Goal: Communication & Community: Answer question/provide support

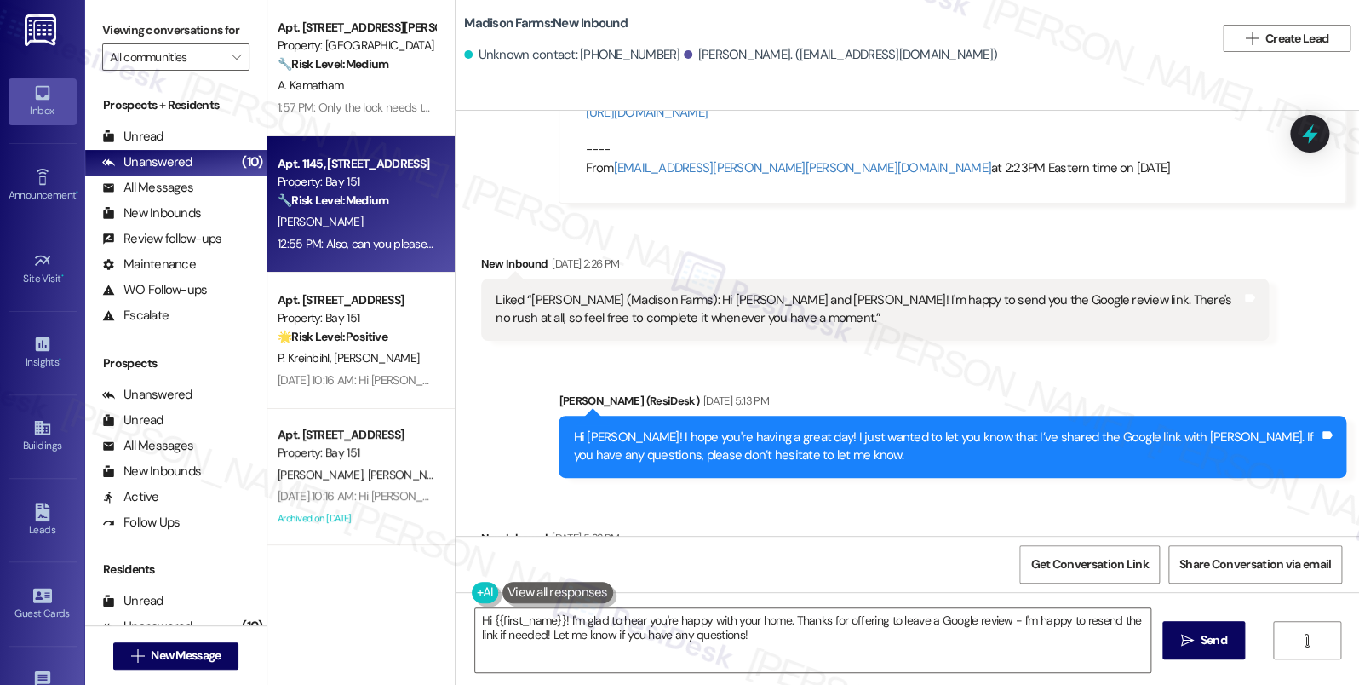
click at [353, 238] on div "12:55 PM: Also, can you please provide me with an email so I can CC you on all …" at bounding box center [523, 243] width 491 height 15
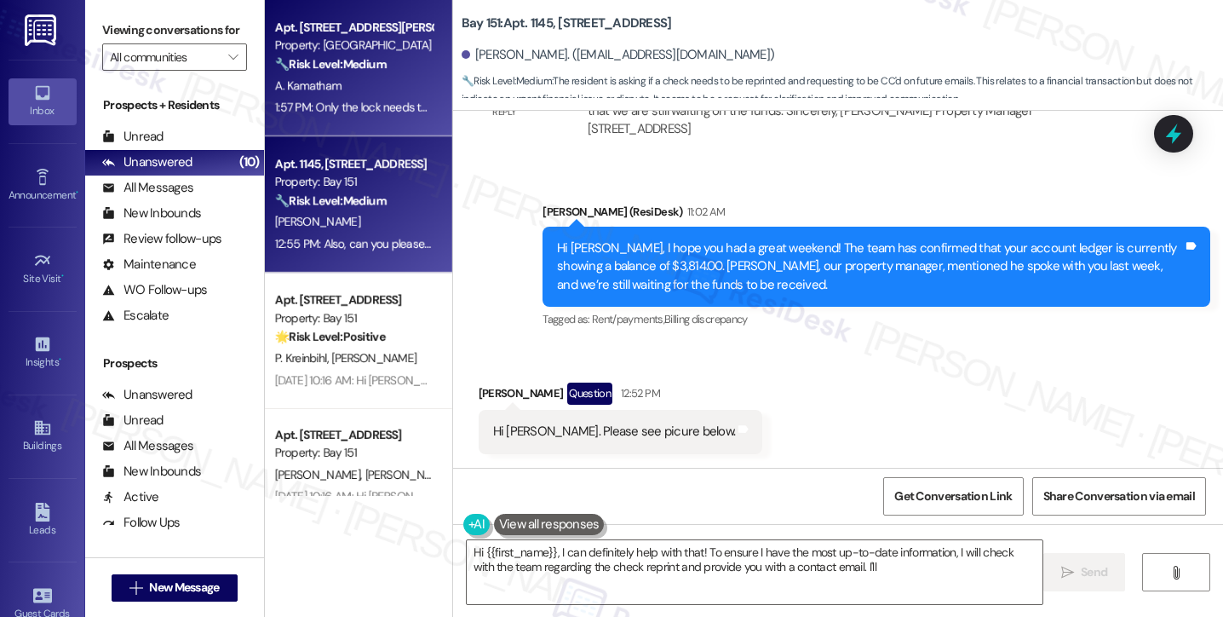
scroll to position [47081, 0]
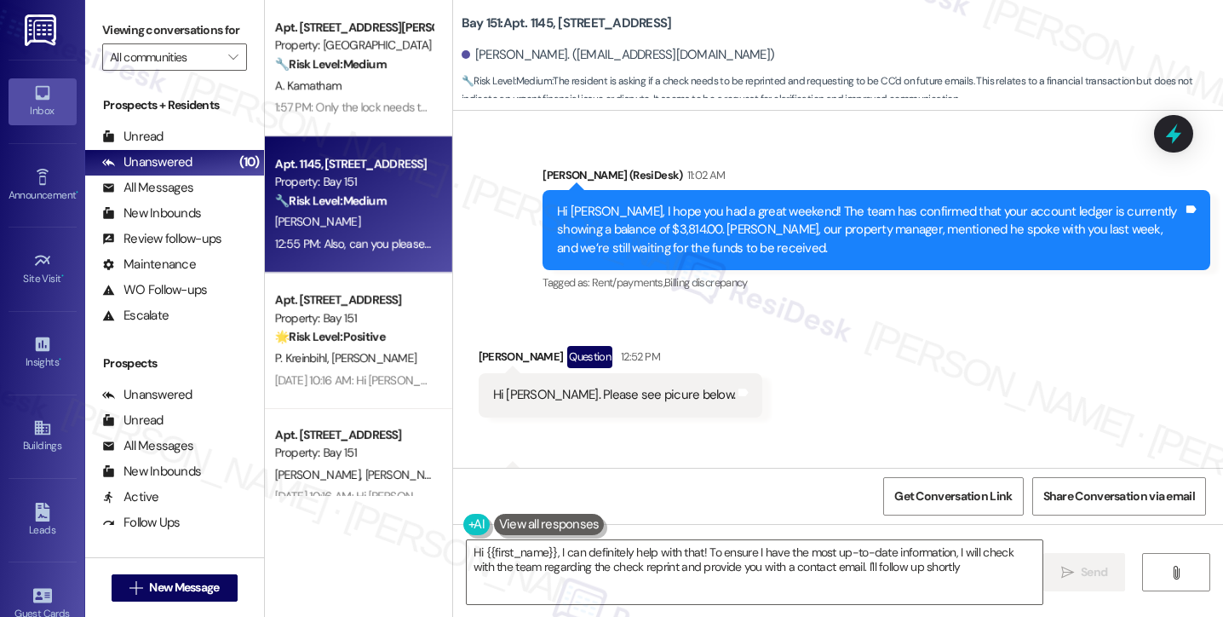
type textarea "Hi {{first_name}}, I can definitely help with that! To ensure I have the most u…"
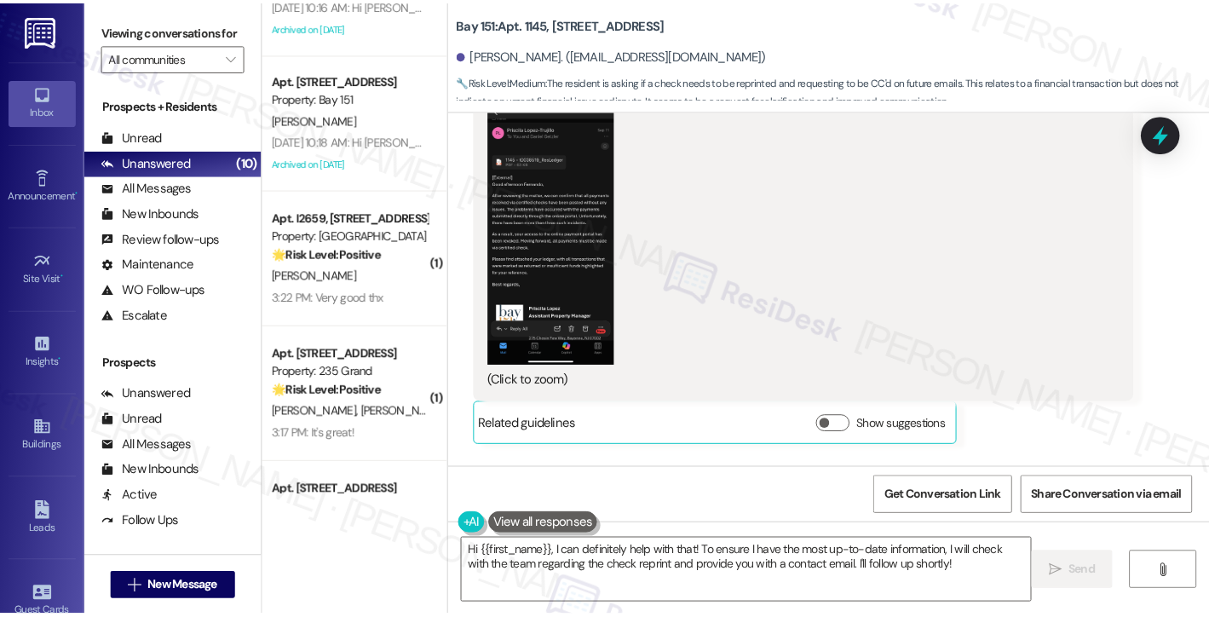
scroll to position [48550, 0]
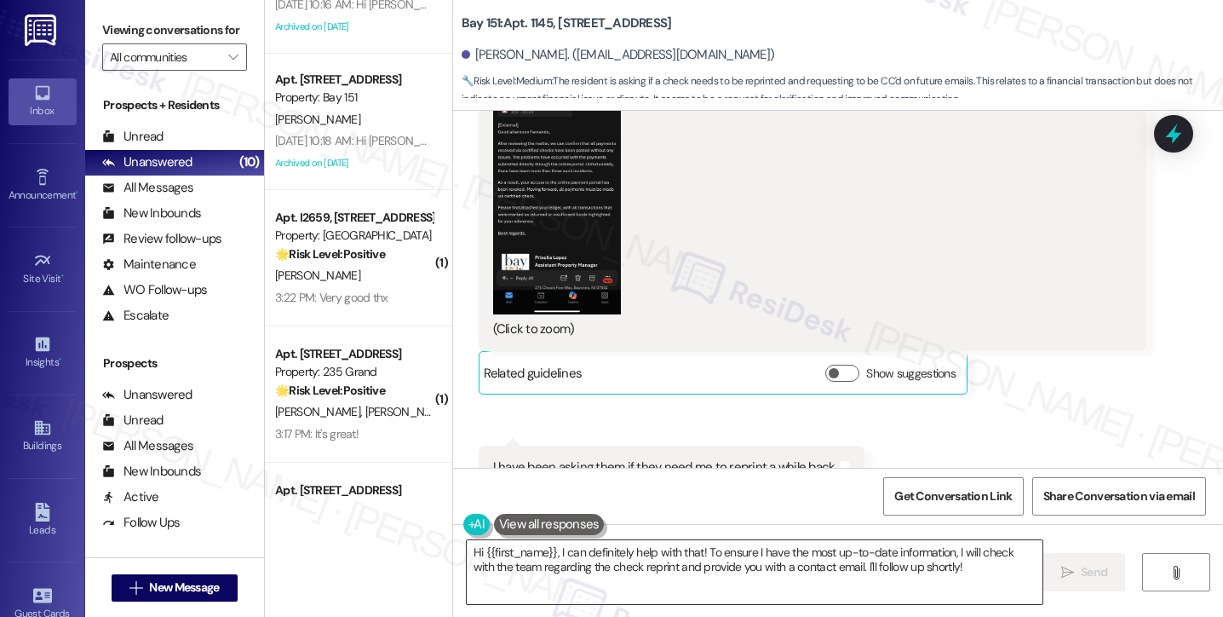
click at [634, 564] on textarea "Hi {{first_name}}, I can definitely help with that! To ensure I have the most u…" at bounding box center [755, 572] width 576 height 64
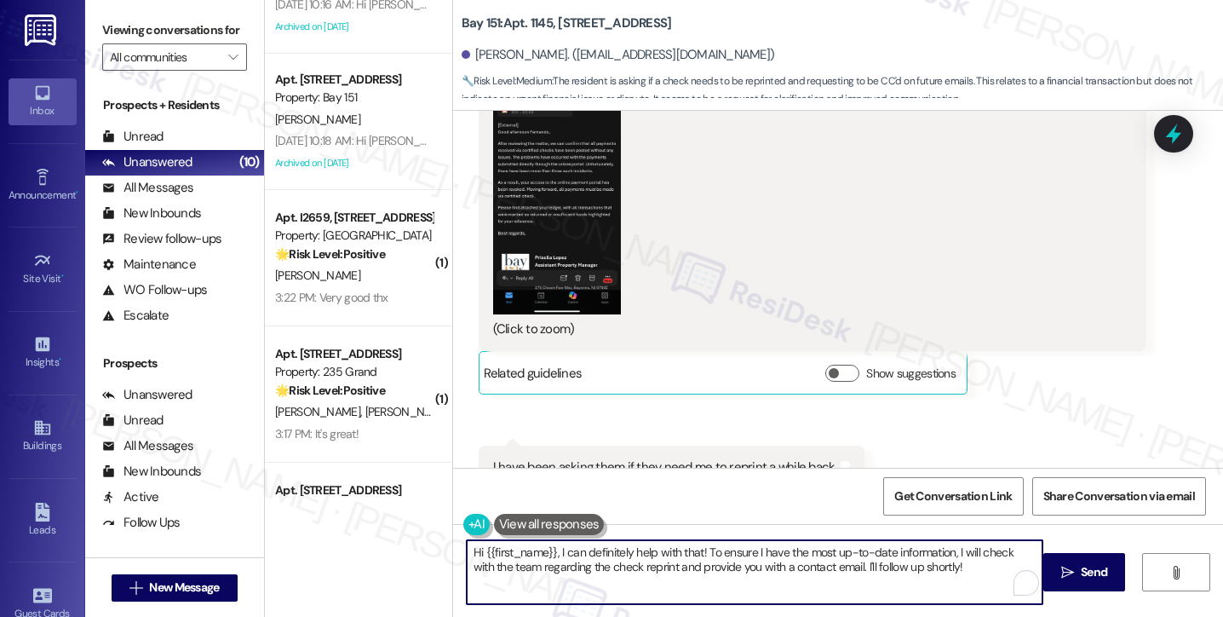
click at [721, 554] on textarea "Hi {{first_name}}, I can definitely help with that! To ensure I have the most u…" at bounding box center [755, 572] width 576 height 64
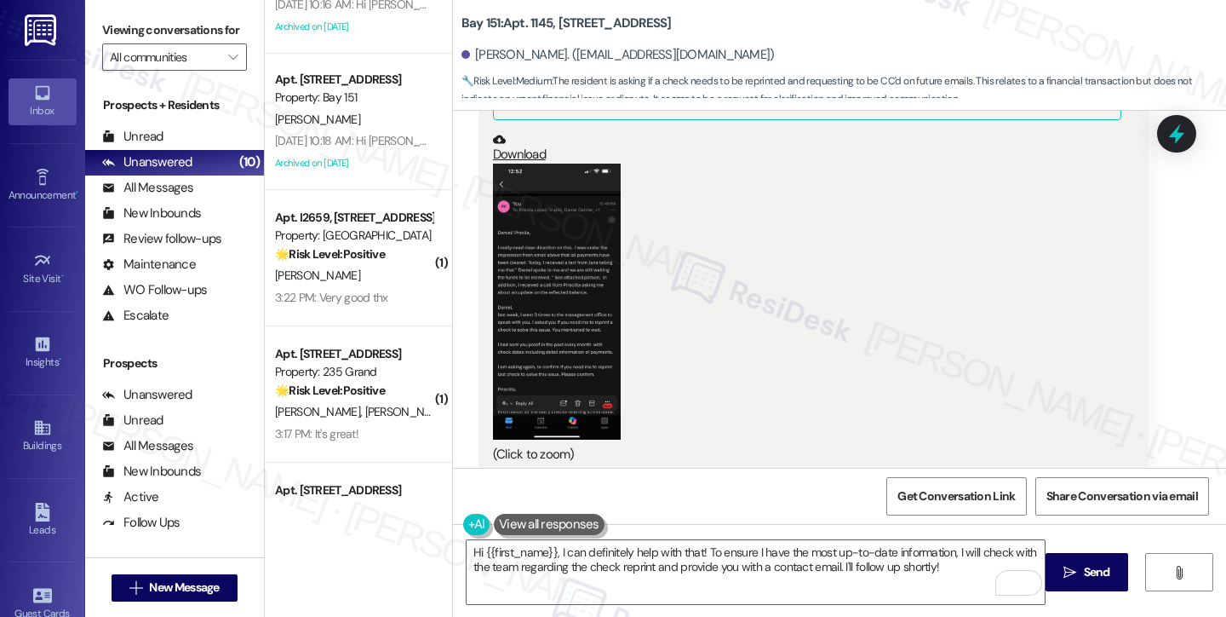
scroll to position [47528, 0]
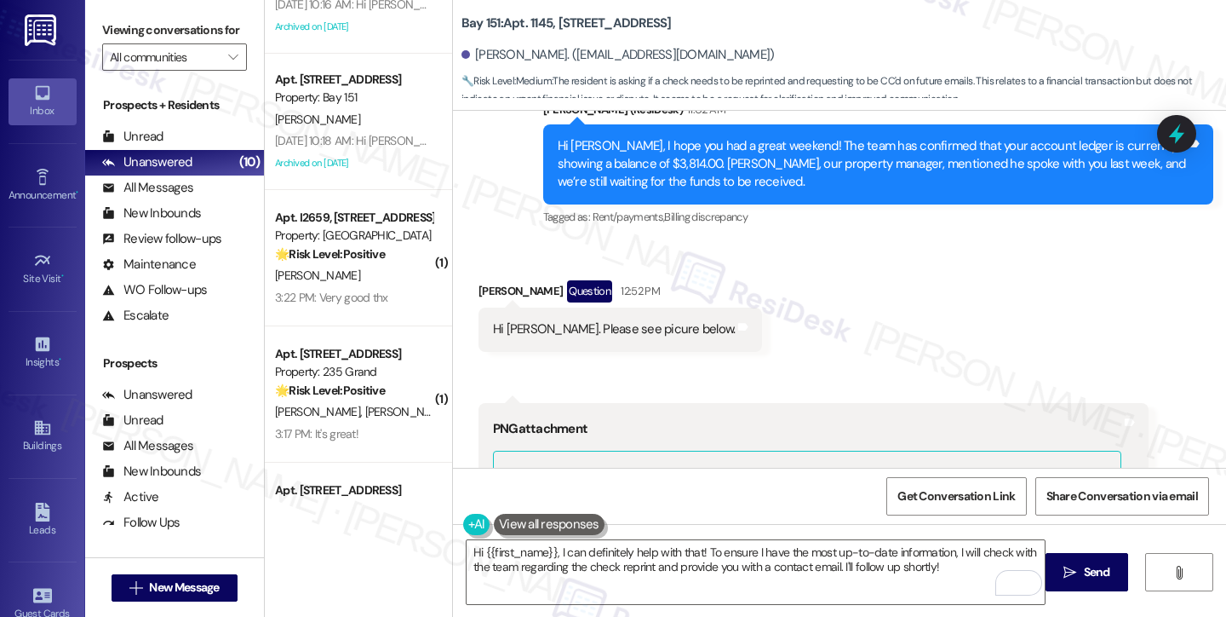
scroll to position [46932, 0]
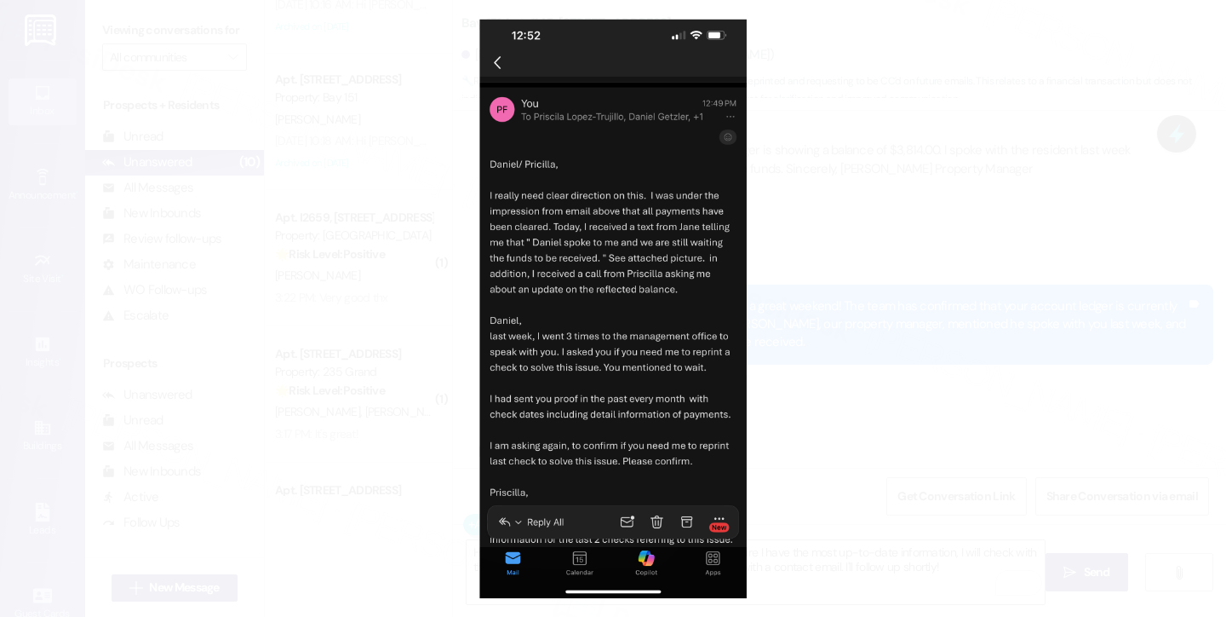
click at [810, 169] on button "Unzoom image" at bounding box center [613, 308] width 1226 height 617
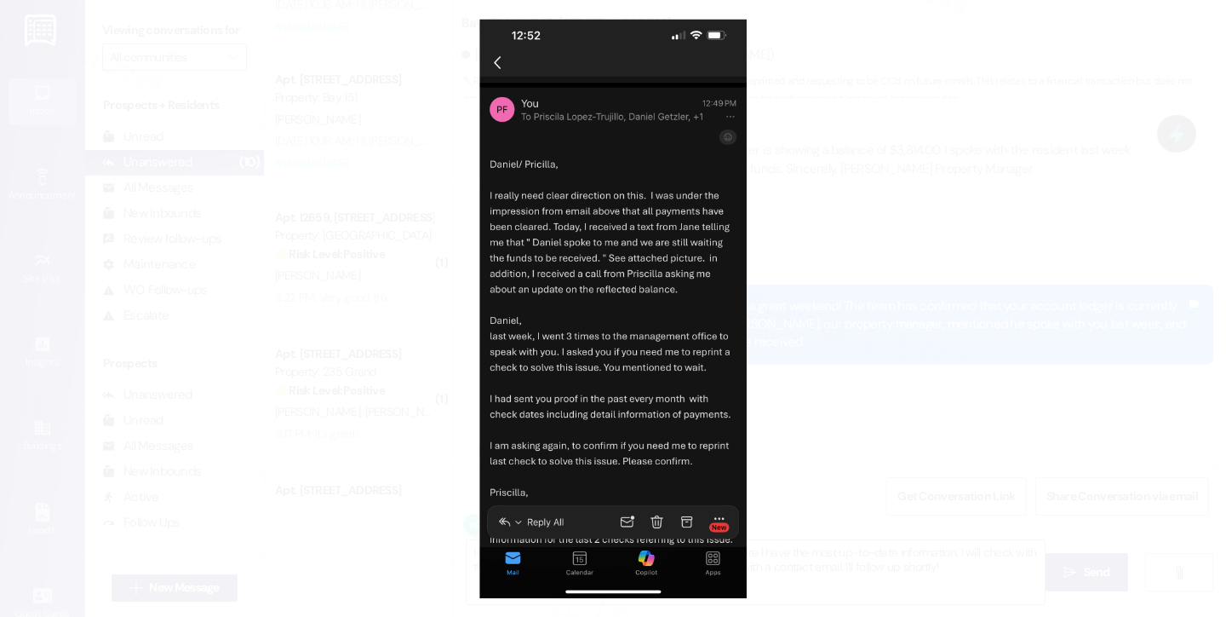
click at [862, 353] on button "Unzoom image" at bounding box center [613, 308] width 1226 height 617
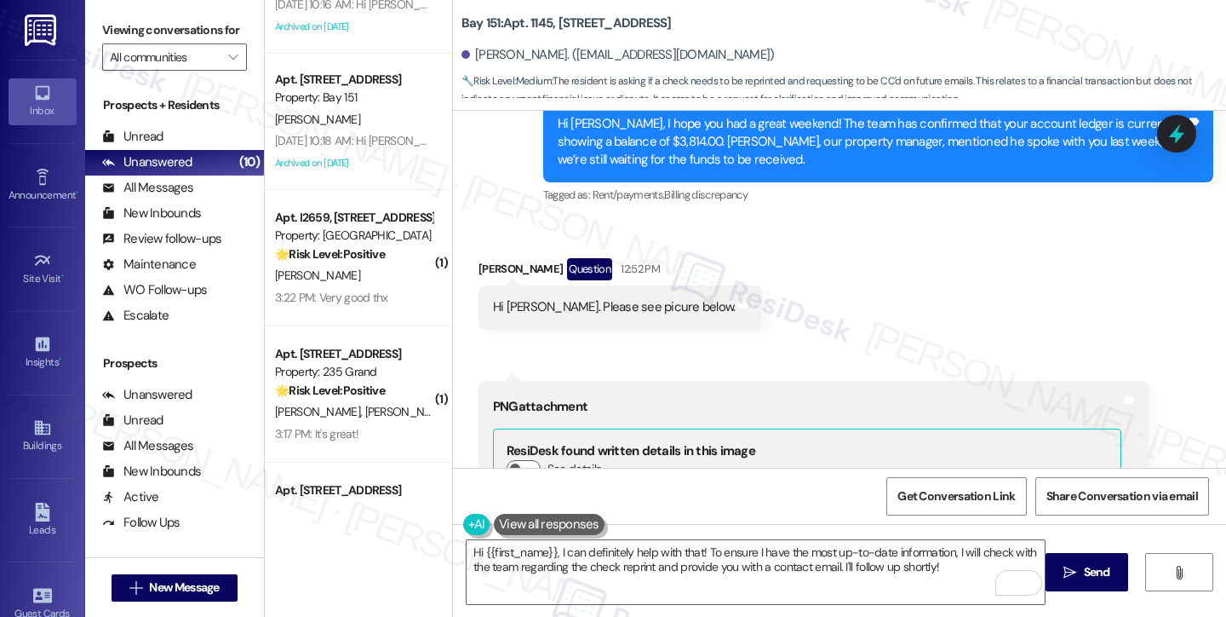
scroll to position [47187, 0]
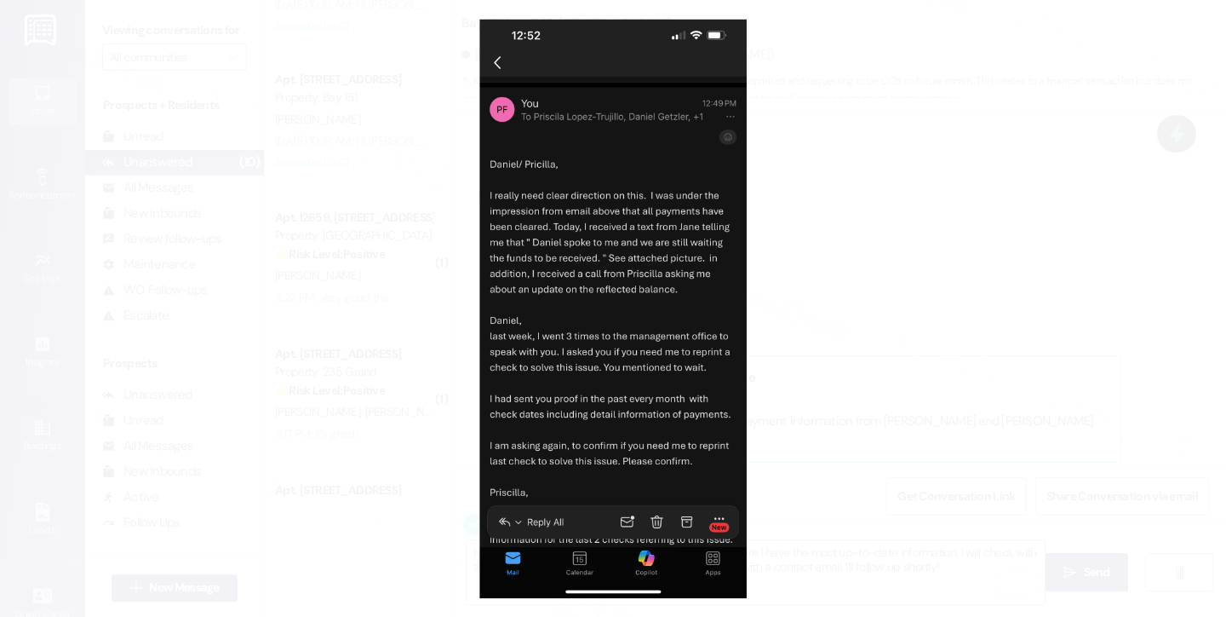
click at [892, 352] on button "Unzoom image" at bounding box center [613, 308] width 1226 height 617
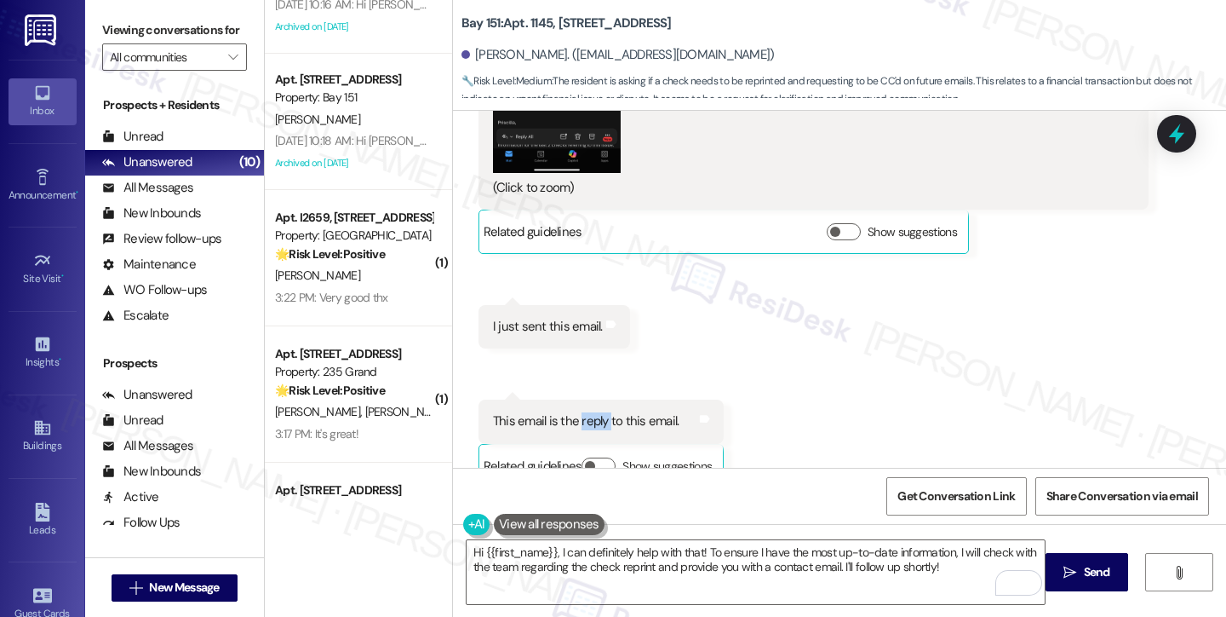
scroll to position [47954, 0]
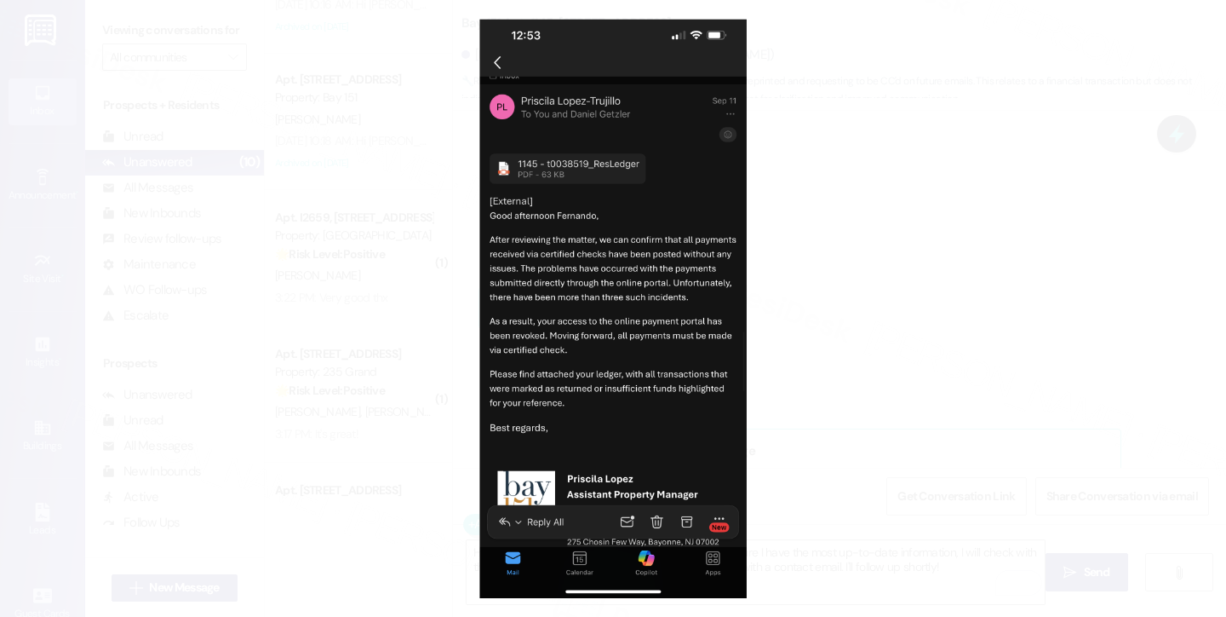
drag, startPoint x: 596, startPoint y: 167, endPoint x: 966, endPoint y: 174, distance: 369.7
click at [968, 174] on button "Unzoom image" at bounding box center [613, 308] width 1226 height 617
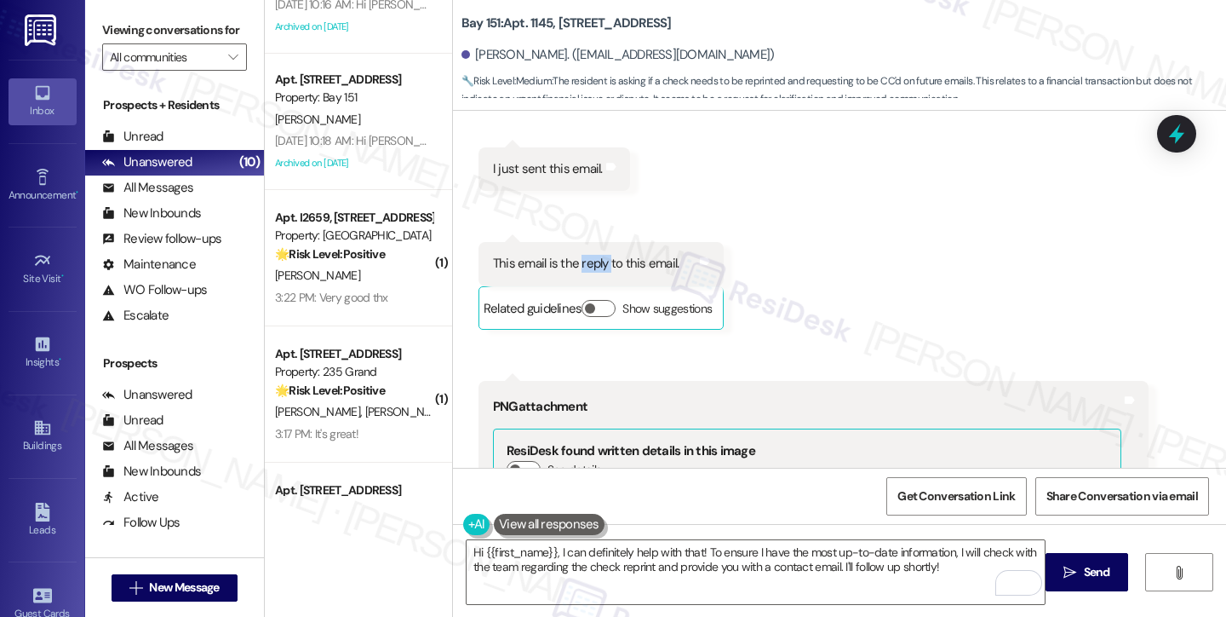
click at [531, 548] on link "Download" at bounding box center [807, 563] width 629 height 30
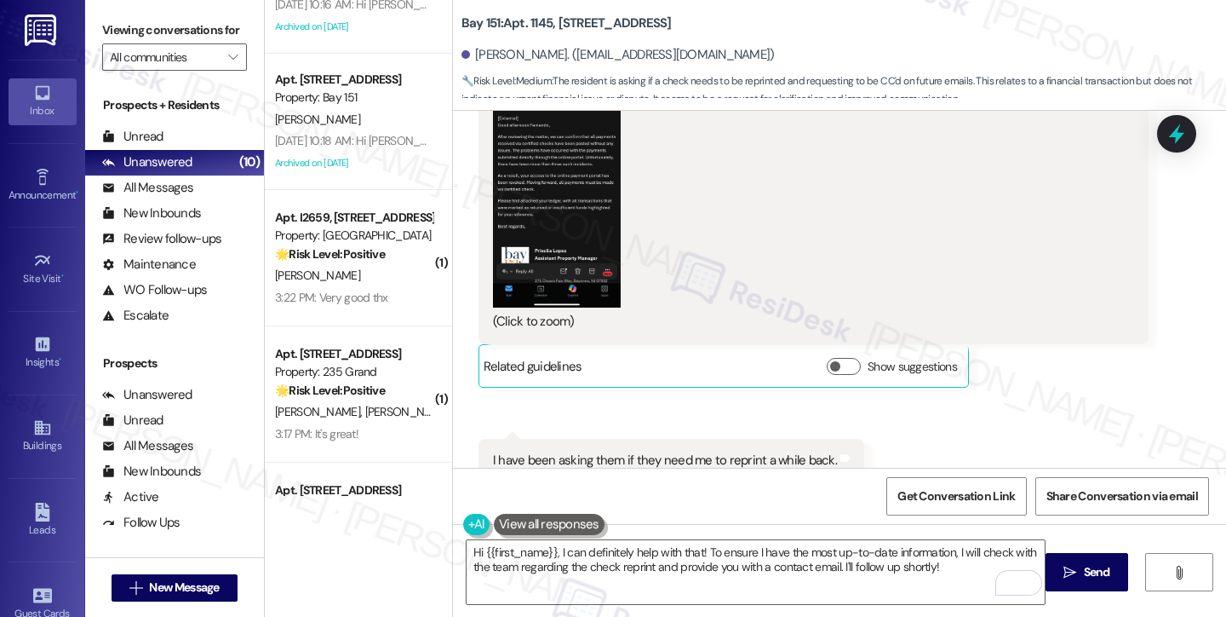
scroll to position [48550, 0]
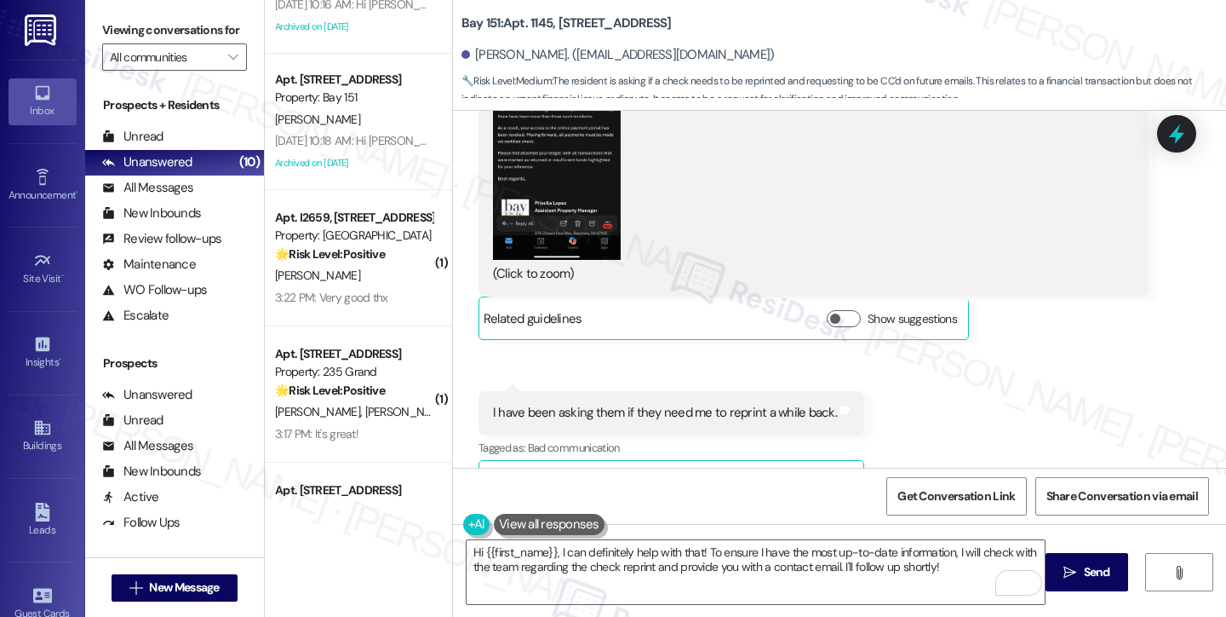
drag, startPoint x: 99, startPoint y: 24, endPoint x: 123, endPoint y: 12, distance: 26.7
click at [99, 24] on div "Viewing conversations for All communities " at bounding box center [174, 44] width 179 height 88
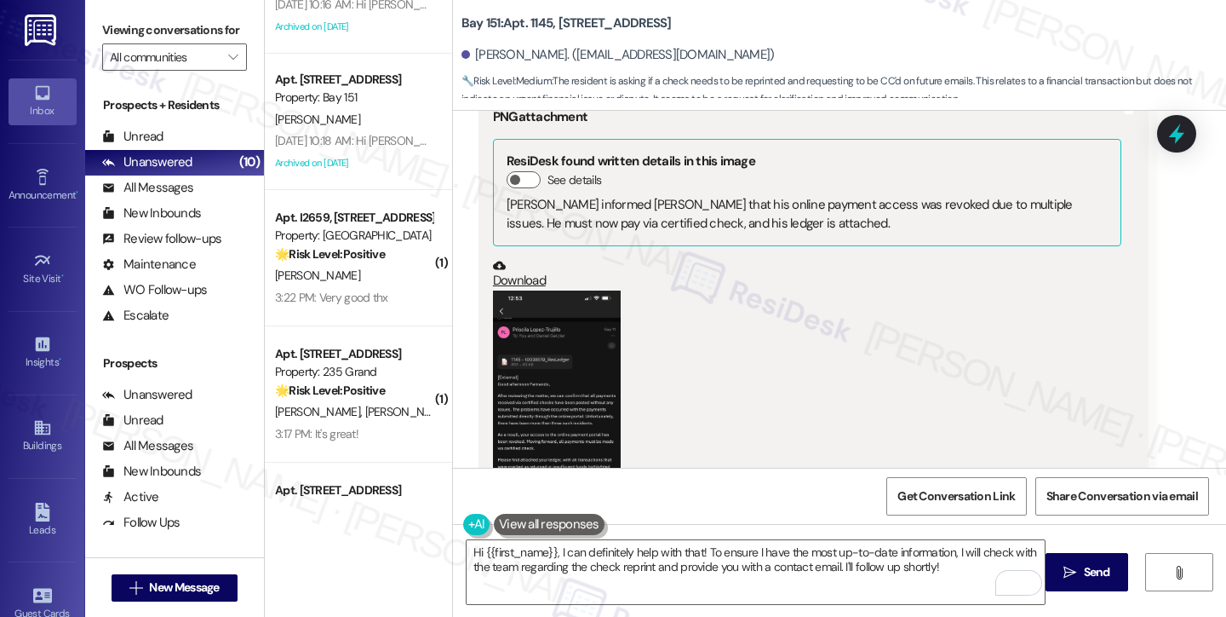
scroll to position [48209, 0]
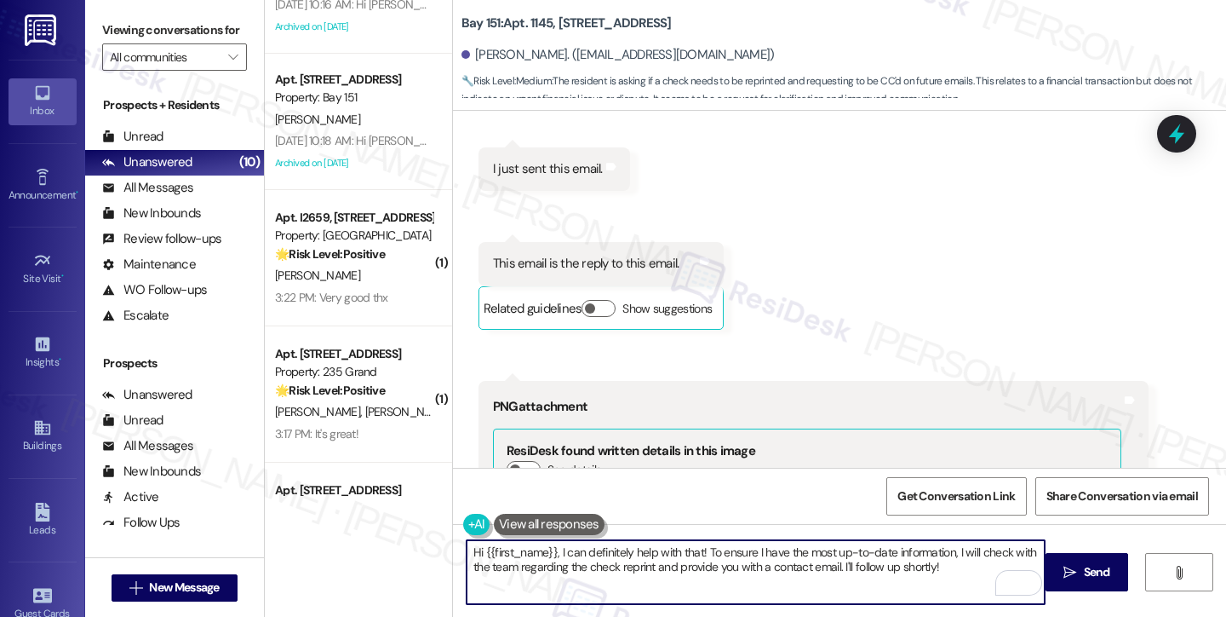
drag, startPoint x: 755, startPoint y: 553, endPoint x: 927, endPoint y: 566, distance: 171.7
click at [927, 566] on textarea "Hi {{first_name}}, I can definitely help with that! To ensure I have the most u…" at bounding box center [756, 572] width 578 height 64
click at [706, 559] on textarea "Hi {{first_name}}, I can definitely help with that! To ensure I have the most u…" at bounding box center [756, 572] width 578 height 64
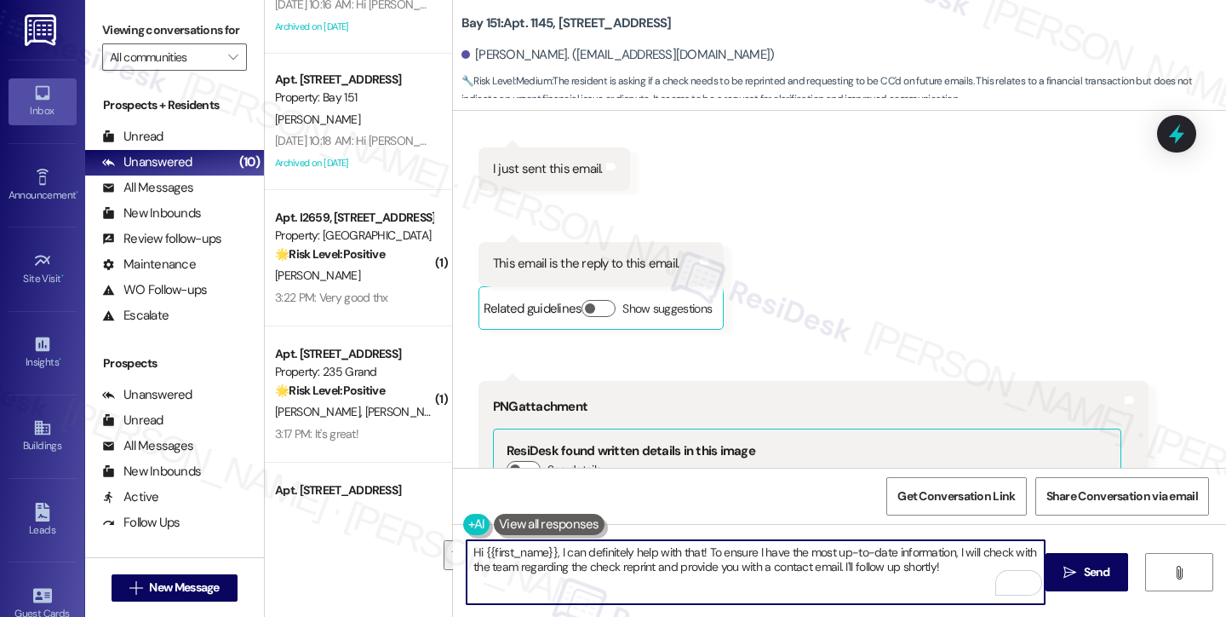
click at [854, 559] on textarea "Hi {{first_name}}, I can definitely help with that! To ensure I have the most u…" at bounding box center [756, 572] width 578 height 64
click at [949, 566] on textarea "Hi {{first_name}}, I can definitely help with that! To ensure I have the most u…" at bounding box center [756, 572] width 578 height 64
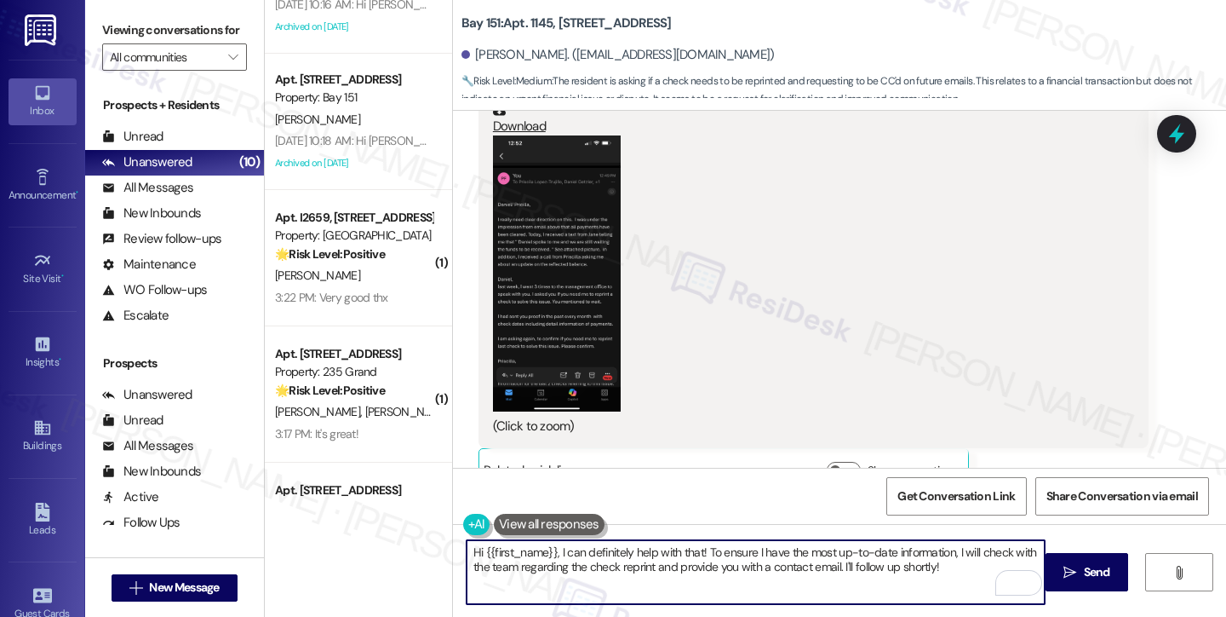
scroll to position [47528, 0]
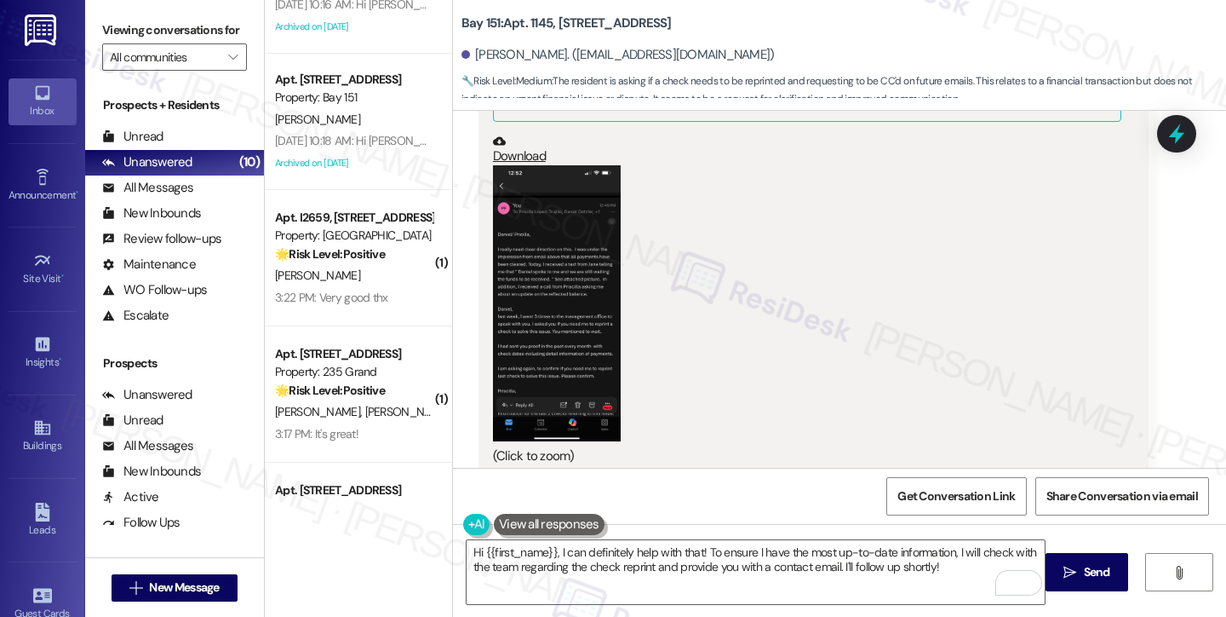
drag, startPoint x: 562, startPoint y: 290, endPoint x: 629, endPoint y: 292, distance: 67.3
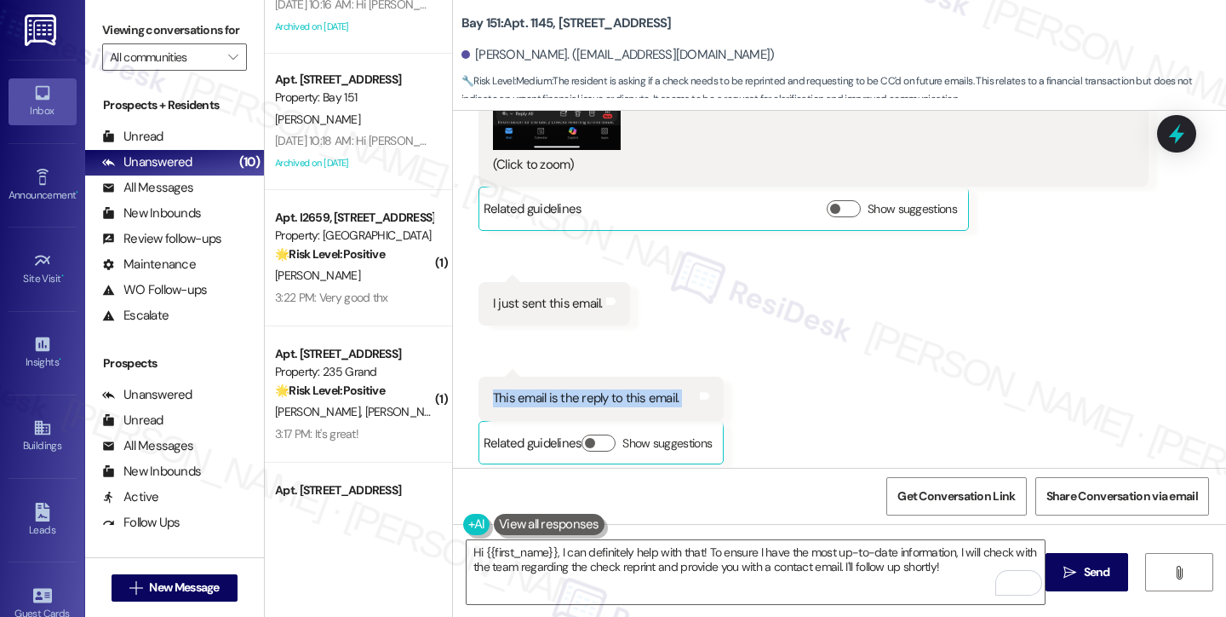
scroll to position [47869, 0]
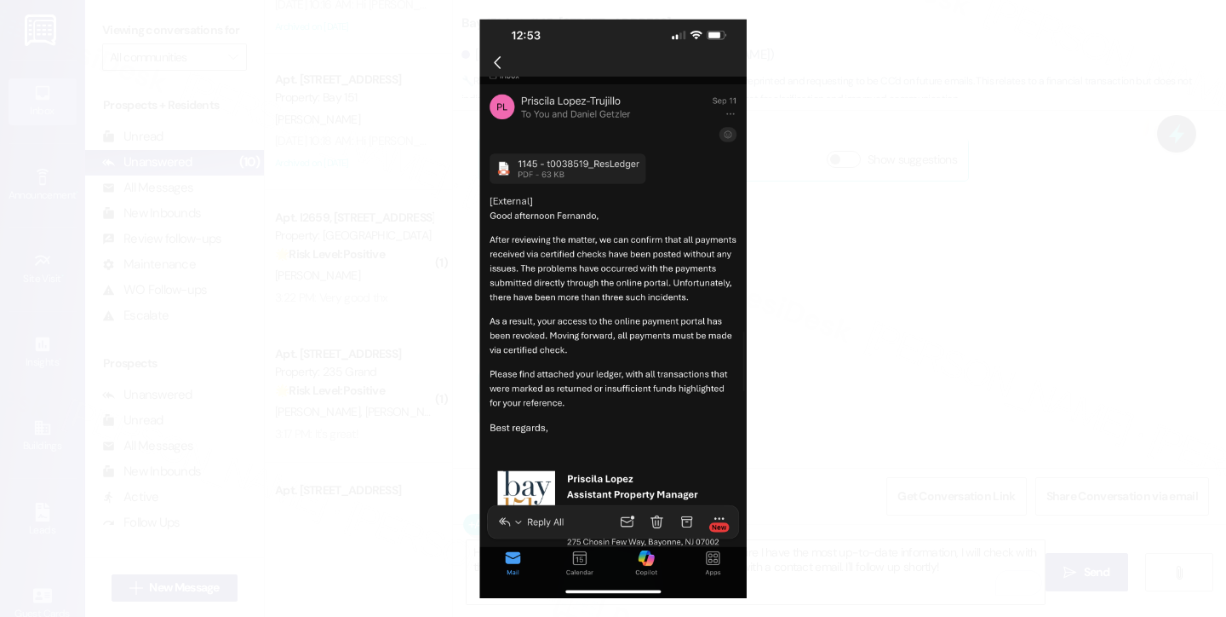
click at [876, 277] on button "Unzoom image" at bounding box center [613, 308] width 1226 height 617
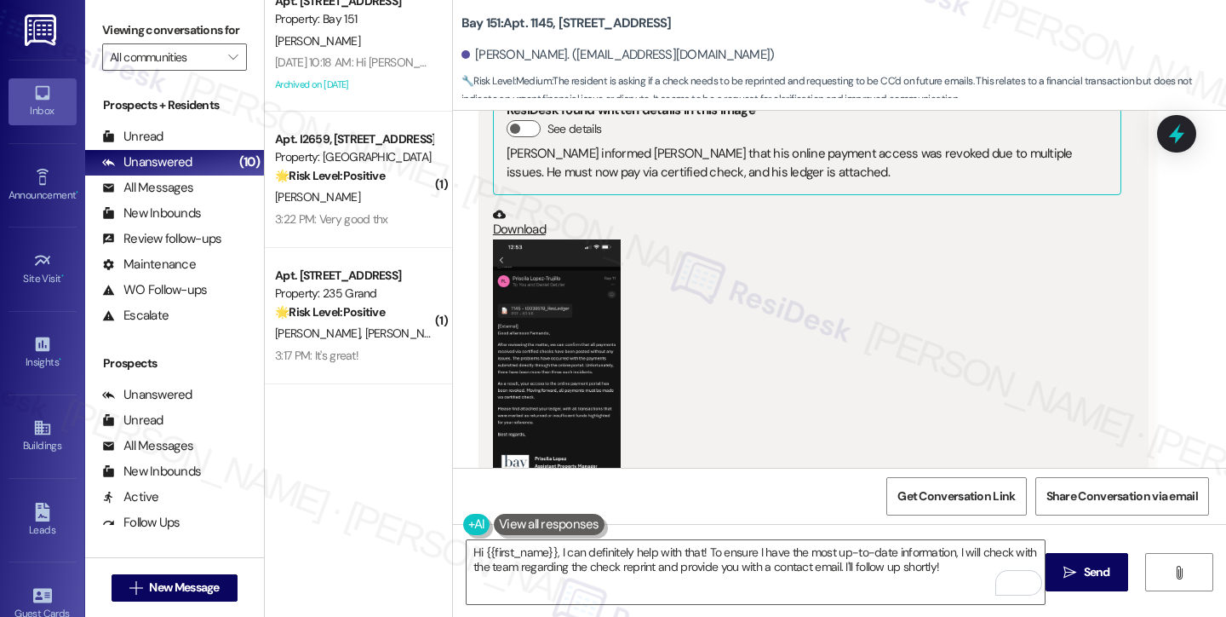
scroll to position [662, 0]
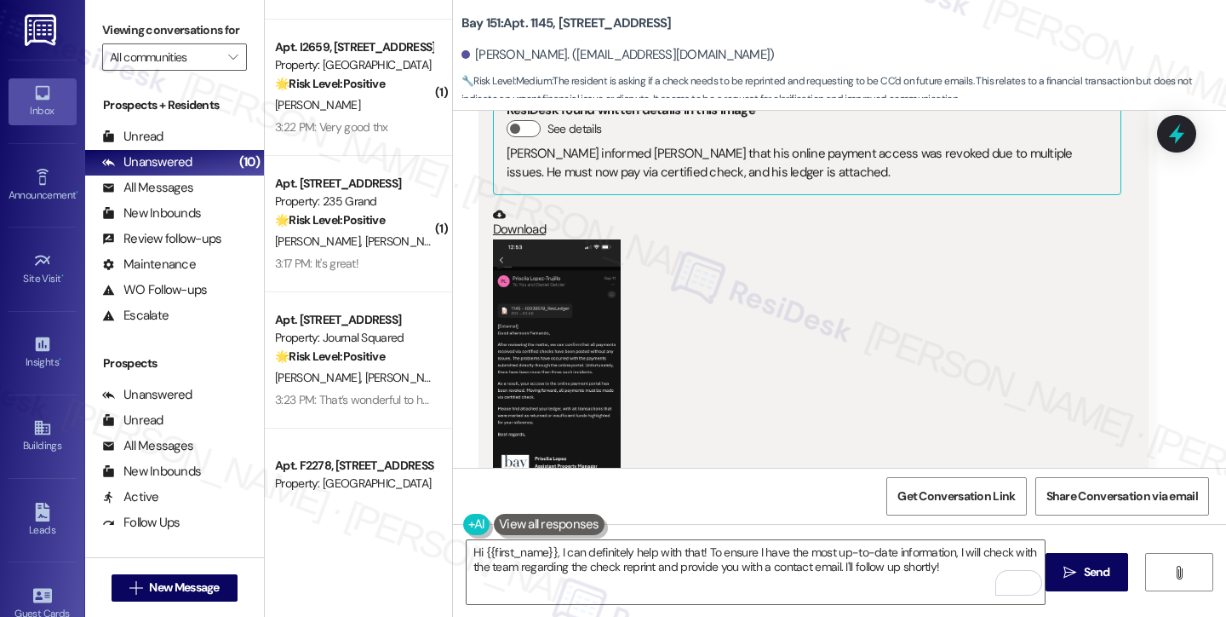
drag, startPoint x: 332, startPoint y: 238, endPoint x: 525, endPoint y: 304, distance: 203.3
click at [332, 238] on div "[PERSON_NAME] [PERSON_NAME]" at bounding box center [353, 241] width 161 height 21
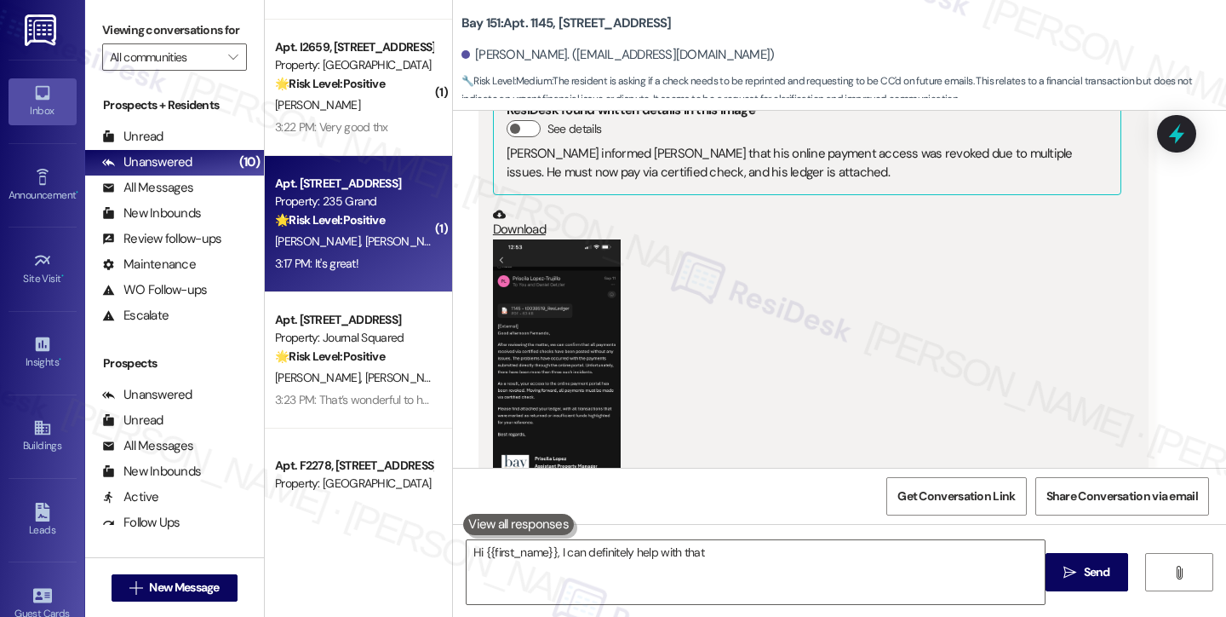
type textarea "Hi {{first_name}}, I can definitely help with that!"
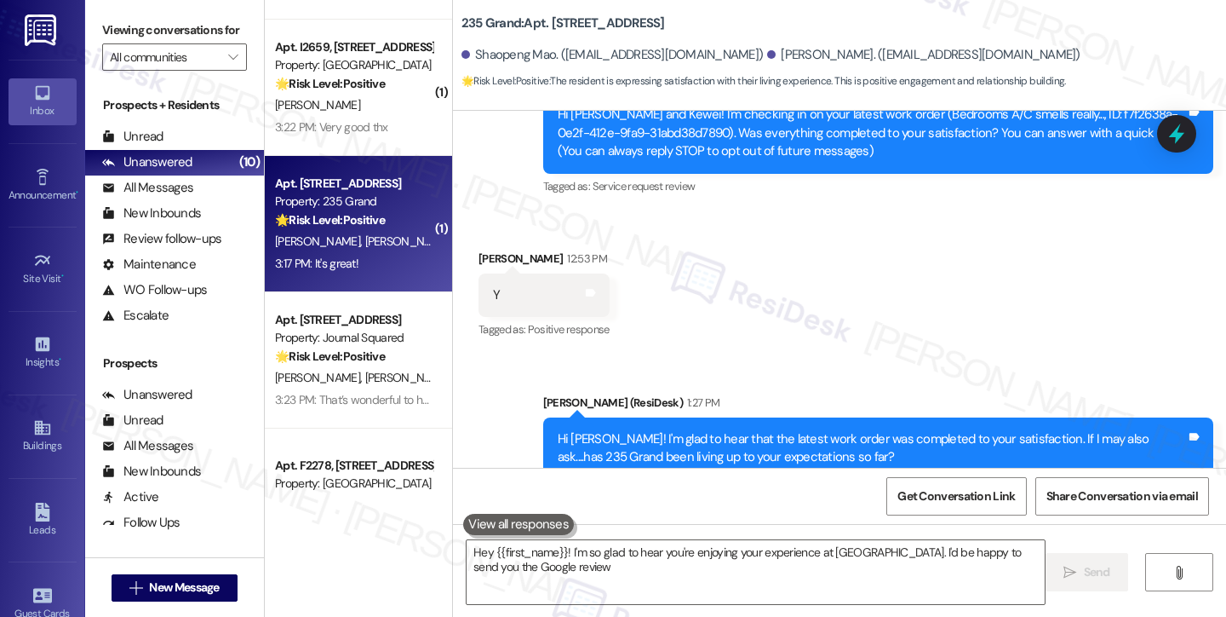
scroll to position [420, 0]
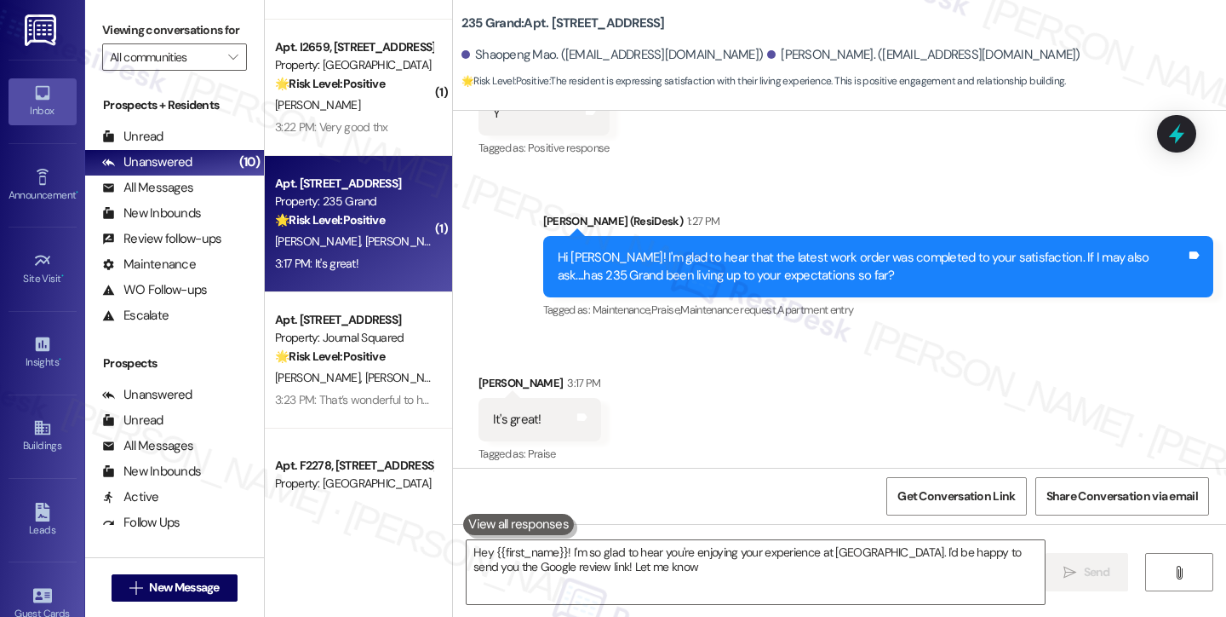
type textarea "Hey {{first_name}}! I'm so glad to hear you're enjoying your experience at [GEO…"
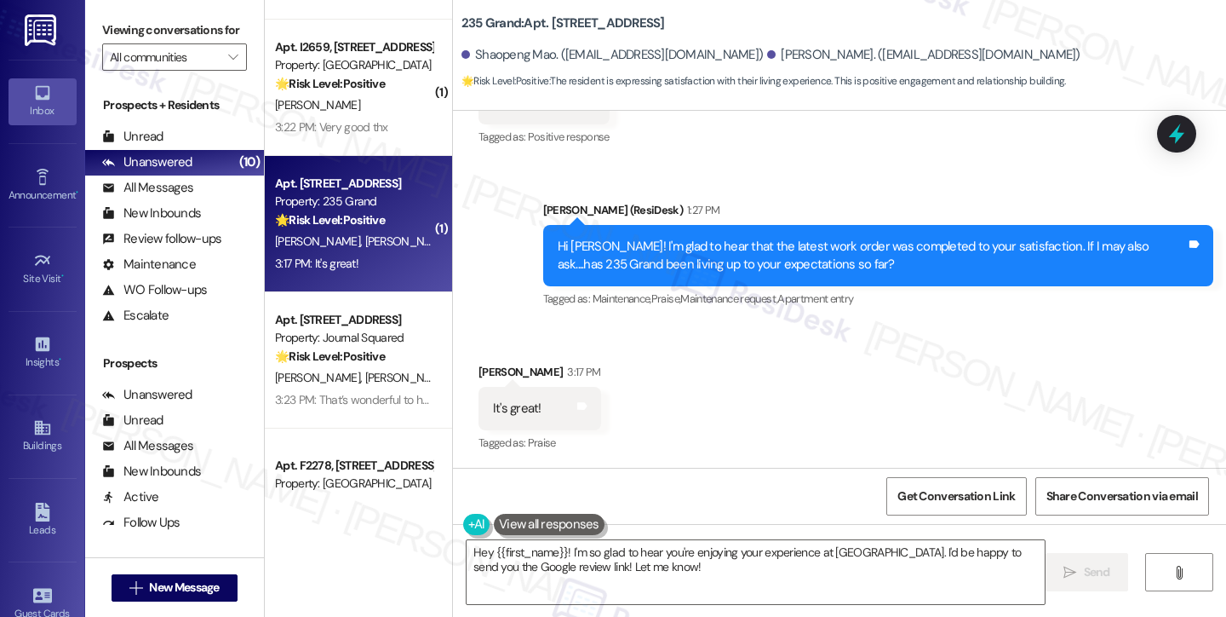
click at [709, 241] on div "Hi [PERSON_NAME]! I'm glad to hear that the latest work order was completed to …" at bounding box center [872, 256] width 629 height 37
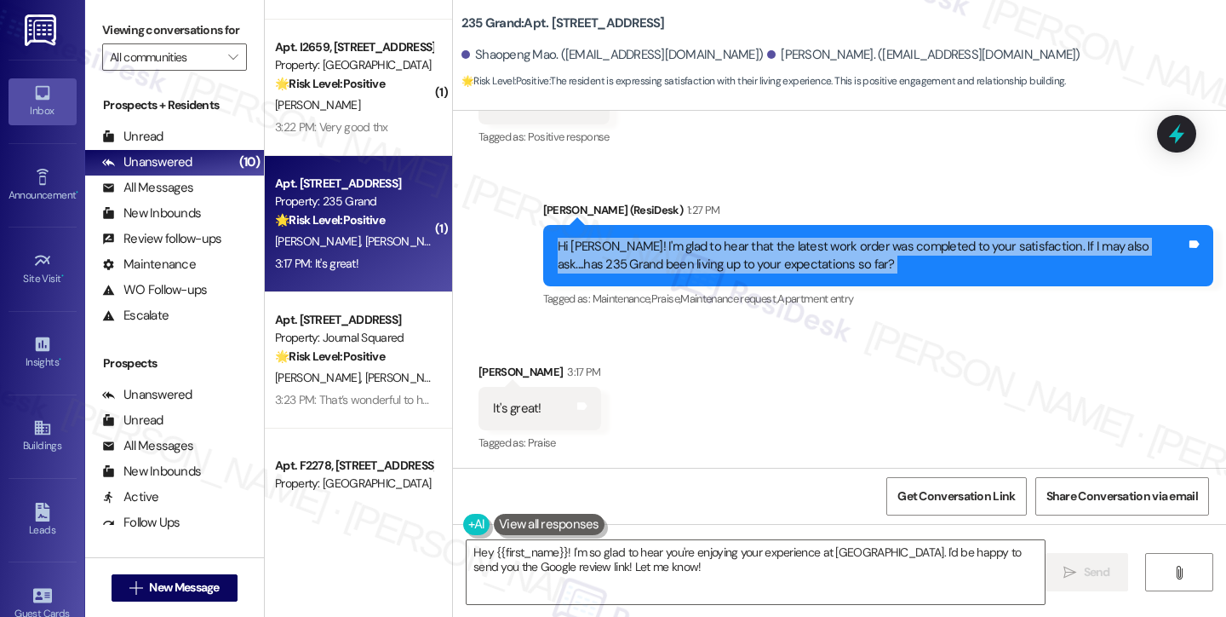
click at [709, 241] on div "Hi [PERSON_NAME]! I'm glad to hear that the latest work order was completed to …" at bounding box center [872, 256] width 629 height 37
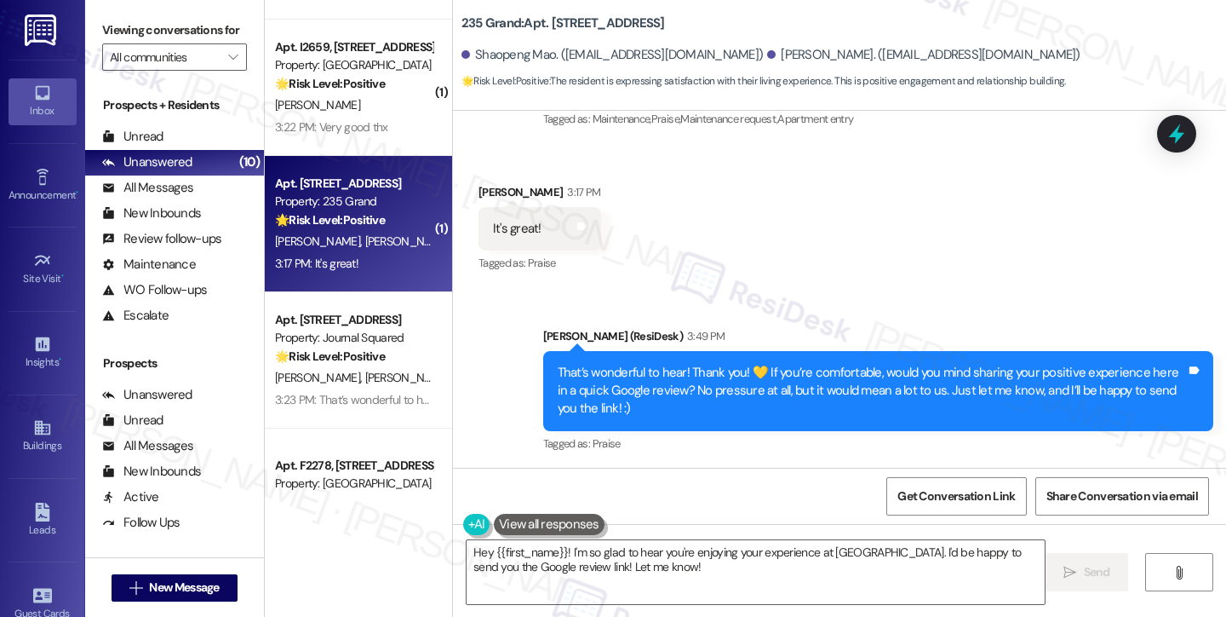
scroll to position [601, 0]
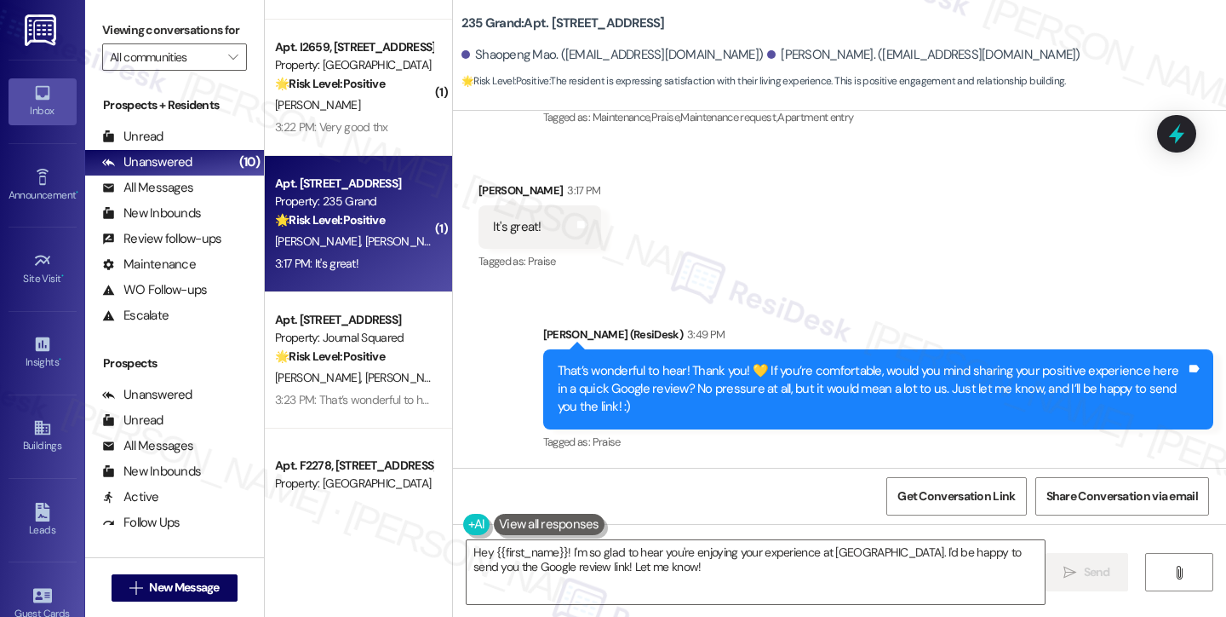
click at [584, 366] on div "That’s wonderful to hear! Thank you! 💛 If you’re comfortable, would you mind sh…" at bounding box center [872, 389] width 629 height 55
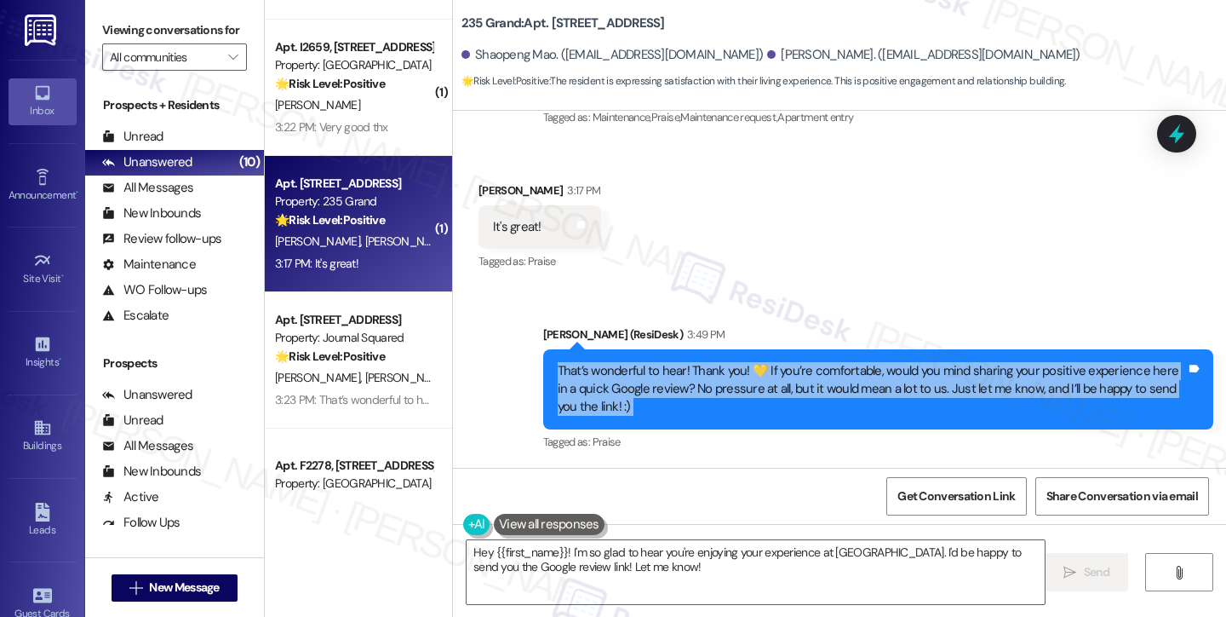
click at [584, 366] on div "That’s wonderful to hear! Thank you! 💛 If you’re comfortable, would you mind sh…" at bounding box center [872, 389] width 629 height 55
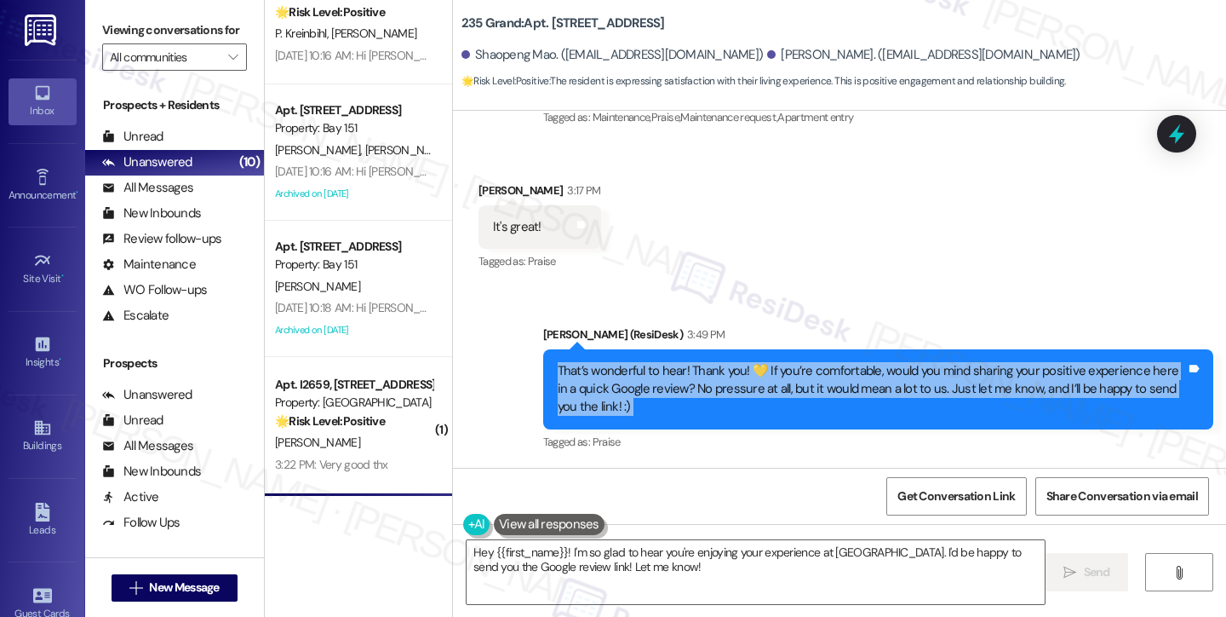
scroll to position [321, 0]
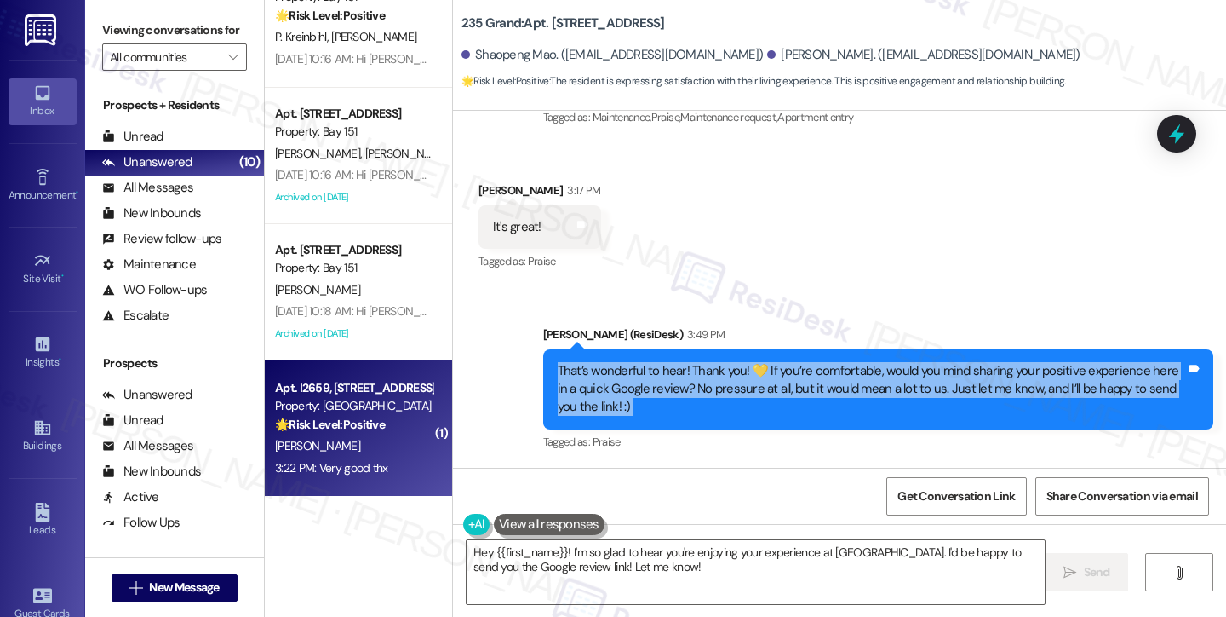
click at [340, 416] on div "🌟 Risk Level: Positive The message is a follow-up on a completed work order, an…" at bounding box center [354, 425] width 158 height 18
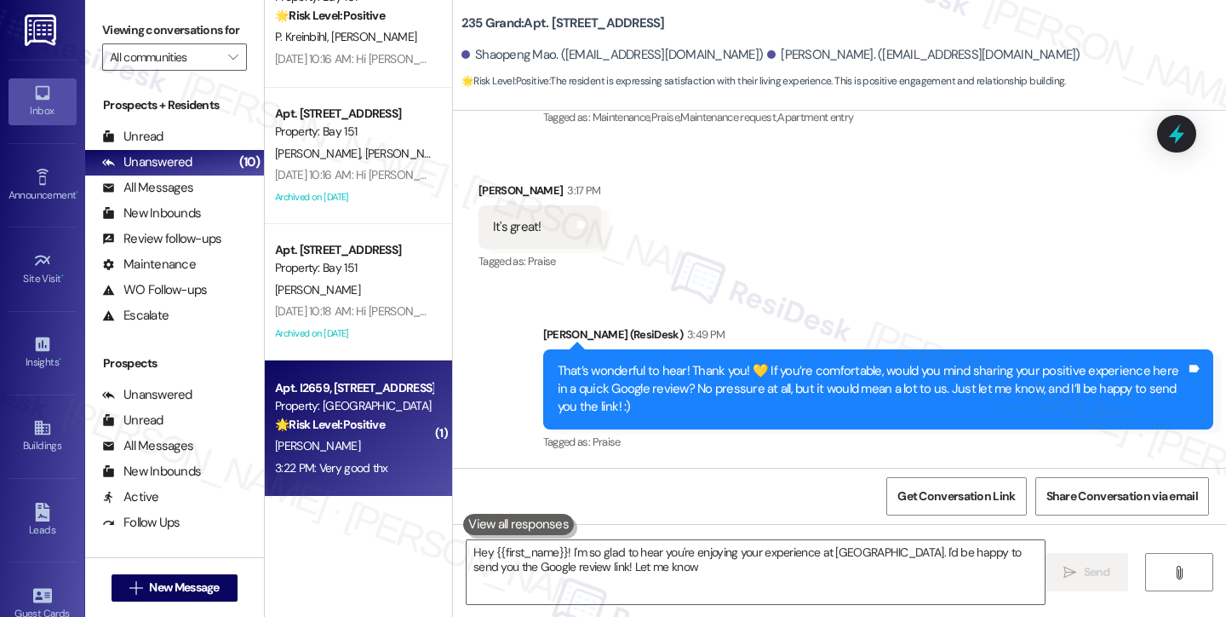
type textarea "Hey {{first_name}}! I'm so glad to hear you're enjoying your experience at [GEO…"
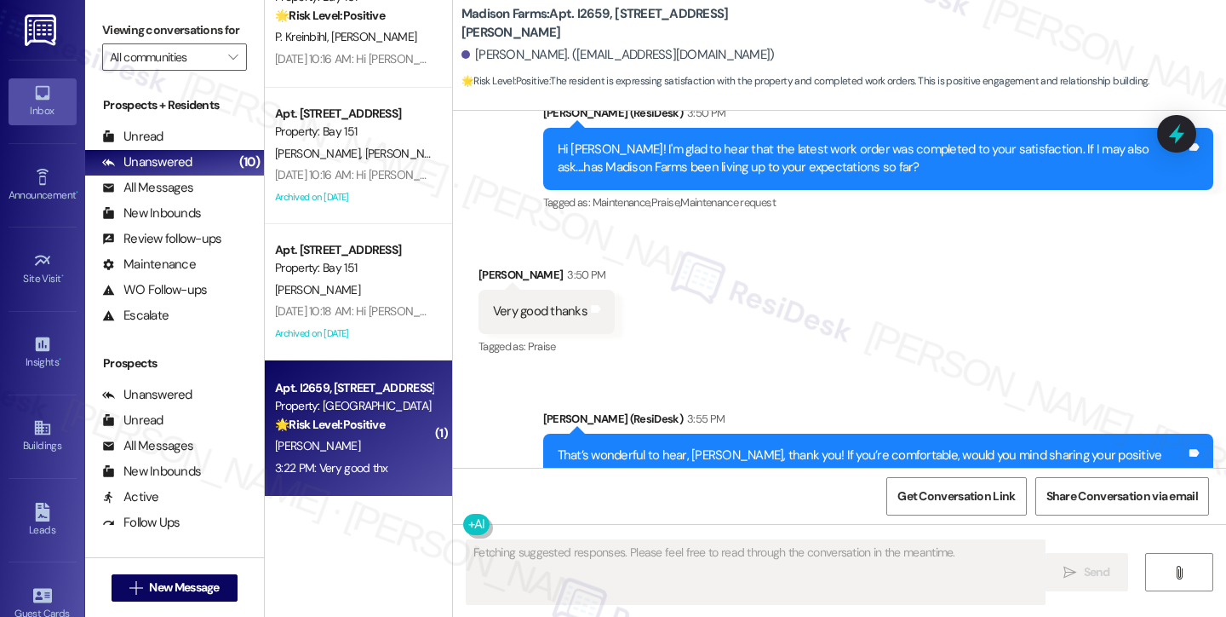
scroll to position [619, 0]
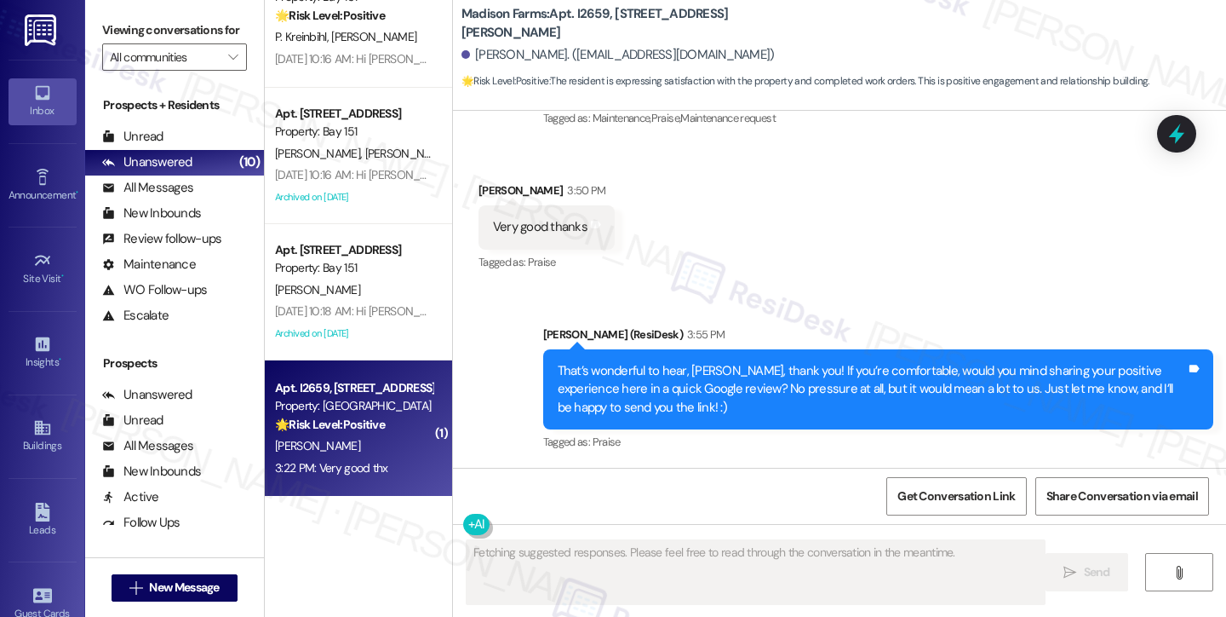
click at [578, 378] on div "That’s wonderful to hear, [PERSON_NAME], thank you! If you’re comfortable, woul…" at bounding box center [872, 389] width 629 height 55
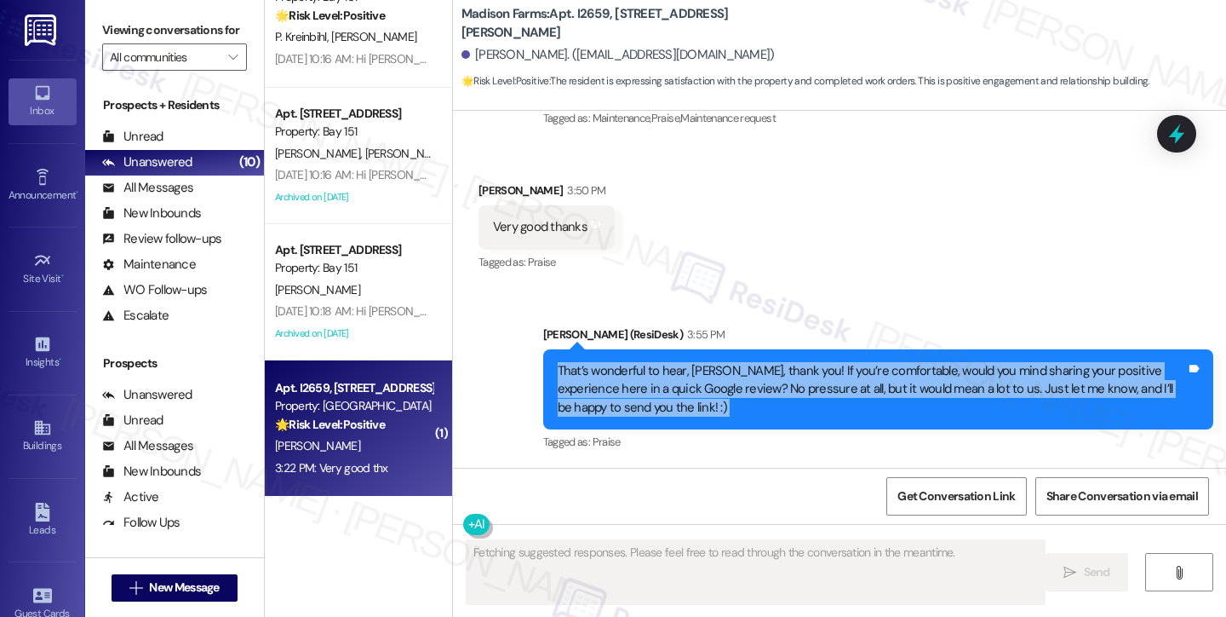
click at [578, 378] on div "That’s wonderful to hear, [PERSON_NAME], thank you! If you’re comfortable, woul…" at bounding box center [872, 389] width 629 height 55
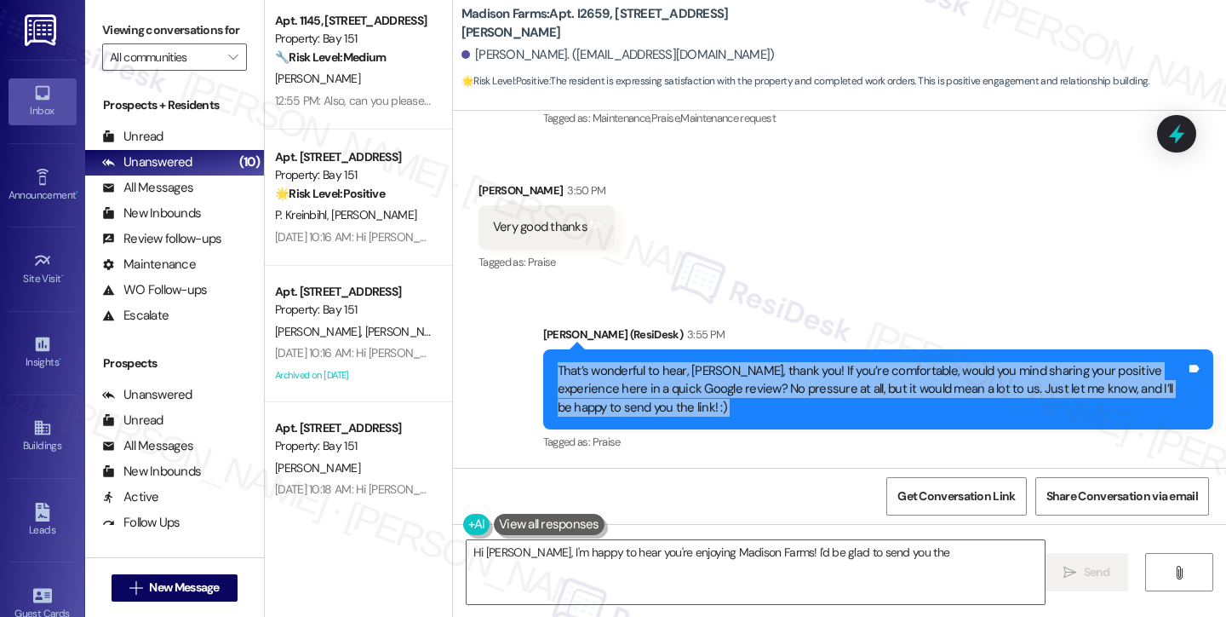
scroll to position [0, 0]
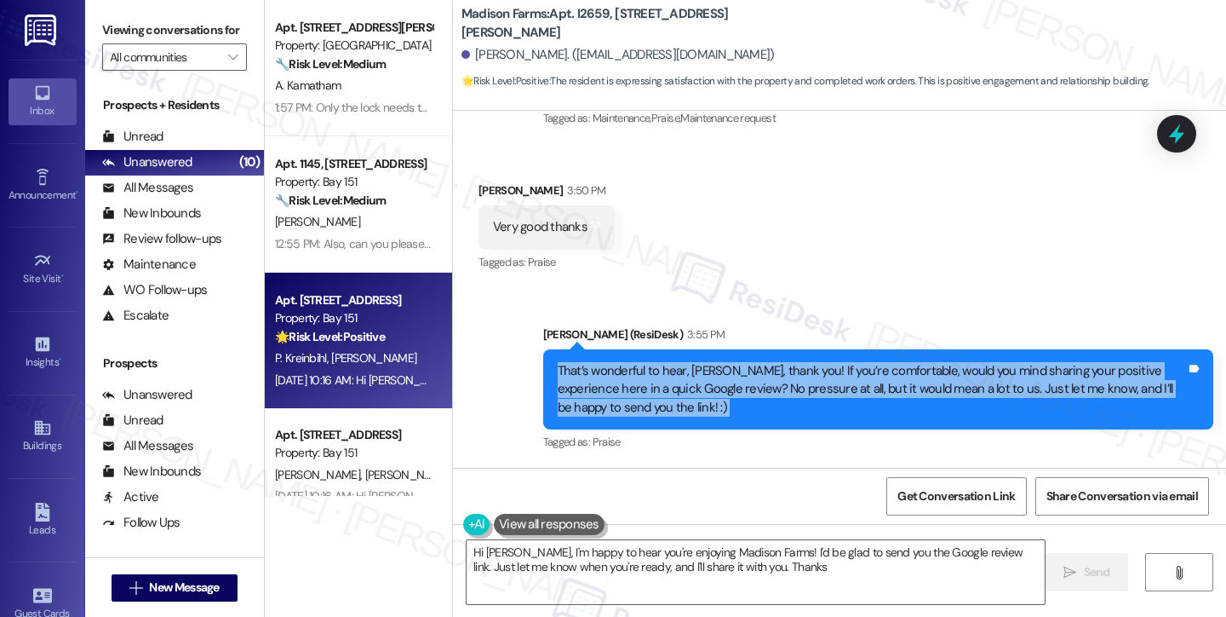
type textarea "Hi [PERSON_NAME], I'm happy to hear you're enjoying Madison Farms! I'd be glad …"
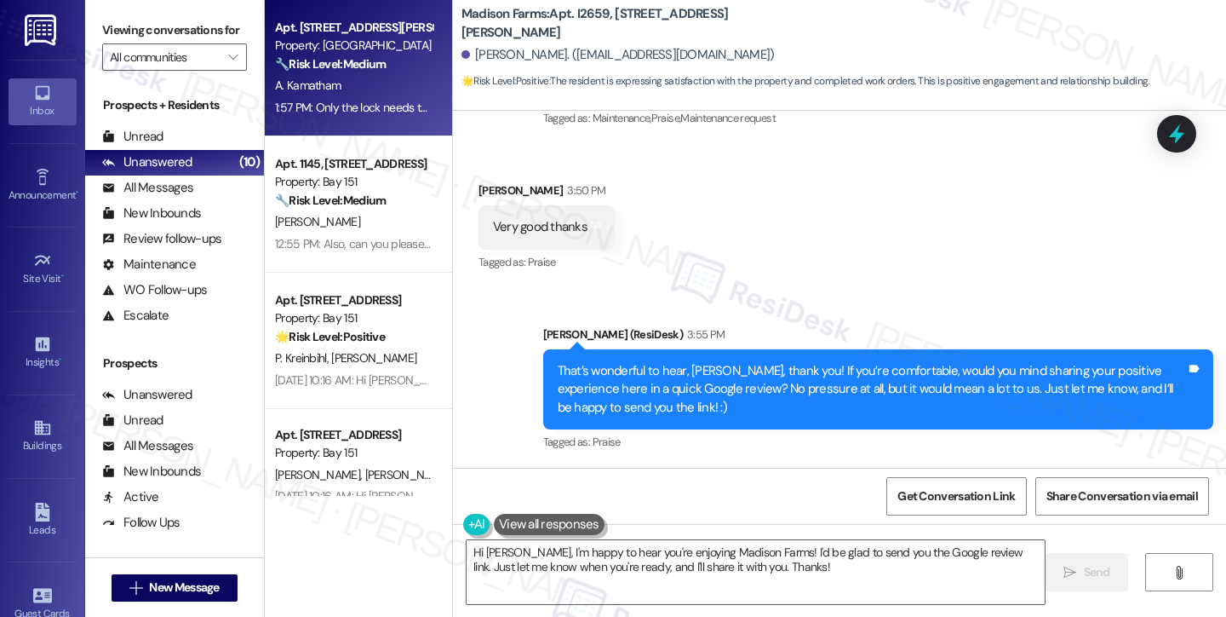
click at [355, 109] on div "1:57 PM: Only the lock needs to be changed. (The same thing that I shared with …" at bounding box center [534, 107] width 518 height 15
type textarea "Fetching suggested responses. Please feel free to read through the conversation…"
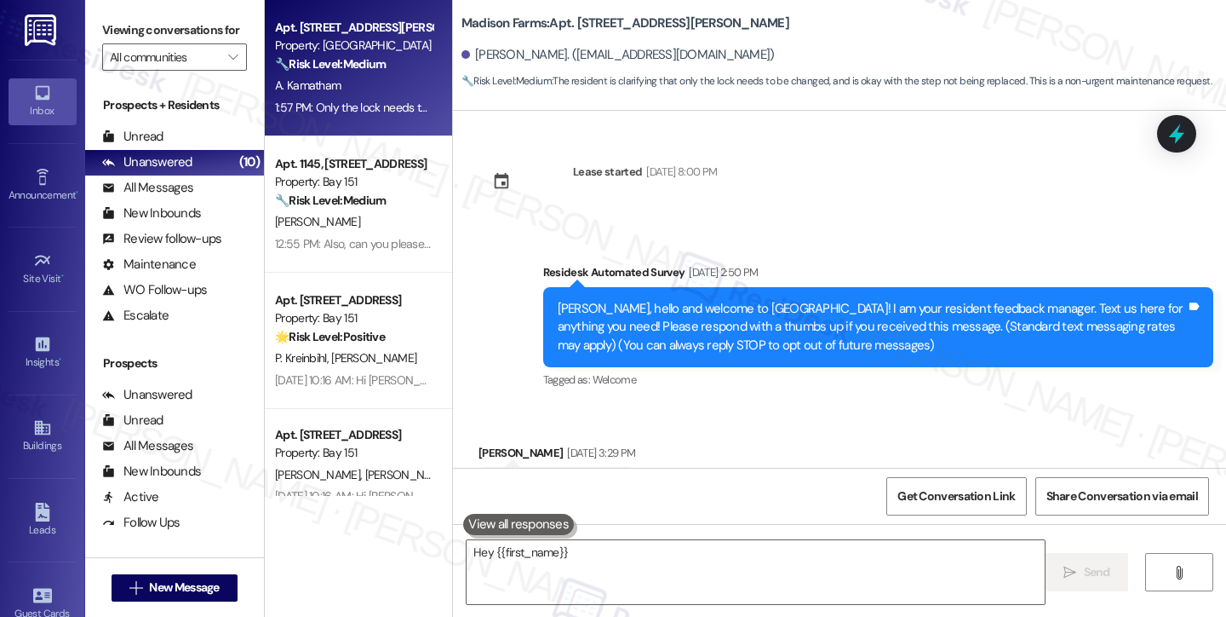
scroll to position [6494, 0]
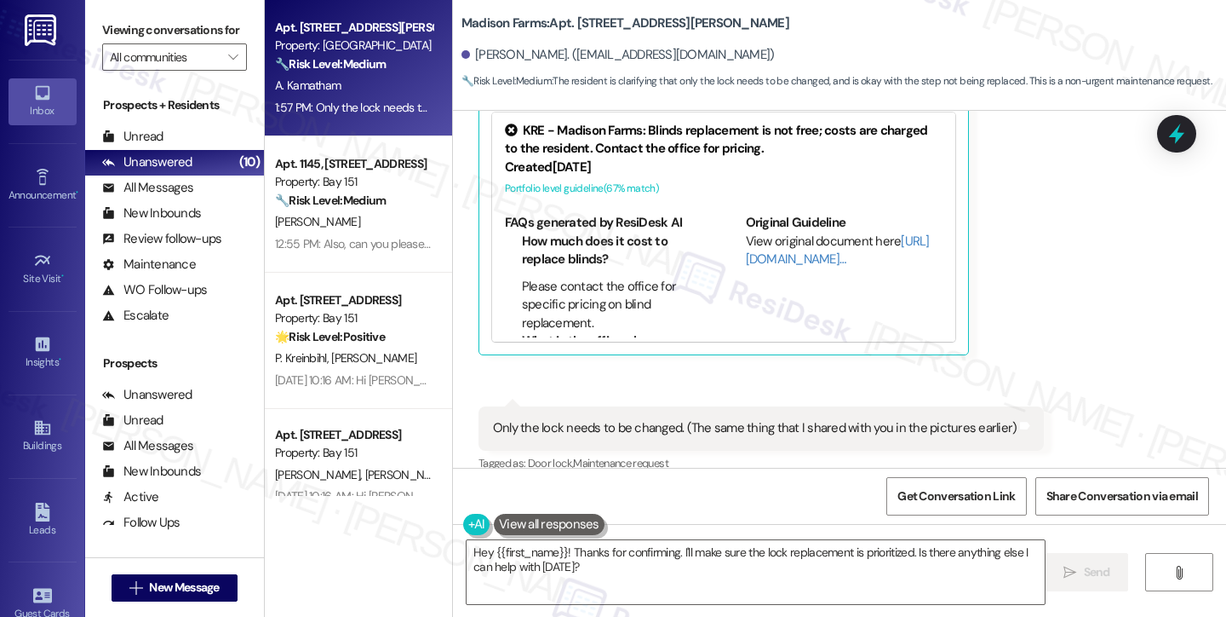
click at [624, 406] on div "Only the lock needs to be changed. (The same thing that I shared with you in th…" at bounding box center [762, 427] width 566 height 43
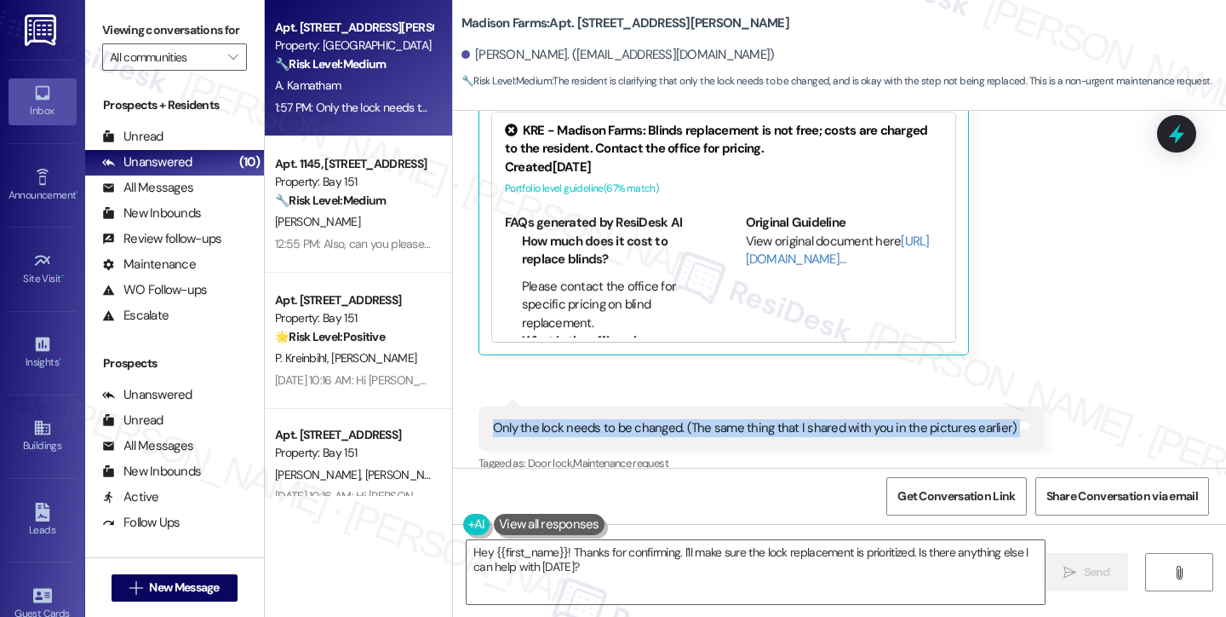
click at [624, 406] on div "Only the lock needs to be changed. (The same thing that I shared with you in th…" at bounding box center [762, 427] width 566 height 43
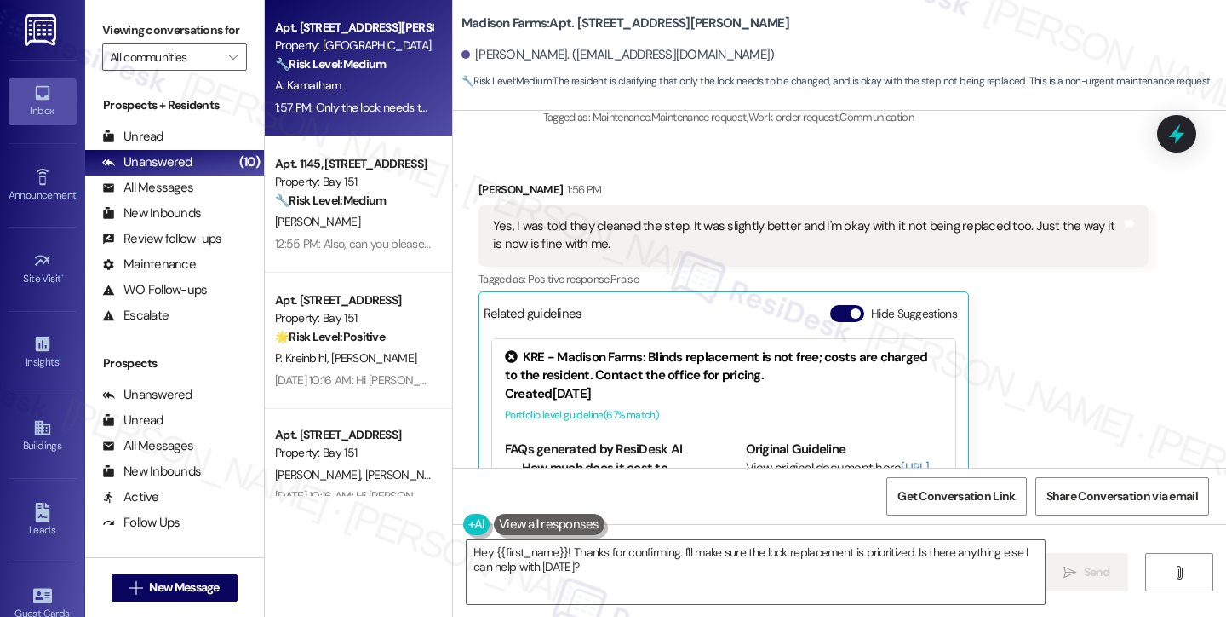
scroll to position [6239, 0]
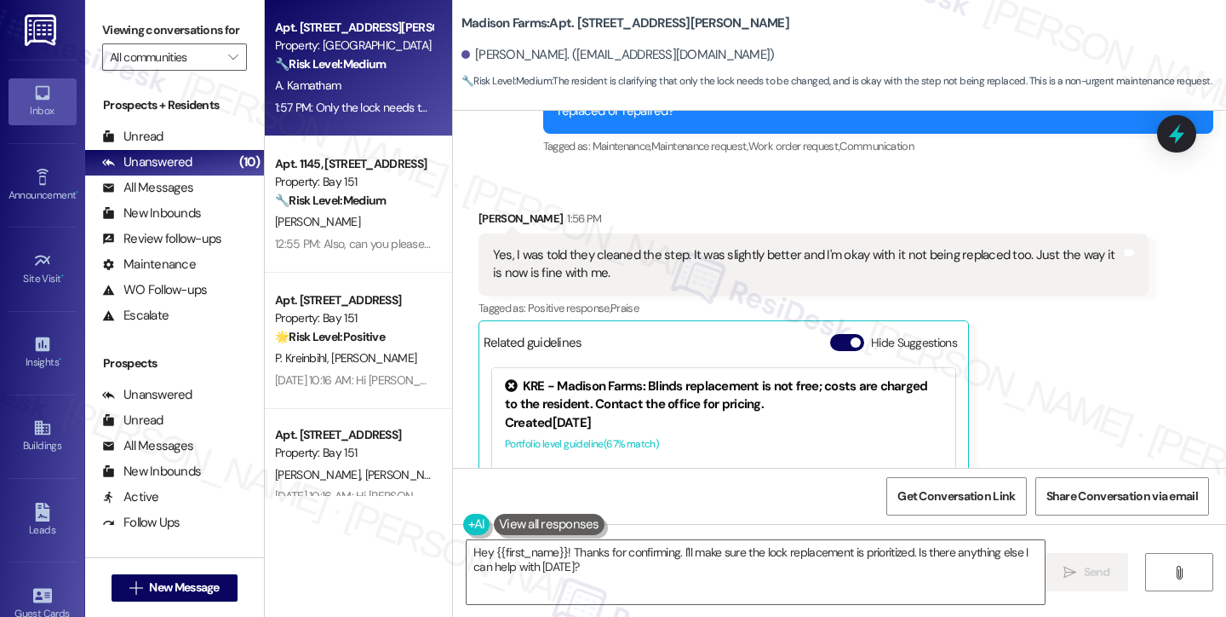
click at [673, 246] on div "Yes, I was told they cleaned the step. It was slightly better and I'm okay with…" at bounding box center [807, 264] width 629 height 37
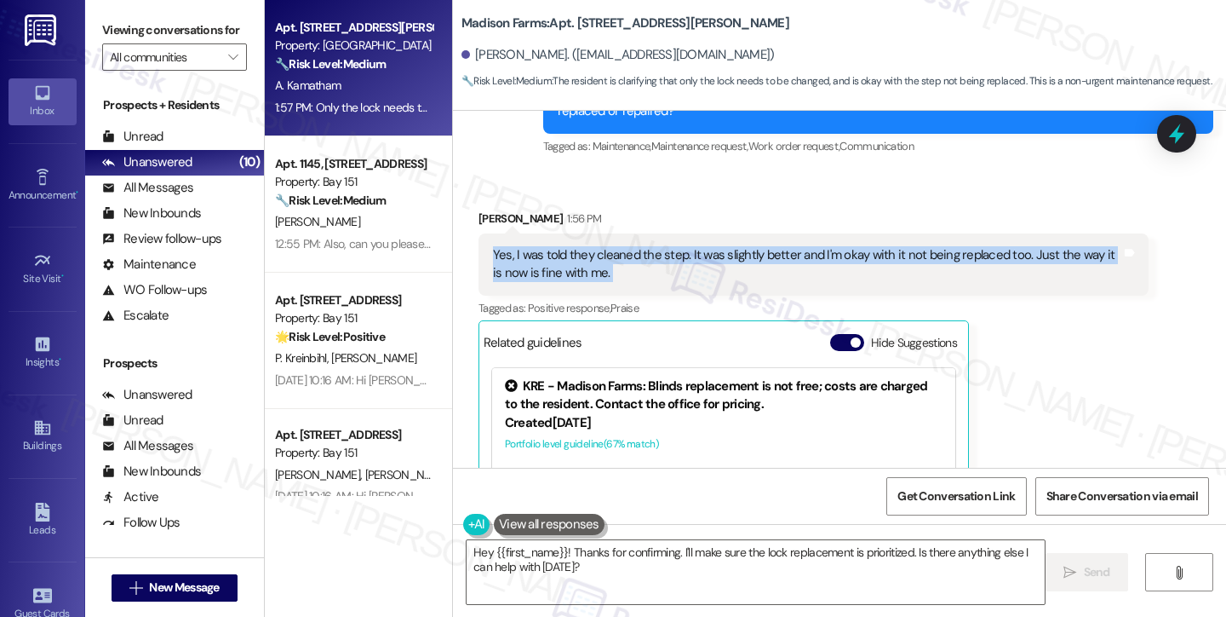
click at [673, 246] on div "Yes, I was told they cleaned the step. It was slightly better and I'm okay with…" at bounding box center [807, 264] width 629 height 37
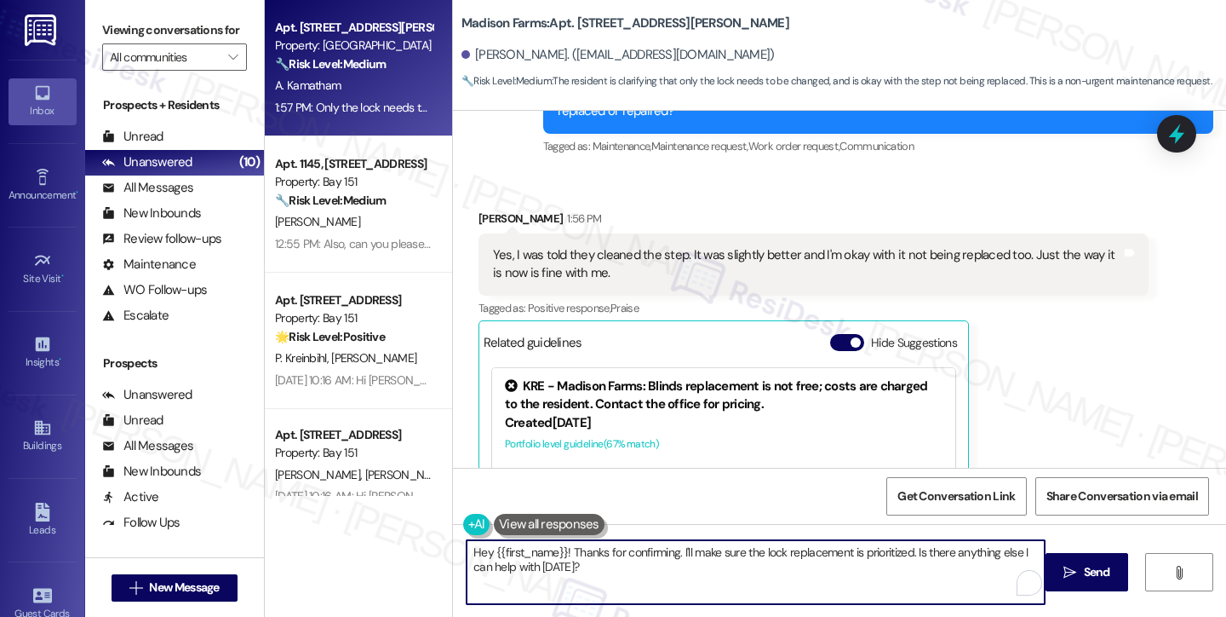
click at [562, 551] on textarea "Hey {{first_name}}! Thanks for confirming. I'll make sure the lock replacement …" at bounding box center [756, 572] width 578 height 64
drag, startPoint x: 562, startPoint y: 551, endPoint x: 371, endPoint y: 541, distance: 191.1
click at [376, 541] on div "Apt. [STREET_ADDRESS][PERSON_NAME] Property: Madison Farms 🔧 Risk Level: Medium…" at bounding box center [746, 308] width 962 height 617
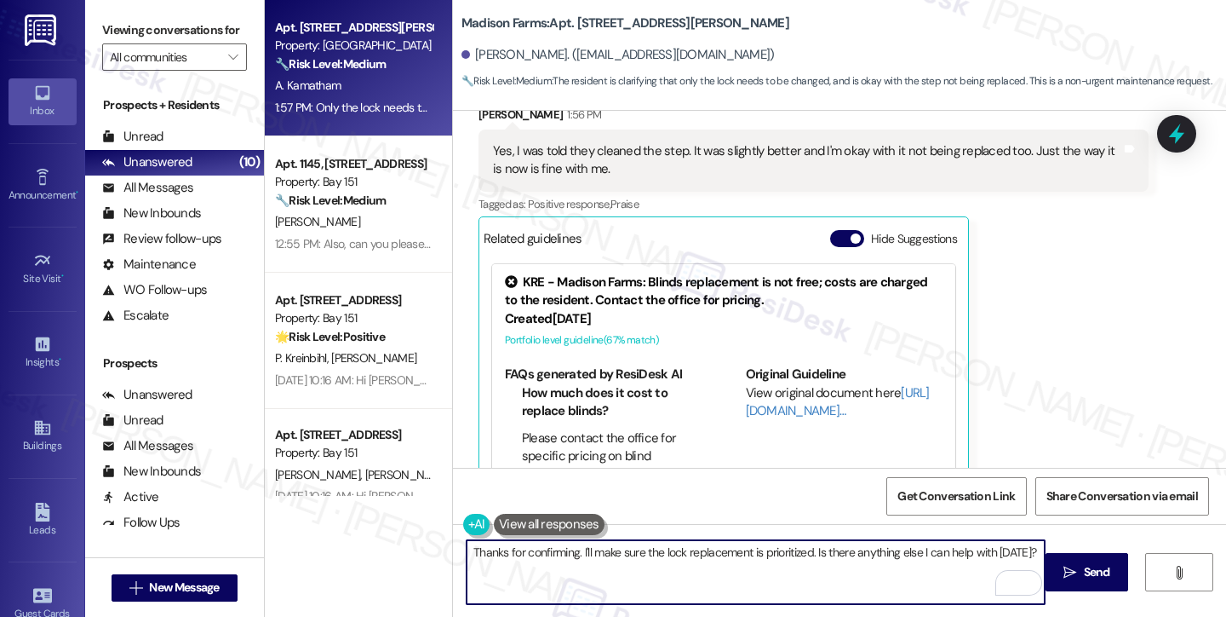
scroll to position [6495, 0]
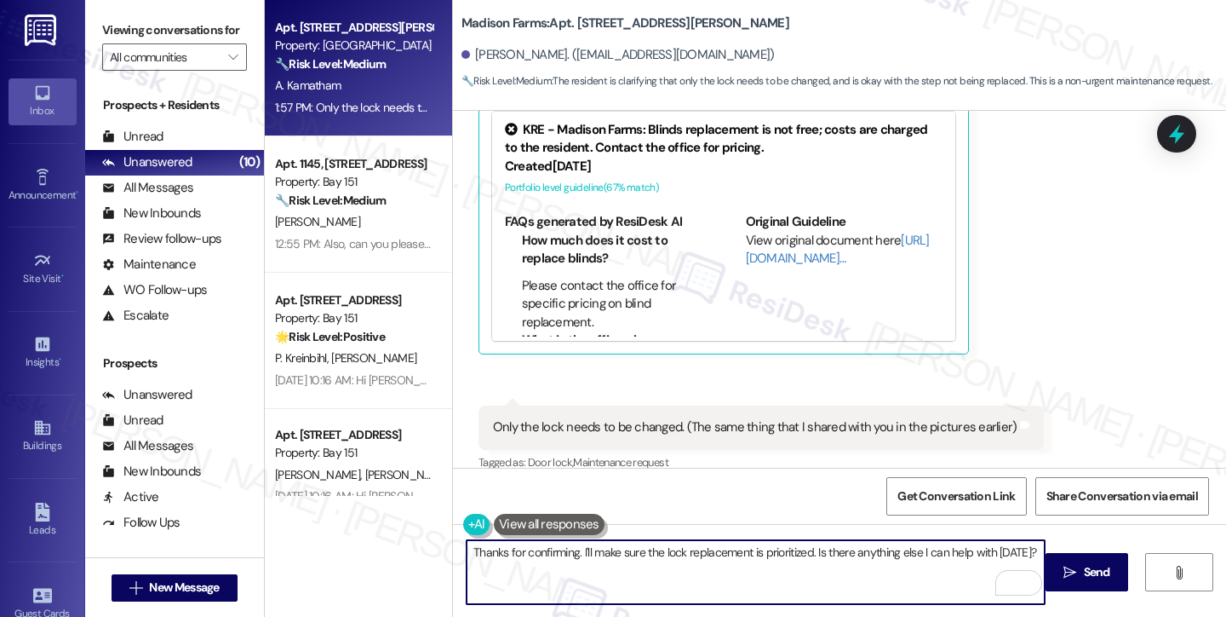
click at [629, 418] on div "Only the lock needs to be changed. (The same thing that I shared with you in th…" at bounding box center [755, 427] width 525 height 18
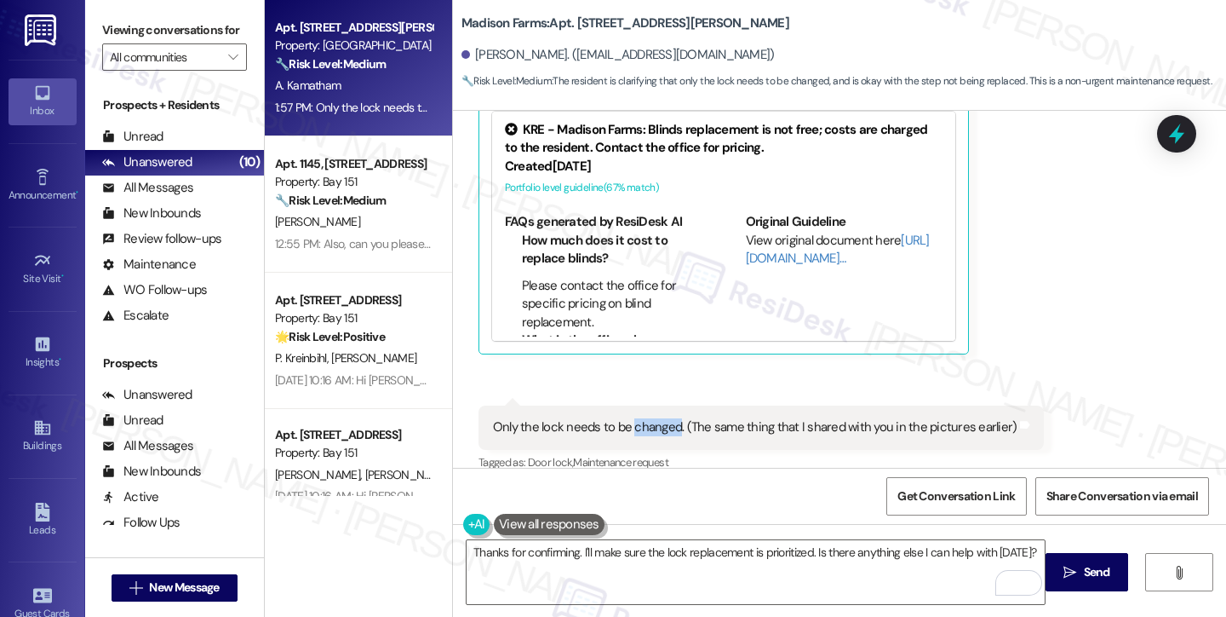
click at [629, 418] on div "Only the lock needs to be changed. (The same thing that I shared with you in th…" at bounding box center [755, 427] width 525 height 18
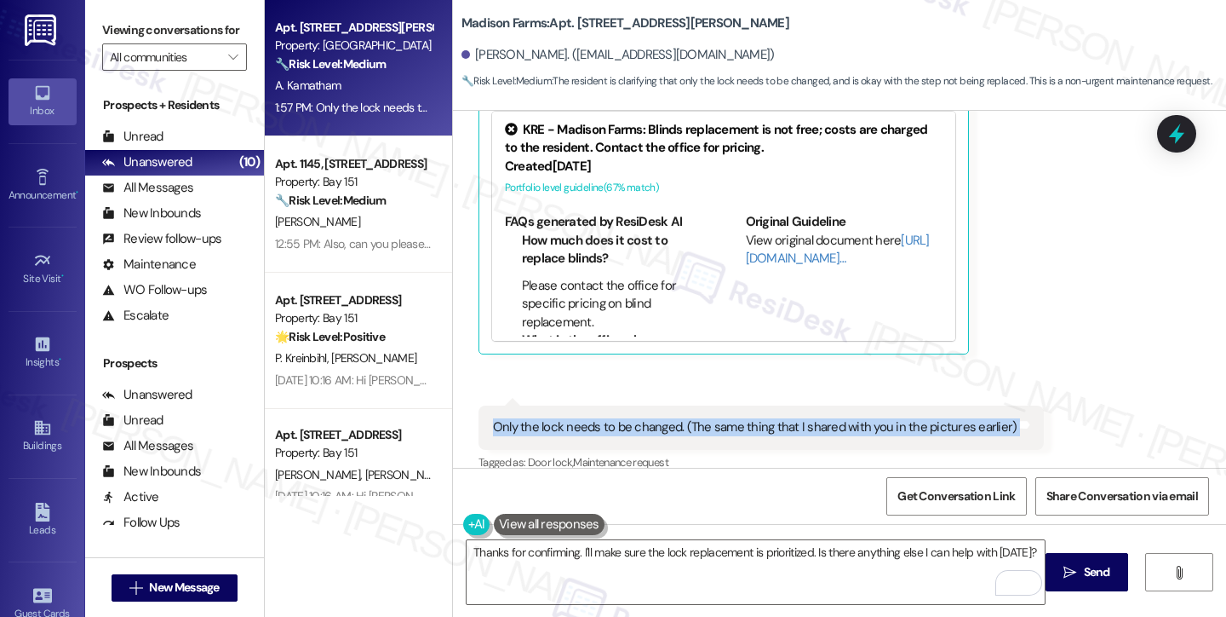
drag, startPoint x: 629, startPoint y: 401, endPoint x: 641, endPoint y: 398, distance: 12.4
click at [629, 418] on div "Only the lock needs to be changed. (The same thing that I shared with you in th…" at bounding box center [755, 427] width 525 height 18
click at [931, 416] on div "Only the lock needs to be changed. (The same thing that I shared with you in th…" at bounding box center [762, 426] width 566 height 43
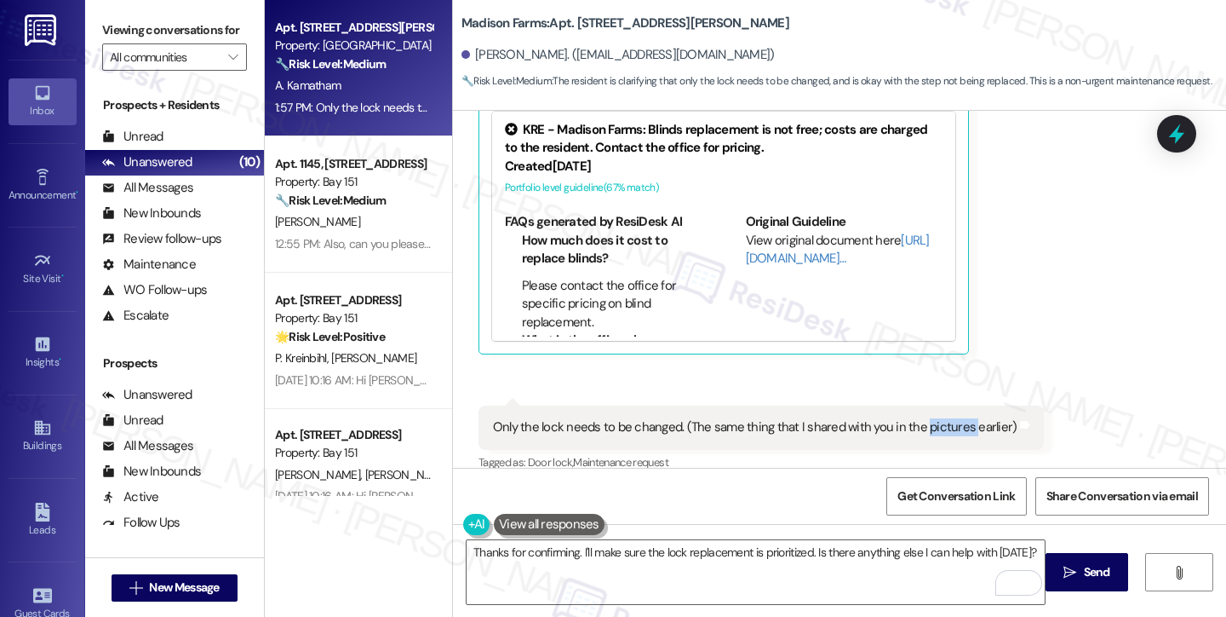
click at [931, 416] on div "Only the lock needs to be changed. (The same thing that I shared with you in th…" at bounding box center [762, 426] width 566 height 43
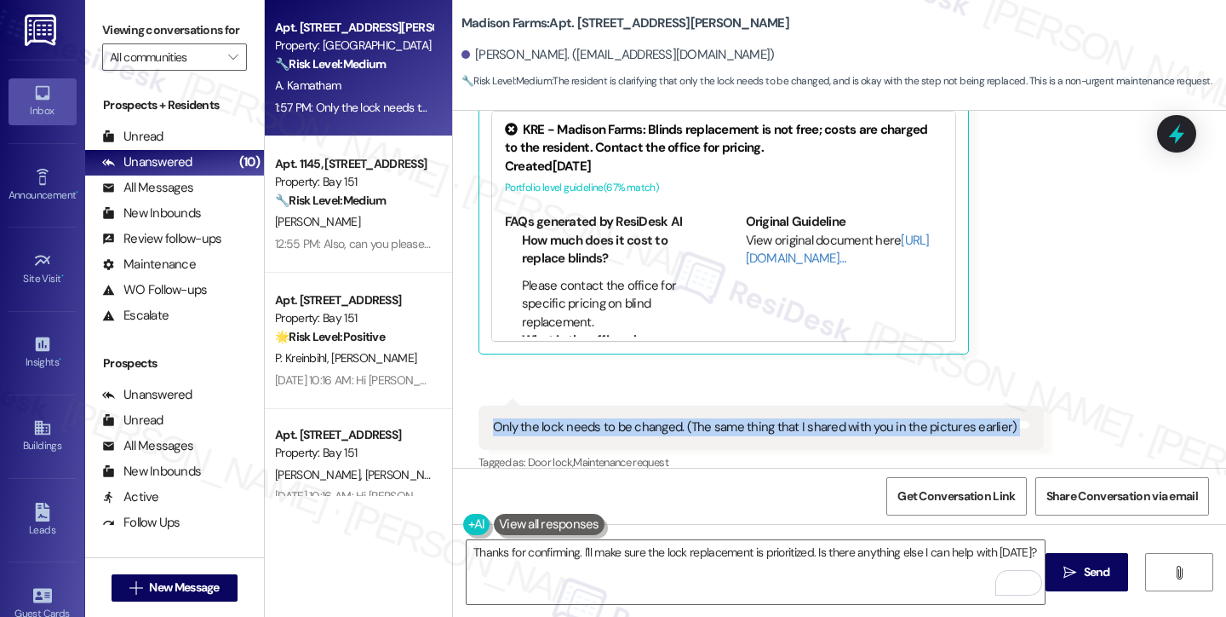
click at [931, 416] on div "Only the lock needs to be changed. (The same thing that I shared with you in th…" at bounding box center [762, 426] width 566 height 43
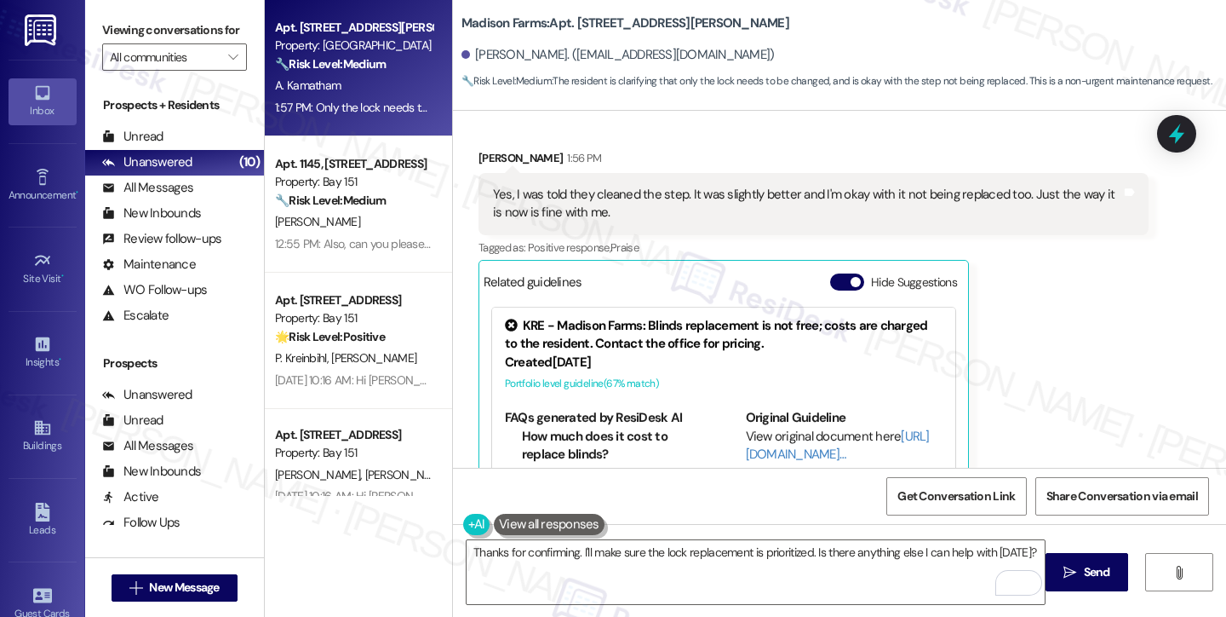
scroll to position [6154, 0]
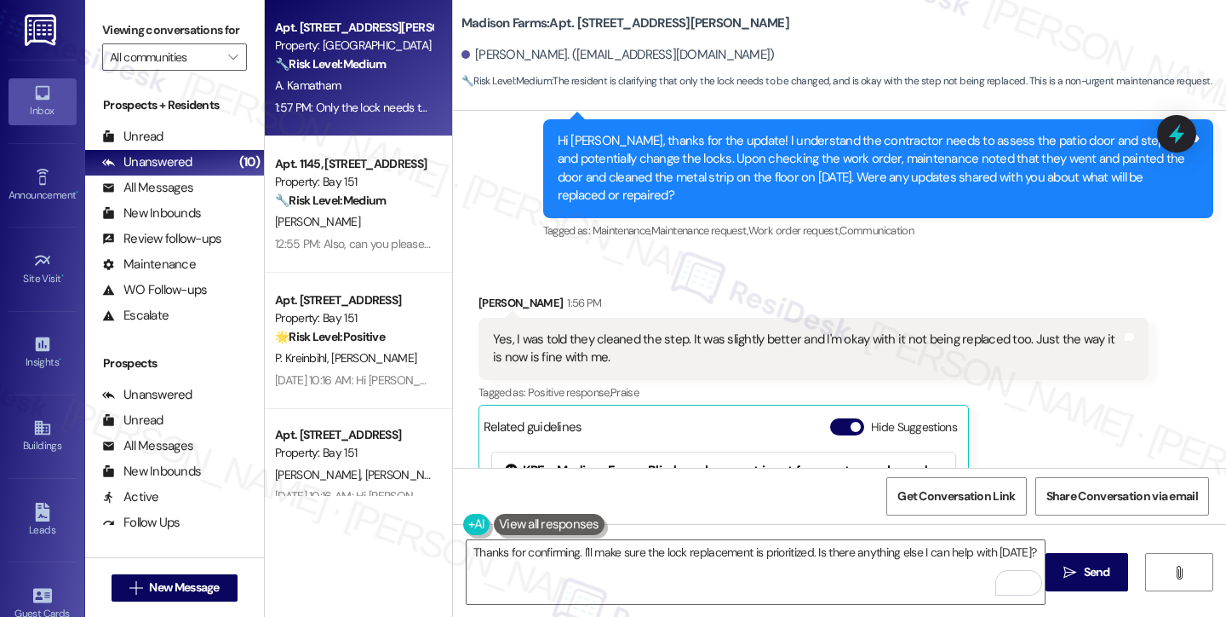
click at [943, 330] on div "Yes, I was told they cleaned the step. It was slightly better and I'm okay with…" at bounding box center [807, 348] width 629 height 37
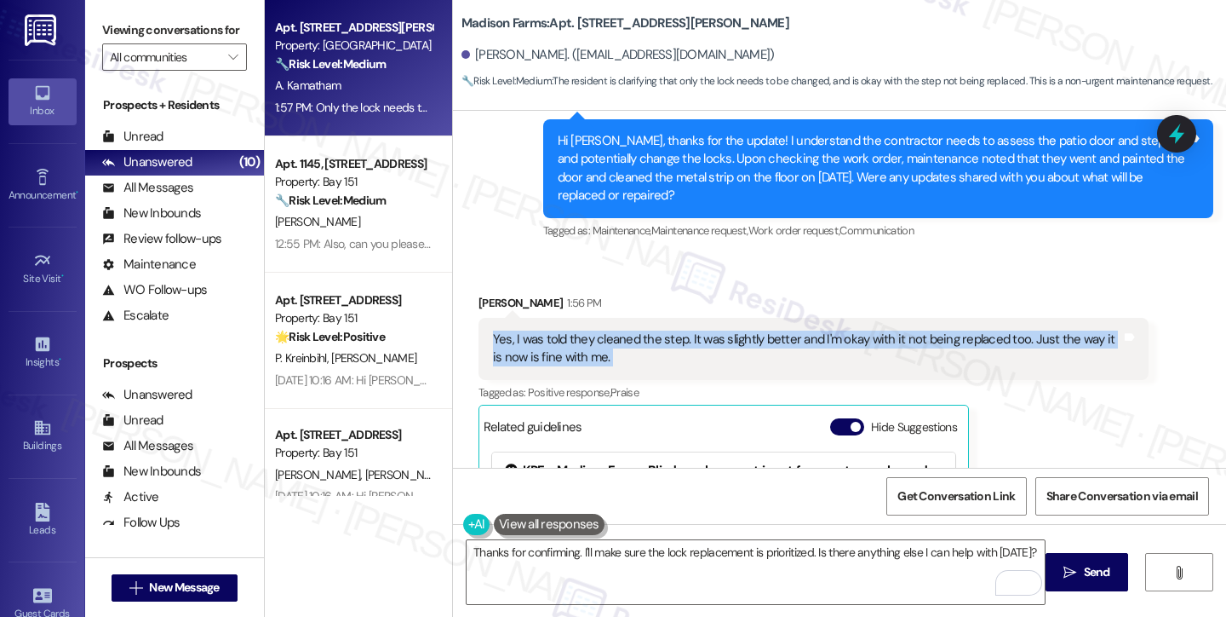
click at [943, 330] on div "Yes, I was told they cleaned the step. It was slightly better and I'm okay with…" at bounding box center [807, 348] width 629 height 37
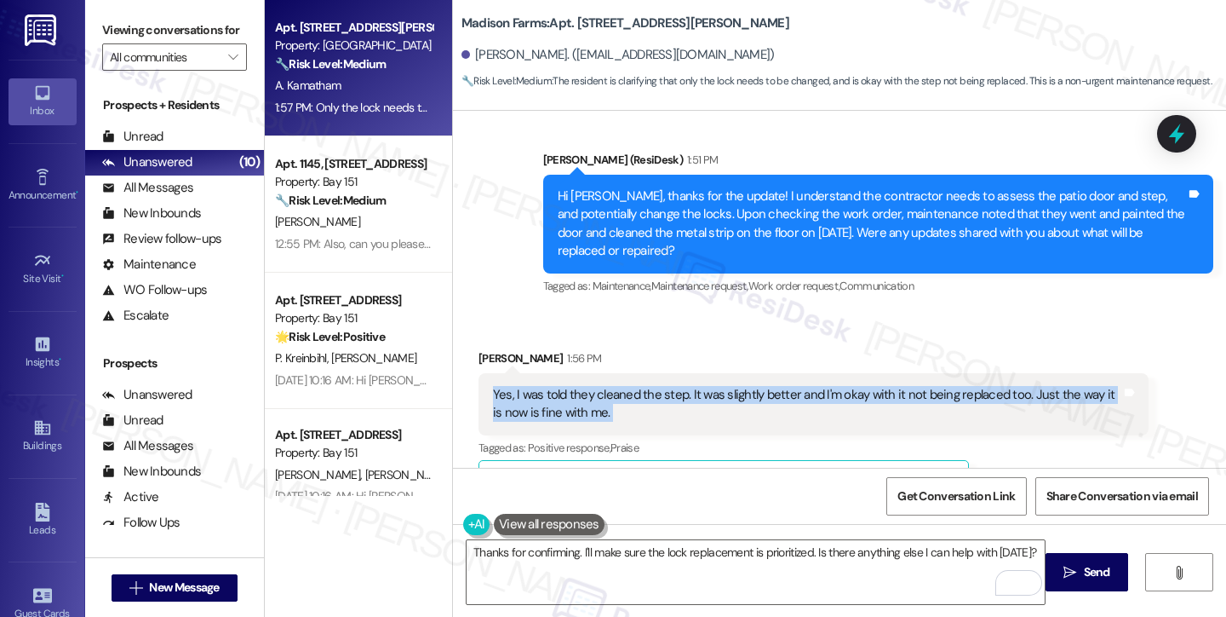
scroll to position [6069, 0]
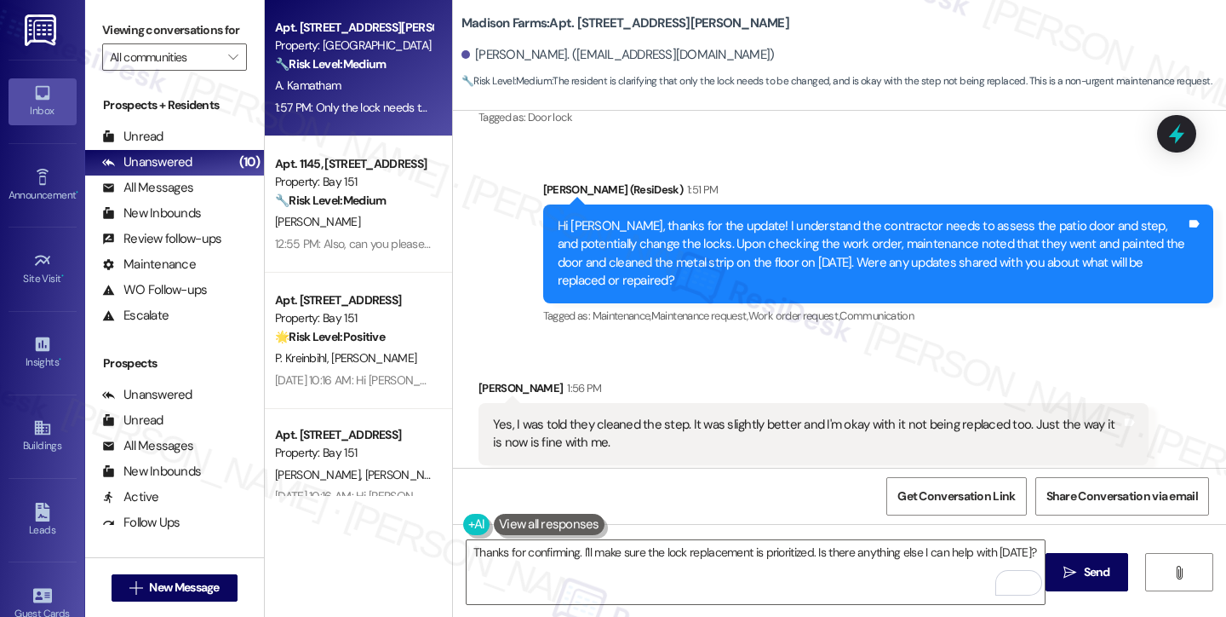
click at [679, 244] on div "Hi [PERSON_NAME], thanks for the update! I understand the contractor needs to a…" at bounding box center [872, 253] width 629 height 73
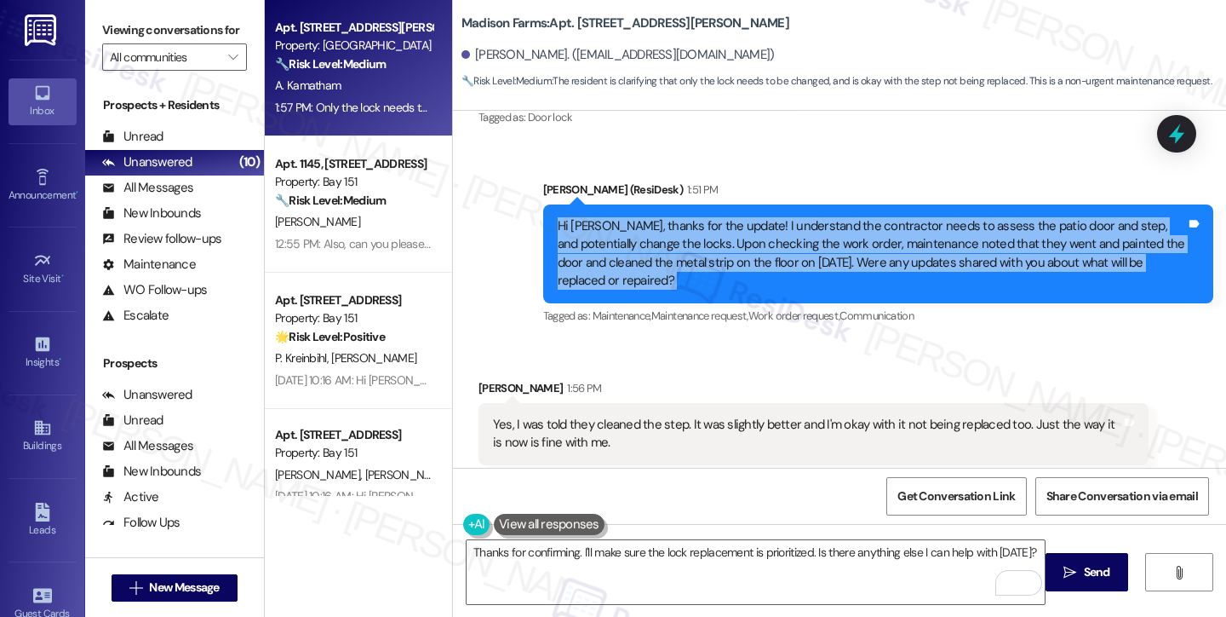
click at [679, 244] on div "Hi [PERSON_NAME], thanks for the update! I understand the contractor needs to a…" at bounding box center [872, 253] width 629 height 73
copy div "Hi [PERSON_NAME], thanks for the update! I understand the contractor needs to a…"
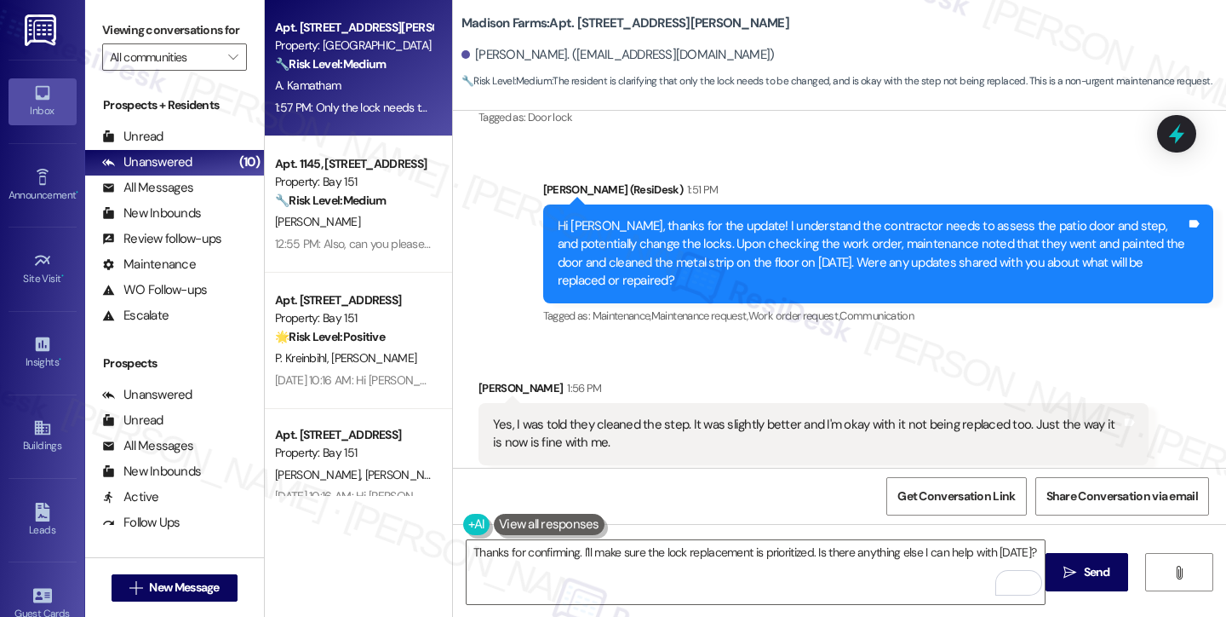
click at [103, 37] on label "Viewing conversations for" at bounding box center [174, 30] width 145 height 26
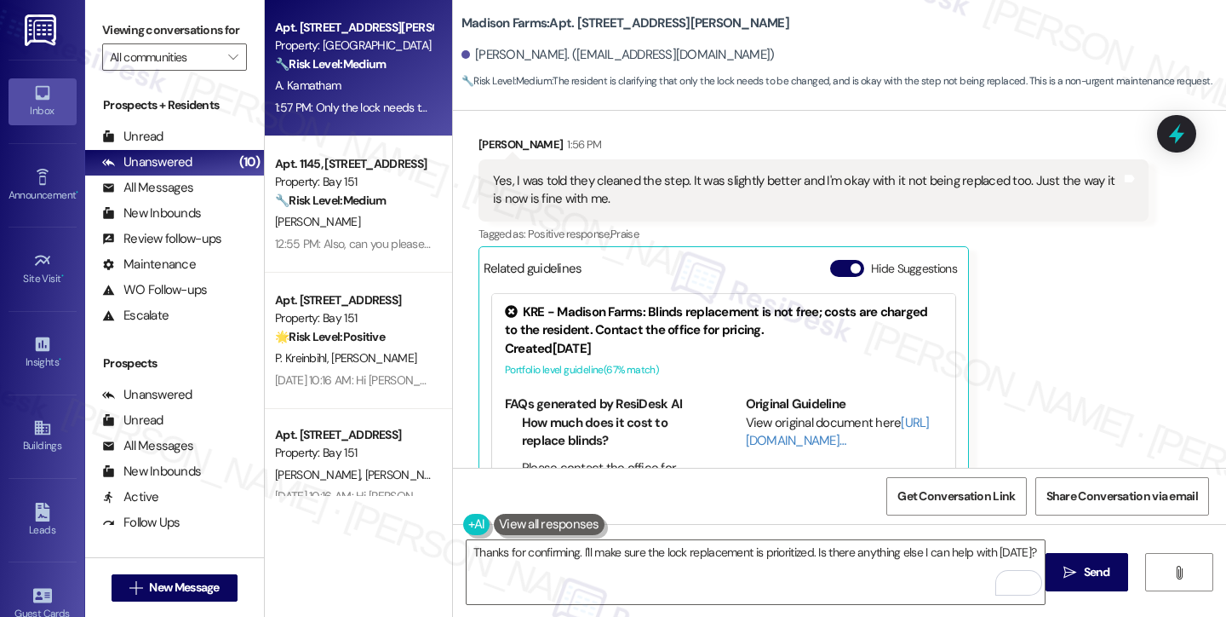
scroll to position [6239, 0]
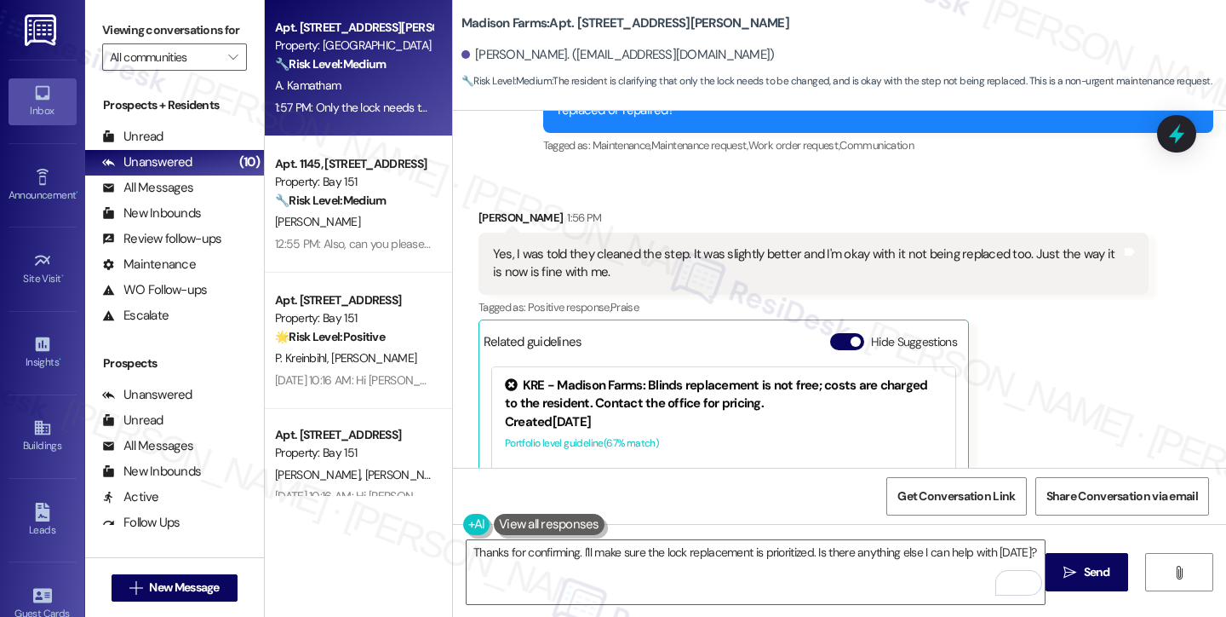
click at [538, 245] on div "Yes, I was told they cleaned the step. It was slightly better and I'm okay with…" at bounding box center [807, 263] width 629 height 37
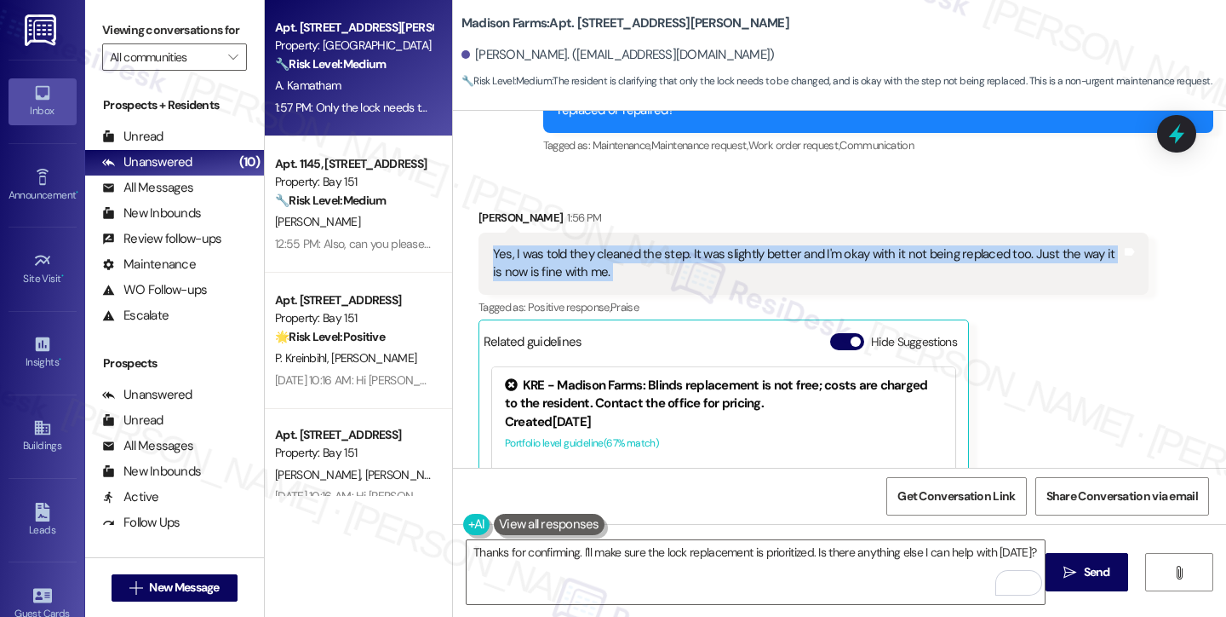
click at [538, 245] on div "Yes, I was told they cleaned the step. It was slightly better and I'm okay with…" at bounding box center [807, 263] width 629 height 37
copy div "Yes, I was told they cleaned the step. It was slightly better and I'm okay with…"
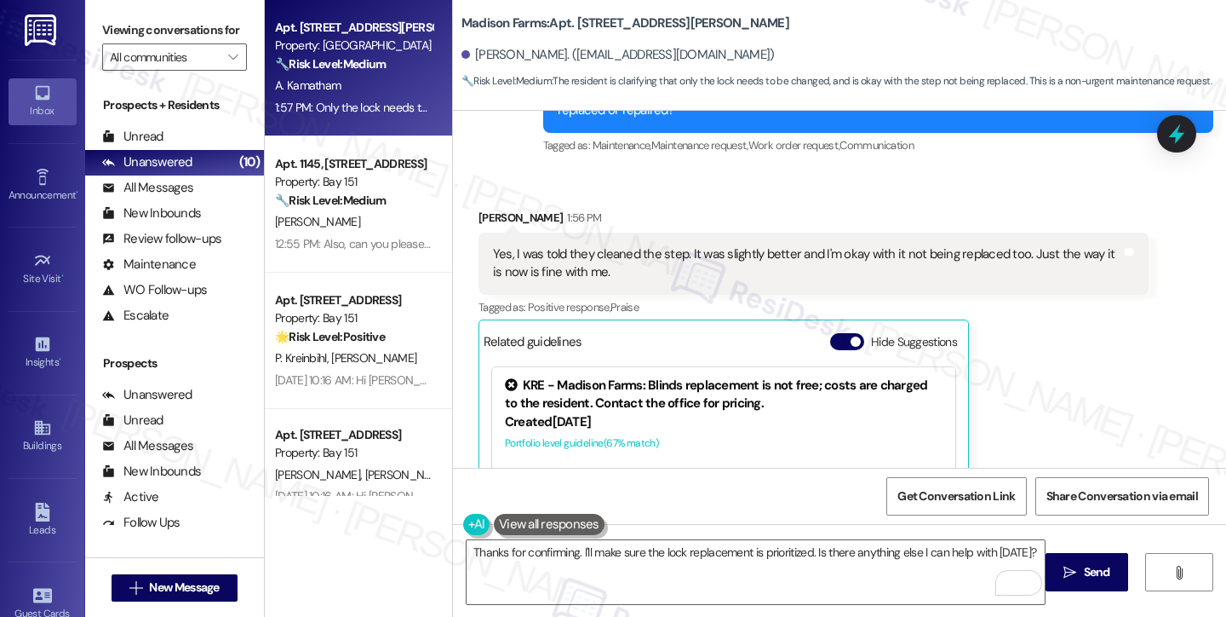
drag, startPoint x: 102, startPoint y: 30, endPoint x: 142, endPoint y: 44, distance: 42.6
click at [102, 30] on label "Viewing conversations for" at bounding box center [174, 30] width 145 height 26
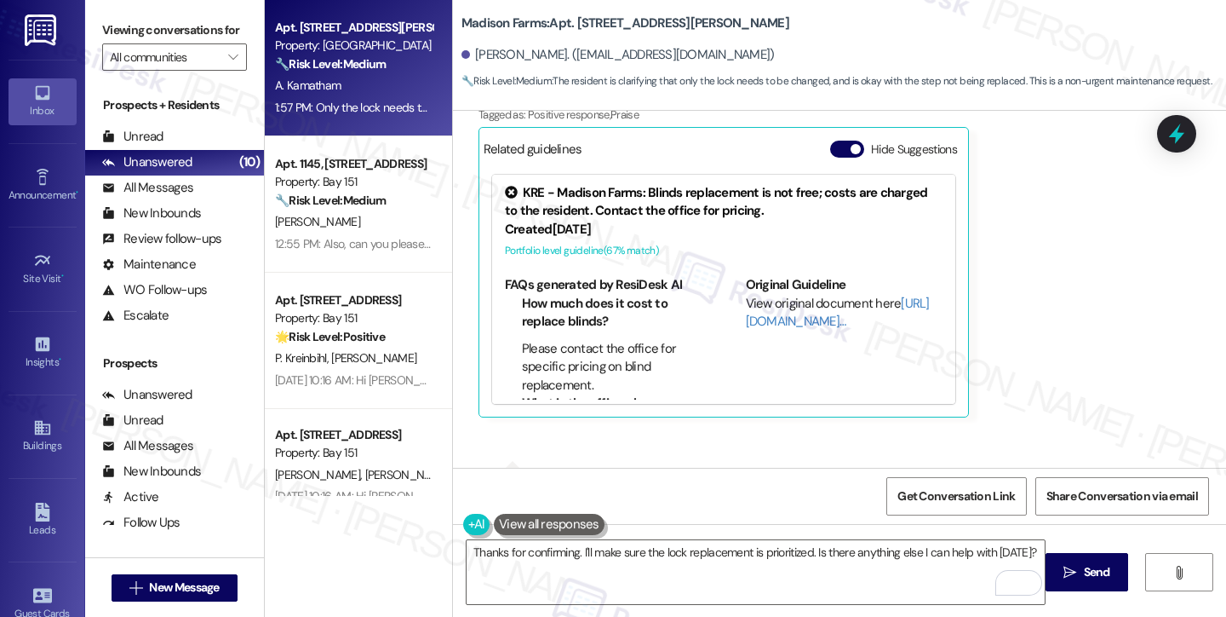
scroll to position [6495, 0]
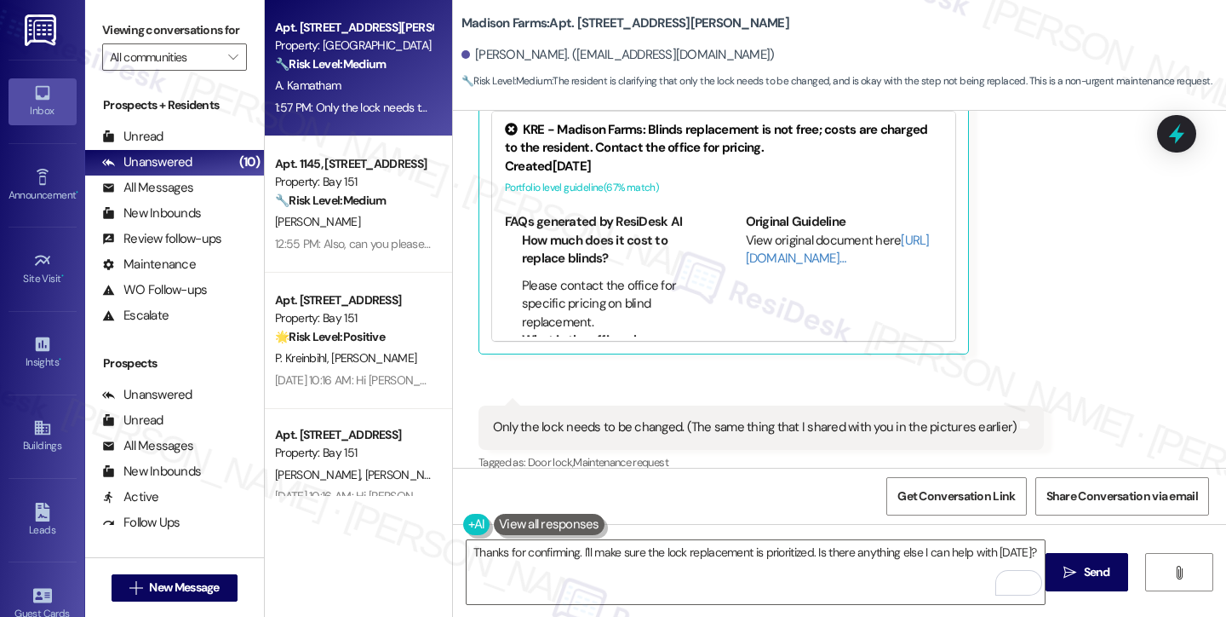
click at [620, 393] on div "Received via SMS 1:57 PM [PERSON_NAME] 1:57 PM Only the lock needs to be change…" at bounding box center [762, 440] width 592 height 95
click at [620, 405] on div "Only the lock needs to be changed. (The same thing that I shared with you in th…" at bounding box center [762, 426] width 566 height 43
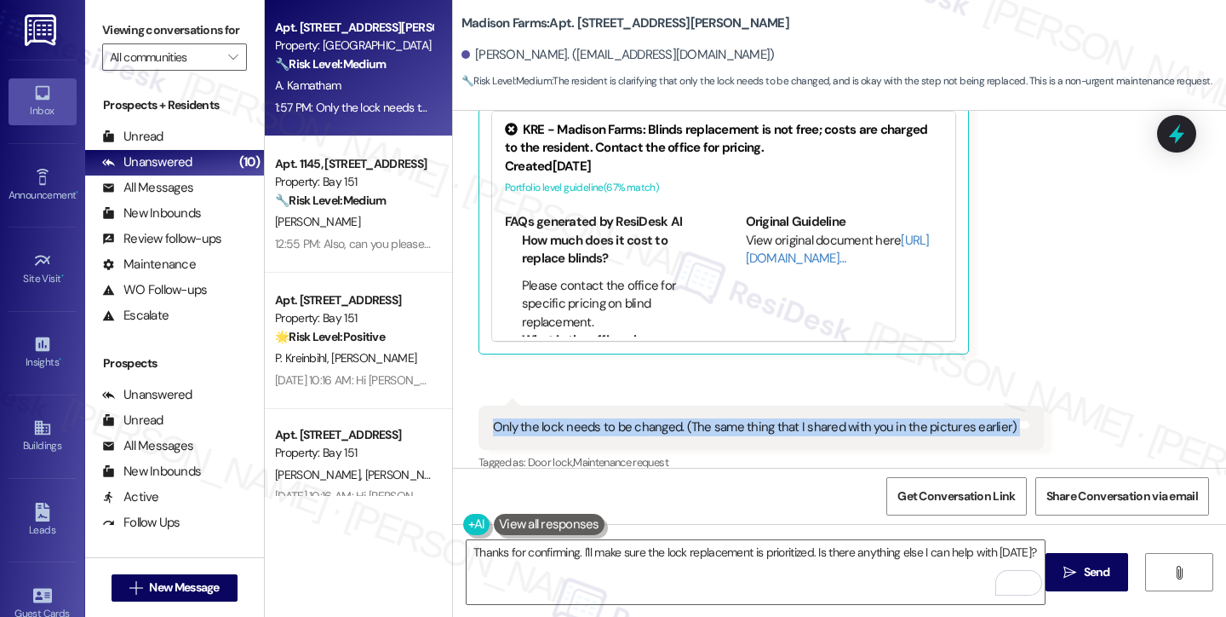
click at [620, 405] on div "Only the lock needs to be changed. (The same thing that I shared with you in th…" at bounding box center [762, 426] width 566 height 43
copy div "Only the lock needs to be changed. (The same thing that I shared with you in th…"
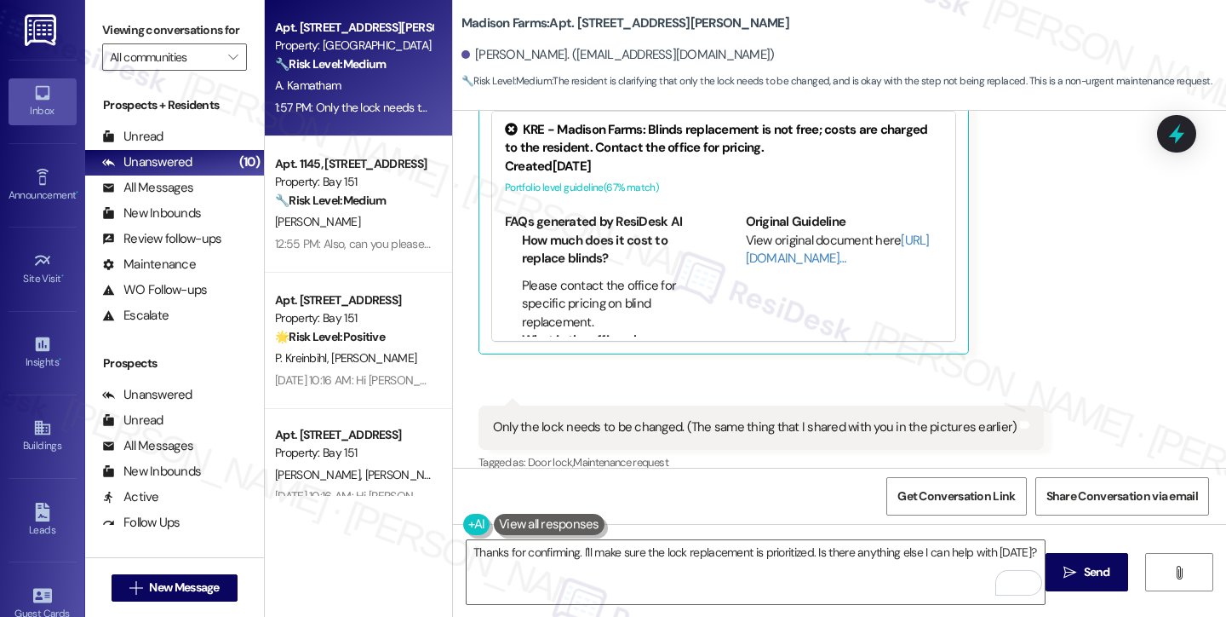
click at [107, 37] on label "Viewing conversations for" at bounding box center [174, 30] width 145 height 26
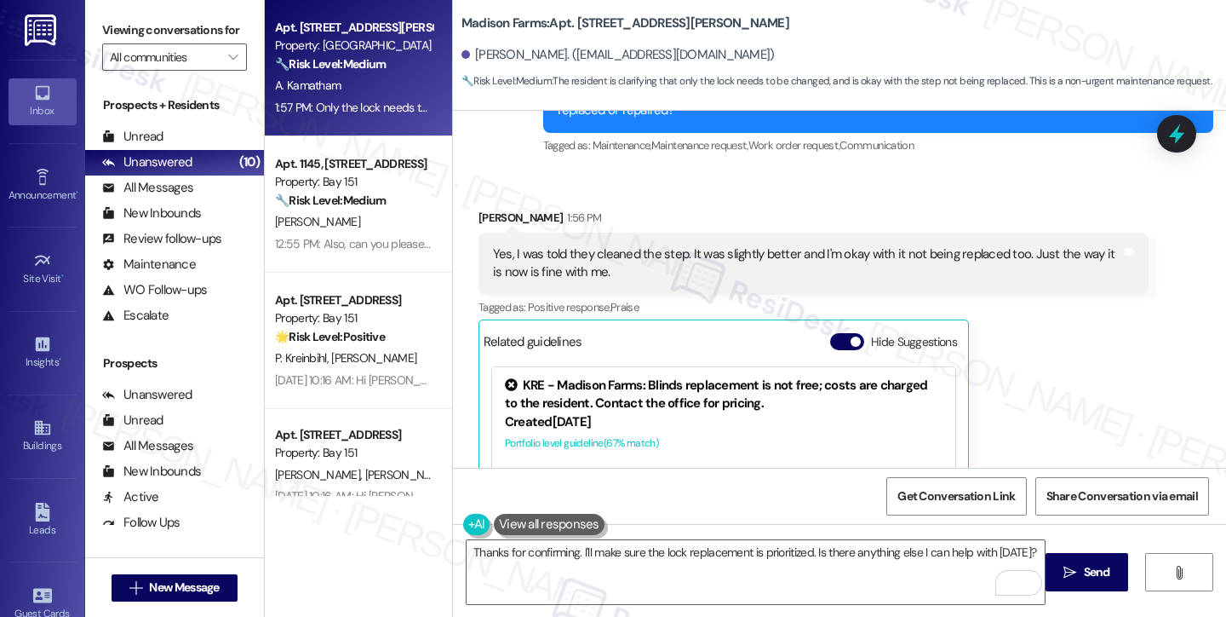
click at [104, 43] on label "Viewing conversations for" at bounding box center [174, 30] width 145 height 26
click at [705, 551] on textarea "Thanks for confirming. I'll make sure the lock replacement is prioritized. Is t…" at bounding box center [756, 572] width 578 height 64
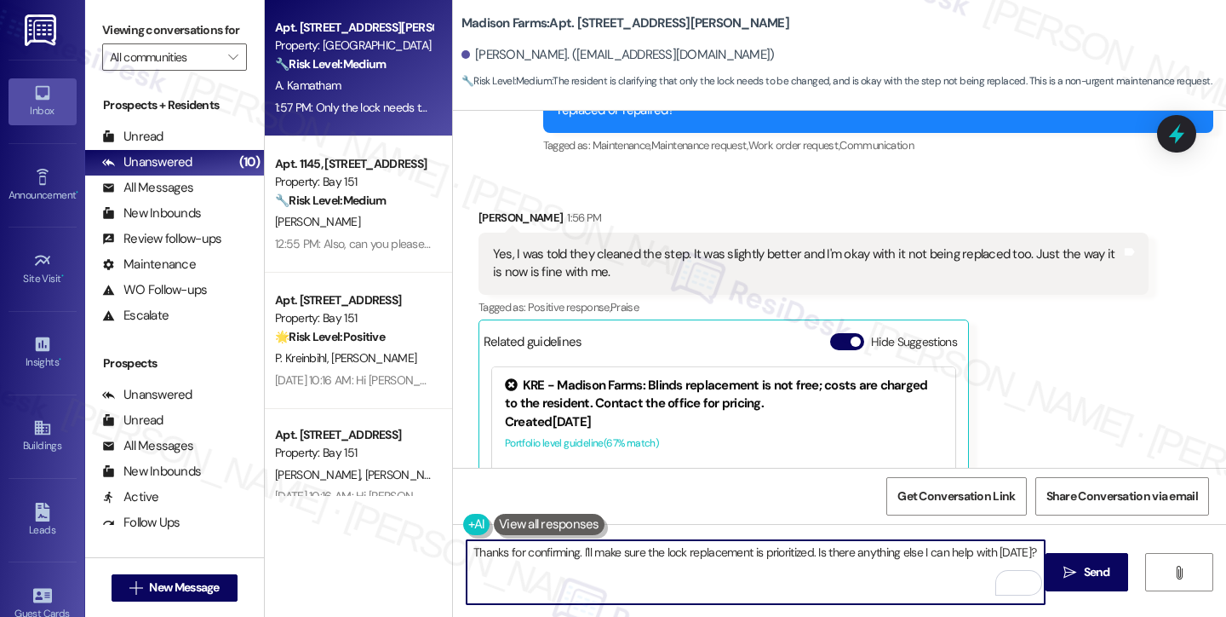
click at [705, 551] on textarea "Thanks for confirming. I'll make sure the lock replacement is prioritized. Is t…" at bounding box center [756, 572] width 578 height 64
click at [705, 550] on textarea "Thanks for confirming. I'll make sure the lock replacement is prioritized. Is t…" at bounding box center [756, 572] width 578 height 64
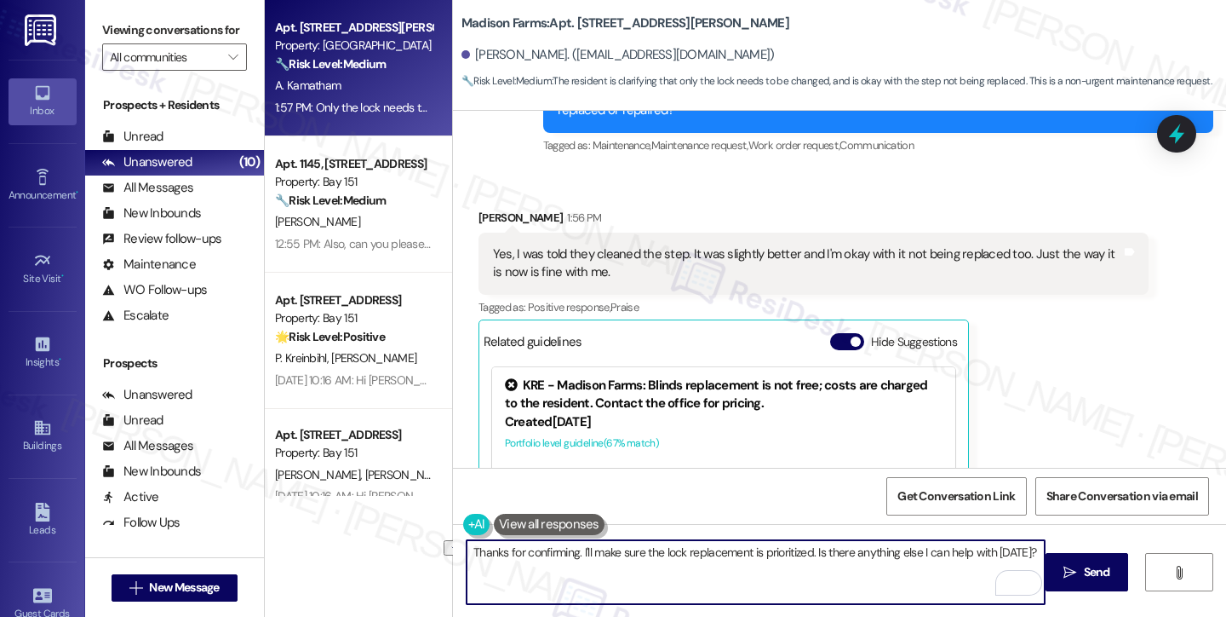
paste textarea "you for confirming—I’m glad to hear the step feels a bit better now and that yo…"
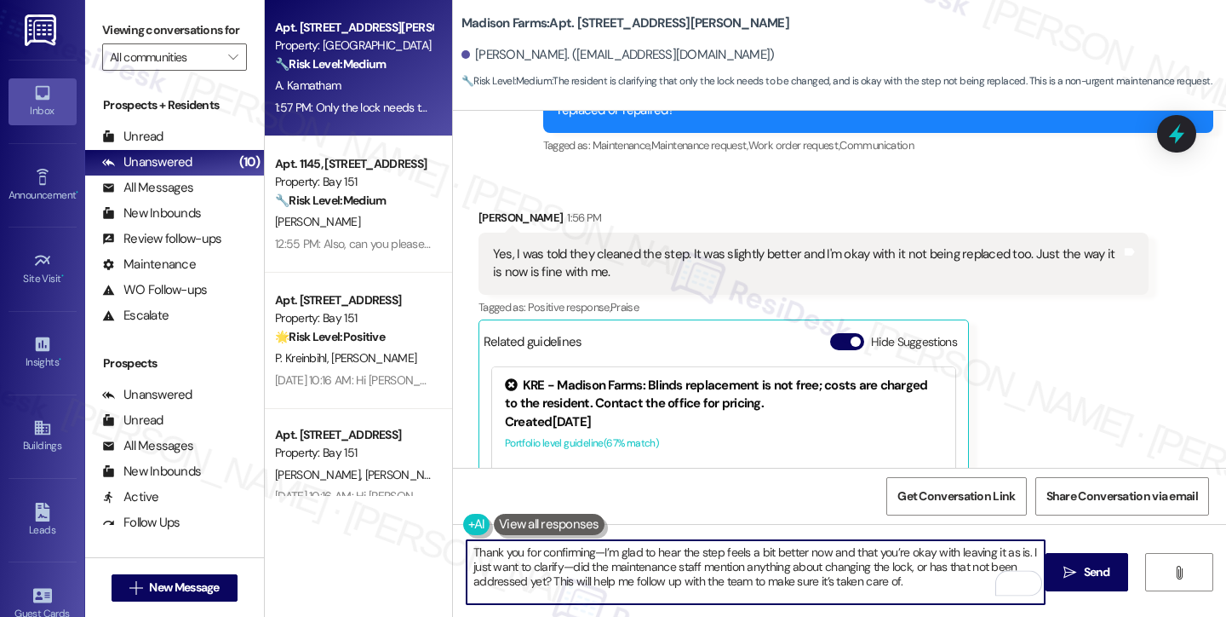
click at [646, 562] on textarea "Thank you for confirming—I’m glad to hear the step feels a bit better now and t…" at bounding box center [756, 572] width 578 height 64
drag, startPoint x: 597, startPoint y: 554, endPoint x: 578, endPoint y: 554, distance: 18.7
click at [578, 554] on textarea "Thank you for confirming—I’m glad to hear the step feels a bit better now and t…" at bounding box center [756, 572] width 578 height 64
click at [731, 548] on textarea "Thank you for confirming. I’m glad to hear the step feels a bit better now and …" at bounding box center [756, 572] width 578 height 64
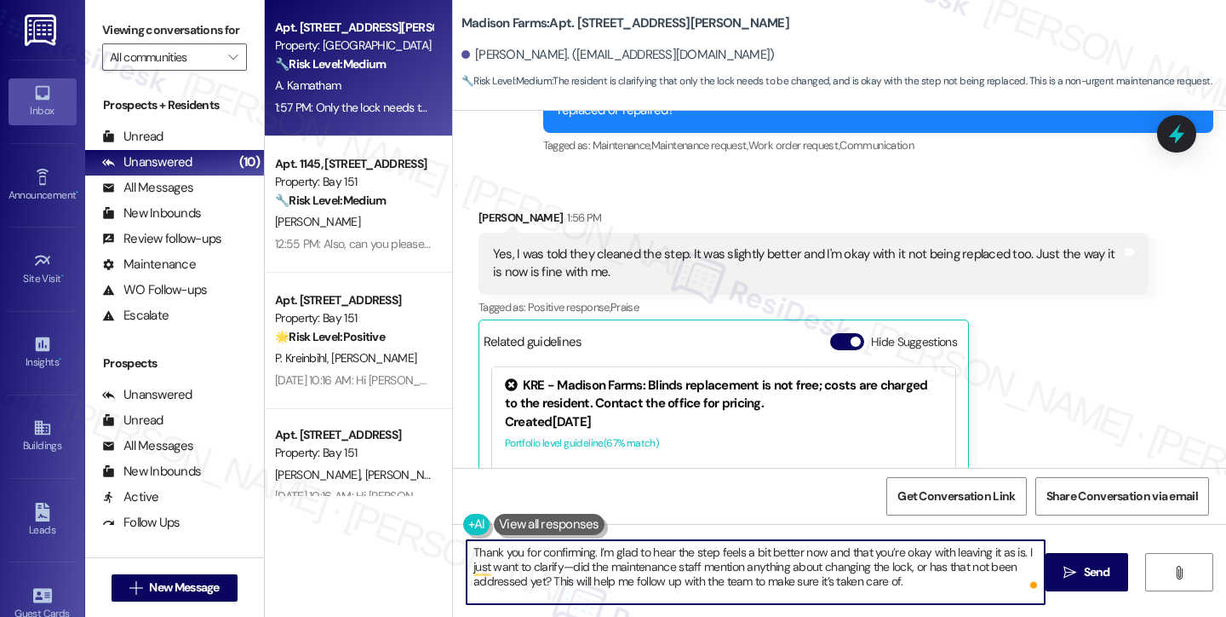
click at [731, 548] on textarea "Thank you for confirming. I’m glad to hear the step feels a bit better now and …" at bounding box center [756, 572] width 578 height 64
click at [555, 565] on textarea "Thank you for confirming. I’m glad to hear the step feels a bit better now and …" at bounding box center [756, 572] width 578 height 64
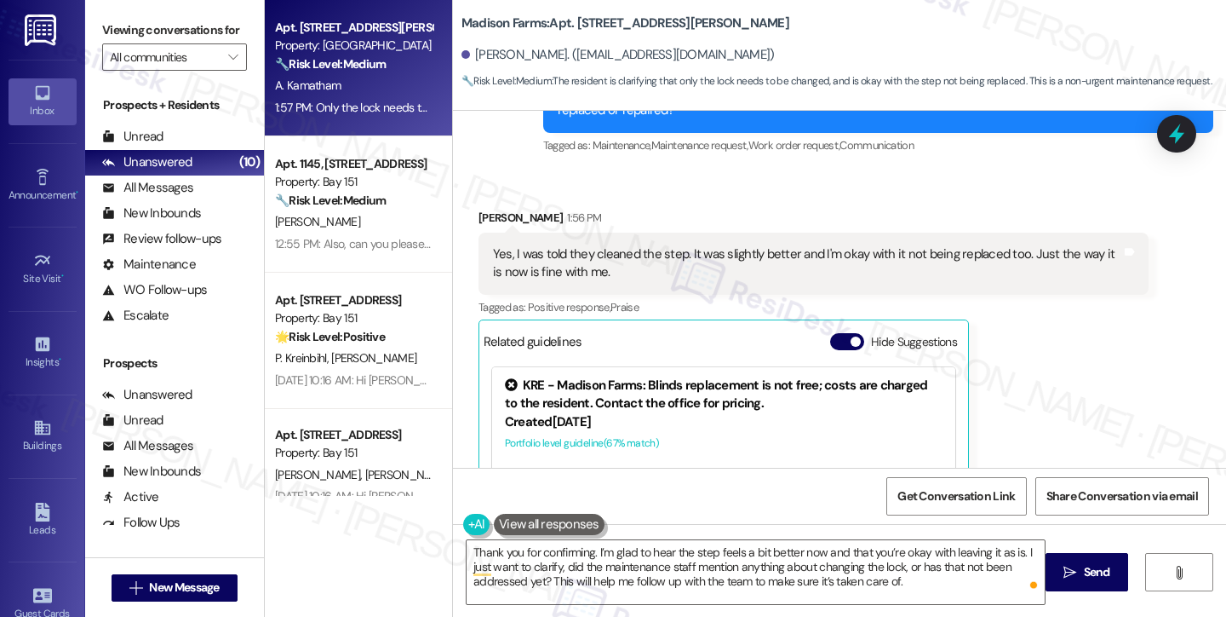
click at [582, 20] on b "Madison Farms: Apt. [STREET_ADDRESS][PERSON_NAME]" at bounding box center [626, 23] width 328 height 18
copy b "B2119"
click at [104, 20] on label "Viewing conversations for" at bounding box center [174, 30] width 145 height 26
click at [151, 43] on label "Viewing conversations for" at bounding box center [174, 30] width 145 height 26
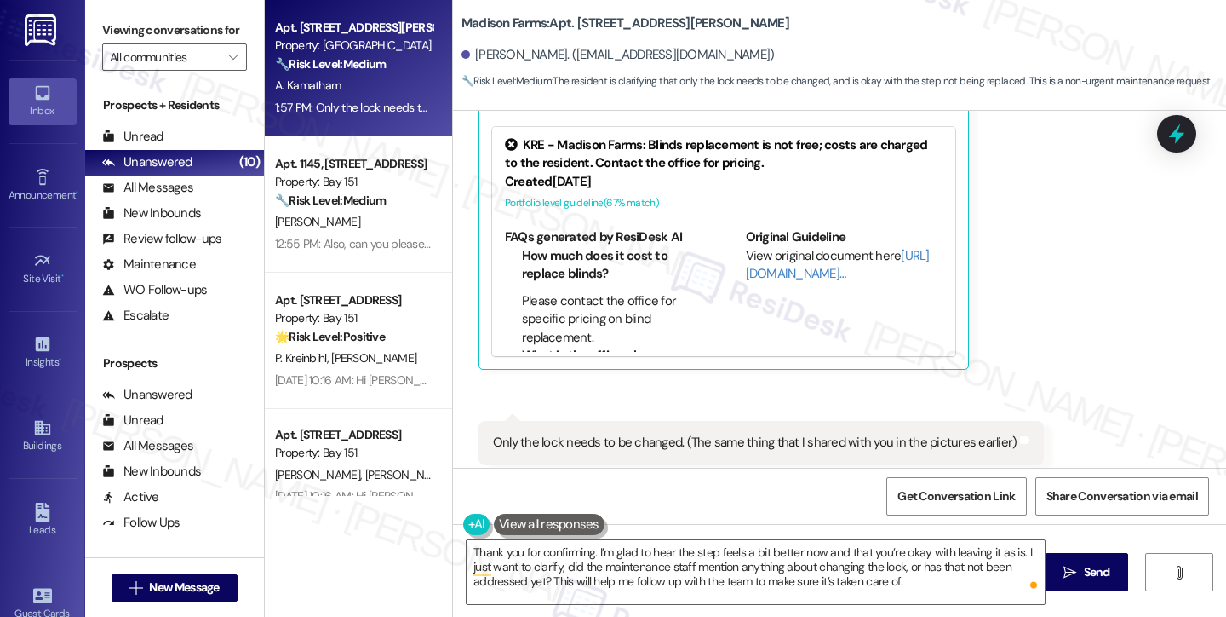
scroll to position [6495, 0]
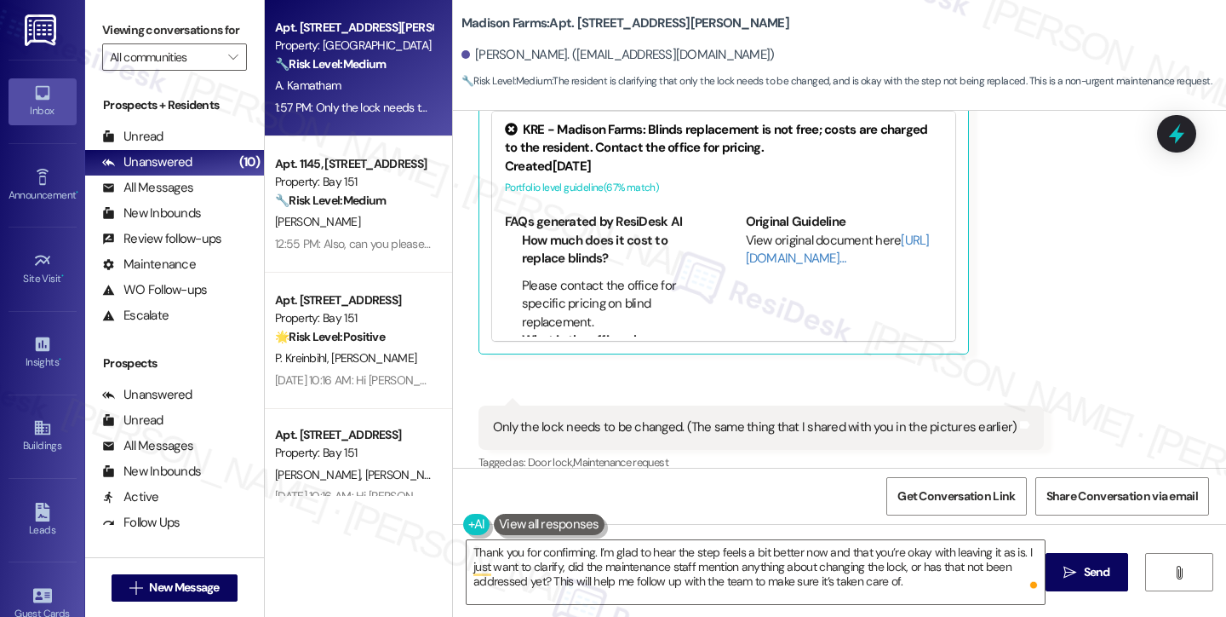
click at [162, 37] on label "Viewing conversations for" at bounding box center [174, 30] width 145 height 26
click at [581, 22] on b "Madison Farms: Apt. [STREET_ADDRESS][PERSON_NAME]" at bounding box center [626, 23] width 328 height 18
copy b "B2119"
click at [193, 36] on label "Viewing conversations for" at bounding box center [174, 30] width 145 height 26
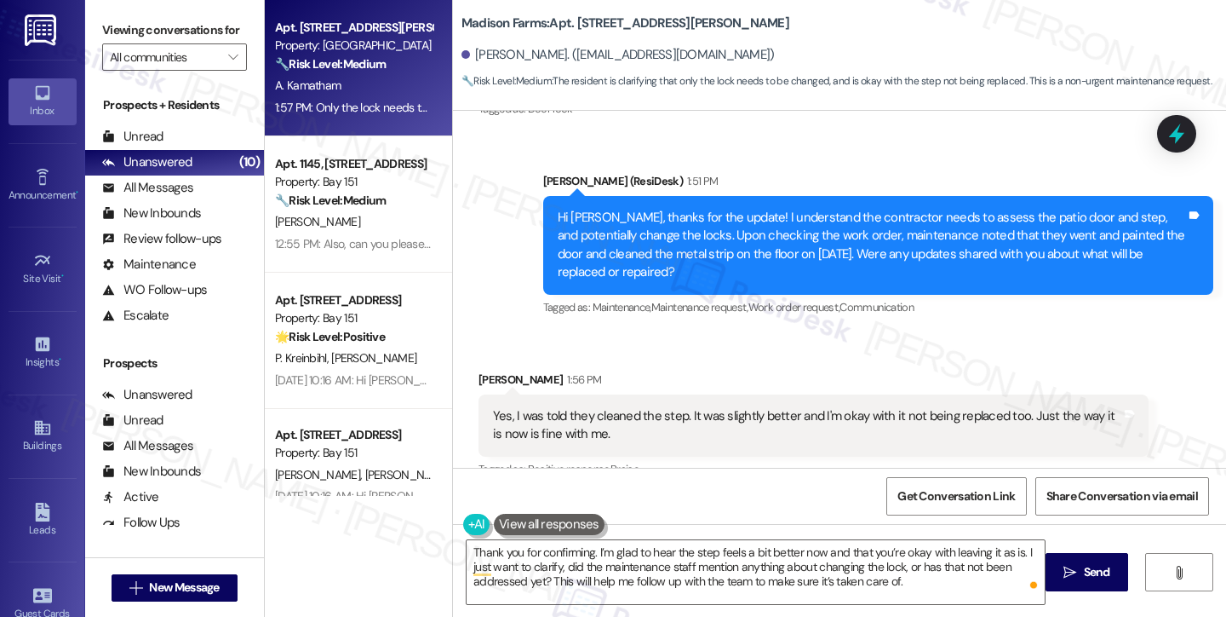
scroll to position [6069, 0]
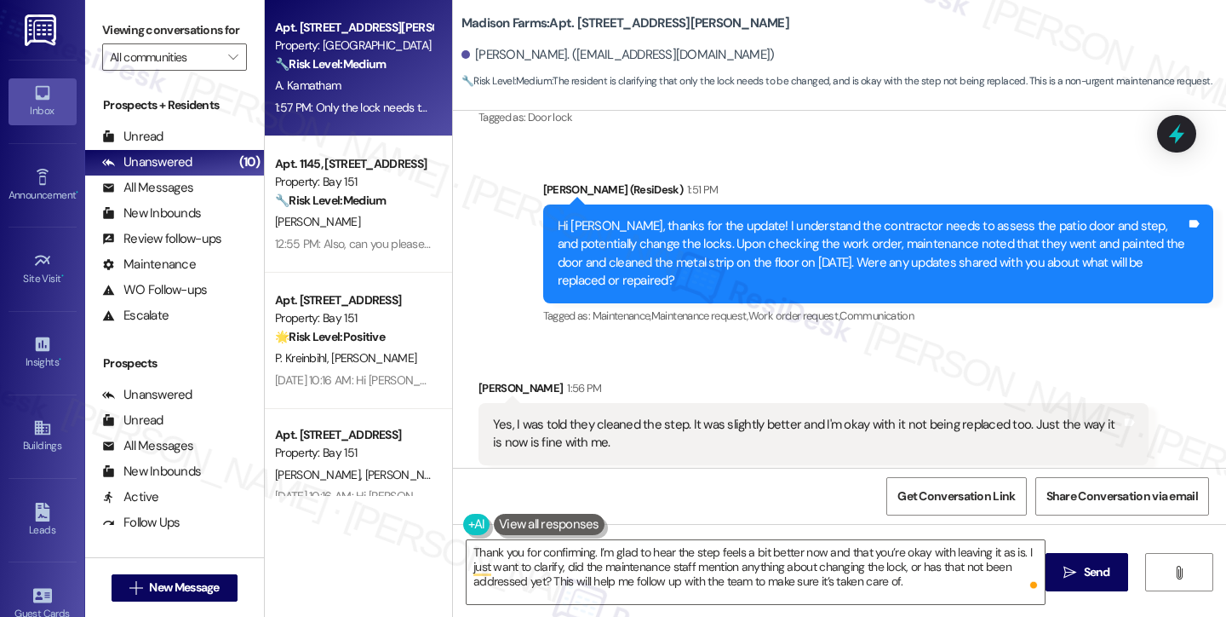
click at [587, 416] on div "Yes, I was told they cleaned the step. It was slightly better and I'm okay with…" at bounding box center [807, 434] width 629 height 37
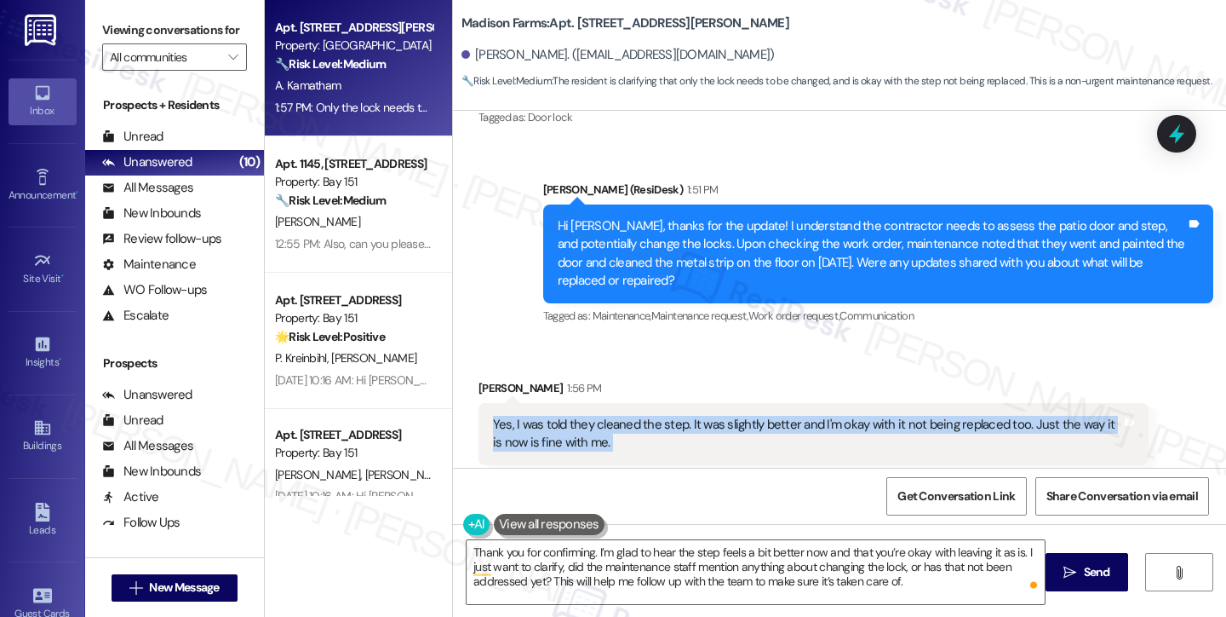
click at [587, 416] on div "Yes, I was told they cleaned the step. It was slightly better and I'm okay with…" at bounding box center [807, 434] width 629 height 37
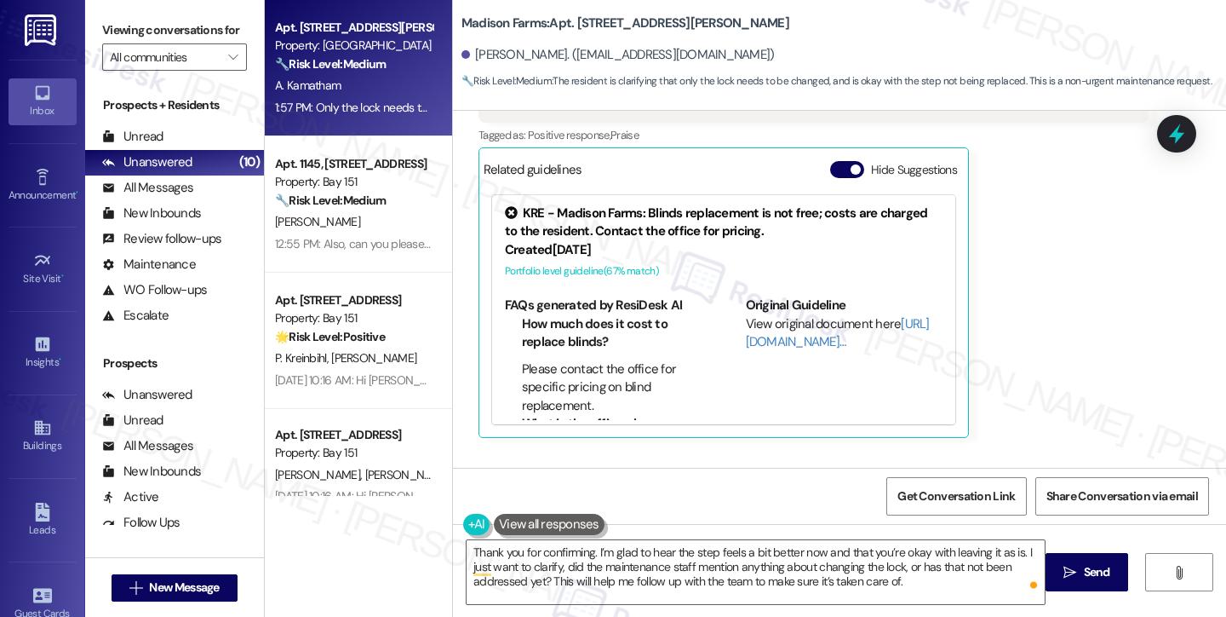
scroll to position [6495, 0]
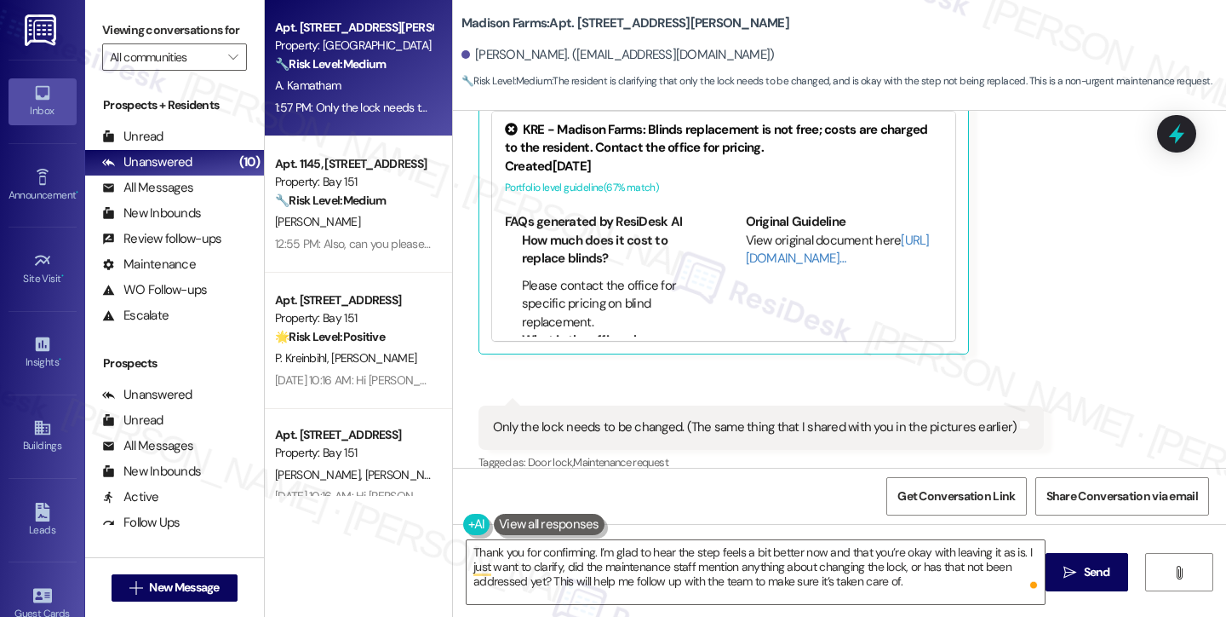
click at [559, 418] on div "Only the lock needs to be changed. (The same thing that I shared with you in th…" at bounding box center [755, 427] width 525 height 18
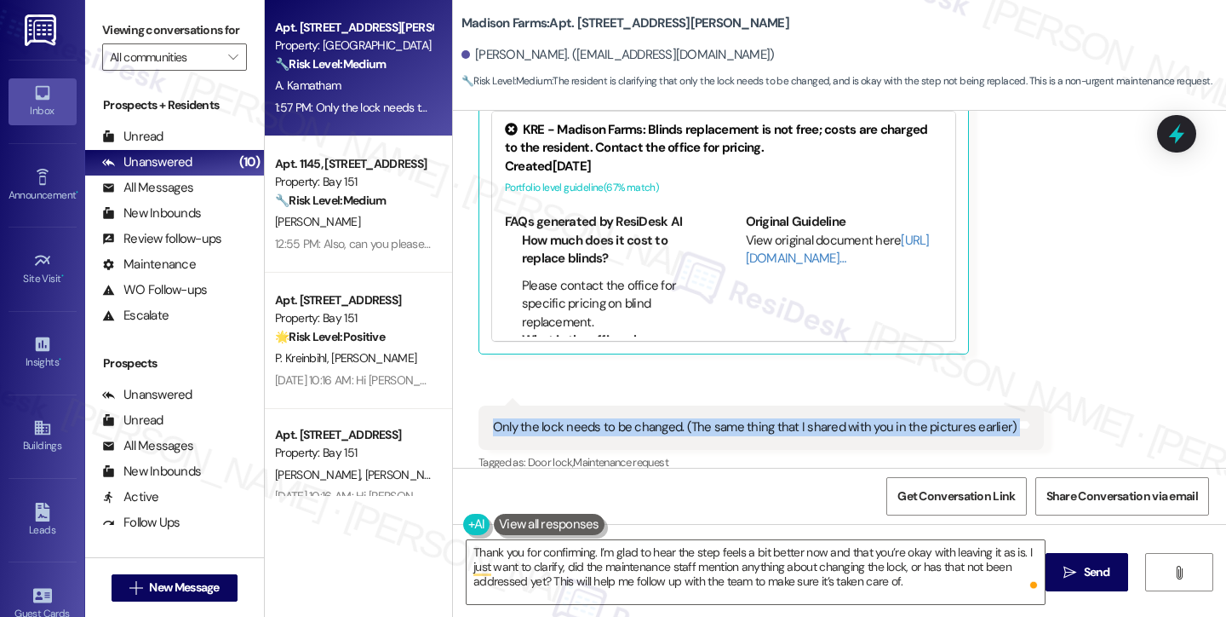
click at [559, 418] on div "Only the lock needs to be changed. (The same thing that I shared with you in th…" at bounding box center [755, 427] width 525 height 18
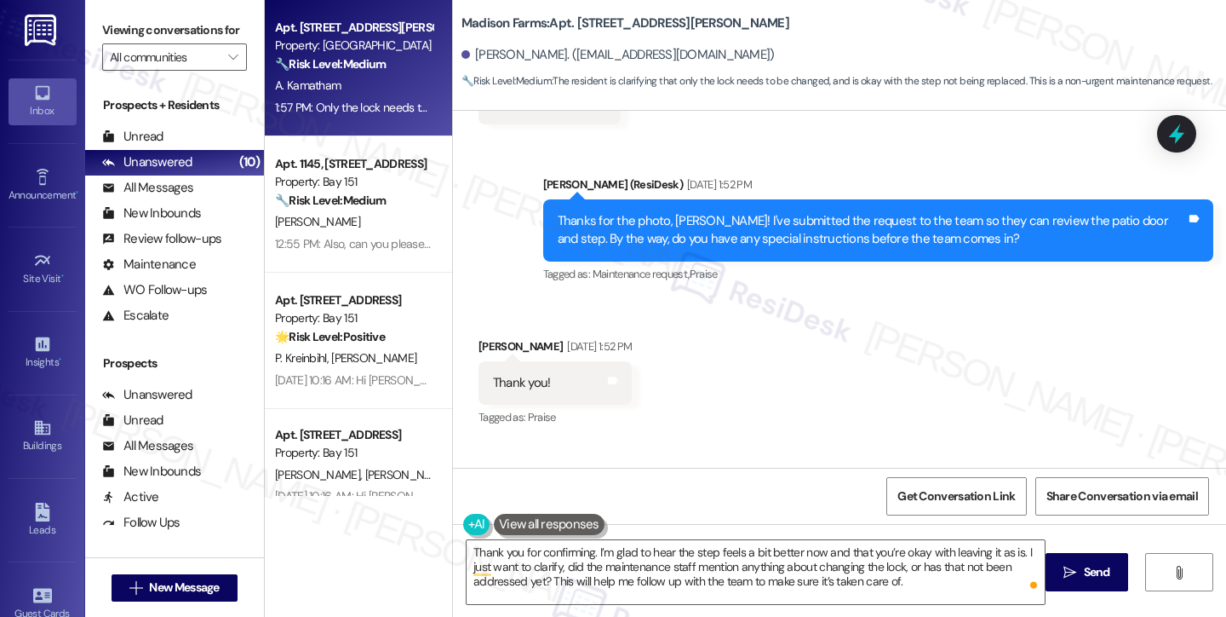
scroll to position [3770, 0]
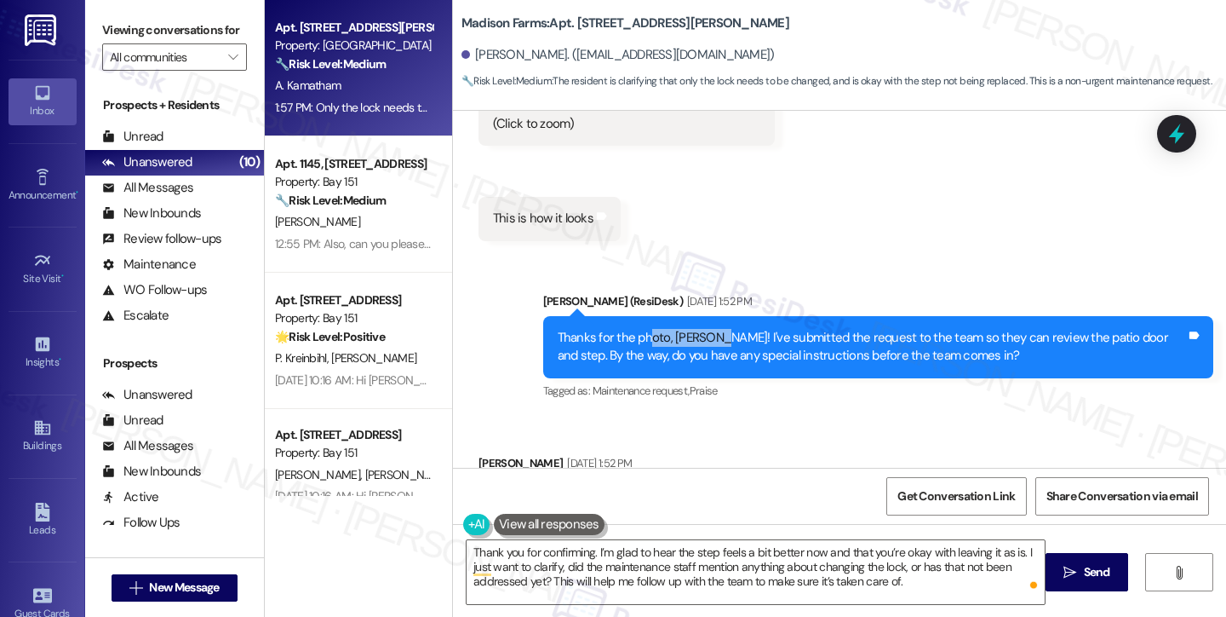
drag, startPoint x: 640, startPoint y: 319, endPoint x: 752, endPoint y: 319, distance: 112.4
click at [752, 329] on div "Thanks for the photo, [PERSON_NAME]! I've submitted the request to the team so …" at bounding box center [872, 347] width 629 height 37
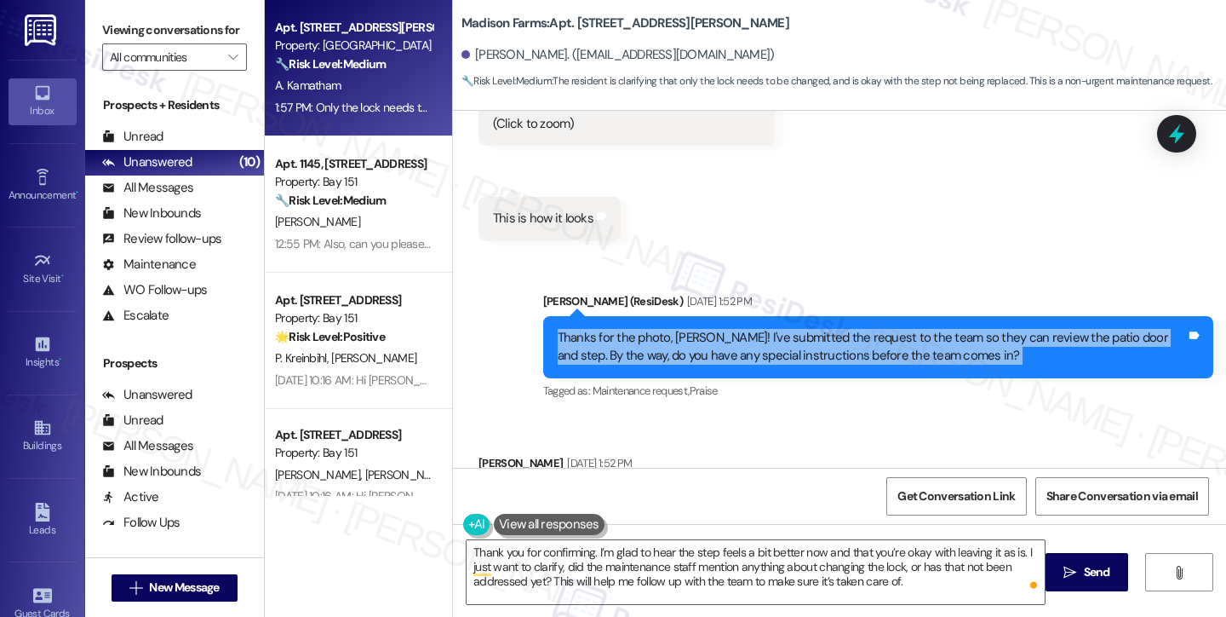
click at [753, 329] on div "Thanks for the photo, [PERSON_NAME]! I've submitted the request to the team so …" at bounding box center [872, 347] width 629 height 37
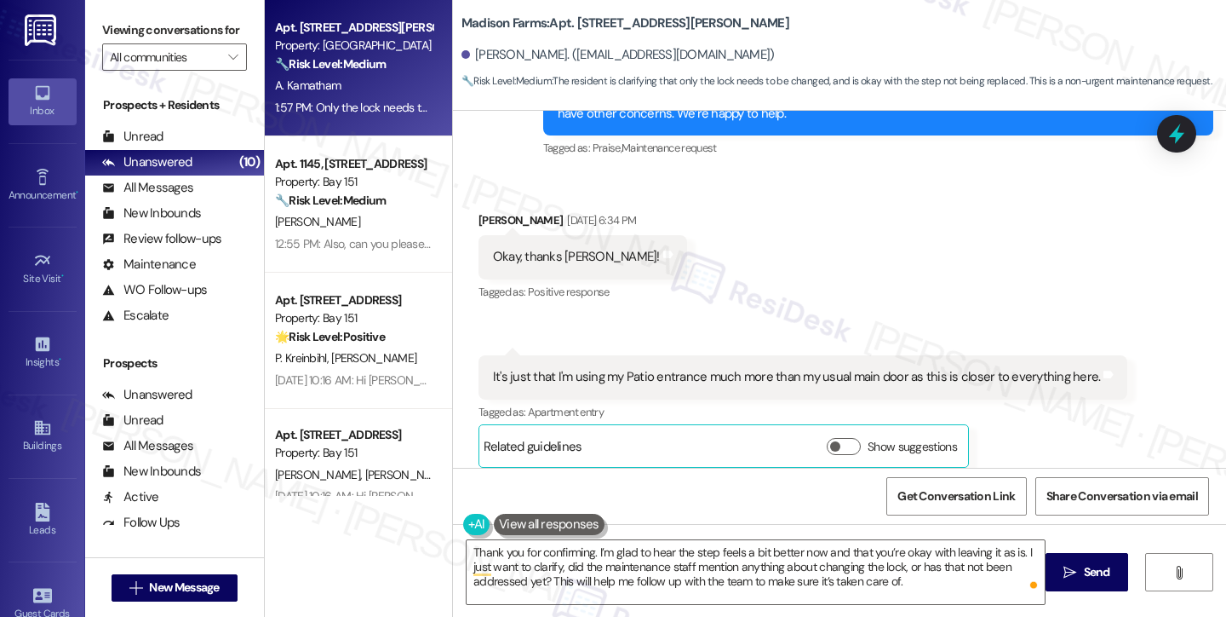
scroll to position [1896, 0]
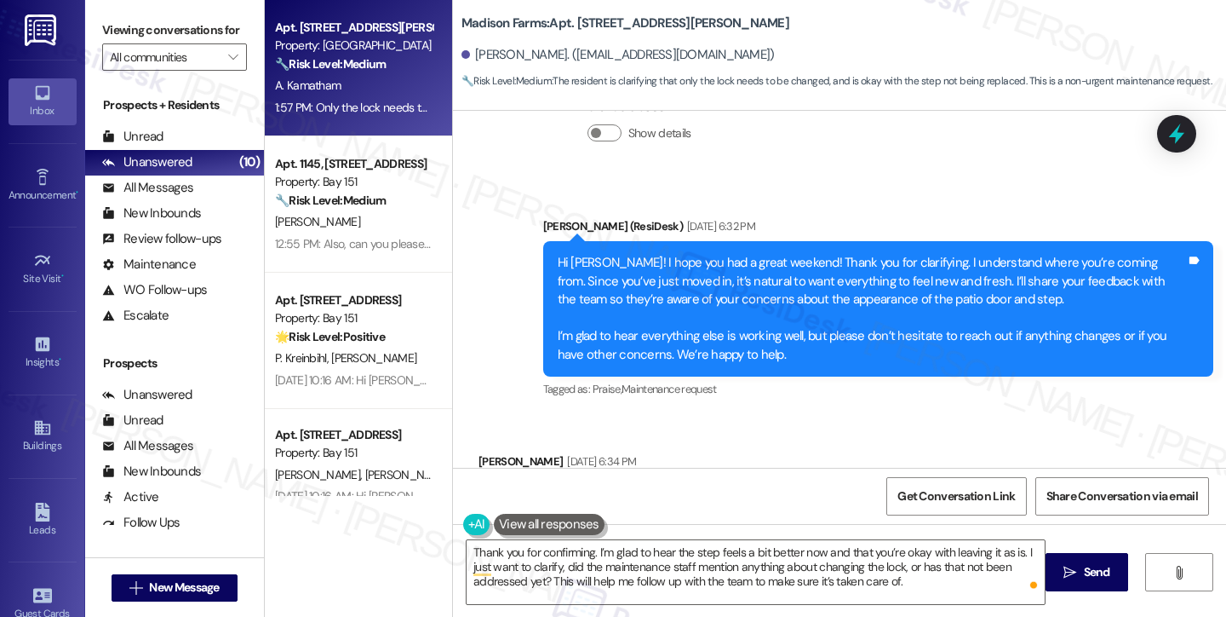
click at [734, 254] on div "Hi [PERSON_NAME]! I hope you had a great weekend! Thank you for clarifying. I u…" at bounding box center [872, 309] width 629 height 110
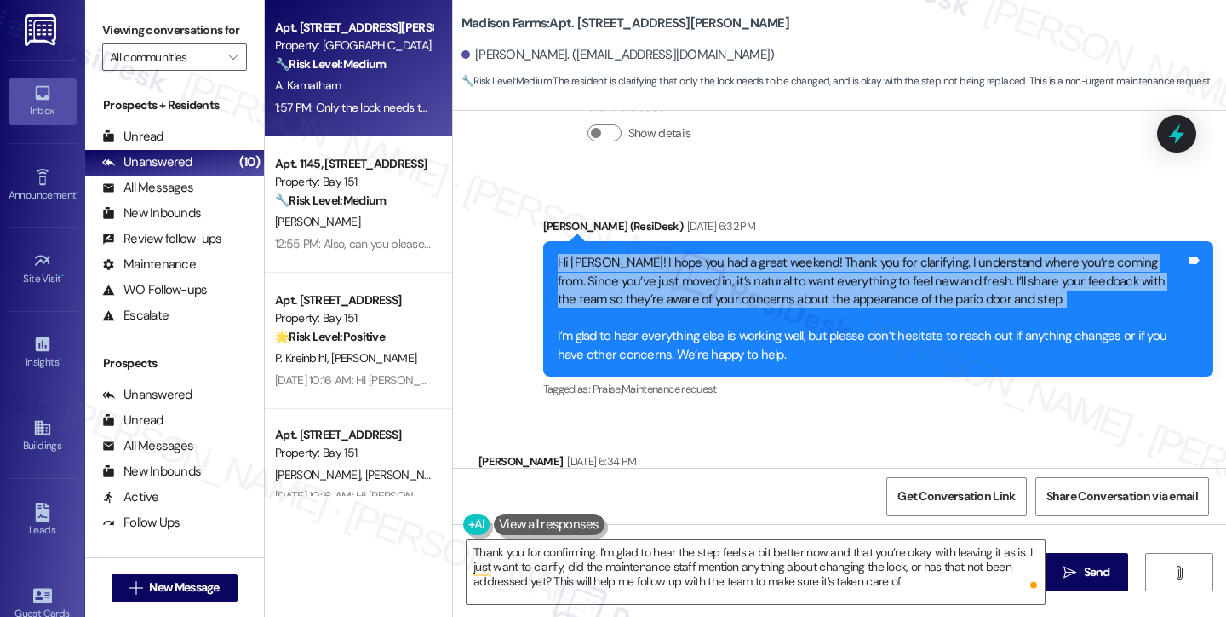
click at [734, 254] on div "Hi [PERSON_NAME]! I hope you had a great weekend! Thank you for clarifying. I u…" at bounding box center [872, 309] width 629 height 110
click at [699, 301] on div "Hi [PERSON_NAME]! I hope you had a great weekend! Thank you for clarifying. I u…" at bounding box center [872, 309] width 629 height 110
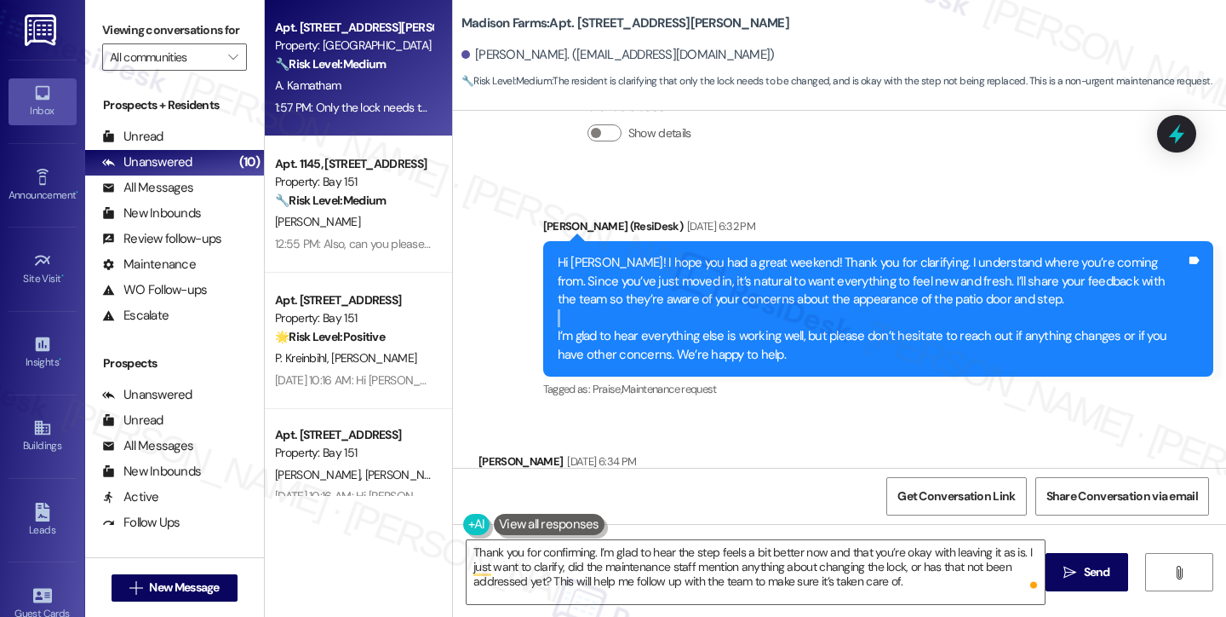
click at [699, 301] on div "Hi [PERSON_NAME]! I hope you had a great weekend! Thank you for clarifying. I u…" at bounding box center [872, 309] width 629 height 110
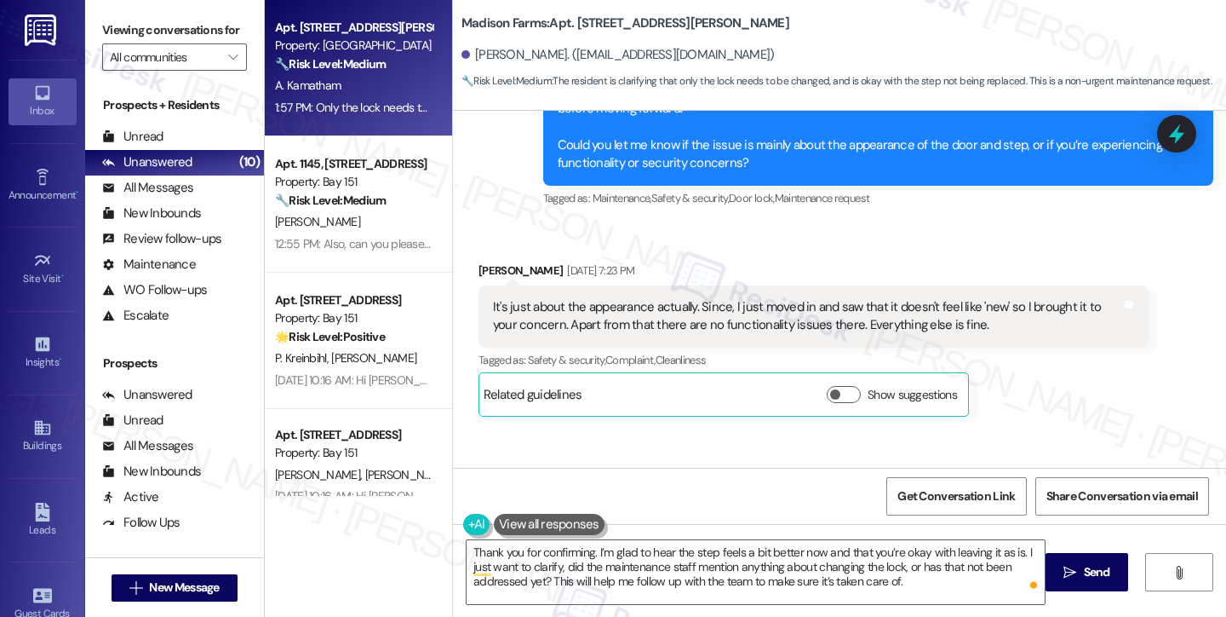
scroll to position [1385, 0]
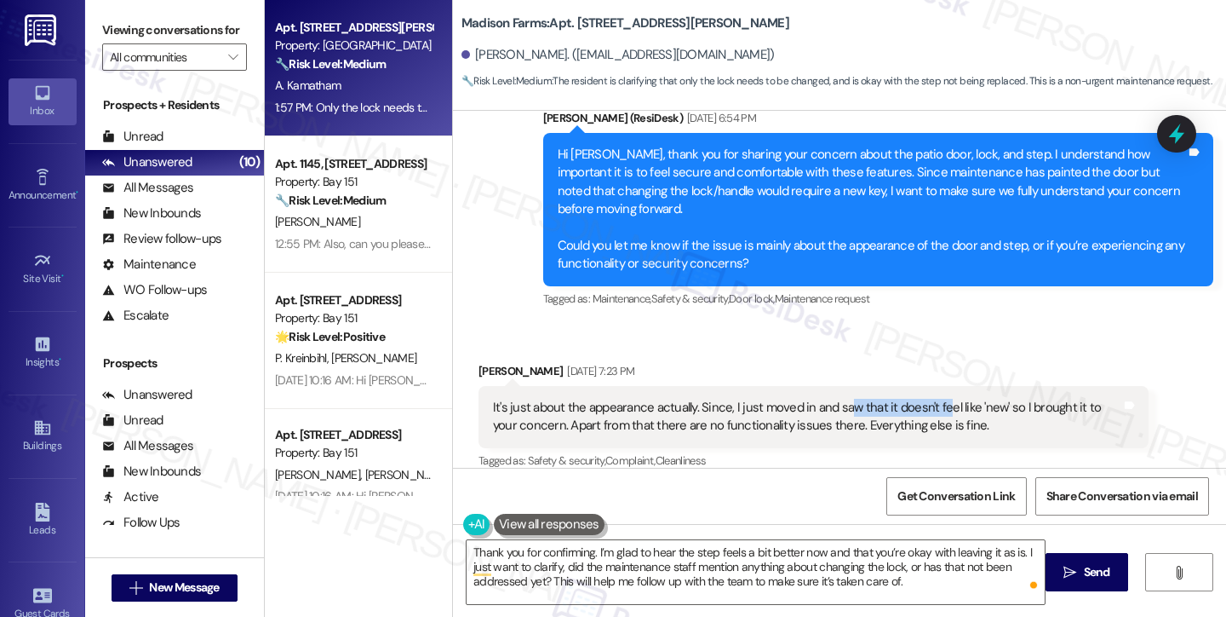
drag, startPoint x: 835, startPoint y: 373, endPoint x: 933, endPoint y: 388, distance: 99.0
click at [933, 388] on div "It's just about the appearance actually. Since, I just moved in and saw that it…" at bounding box center [814, 417] width 670 height 62
click at [933, 399] on div "It's just about the appearance actually. Since, I just moved in and saw that it…" at bounding box center [807, 417] width 629 height 37
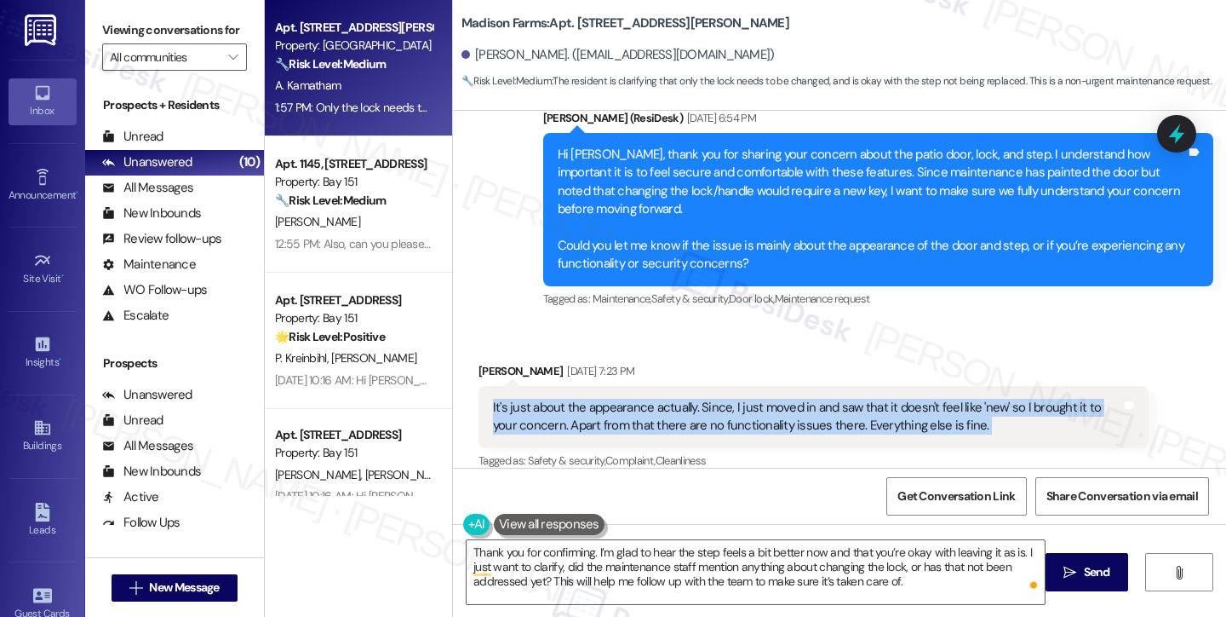
click at [933, 399] on div "It's just about the appearance actually. Since, I just moved in and saw that it…" at bounding box center [807, 417] width 629 height 37
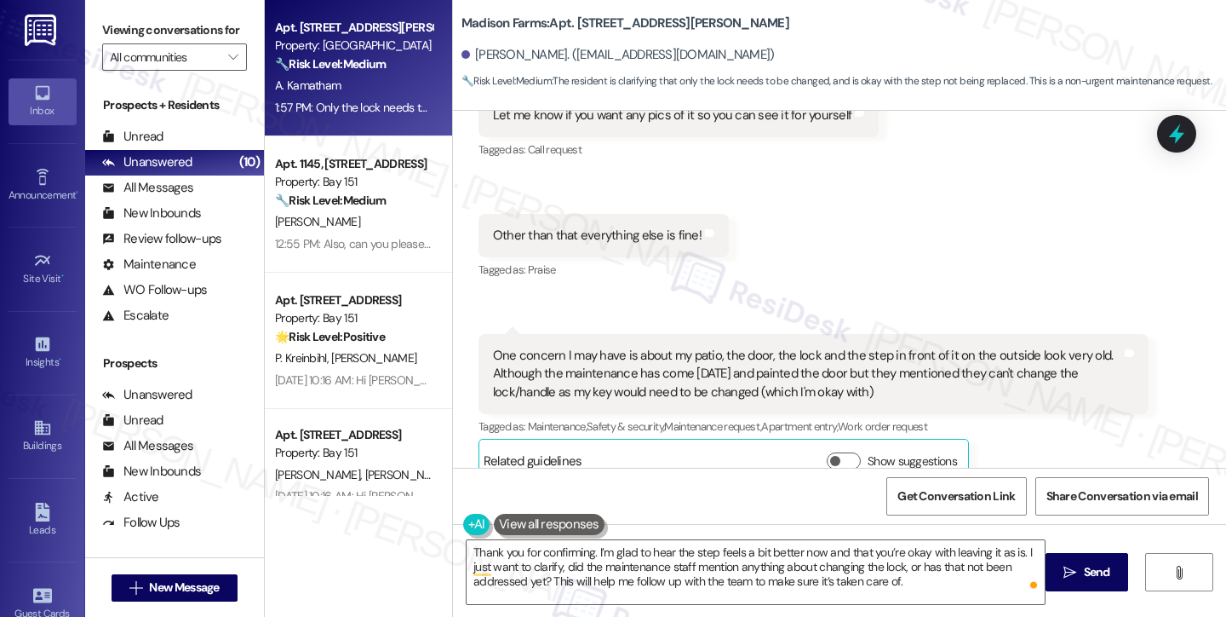
scroll to position [959, 0]
click at [653, 353] on div "One concern I may have is about my patio, the door, the lock and the step in fr…" at bounding box center [807, 374] width 629 height 55
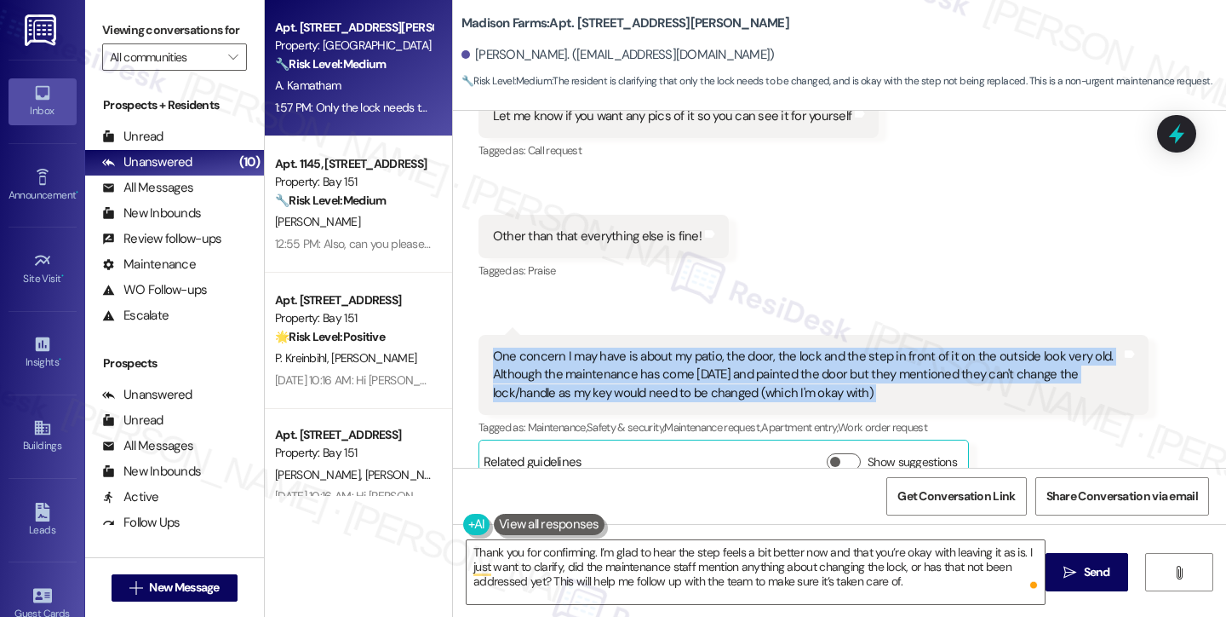
click at [653, 353] on div "One concern I may have is about my patio, the door, the lock and the step in fr…" at bounding box center [807, 374] width 629 height 55
click at [759, 353] on div "One concern I may have is about my patio, the door, the lock and the step in fr…" at bounding box center [807, 374] width 629 height 55
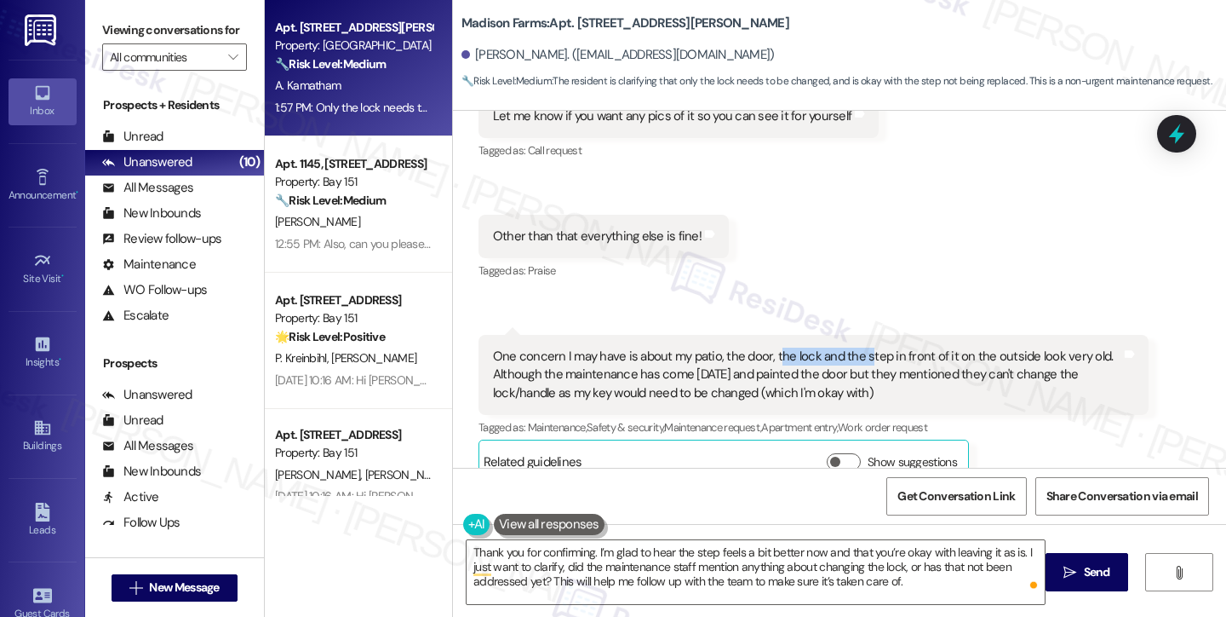
drag, startPoint x: 764, startPoint y: 353, endPoint x: 857, endPoint y: 348, distance: 93.0
click at [857, 348] on div "One concern I may have is about my patio, the door, the lock and the step in fr…" at bounding box center [807, 374] width 629 height 55
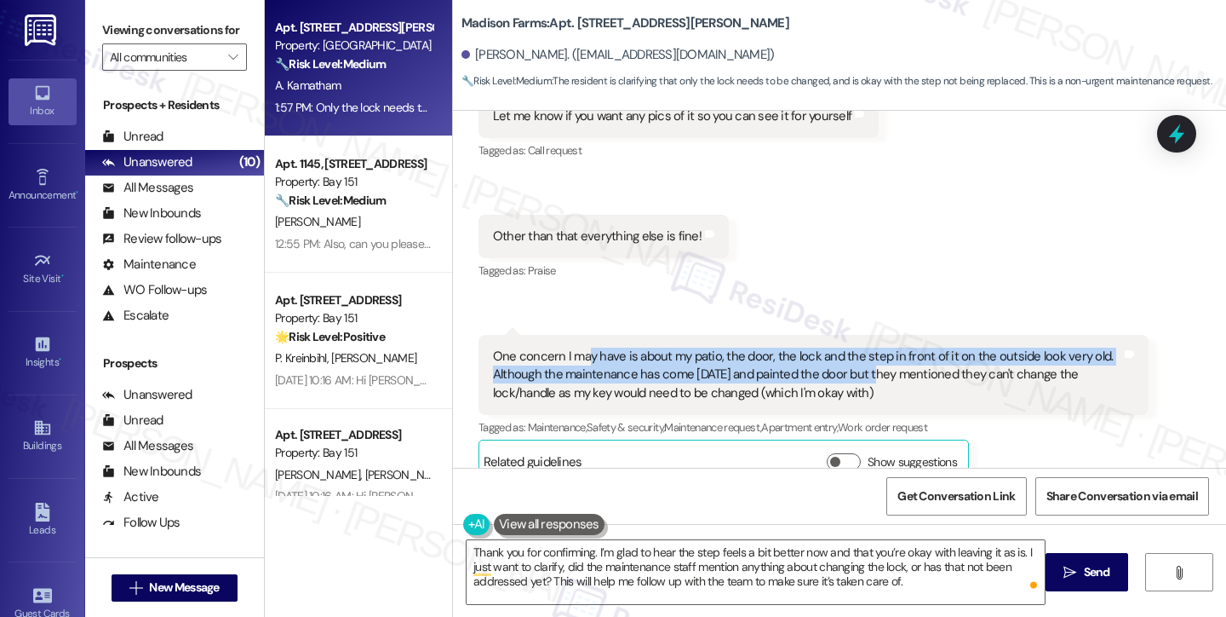
drag, startPoint x: 577, startPoint y: 360, endPoint x: 865, endPoint y: 379, distance: 288.5
click at [865, 379] on div "One concern I may have is about my patio, the door, the lock and the step in fr…" at bounding box center [807, 374] width 629 height 55
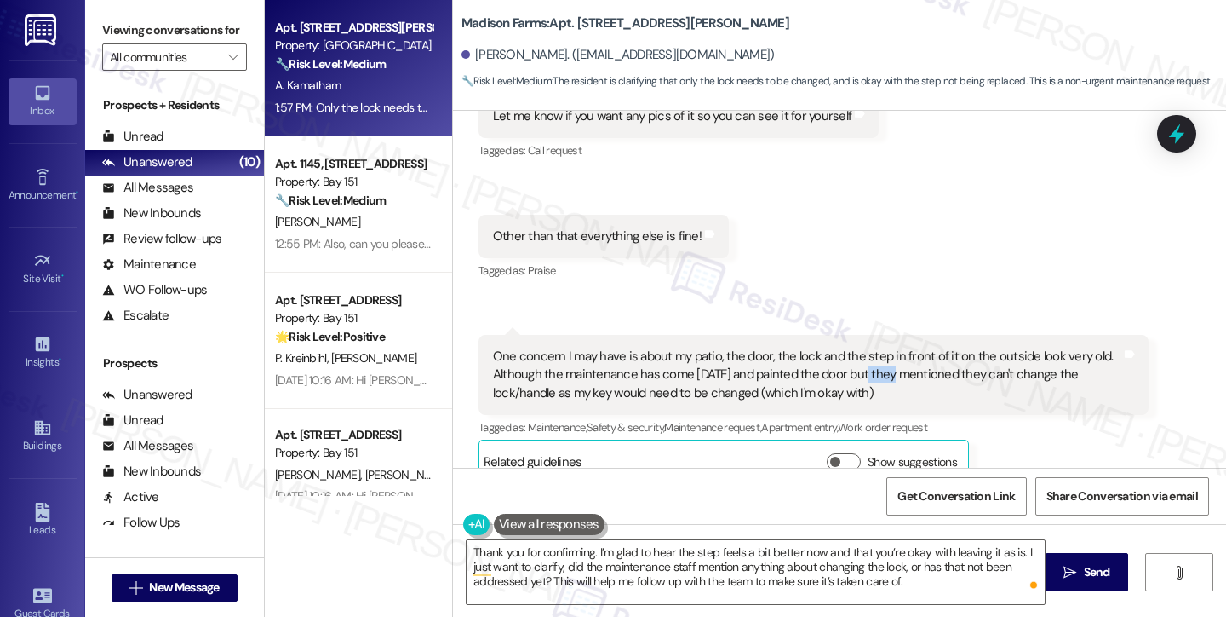
click at [865, 379] on div "One concern I may have is about my patio, the door, the lock and the step in fr…" at bounding box center [807, 374] width 629 height 55
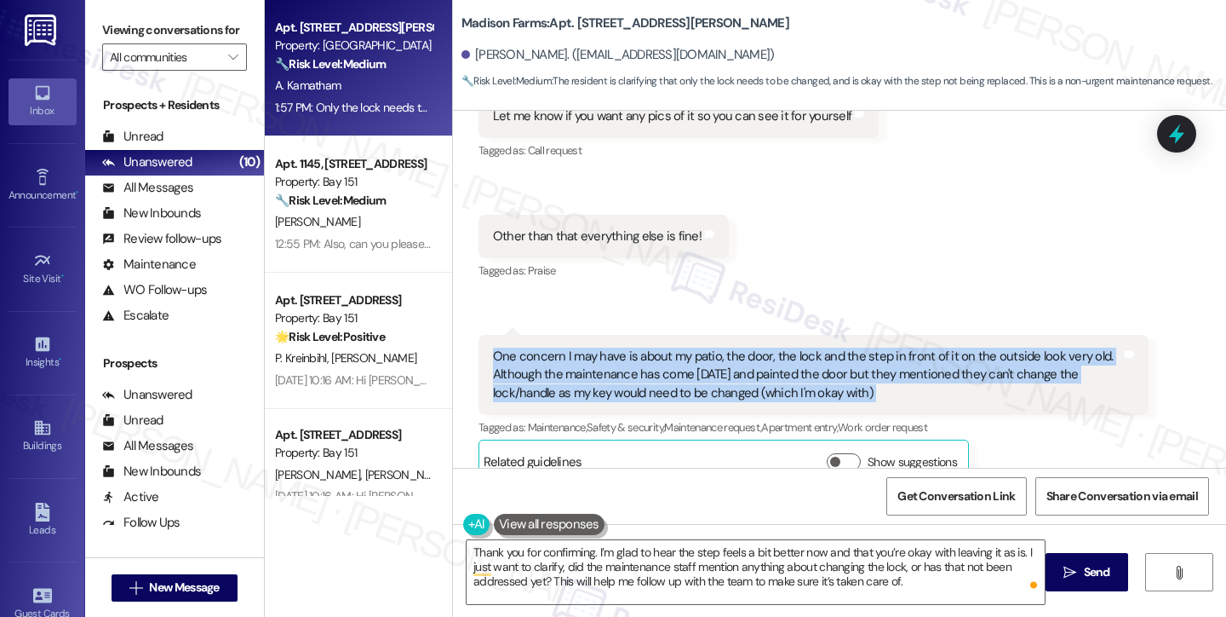
click at [865, 379] on div "One concern I may have is about my patio, the door, the lock and the step in fr…" at bounding box center [807, 374] width 629 height 55
click at [676, 390] on div "One concern I may have is about my patio, the door, the lock and the step in fr…" at bounding box center [807, 374] width 629 height 55
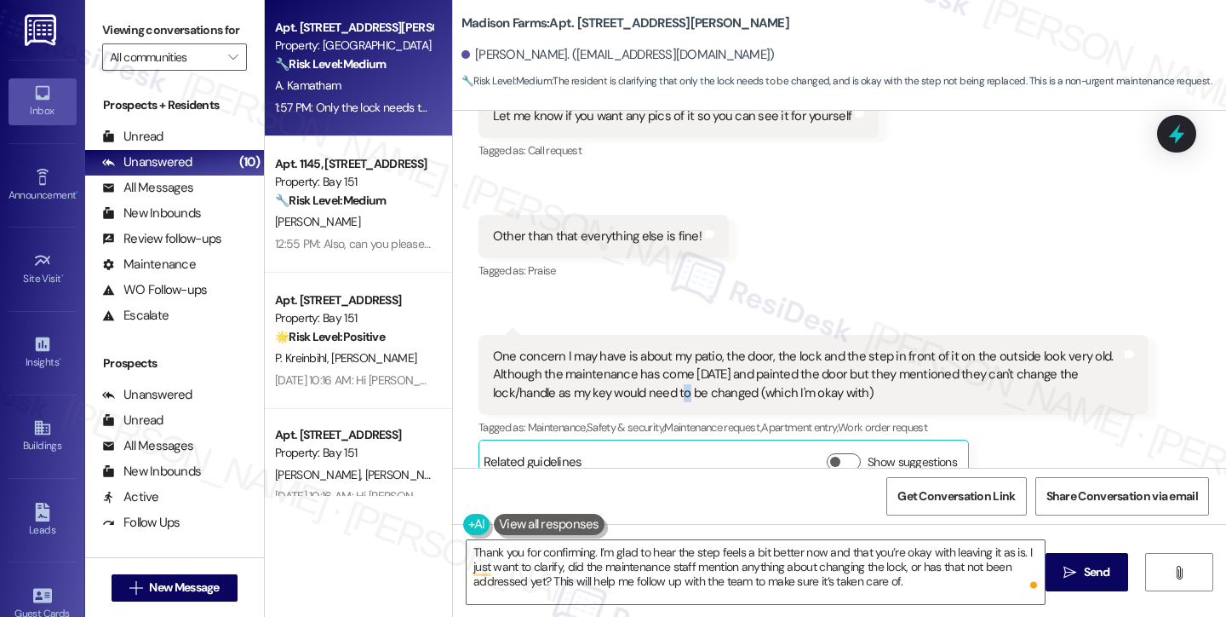
click at [676, 390] on div "One concern I may have is about my patio, the door, the lock and the step in fr…" at bounding box center [807, 374] width 629 height 55
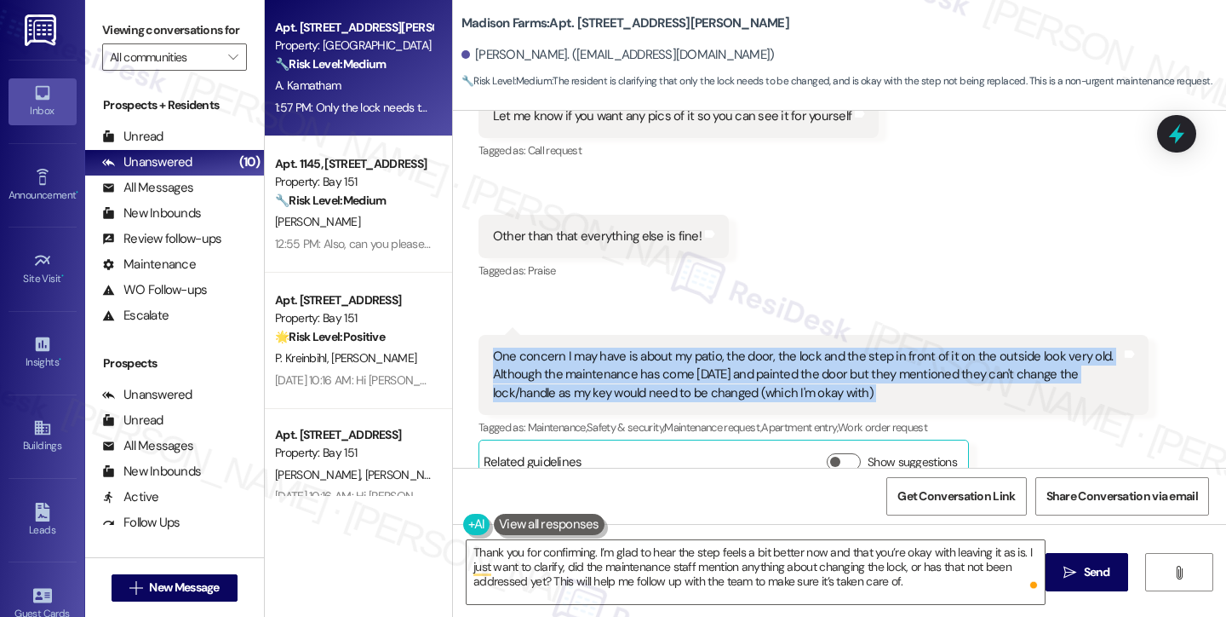
click at [676, 390] on div "One concern I may have is about my patio, the door, the lock and the step in fr…" at bounding box center [807, 374] width 629 height 55
click at [803, 386] on div "One concern I may have is about my patio, the door, the lock and the step in fr…" at bounding box center [807, 374] width 629 height 55
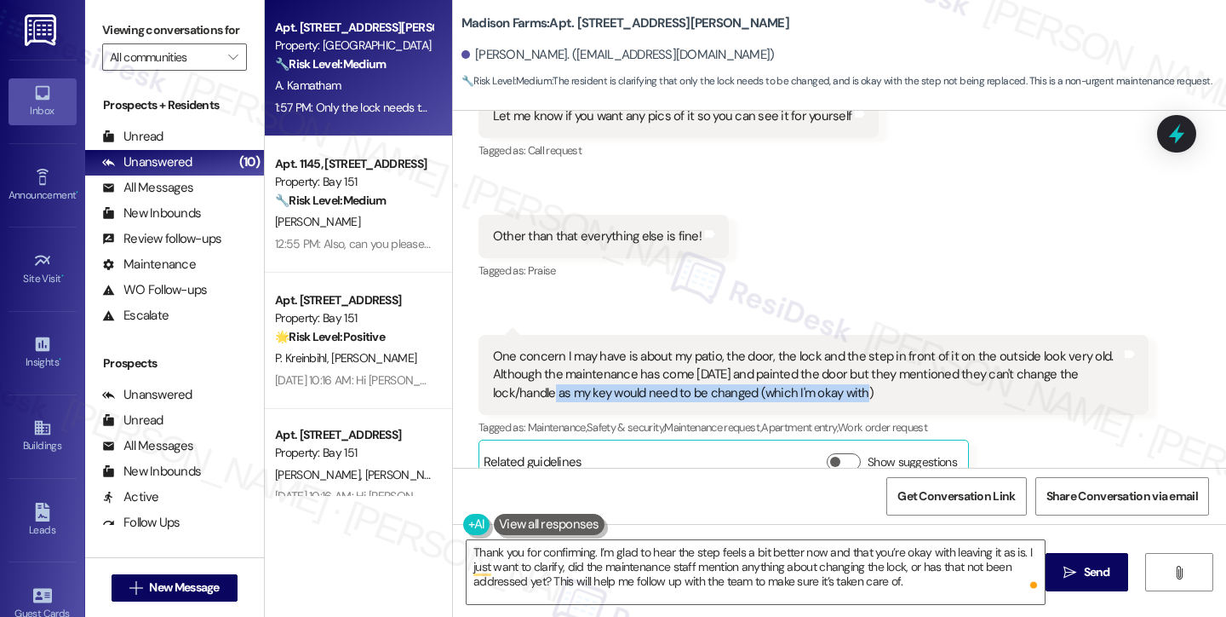
drag, startPoint x: 548, startPoint y: 394, endPoint x: 883, endPoint y: 391, distance: 335.6
click at [883, 391] on div "One concern I may have is about my patio, the door, the lock and the step in fr…" at bounding box center [807, 374] width 629 height 55
drag, startPoint x: 888, startPoint y: 389, endPoint x: 505, endPoint y: 395, distance: 383.3
click at [504, 396] on div "One concern I may have is about my patio, the door, the lock and the step in fr…" at bounding box center [807, 374] width 629 height 55
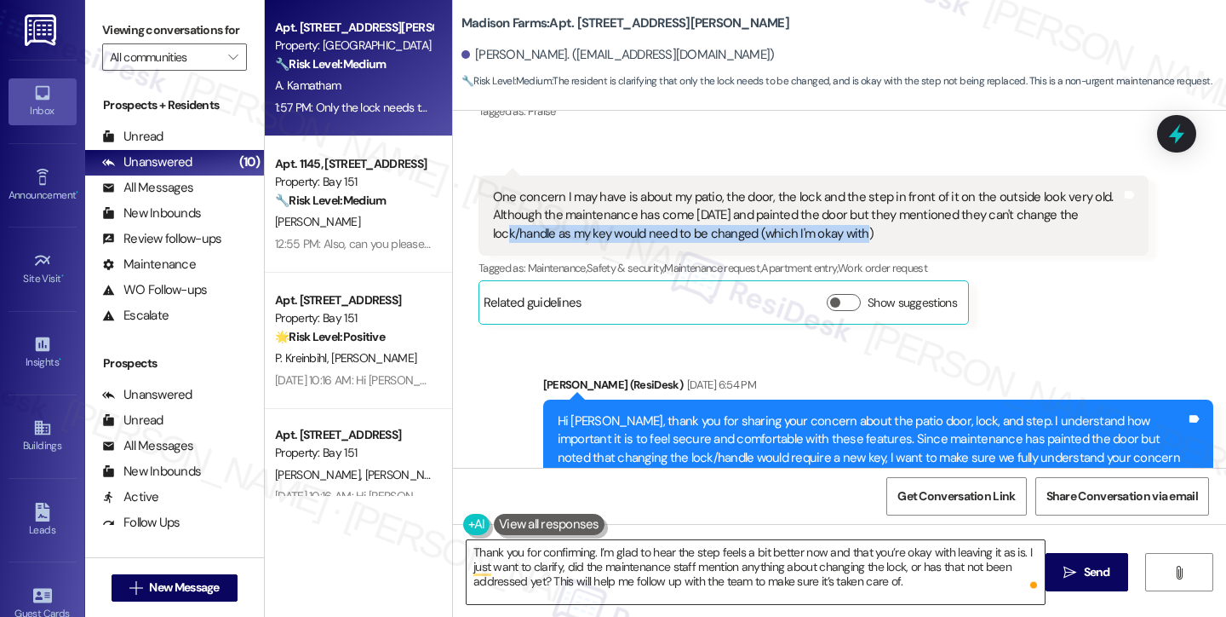
scroll to position [1129, 0]
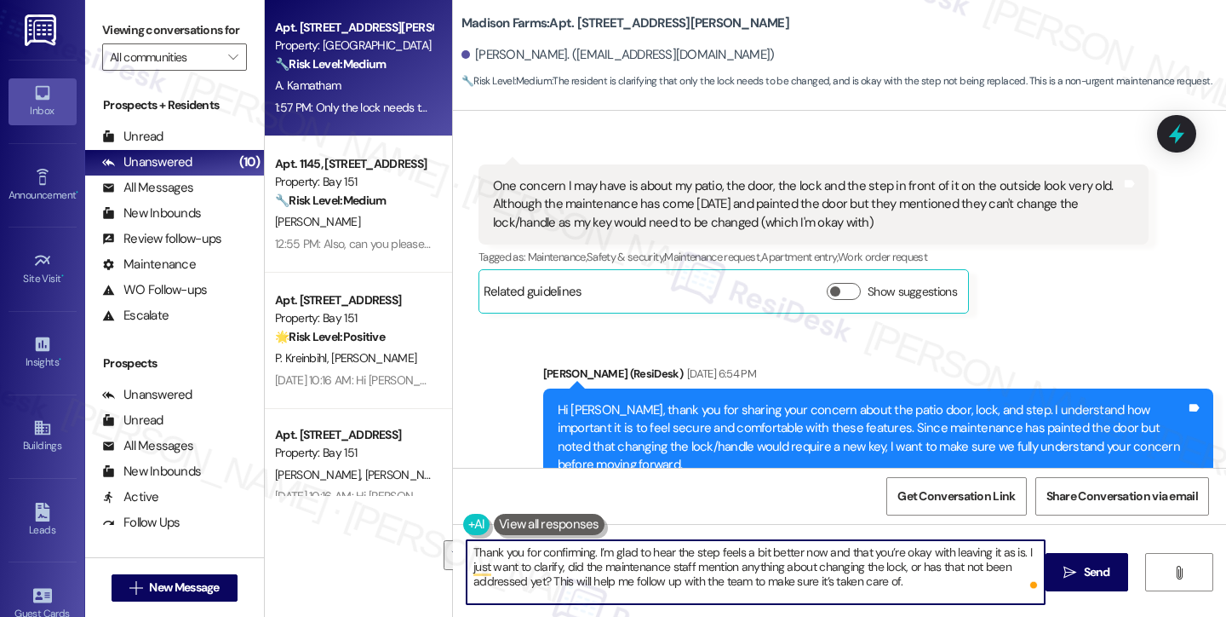
drag, startPoint x: 926, startPoint y: 573, endPoint x: 586, endPoint y: 589, distance: 340.2
click at [586, 589] on textarea "Thank you for confirming. I’m glad to hear the step feels a bit better now and …" at bounding box center [756, 572] width 578 height 64
drag, startPoint x: 545, startPoint y: 583, endPoint x: 896, endPoint y: 577, distance: 350.9
click at [896, 577] on textarea "Thank you for confirming. I’m glad to hear the step feels a bit better now and …" at bounding box center [756, 572] width 578 height 64
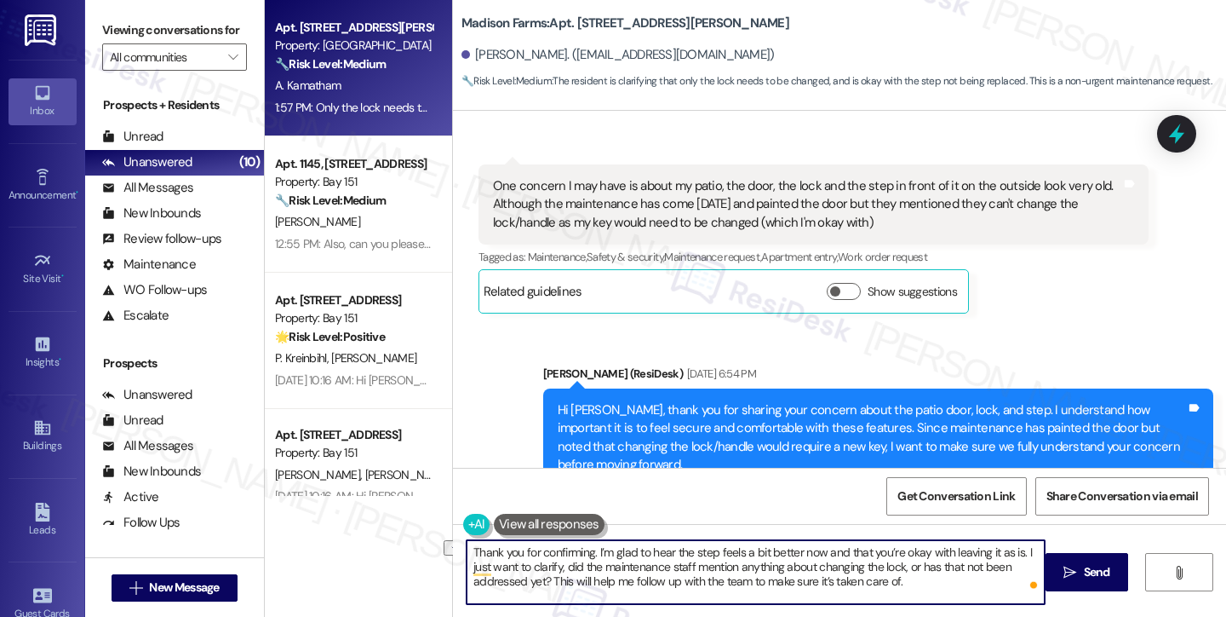
click at [896, 577] on textarea "Thank you for confirming. I’m glad to hear the step feels a bit better now and …" at bounding box center [756, 572] width 578 height 64
drag, startPoint x: 922, startPoint y: 577, endPoint x: 675, endPoint y: 579, distance: 247.0
click at [675, 579] on textarea "Thank you for confirming. I’m glad to hear the step feels a bit better now and …" at bounding box center [756, 572] width 578 height 64
click at [680, 578] on textarea "Thank you for confirming. I’m glad to hear the step feels a bit better now and …" at bounding box center [756, 572] width 578 height 64
click at [542, 582] on textarea "Thank you for confirming. I’m glad to hear the step feels a bit better now and …" at bounding box center [756, 572] width 578 height 64
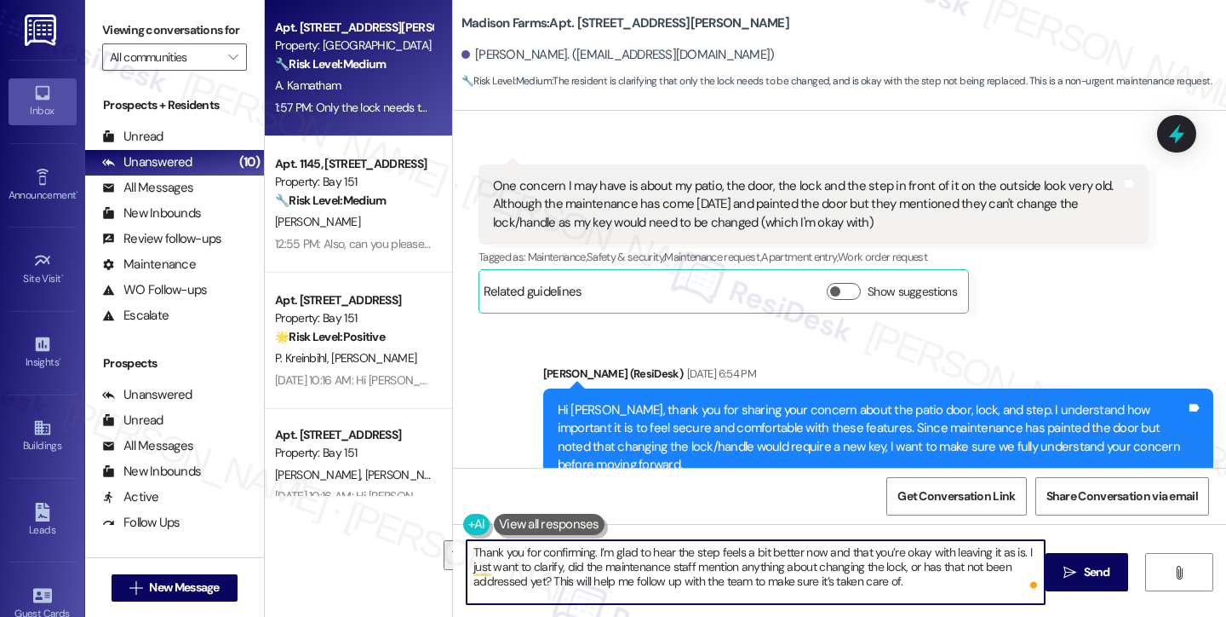
drag, startPoint x: 922, startPoint y: 582, endPoint x: 850, endPoint y: 565, distance: 74.4
click at [850, 565] on textarea "Thank you for confirming. I’m glad to hear the step feels a bit better now and …" at bounding box center [756, 572] width 578 height 64
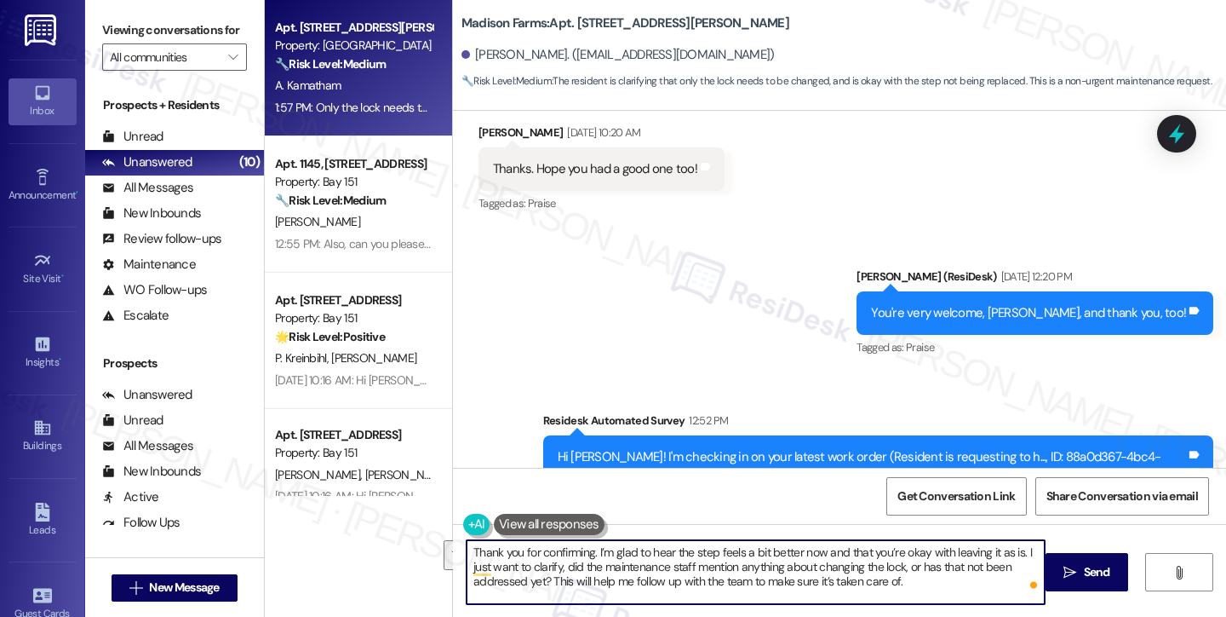
scroll to position [6495, 0]
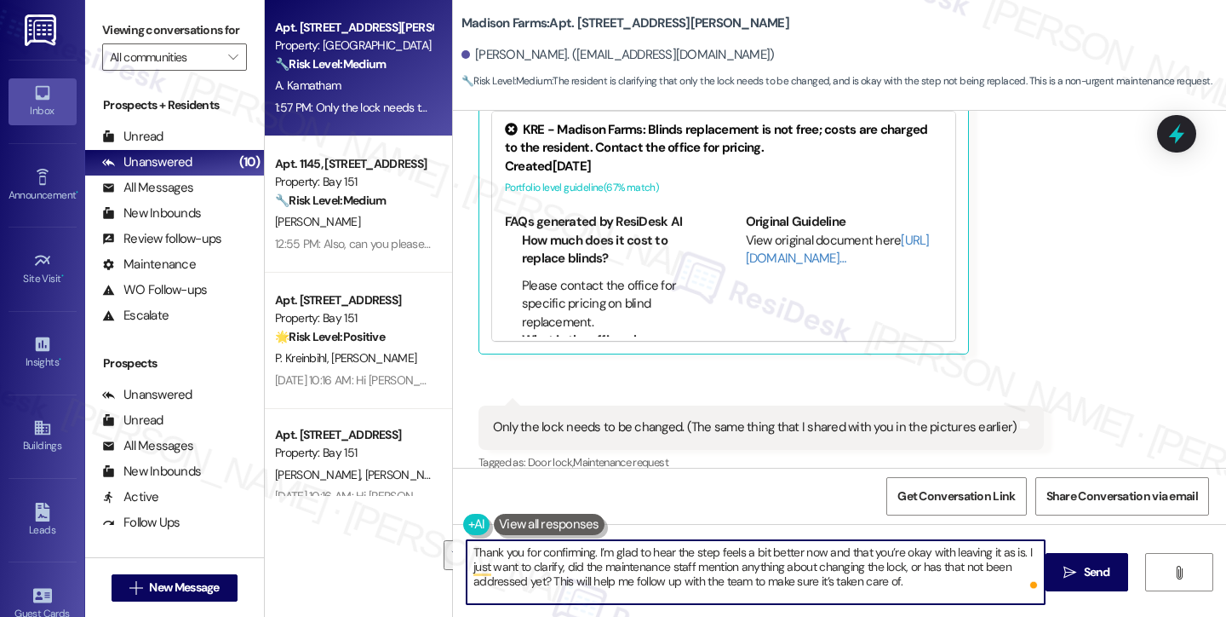
click at [668, 418] on div "Only the lock needs to be changed. (The same thing that I shared with you in th…" at bounding box center [755, 427] width 525 height 18
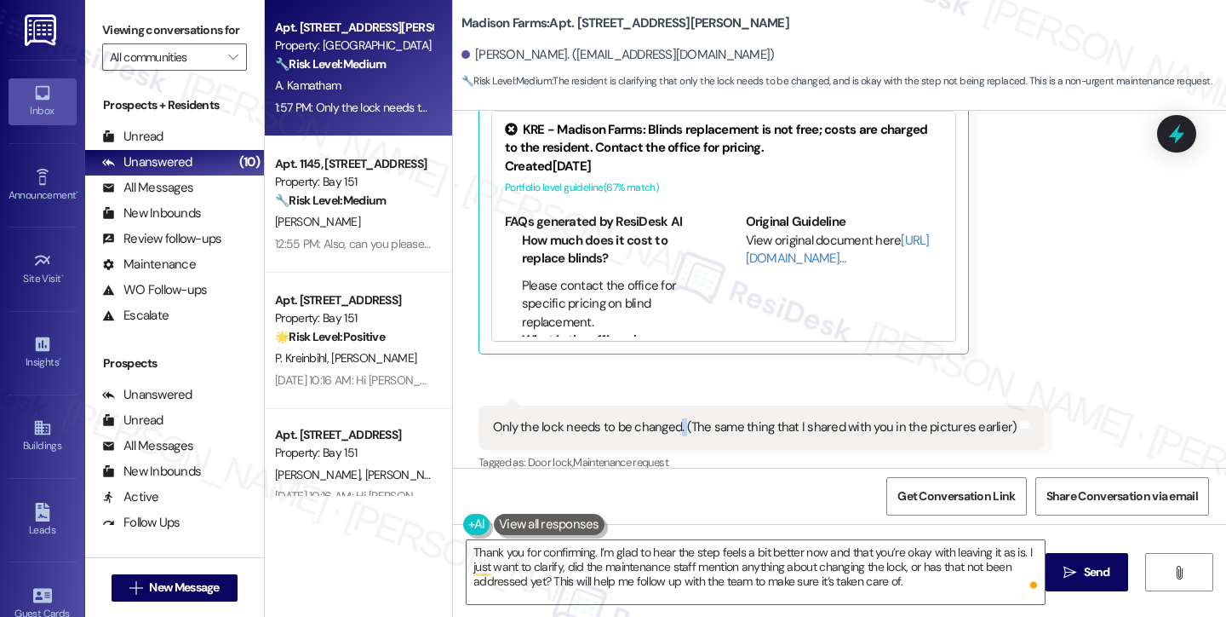
click at [668, 418] on div "Only the lock needs to be changed. (The same thing that I shared with you in th…" at bounding box center [755, 427] width 525 height 18
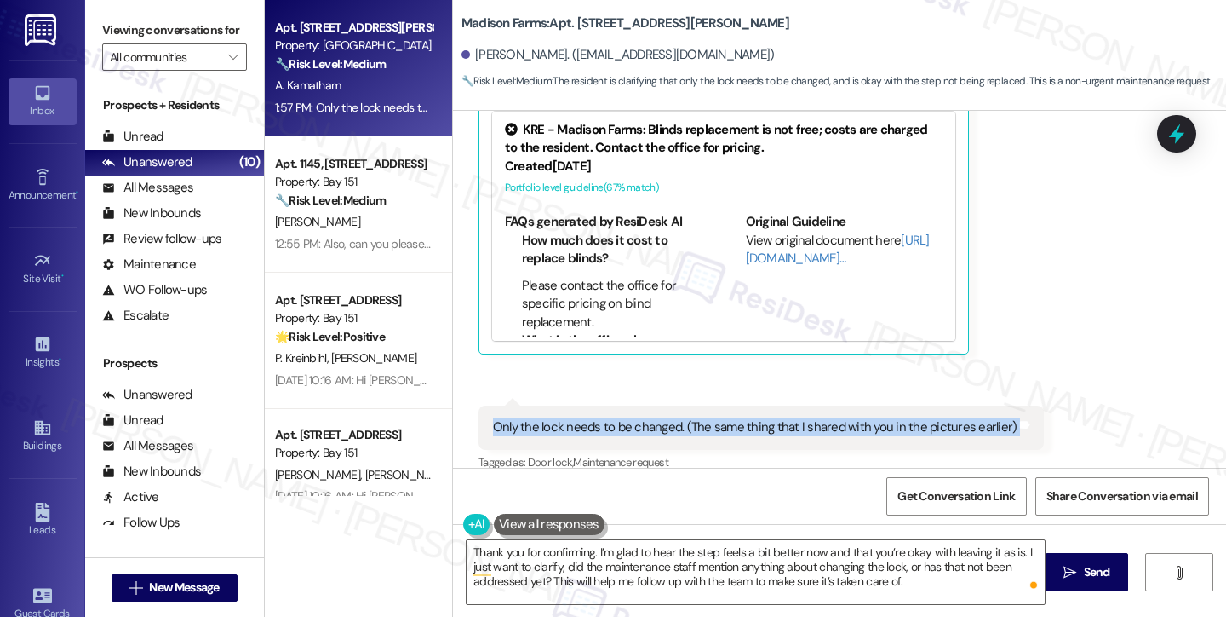
click at [668, 418] on div "Only the lock needs to be changed. (The same thing that I shared with you in th…" at bounding box center [755, 427] width 525 height 18
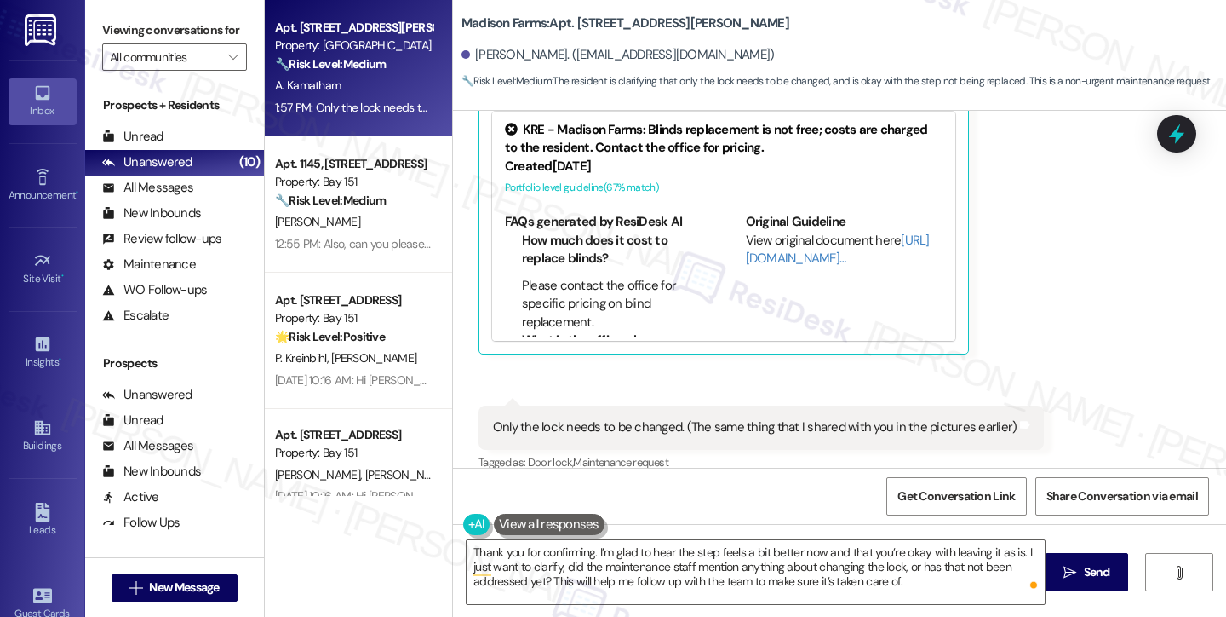
click at [844, 537] on div "Thank you for confirming. I’m glad to hear the step feels a bit better now and …" at bounding box center [839, 588] width 773 height 128
click at [944, 545] on textarea "Thank you for confirming. I’m glad to hear the step feels a bit better now and …" at bounding box center [756, 572] width 578 height 64
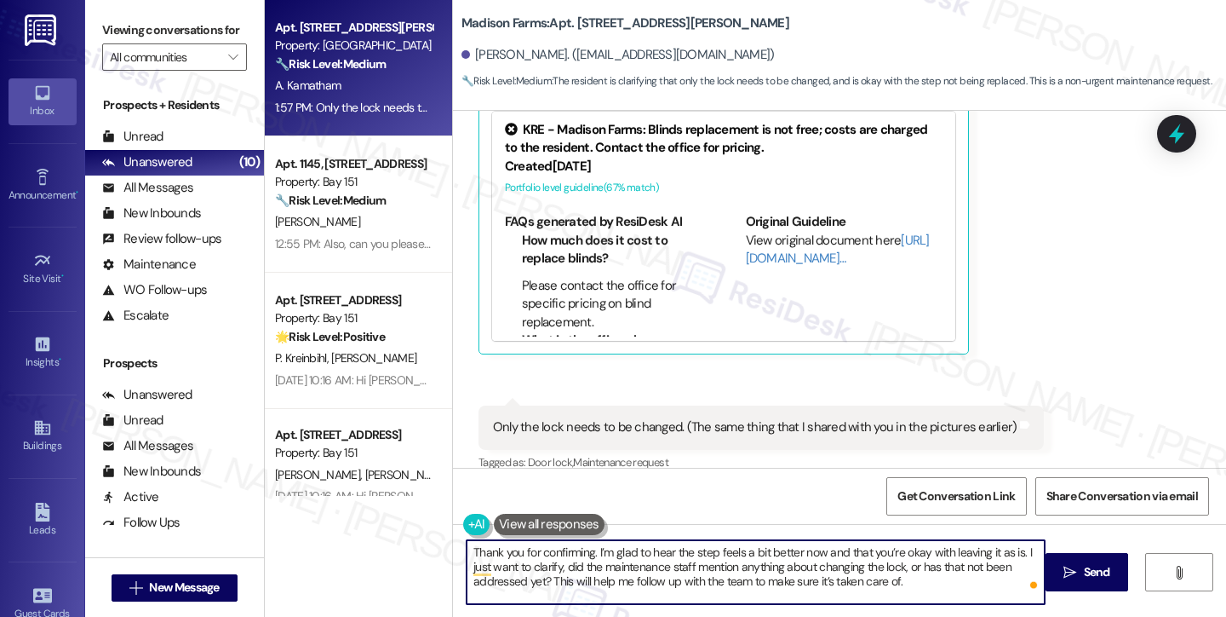
click at [712, 582] on textarea "Thank you for confirming. I’m glad to hear the step feels a bit better now and …" at bounding box center [756, 572] width 578 height 64
drag, startPoint x: 927, startPoint y: 585, endPoint x: 1016, endPoint y: 540, distance: 100.2
click at [1016, 540] on textarea "Thank you for confirming. I’m glad to hear the step feels a bit better now and …" at bounding box center [756, 572] width 578 height 64
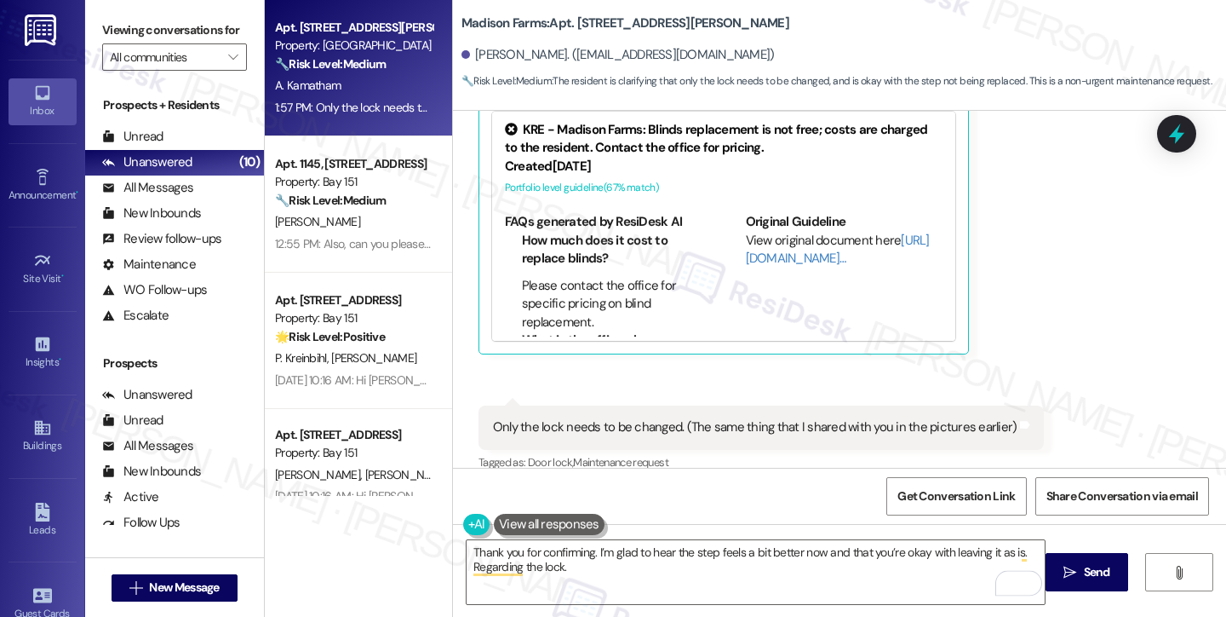
click at [623, 418] on div "Only the lock needs to be changed. (The same thing that I shared with you in th…" at bounding box center [755, 427] width 525 height 18
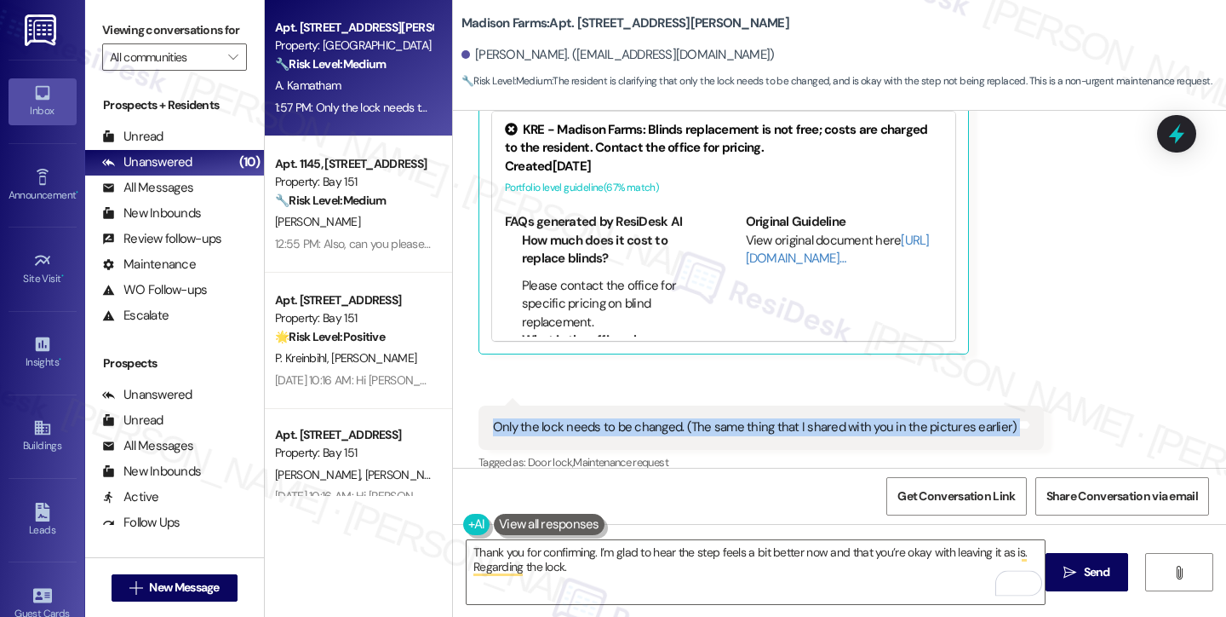
click at [623, 418] on div "Only the lock needs to be changed. (The same thing that I shared with you in th…" at bounding box center [755, 427] width 525 height 18
click at [560, 418] on div "Only the lock needs to be changed. (The same thing that I shared with you in th…" at bounding box center [755, 427] width 525 height 18
click at [530, 418] on div "Only the lock needs to be changed. (The same thing that I shared with you in th…" at bounding box center [755, 427] width 525 height 18
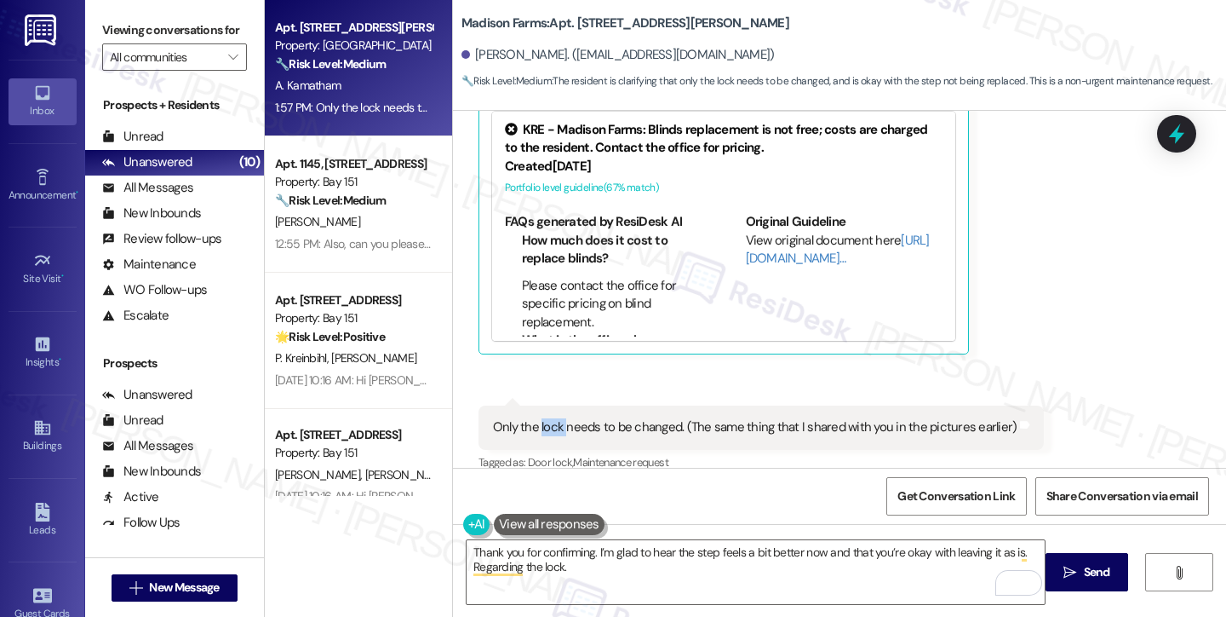
click at [530, 418] on div "Only the lock needs to be changed. (The same thing that I shared with you in th…" at bounding box center [755, 427] width 525 height 18
click at [540, 418] on div "Only the lock needs to be changed. (The same thing that I shared with you in th…" at bounding box center [755, 427] width 525 height 18
drag, startPoint x: 670, startPoint y: 405, endPoint x: 467, endPoint y: 414, distance: 203.7
click at [467, 414] on div "Received via SMS 1:57 PM [PERSON_NAME] 1:57 PM Only the lock needs to be change…" at bounding box center [762, 440] width 592 height 95
copy div "Only the lock needs to be changed."
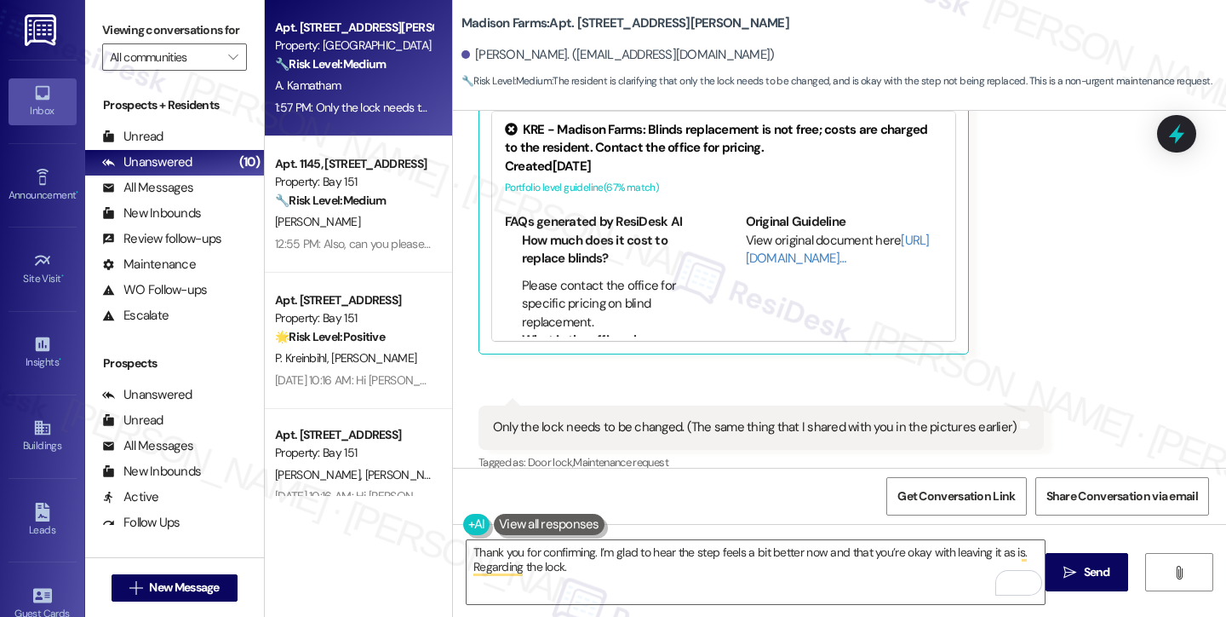
click at [106, 17] on label "Viewing conversations for" at bounding box center [174, 30] width 145 height 26
click at [538, 418] on div "Only the lock needs to be changed. (The same thing that I shared with you in th…" at bounding box center [755, 427] width 525 height 18
copy div "lock"
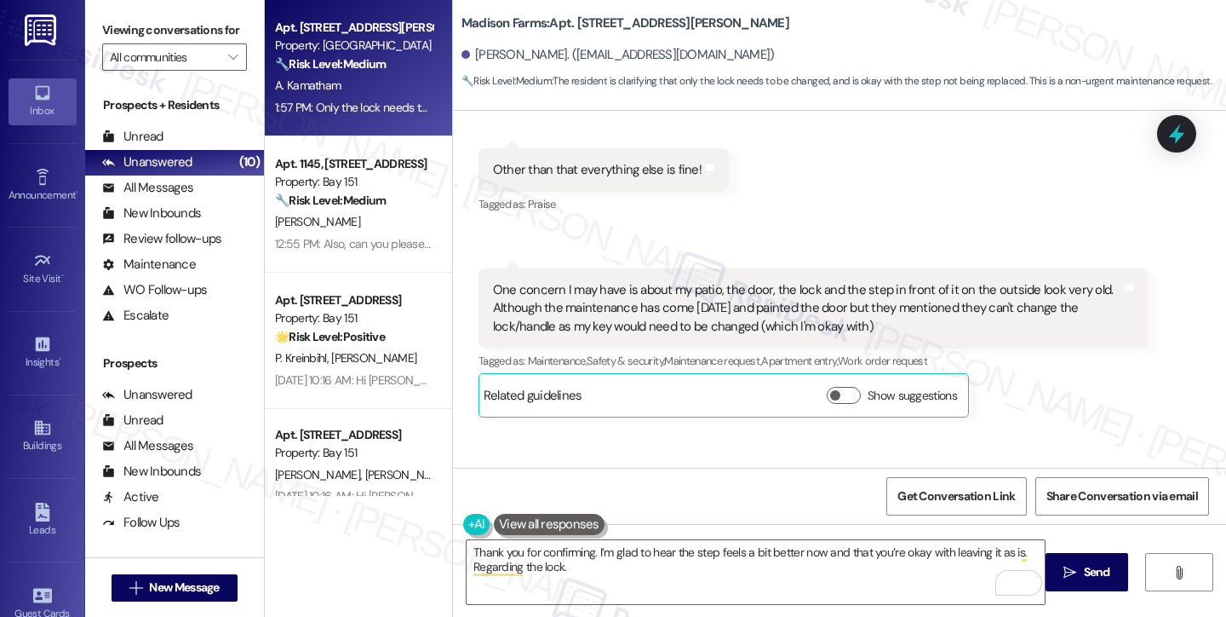
click at [719, 282] on div "One concern I may have is about my patio, the door, the lock and the step in fr…" at bounding box center [807, 308] width 629 height 55
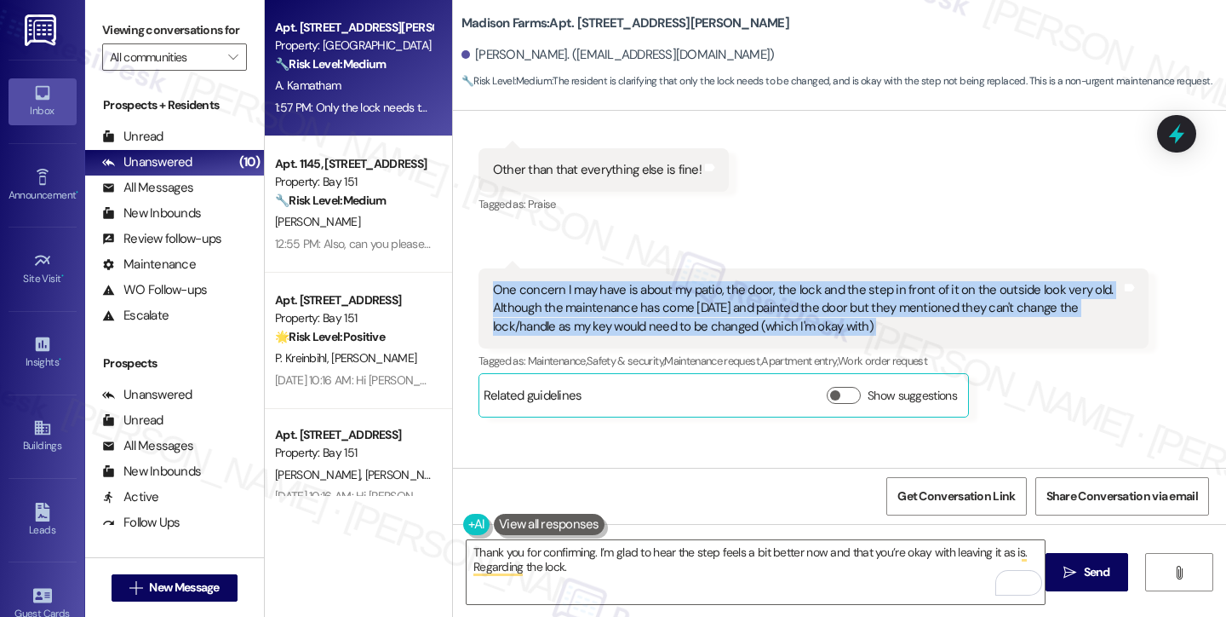
click at [719, 282] on div "One concern I may have is about my patio, the door, the lock and the step in fr…" at bounding box center [807, 308] width 629 height 55
click at [824, 285] on div "One concern I may have is about my patio, the door, the lock and the step in fr…" at bounding box center [807, 308] width 629 height 55
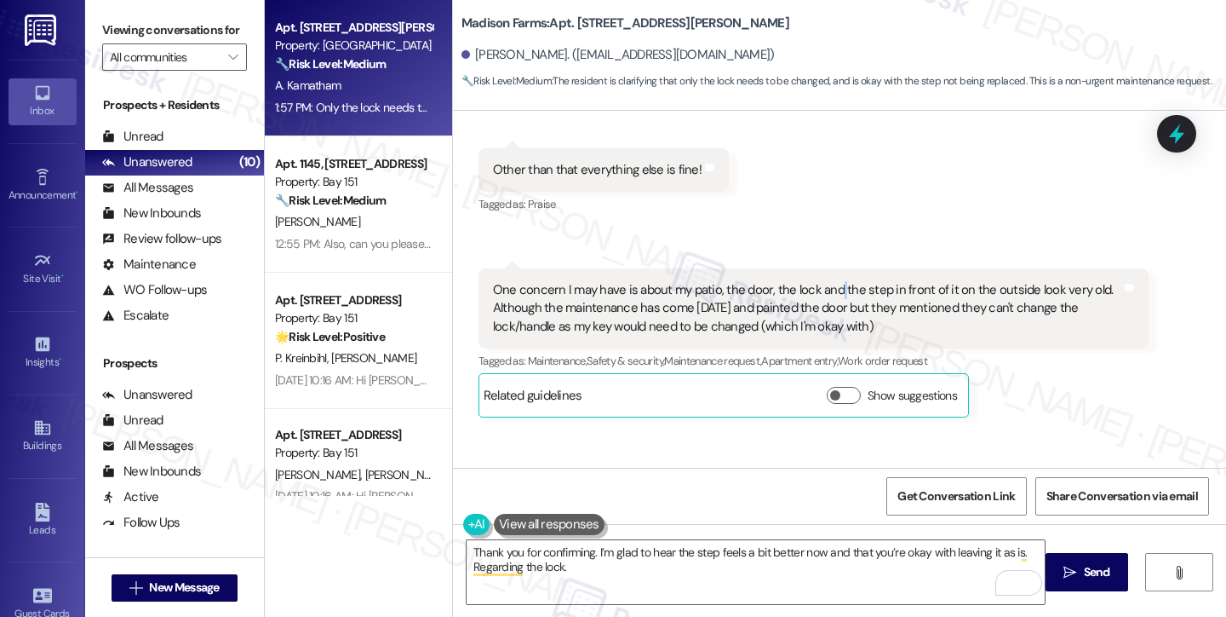
click at [824, 285] on div "One concern I may have is about my patio, the door, the lock and the step in fr…" at bounding box center [807, 308] width 629 height 55
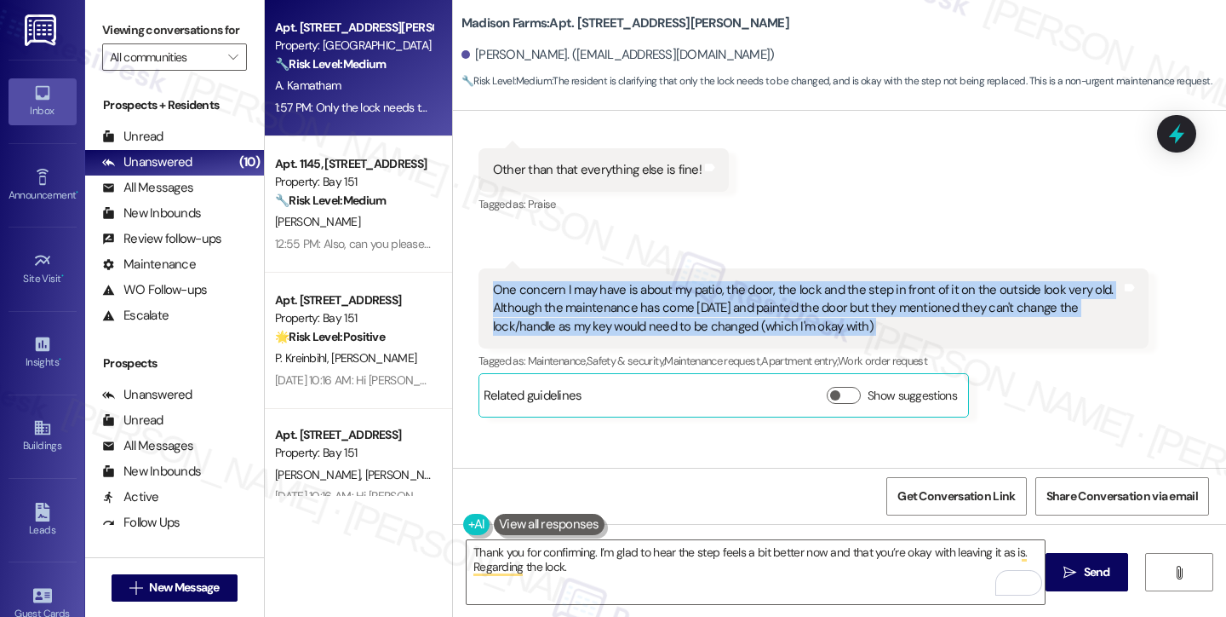
click at [824, 285] on div "One concern I may have is about my patio, the door, the lock and the step in fr…" at bounding box center [807, 308] width 629 height 55
click at [738, 317] on div "One concern I may have is about my patio, the door, the lock and the step in fr…" at bounding box center [807, 308] width 629 height 55
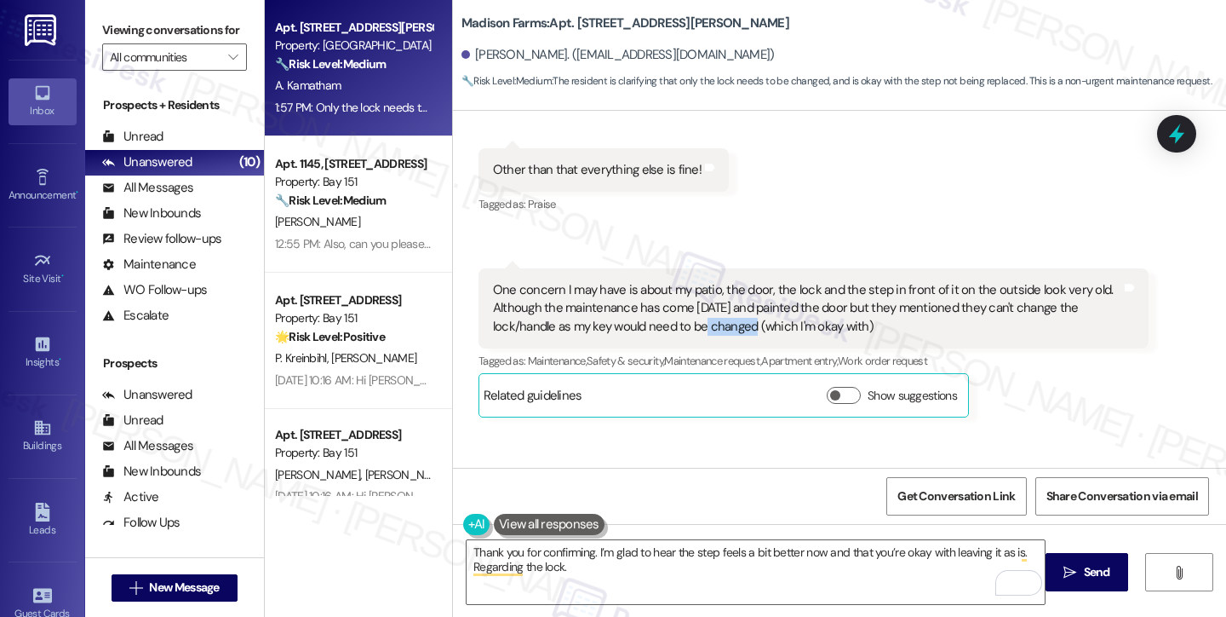
click at [738, 317] on div "One concern I may have is about my patio, the door, the lock and the step in fr…" at bounding box center [807, 308] width 629 height 55
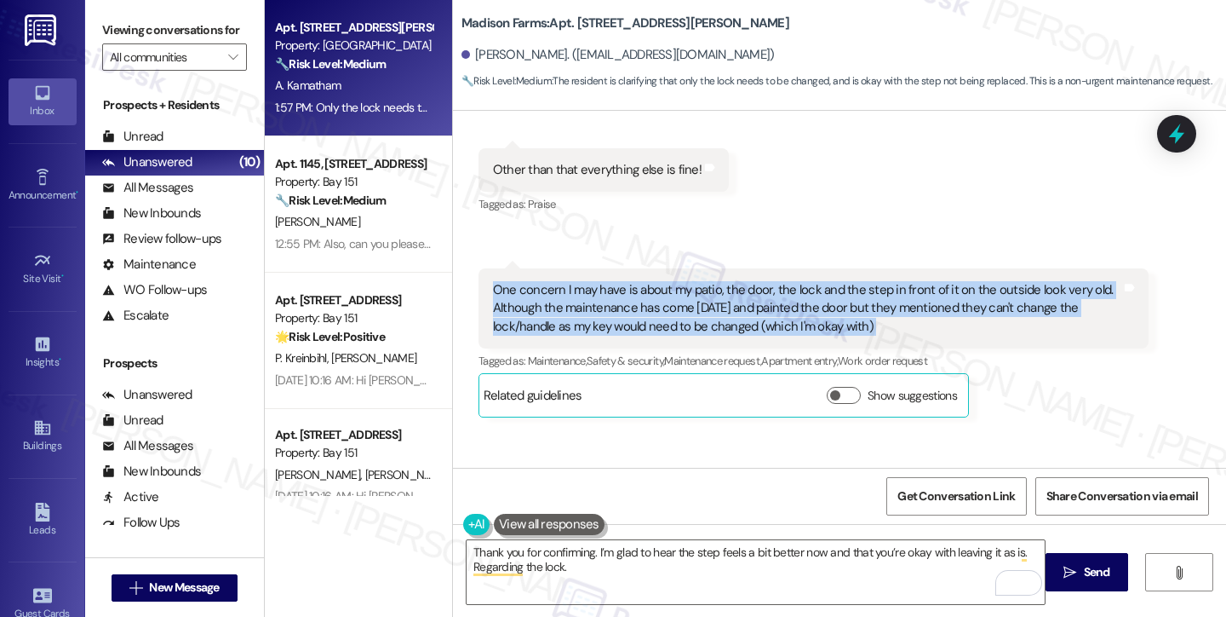
click at [738, 317] on div "One concern I may have is about my patio, the door, the lock and the step in fr…" at bounding box center [807, 308] width 629 height 55
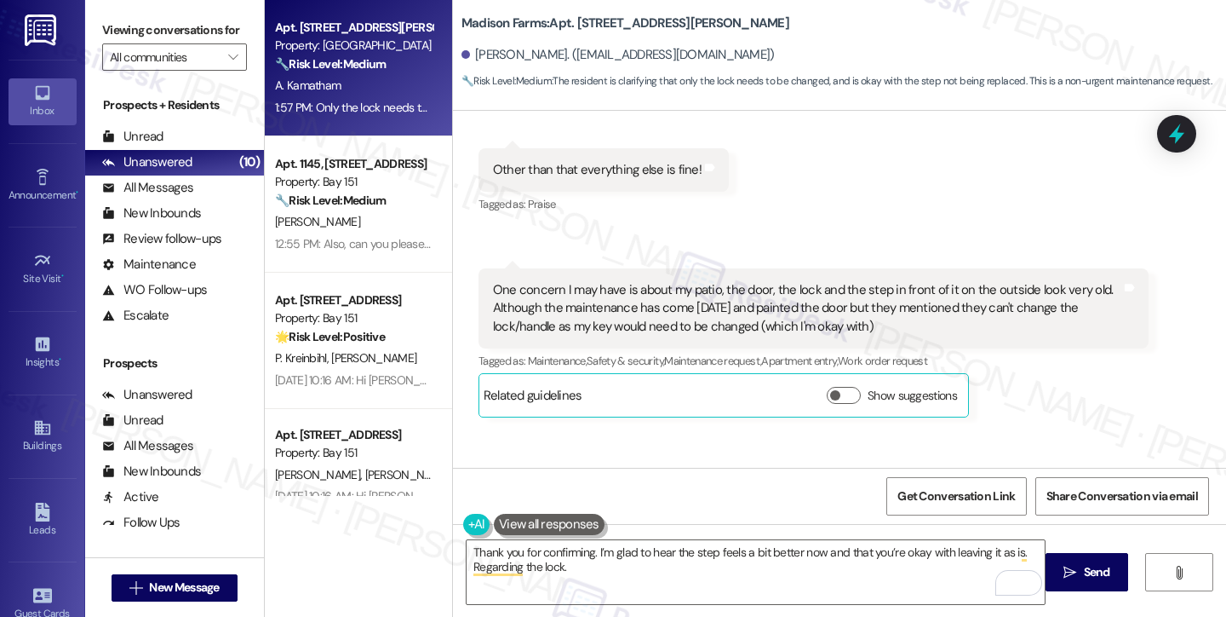
drag, startPoint x: 105, startPoint y: 37, endPoint x: 112, endPoint y: 41, distance: 8.8
click at [105, 37] on label "Viewing conversations for" at bounding box center [174, 30] width 145 height 26
click at [699, 554] on textarea "Thank you for confirming. I’m glad to hear the step feels a bit better now and …" at bounding box center [756, 572] width 578 height 64
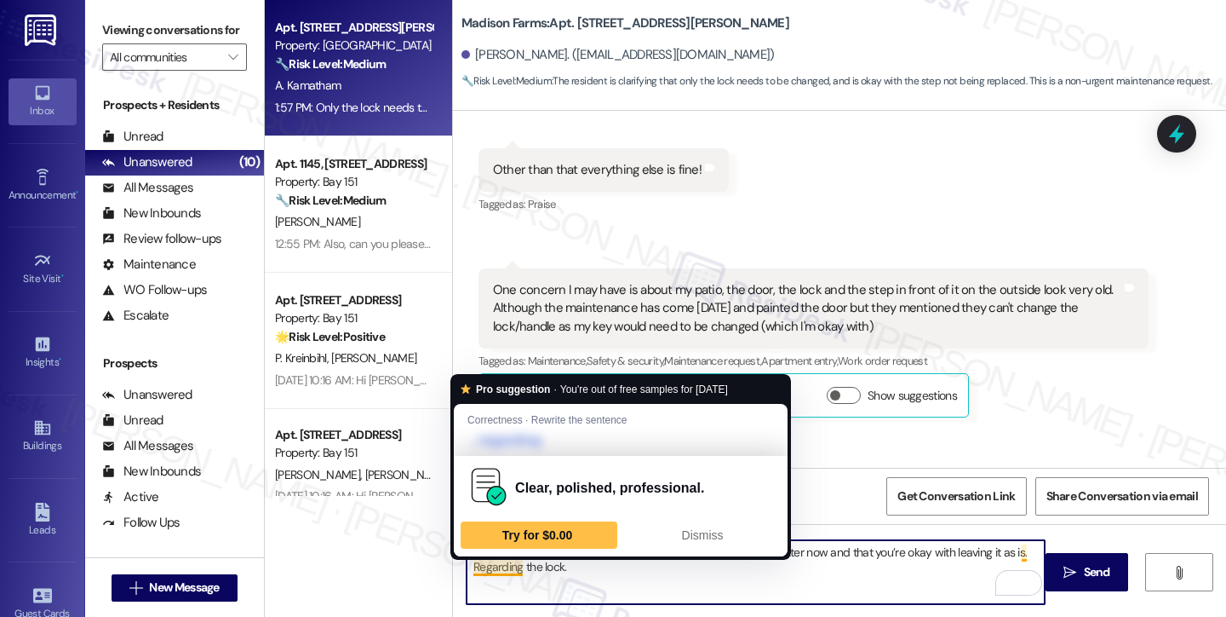
drag, startPoint x: 701, startPoint y: 575, endPoint x: 562, endPoint y: 570, distance: 138.9
click at [562, 570] on textarea "Thank you for confirming. I’m glad to hear the step feels a bit better now and …" at bounding box center [756, 572] width 578 height 64
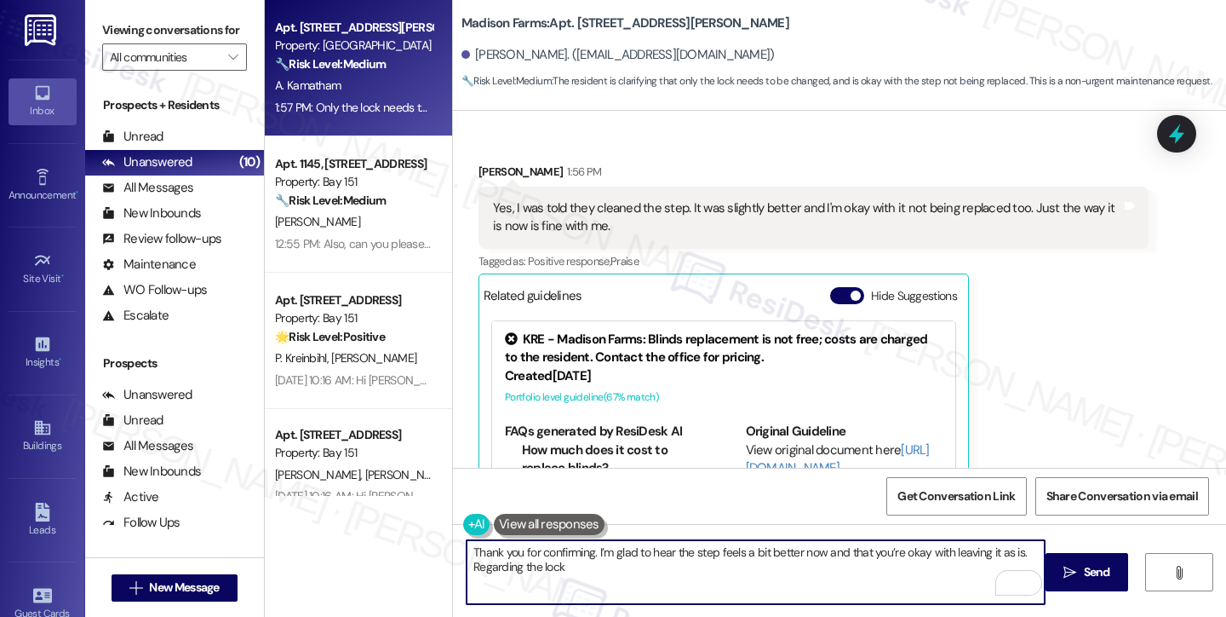
scroll to position [6495, 0]
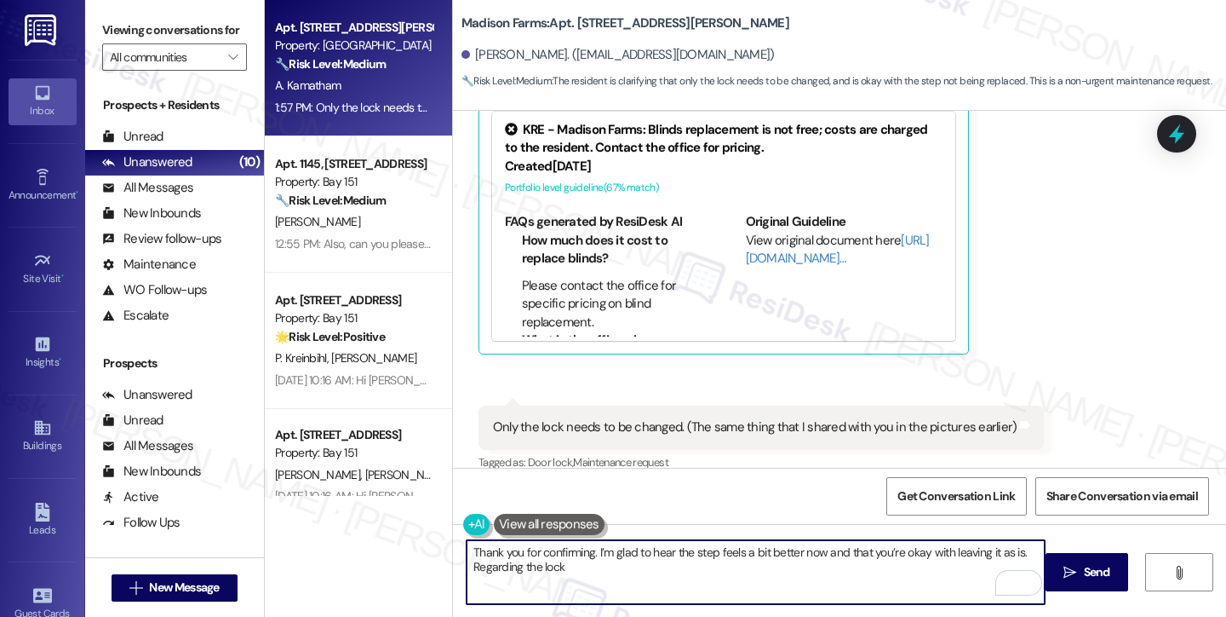
click at [589, 573] on textarea "Thank you for confirming. I’m glad to hear the step feels a bit better now and …" at bounding box center [756, 572] width 578 height 64
paste textarea "Got it—thank you for clarifying that only the lock needs to be changed. Just to…"
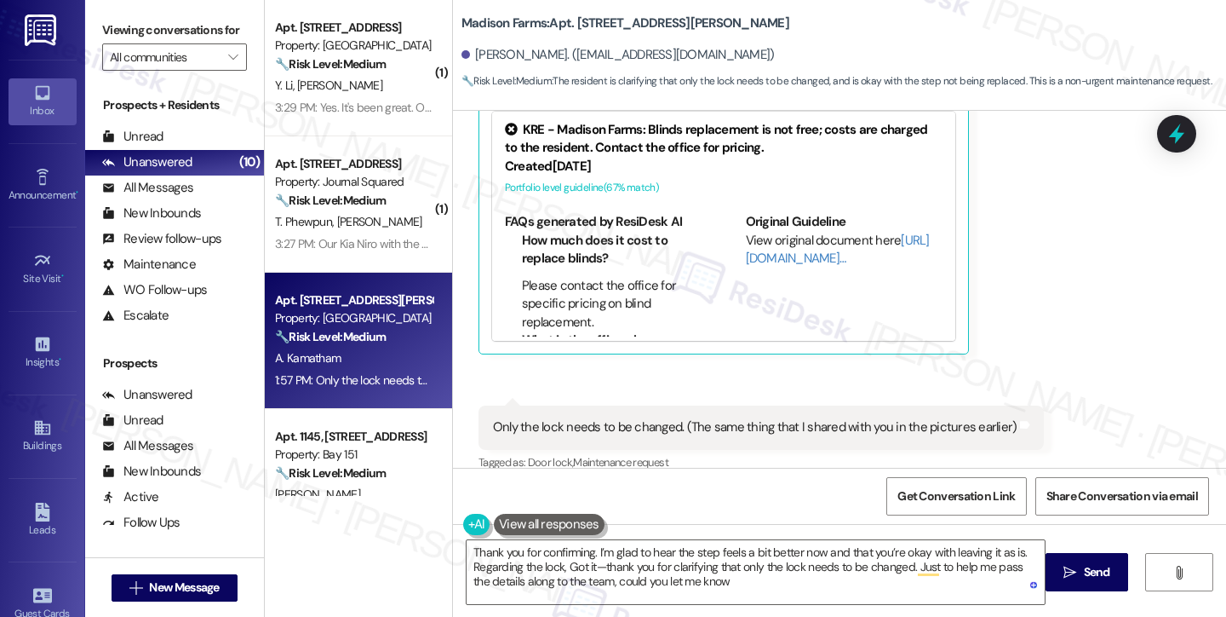
click at [103, 43] on label "Viewing conversations for" at bounding box center [174, 30] width 145 height 26
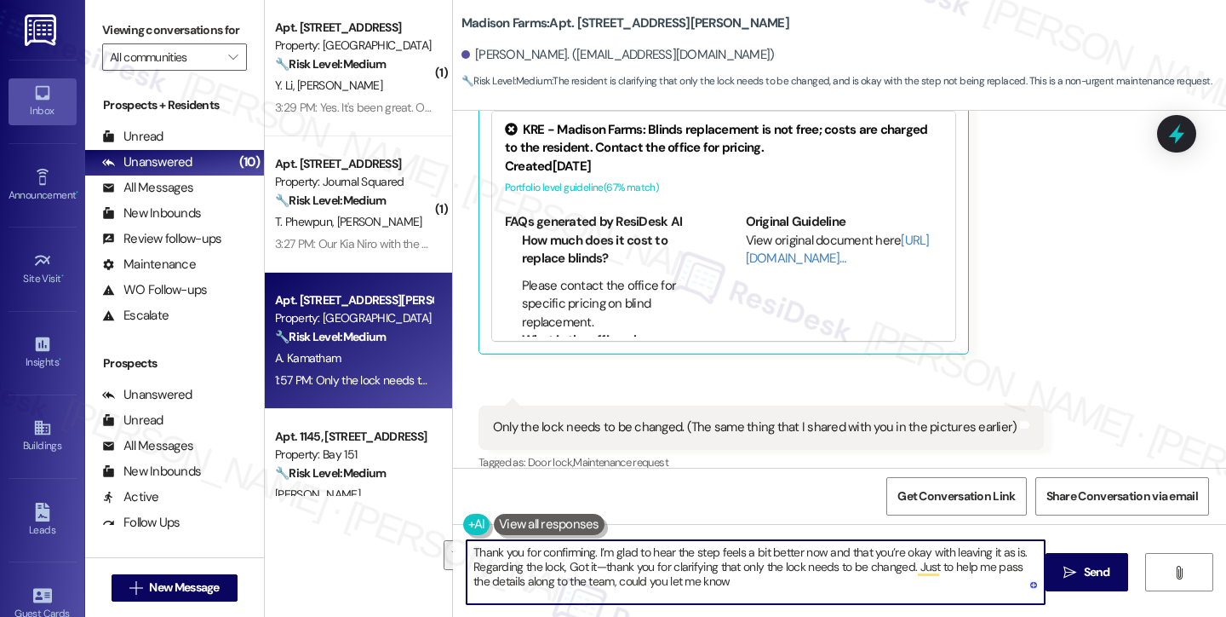
drag, startPoint x: 729, startPoint y: 585, endPoint x: 560, endPoint y: 567, distance: 169.6
click at [560, 567] on textarea "Thank you for confirming. I’m glad to hear the step feels a bit better now and …" at bounding box center [756, 572] width 578 height 64
paste textarea "the lock currently not working, or do you just want it replaced for security re…"
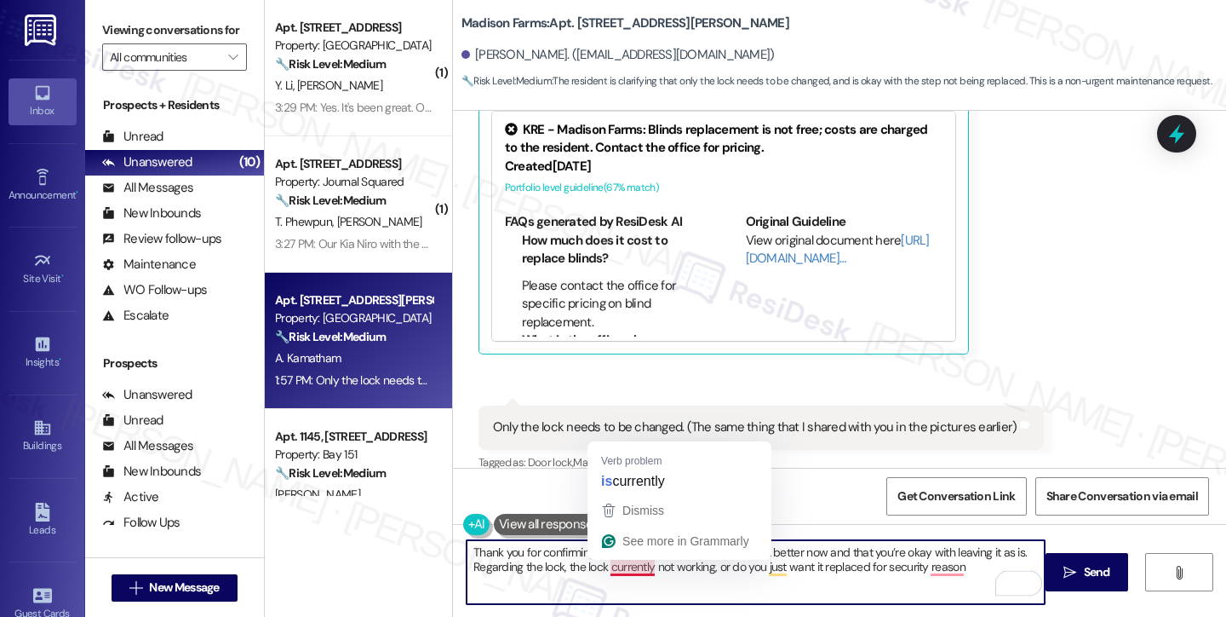
click at [634, 567] on textarea "Thank you for confirming. I’m glad to hear the step feels a bit better now and …" at bounding box center [756, 572] width 578 height 64
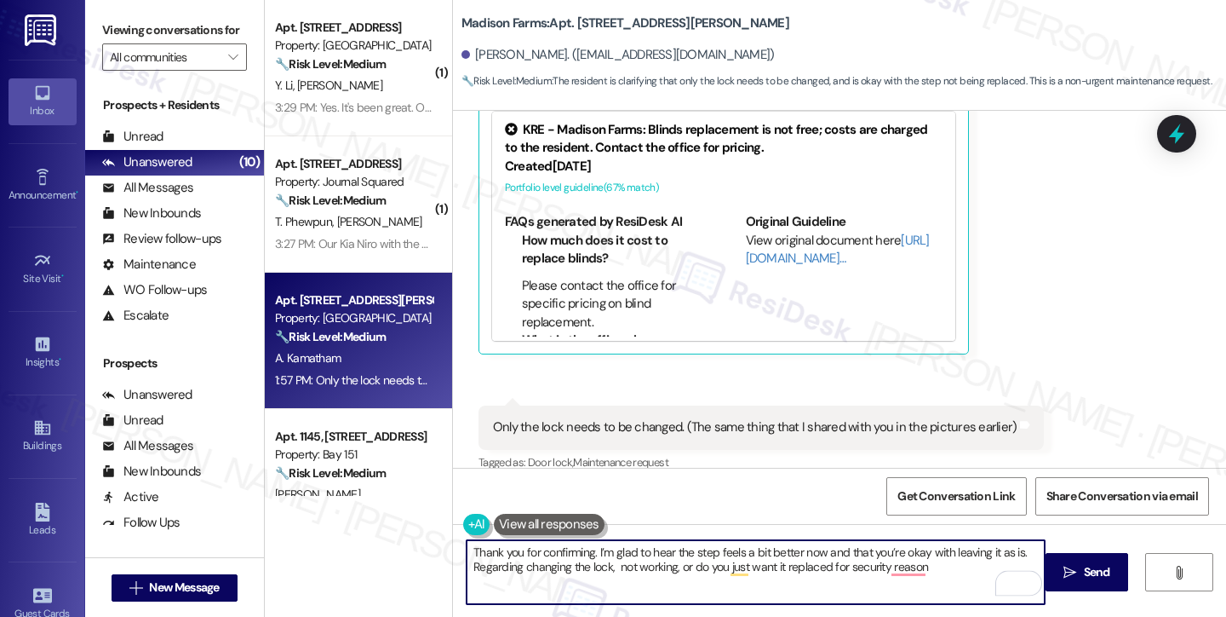
click at [606, 570] on textarea "Thank you for confirming. I’m glad to hear the step feels a bit better now and …" at bounding box center [756, 572] width 578 height 64
click at [966, 572] on textarea "Thank you for confirming. I’m glad to hear the step feels a bit better now and …" at bounding box center [756, 572] width 578 height 64
drag, startPoint x: 626, startPoint y: 566, endPoint x: 608, endPoint y: 567, distance: 18.0
click at [608, 567] on textarea "Thank you for confirming. I’m glad to hear the step feels a bit better now and …" at bounding box center [756, 572] width 578 height 64
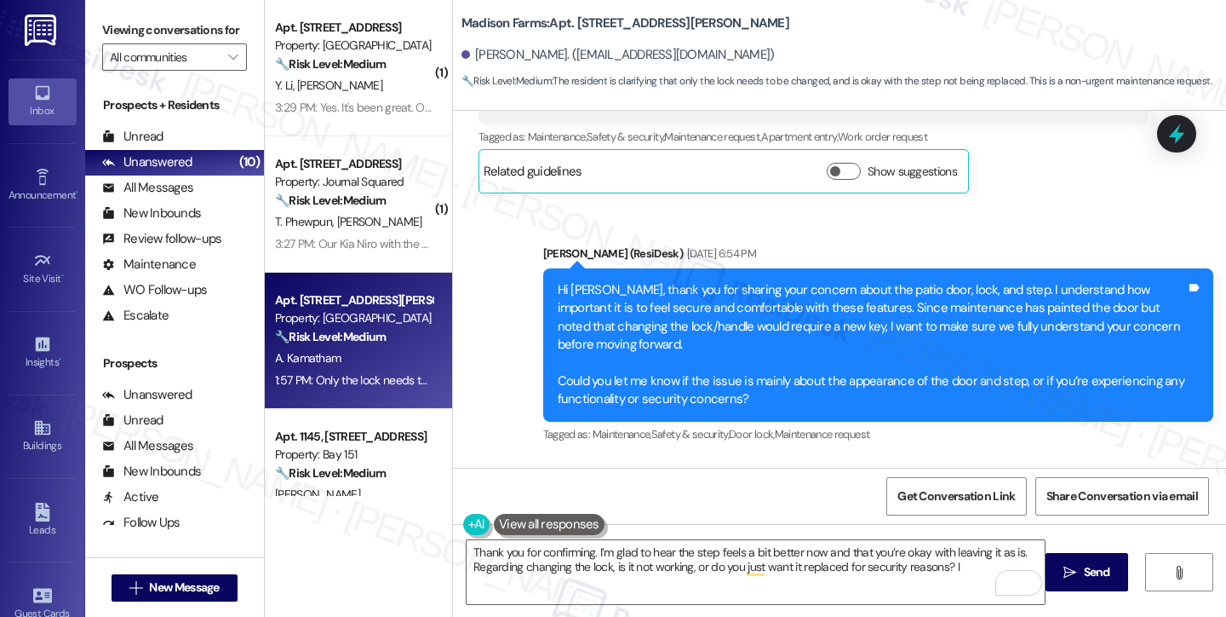
scroll to position [5842, 0]
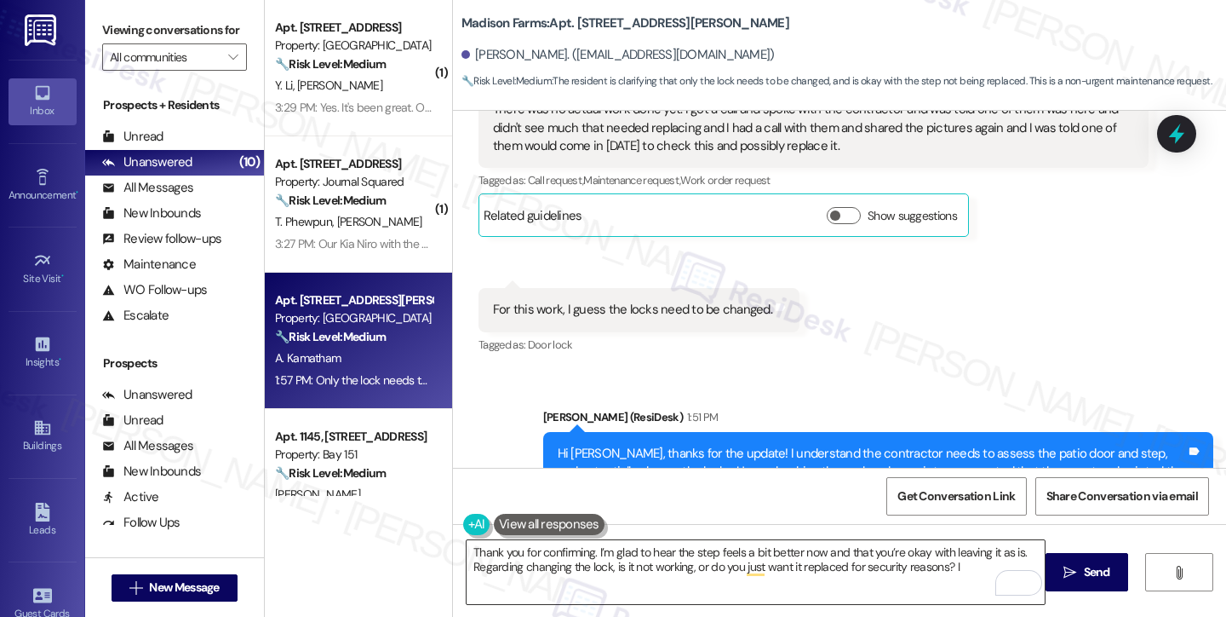
click at [630, 567] on textarea "Thank you for confirming. I’m glad to hear the step feels a bit better now and …" at bounding box center [756, 572] width 578 height 64
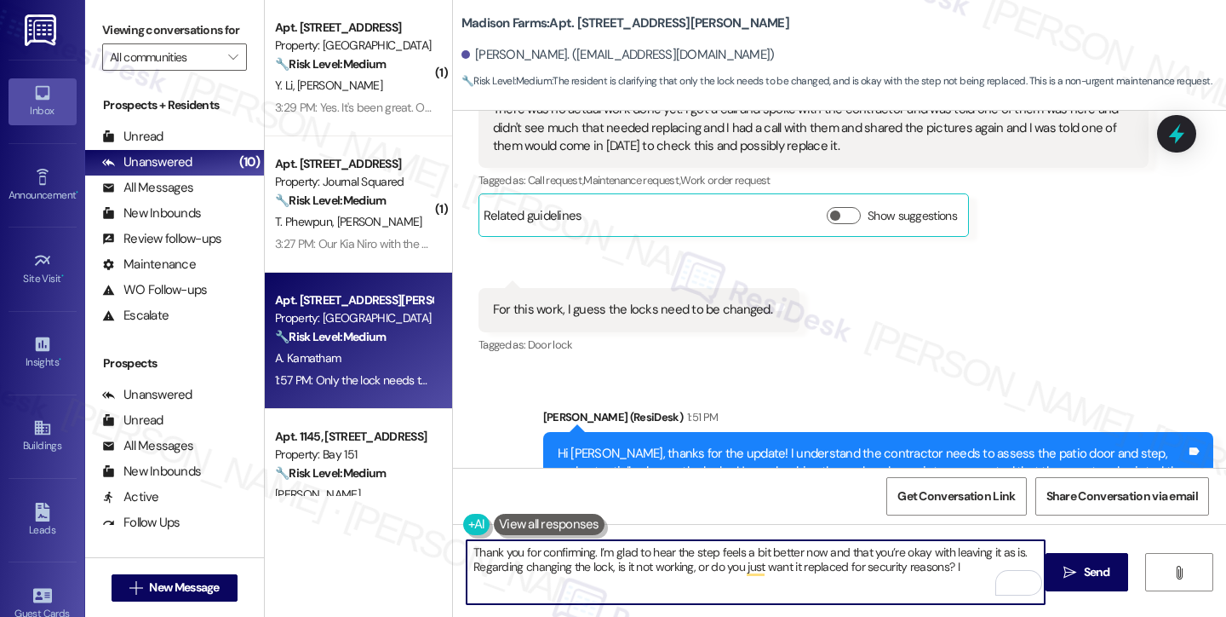
click at [630, 567] on textarea "Thank you for confirming. I’m glad to hear the step feels a bit better now and …" at bounding box center [756, 572] width 578 height 64
click at [701, 561] on textarea "Thank you for confirming. I’m glad to hear the step feels a bit better now and …" at bounding box center [756, 572] width 578 height 64
click at [984, 562] on textarea "Thank you for confirming. I’m glad to hear the step feels a bit better now and …" at bounding box center [756, 572] width 578 height 64
type textarea "Thank you for confirming. I’m glad to hear the step feels a bit better now and …"
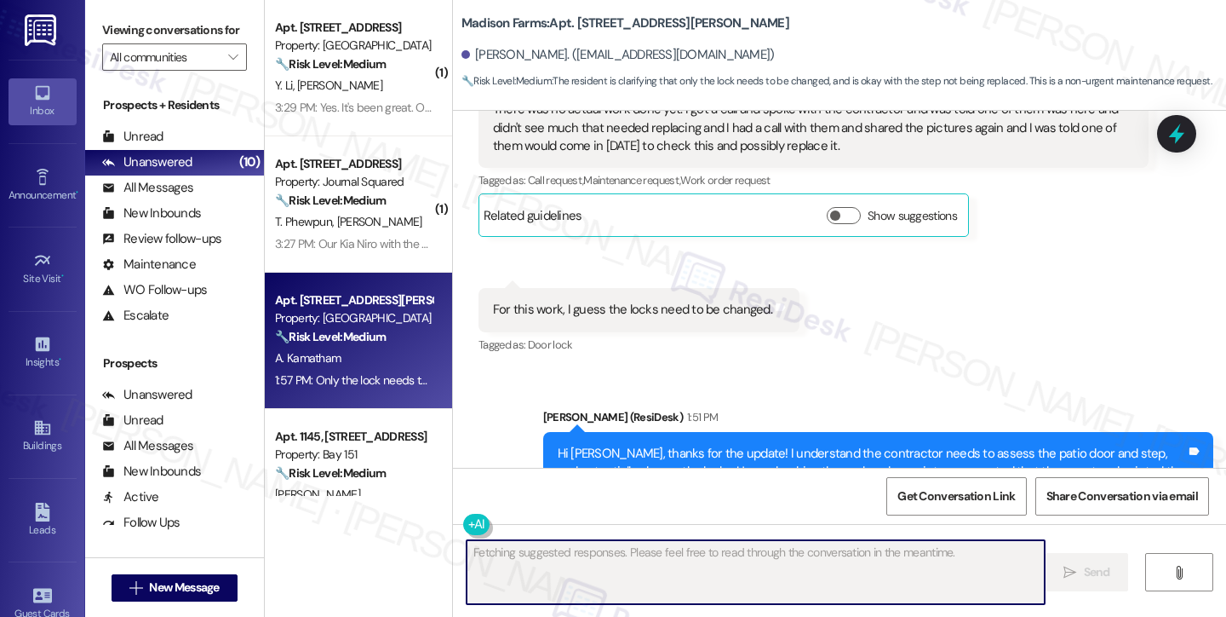
scroll to position [6187, 0]
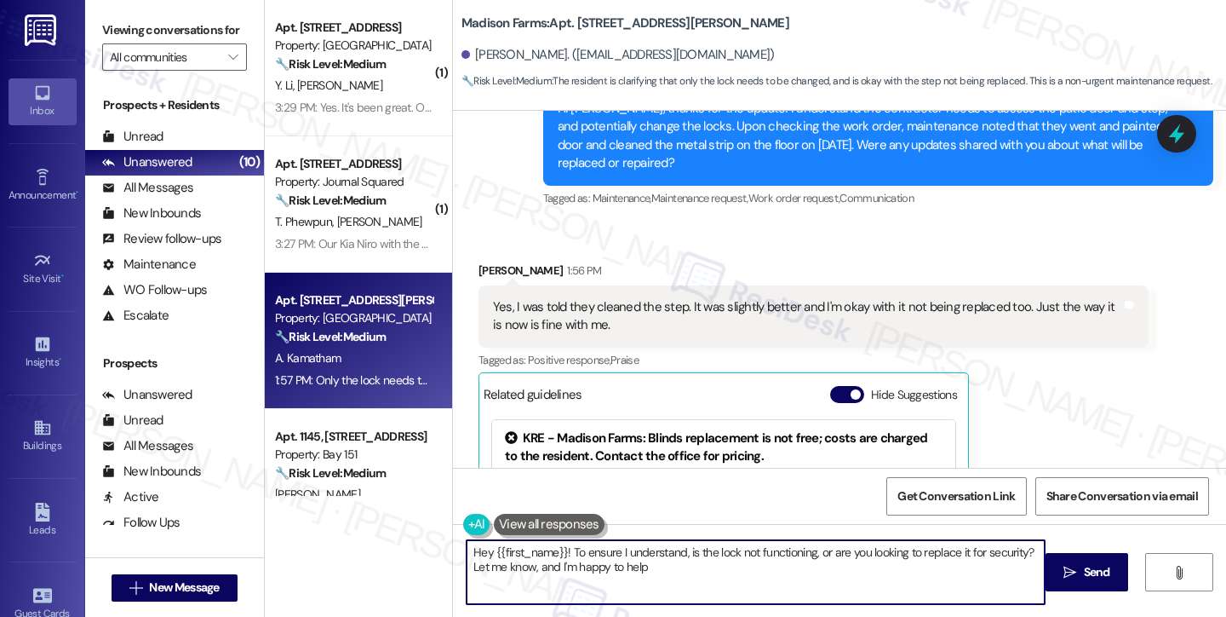
type textarea "Hey {{first_name}}! To ensure I understand, is the lock not functioning, or are…"
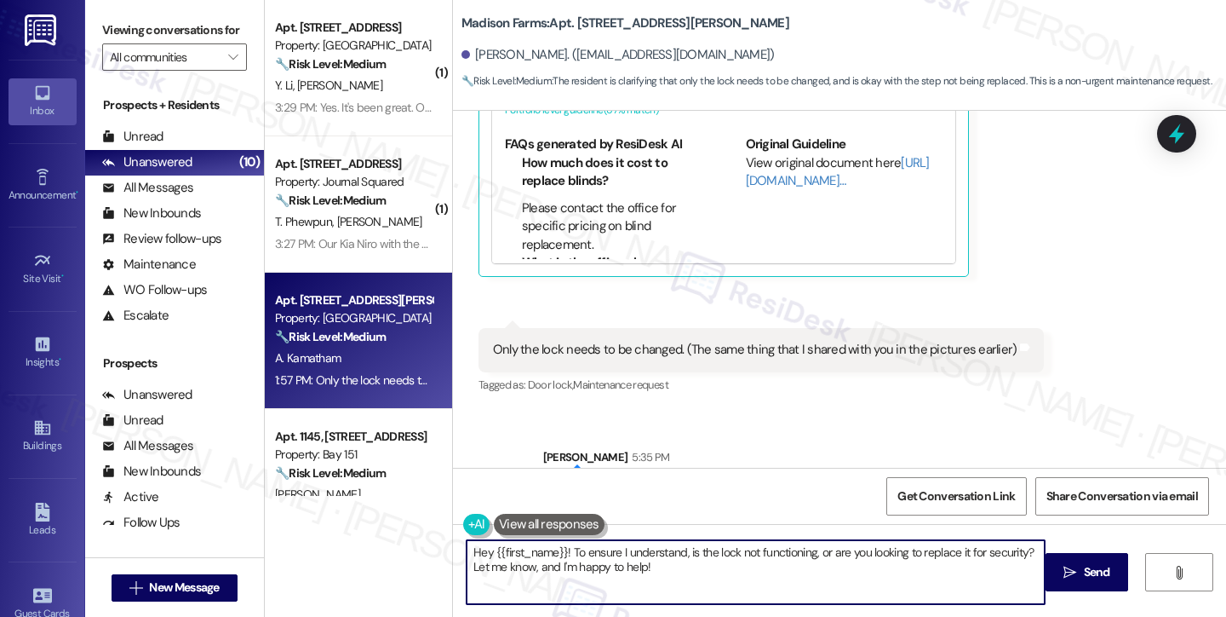
scroll to position [6632, 0]
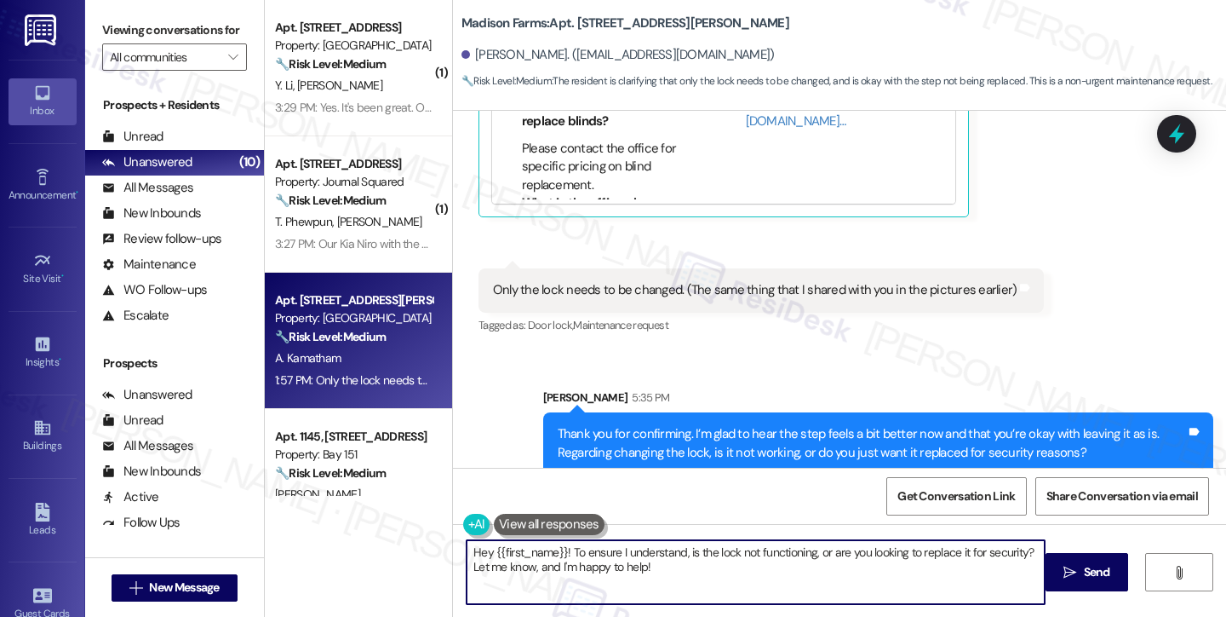
click at [709, 425] on div "Thank you for confirming. I’m glad to hear the step feels a bit better now and …" at bounding box center [872, 443] width 629 height 37
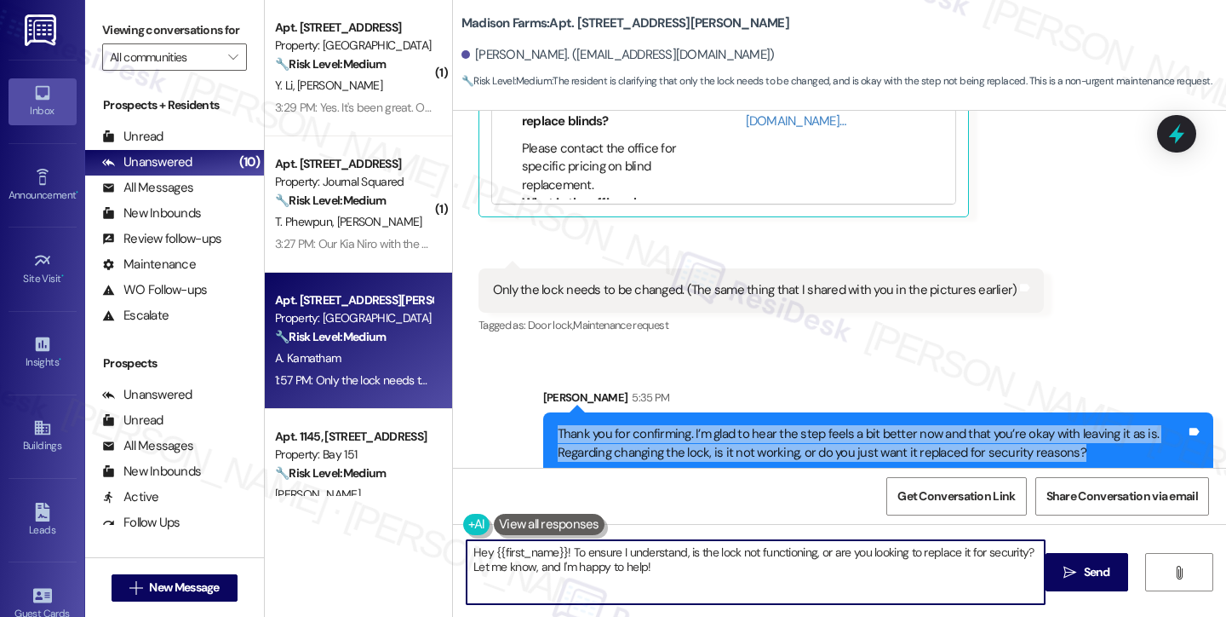
click at [709, 425] on div "Thank you for confirming. I’m glad to hear the step feels a bit better now and …" at bounding box center [872, 443] width 629 height 37
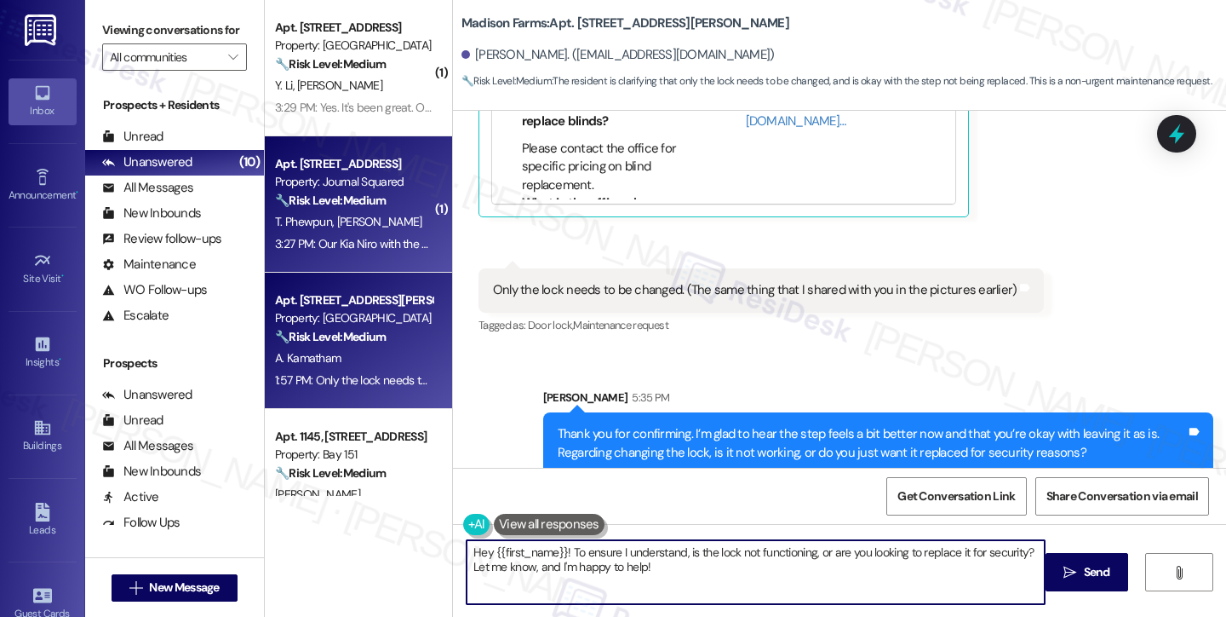
click at [347, 221] on span "[PERSON_NAME]" at bounding box center [378, 221] width 85 height 15
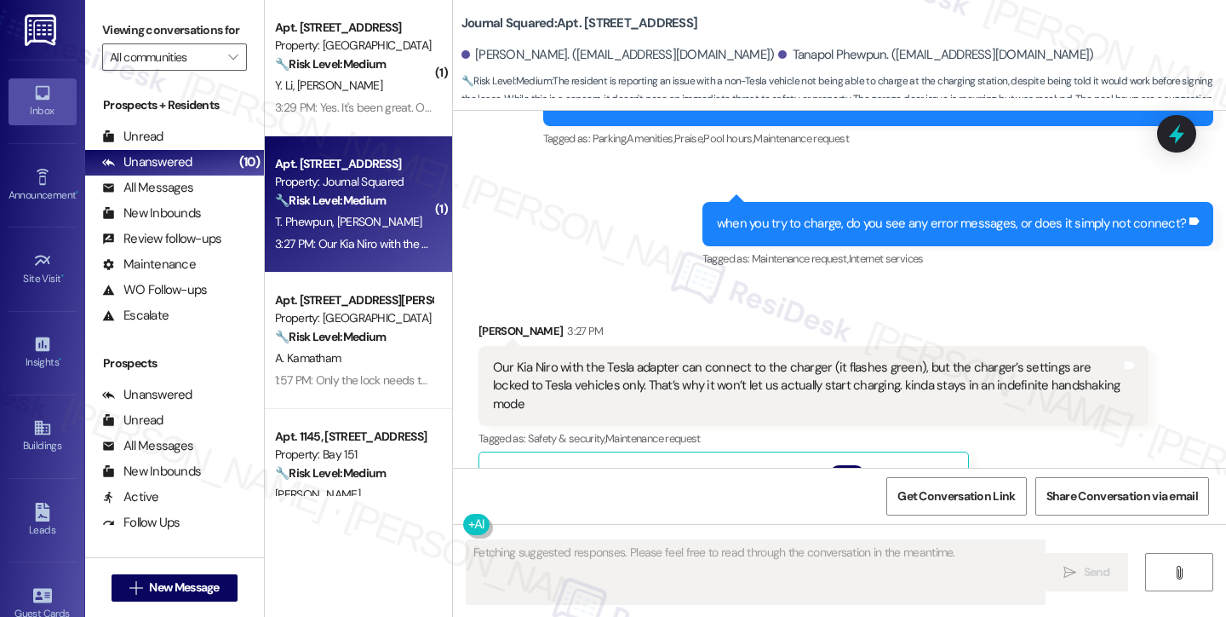
scroll to position [9501, 0]
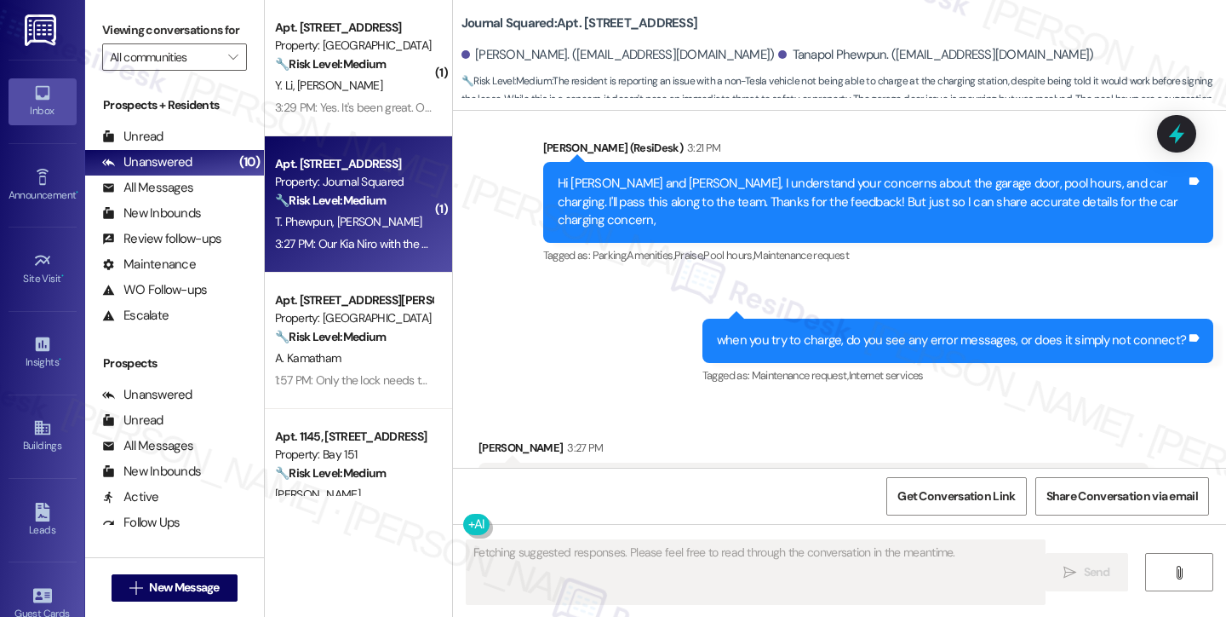
click at [603, 475] on div "Our Kia Niro with the Tesla adapter can connect to the charger (it flashes gree…" at bounding box center [807, 502] width 629 height 55
click at [858, 475] on div "Our Kia Niro with the Tesla adapter can connect to the charger (it flashes gree…" at bounding box center [807, 502] width 629 height 55
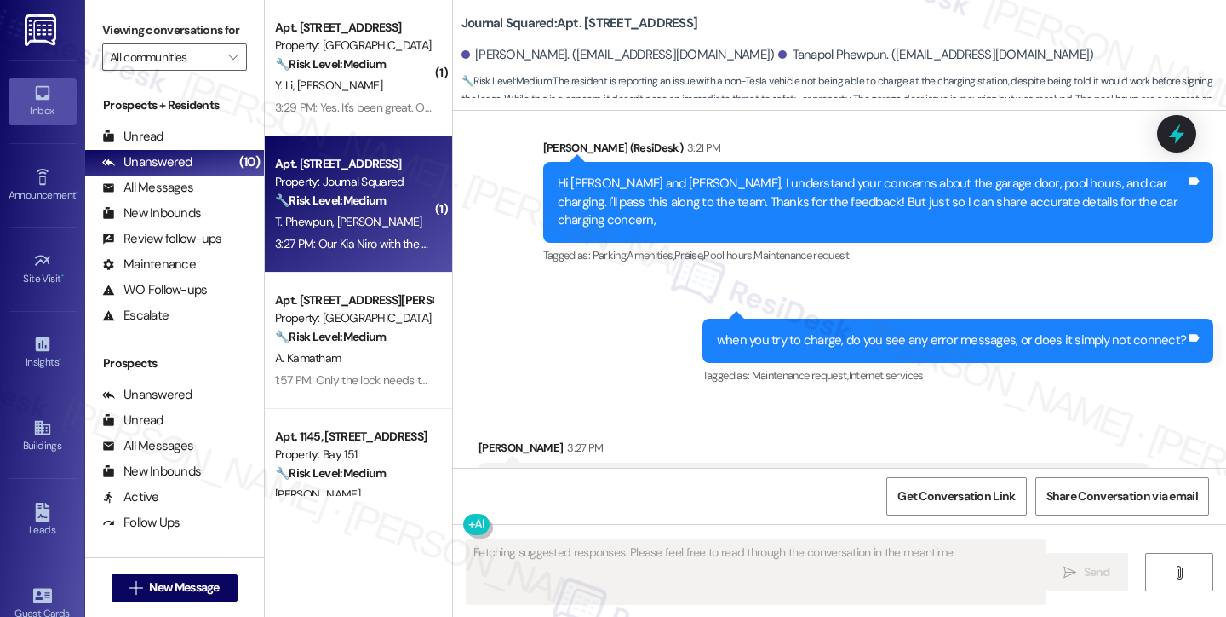
click at [858, 475] on div "Our Kia Niro with the Tesla adapter can connect to the charger (it flashes gree…" at bounding box center [807, 502] width 629 height 55
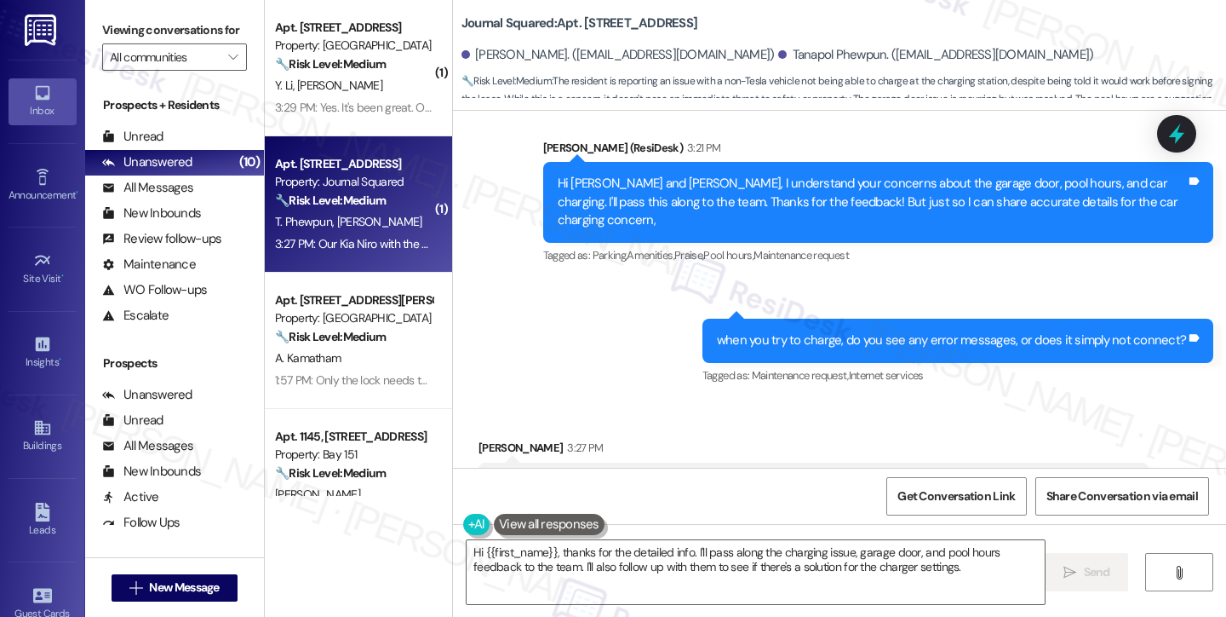
click at [877, 331] on div "when you try to charge, do you see any error messages, or does it simply not co…" at bounding box center [951, 340] width 469 height 18
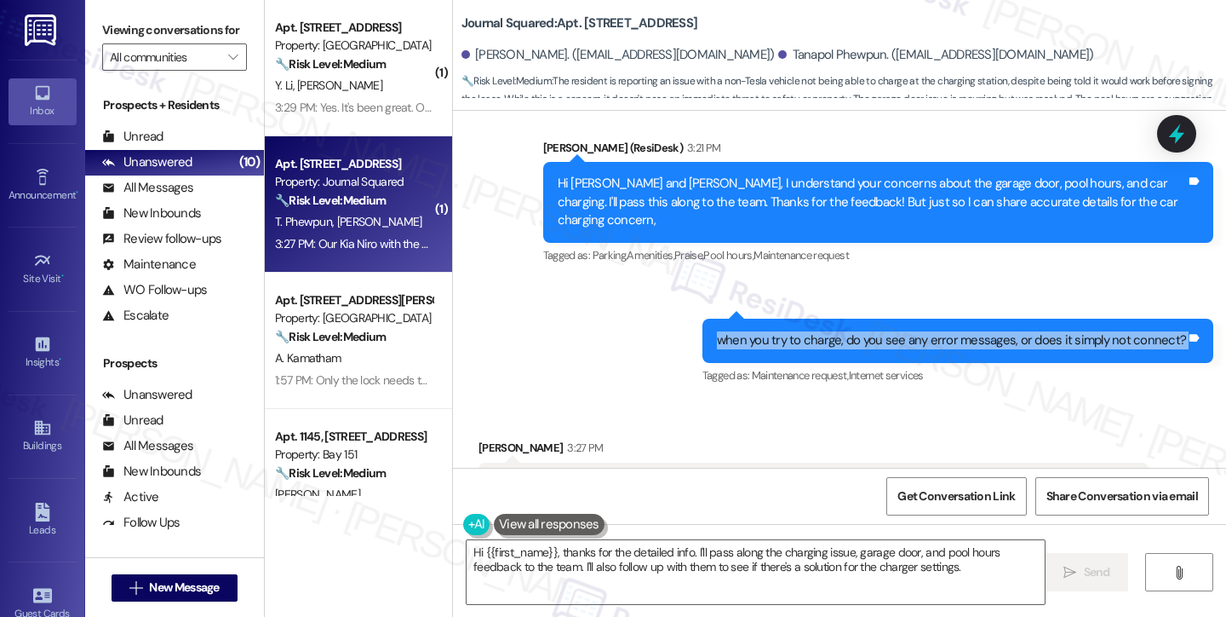
click at [877, 331] on div "when you try to charge, do you see any error messages, or does it simply not co…" at bounding box center [951, 340] width 469 height 18
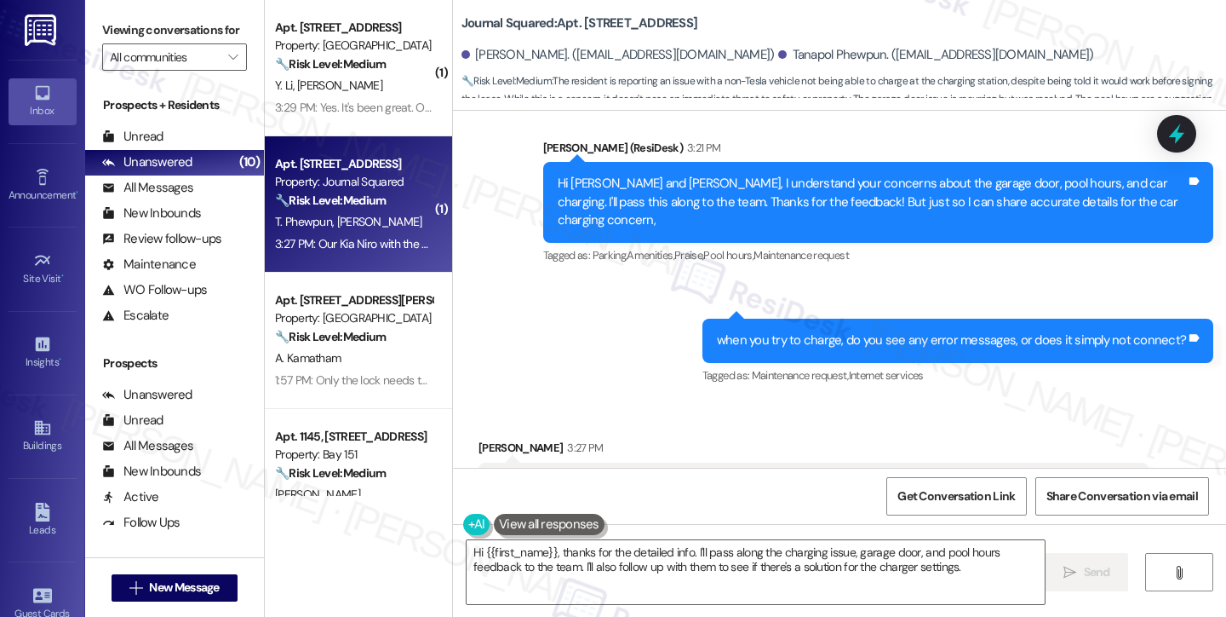
click at [512, 475] on div "Our Kia Niro with the Tesla adapter can connect to the charger (it flashes gree…" at bounding box center [807, 502] width 629 height 55
click at [636, 475] on div "Our Kia Niro with the Tesla adapter can connect to the charger (it flashes gree…" at bounding box center [807, 502] width 629 height 55
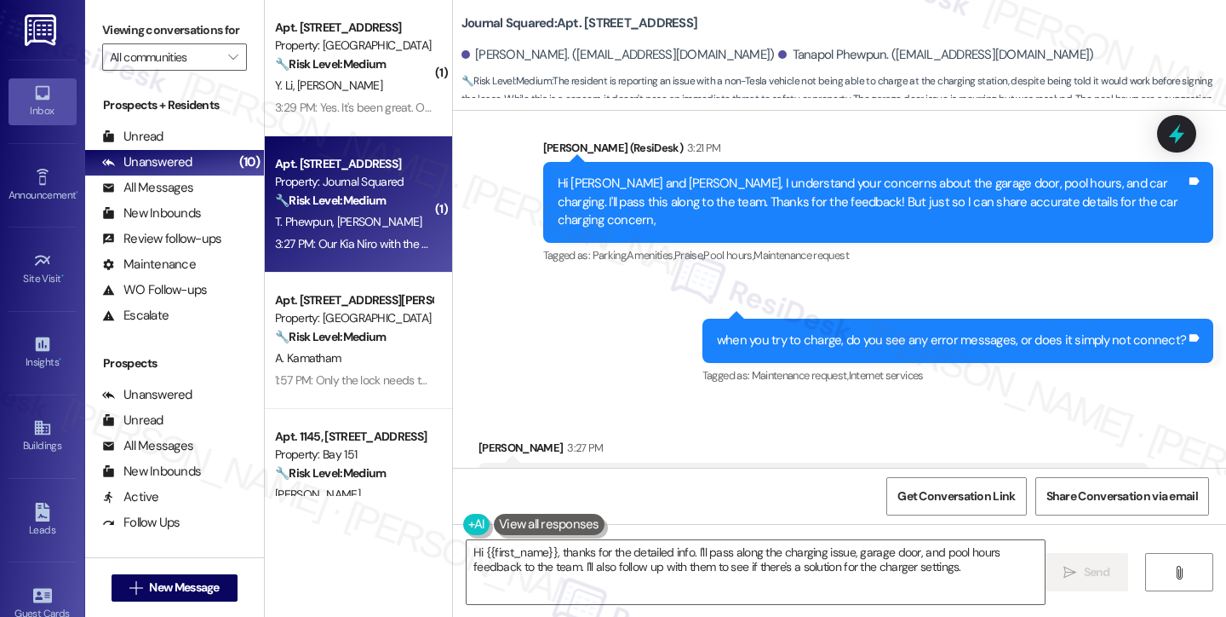
click at [636, 475] on div "Our Kia Niro with the Tesla adapter can connect to the charger (it flashes gree…" at bounding box center [807, 502] width 629 height 55
click at [838, 475] on div "Our Kia Niro with the Tesla adapter can connect to the charger (it flashes gree…" at bounding box center [807, 502] width 629 height 55
click at [743, 475] on div "Our Kia Niro with the Tesla adapter can connect to the charger (it flashes gree…" at bounding box center [807, 502] width 629 height 55
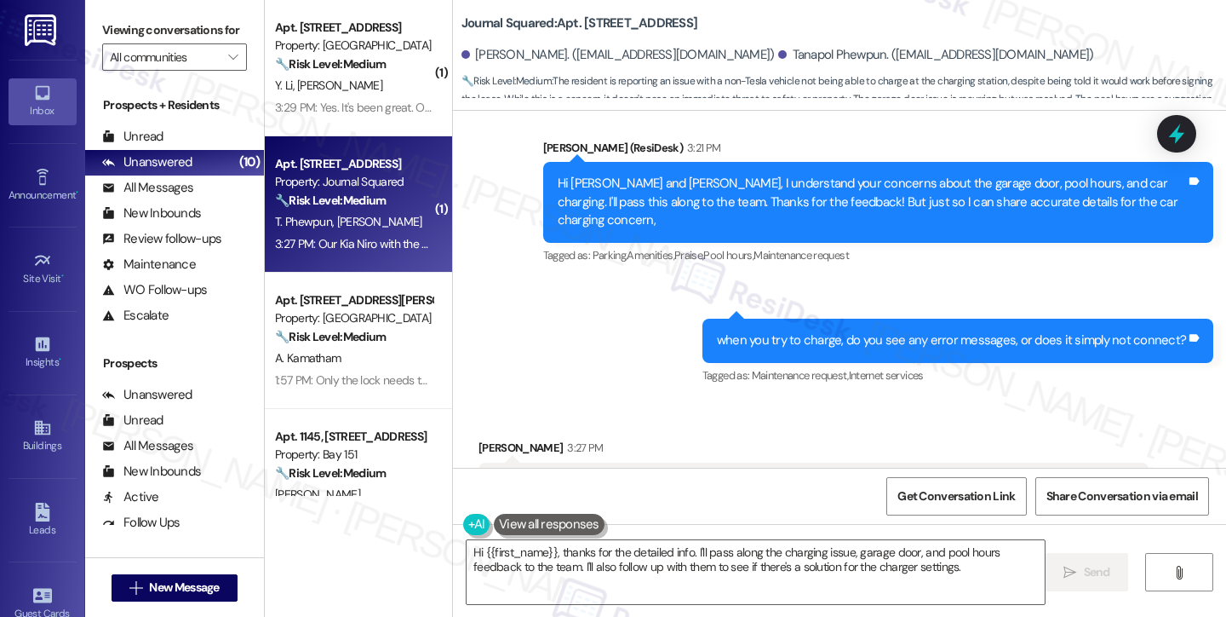
click at [743, 475] on div "Our Kia Niro with the Tesla adapter can connect to the charger (it flashes gree…" at bounding box center [807, 502] width 629 height 55
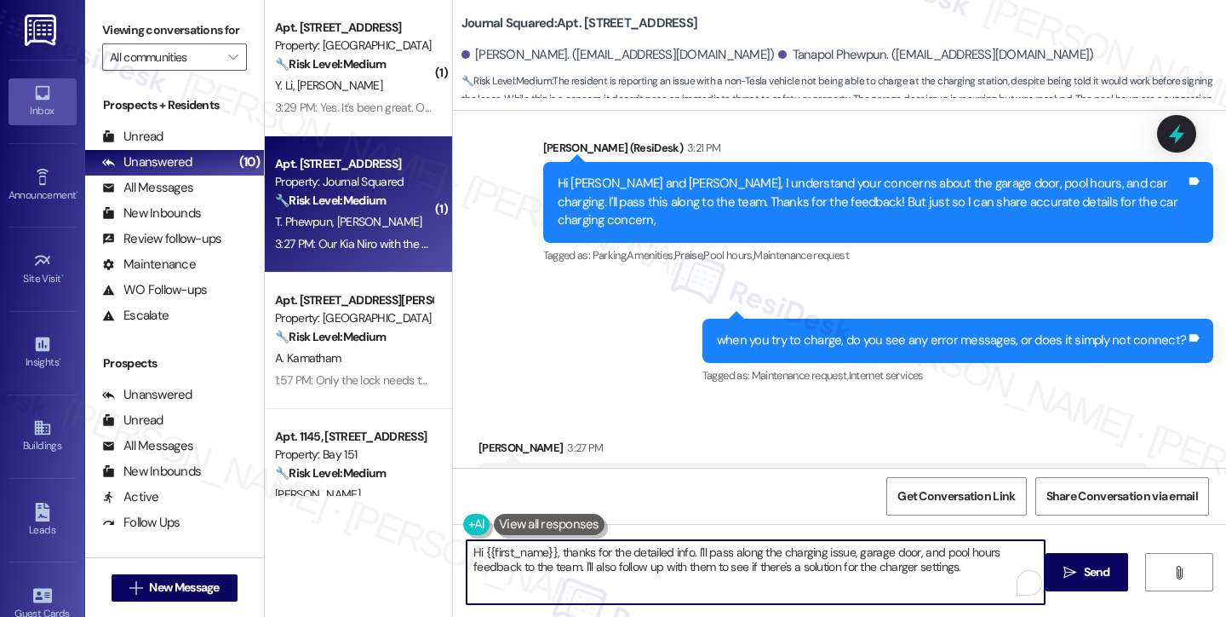
drag, startPoint x: 556, startPoint y: 553, endPoint x: 351, endPoint y: 553, distance: 205.3
click at [354, 553] on div "( 1 ) Apt. [STREET_ADDRESS] Property: Grove Pointe 🔧 Risk Level: Medium The res…" at bounding box center [746, 308] width 962 height 617
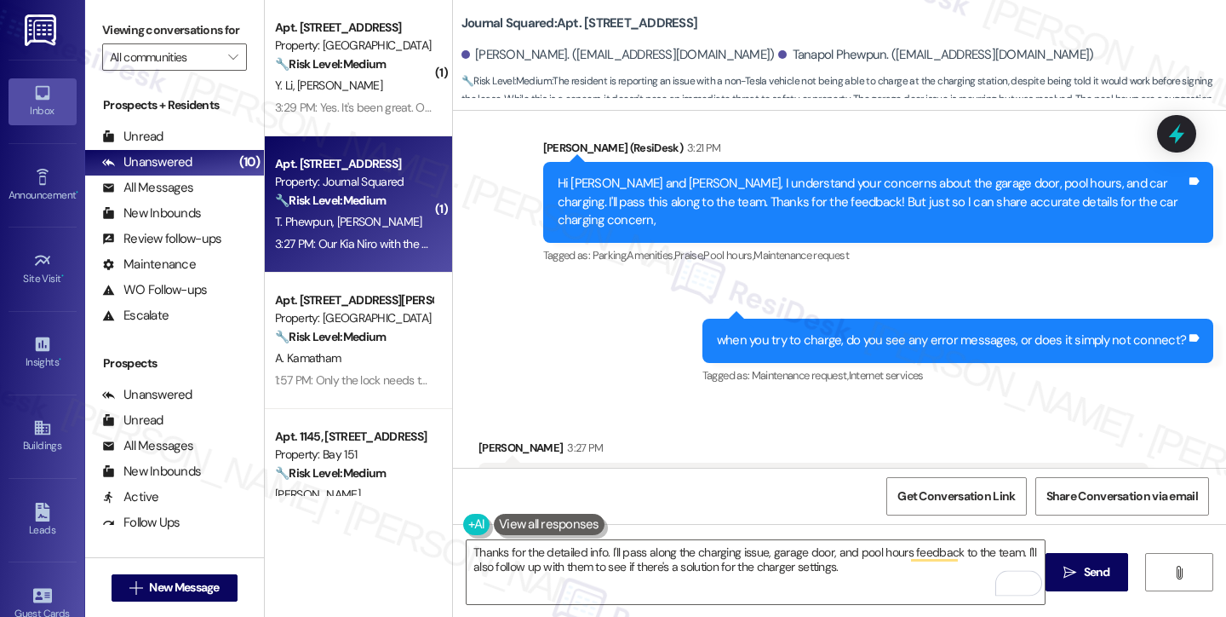
click at [491, 439] on div "[PERSON_NAME] 3:27 PM" at bounding box center [814, 451] width 670 height 24
copy div "[PERSON_NAME]"
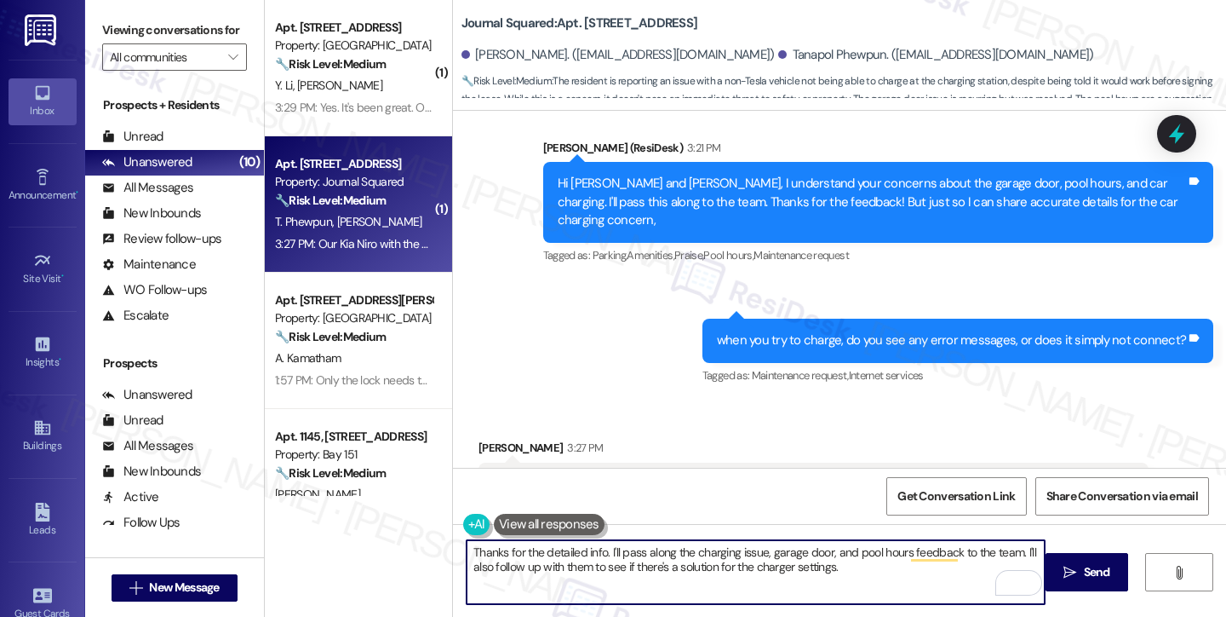
click at [595, 550] on textarea "Thanks for the detailed info. I'll pass along the charging issue, garage door, …" at bounding box center [756, 572] width 578 height 64
paste textarea "[PERSON_NAME]"
click at [594, 551] on textarea "Thanks for the detailed info [PERSON_NAME] . I'll pass along the charging issue…" at bounding box center [756, 572] width 578 height 64
click at [717, 548] on textarea "Thanks for the detailed info, [PERSON_NAME] . I'll pass along the charging issu…" at bounding box center [756, 572] width 578 height 64
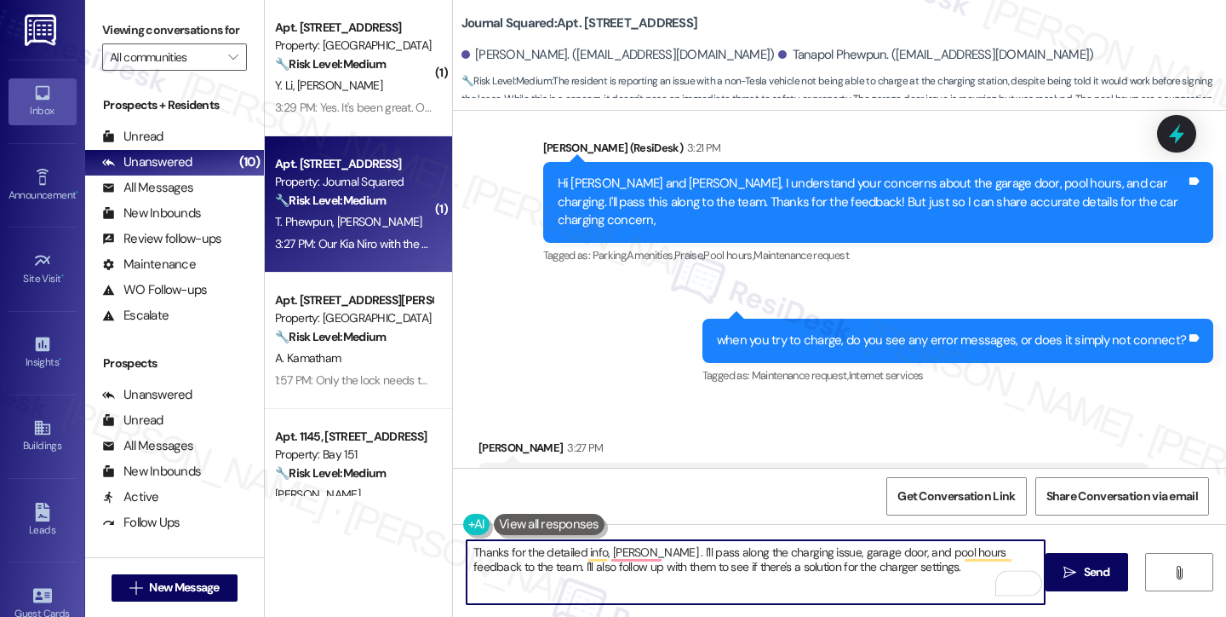
click at [717, 548] on textarea "Thanks for the detailed info, [PERSON_NAME] . I'll pass along the charging issu…" at bounding box center [756, 572] width 578 height 64
click at [650, 548] on textarea "Thanks for the detailed info, [PERSON_NAME] . I'll pass along the charging issu…" at bounding box center [756, 572] width 578 height 64
click at [838, 555] on textarea "Thanks for the detailed info, [PERSON_NAME]. I'll pass along the charging issue…" at bounding box center [756, 572] width 578 height 64
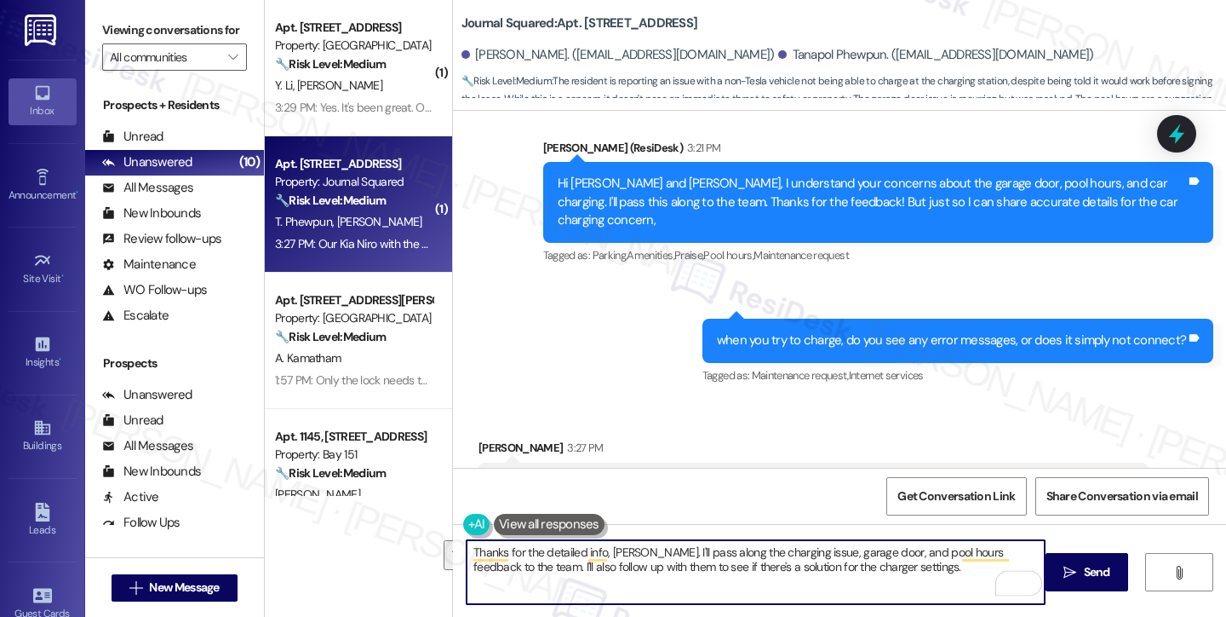
click at [854, 555] on textarea "Thanks for the detailed info, [PERSON_NAME]. I'll pass along the charging issue…" at bounding box center [756, 572] width 578 height 64
click at [802, 551] on textarea "Thanks for the detailed info, [PERSON_NAME]. I'll pass along the charging issue…" at bounding box center [756, 572] width 578 height 64
click at [889, 561] on textarea "Thanks for the detailed info, [PERSON_NAME]. I'll pass along the charging issue…" at bounding box center [756, 572] width 578 height 64
click at [629, 475] on div "Our Kia Niro with the Tesla adapter can connect to the charger (it flashes gree…" at bounding box center [807, 502] width 629 height 55
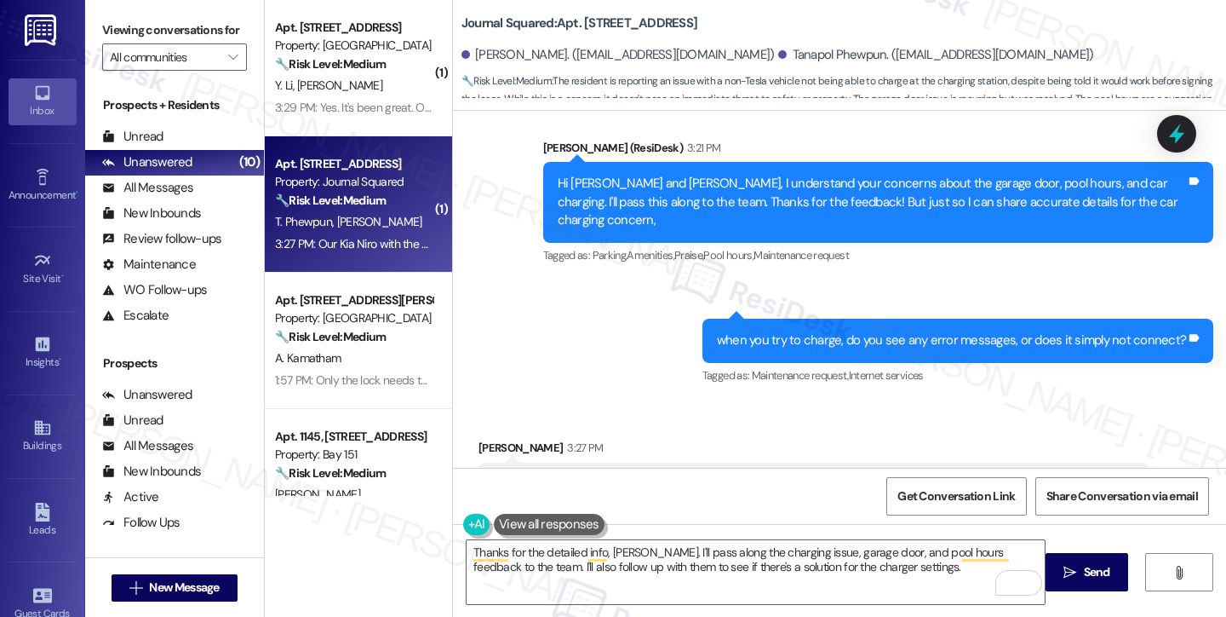
click at [629, 475] on div "Our Kia Niro with the Tesla adapter can connect to the charger (it flashes gree…" at bounding box center [807, 502] width 629 height 55
click at [904, 571] on textarea "Thanks for the detailed info, [PERSON_NAME]. I'll pass along the charging issue…" at bounding box center [756, 572] width 578 height 64
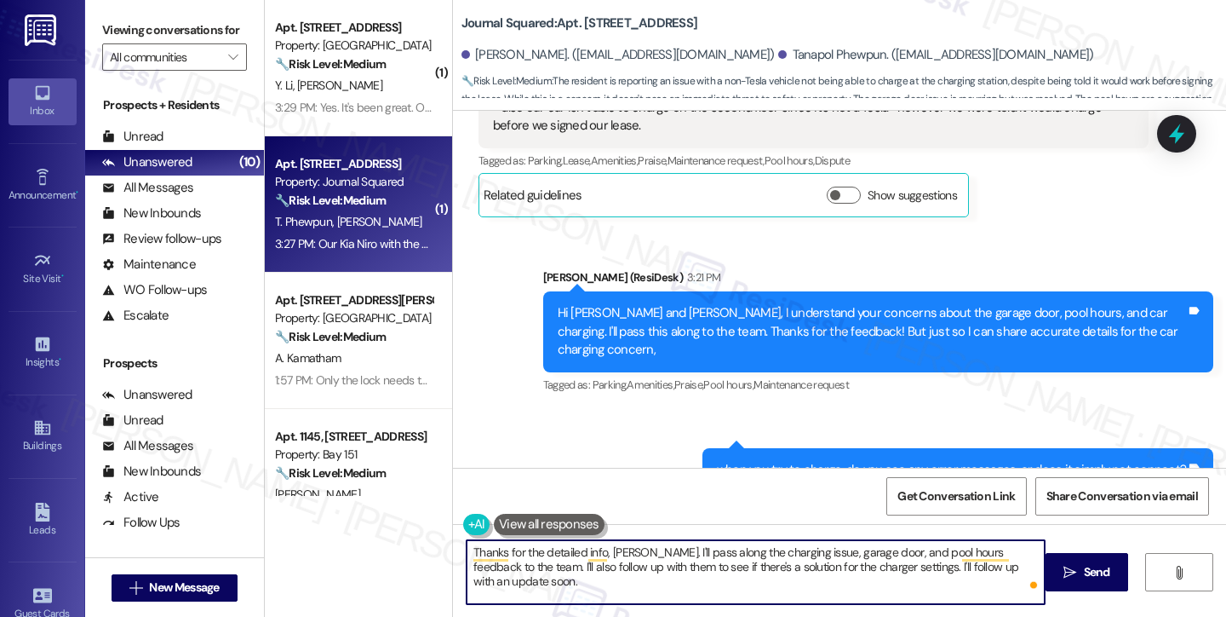
scroll to position [9246, 0]
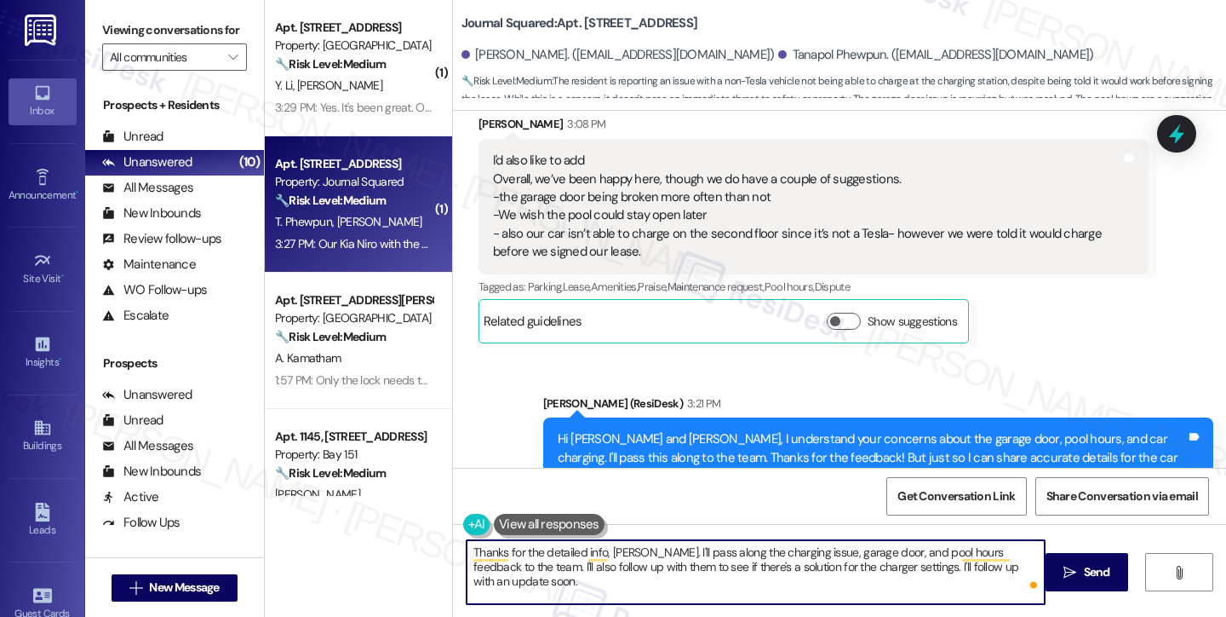
click at [726, 548] on textarea "Thanks for the detailed info, [PERSON_NAME]. I'll pass along the charging issue…" at bounding box center [756, 572] width 578 height 64
drag, startPoint x: 663, startPoint y: 551, endPoint x: 1036, endPoint y: 537, distance: 373.3
click at [1036, 537] on div "Thanks for the detailed info, [PERSON_NAME]. I'll pass along this charging issu…" at bounding box center [839, 588] width 773 height 128
click at [940, 559] on textarea "Thanks for the detailed info, [PERSON_NAME]. I'll be sure to relay the charging…" at bounding box center [756, 572] width 578 height 64
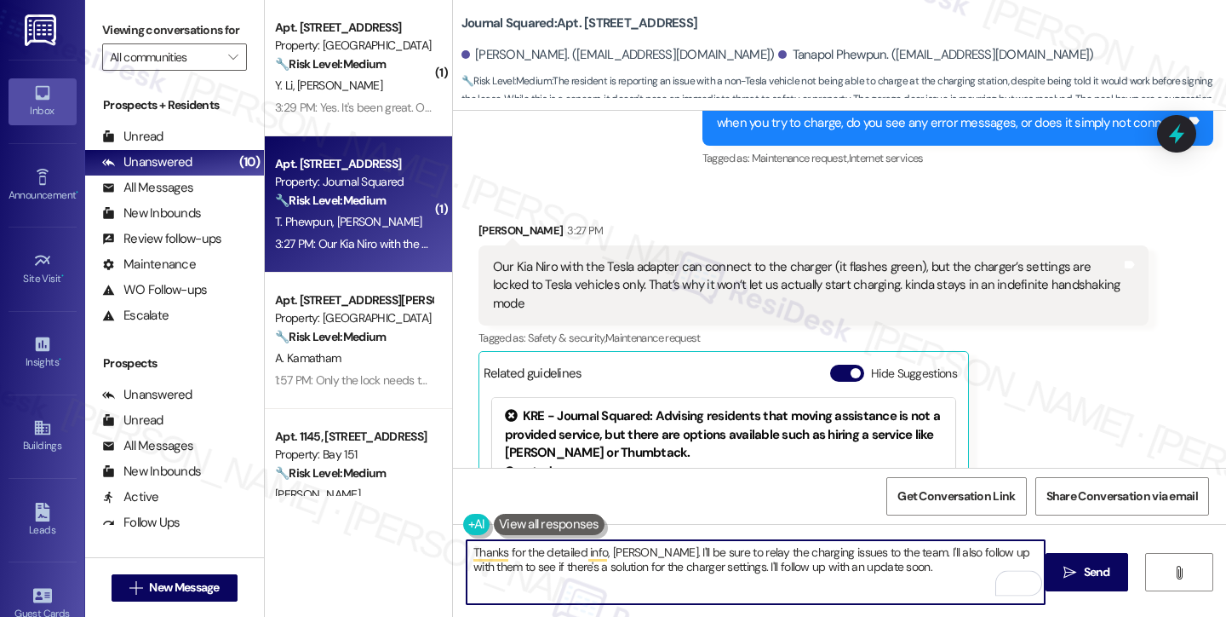
scroll to position [9758, 0]
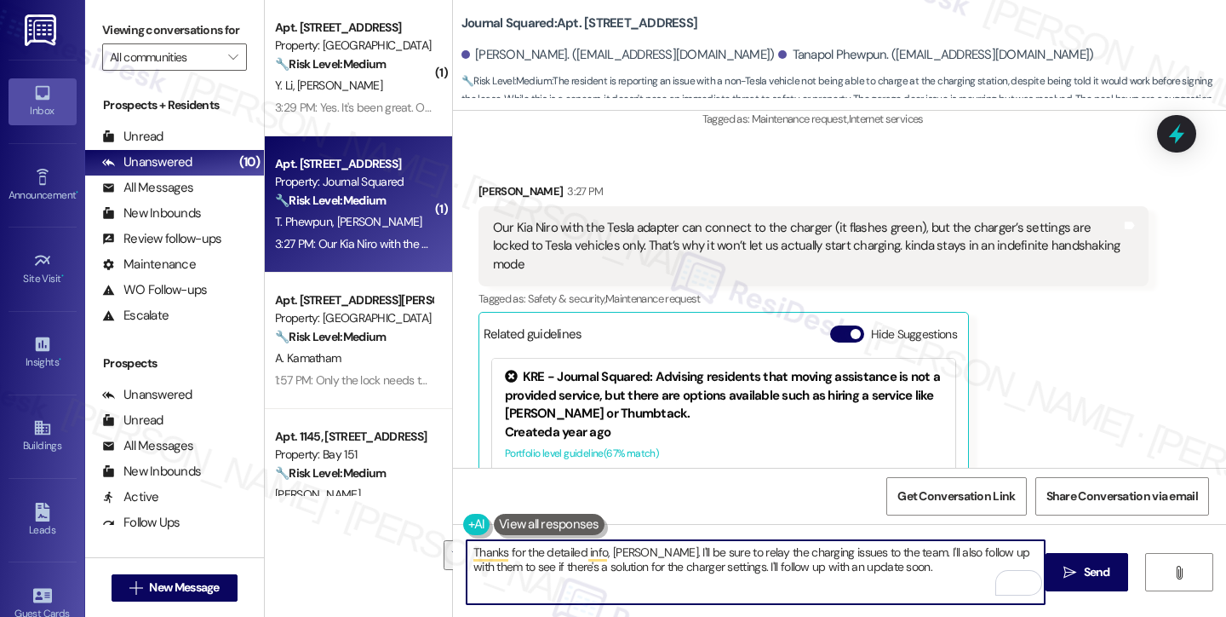
drag, startPoint x: 708, startPoint y: 566, endPoint x: 908, endPoint y: 540, distance: 201.8
click at [908, 540] on textarea "Thanks for the detailed info, [PERSON_NAME]. I'll be sure to relay the charging…" at bounding box center [756, 572] width 578 height 64
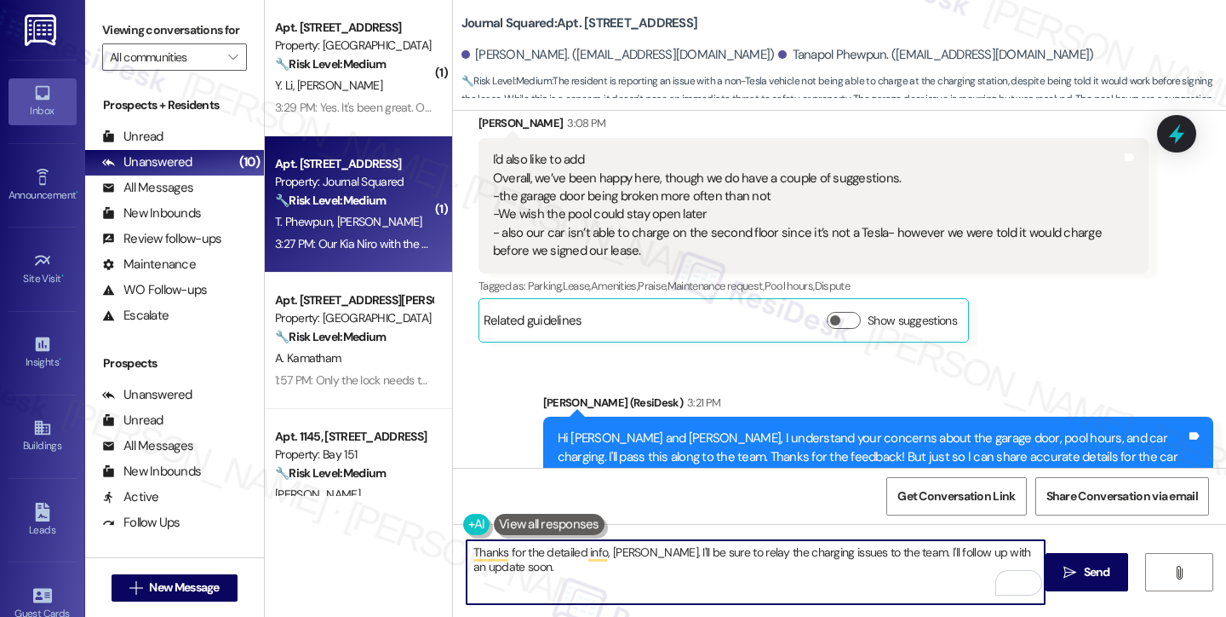
scroll to position [9162, 0]
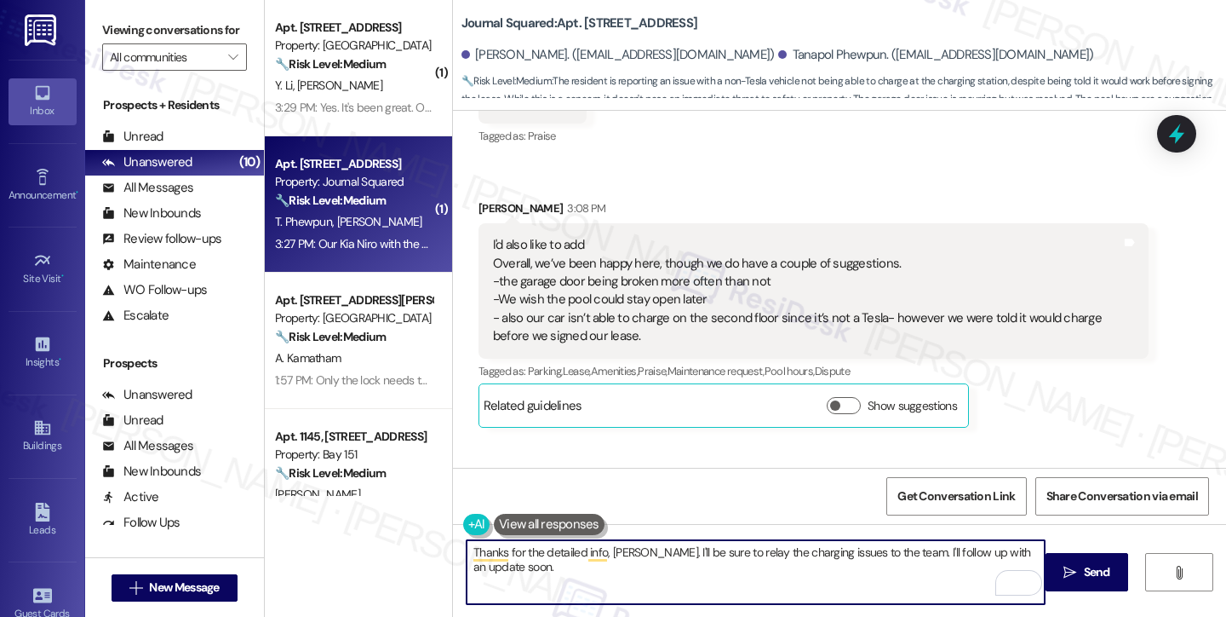
click at [721, 236] on div "I'd also like to add Overall, we’ve been happy here, though we do have a couple…" at bounding box center [807, 291] width 629 height 110
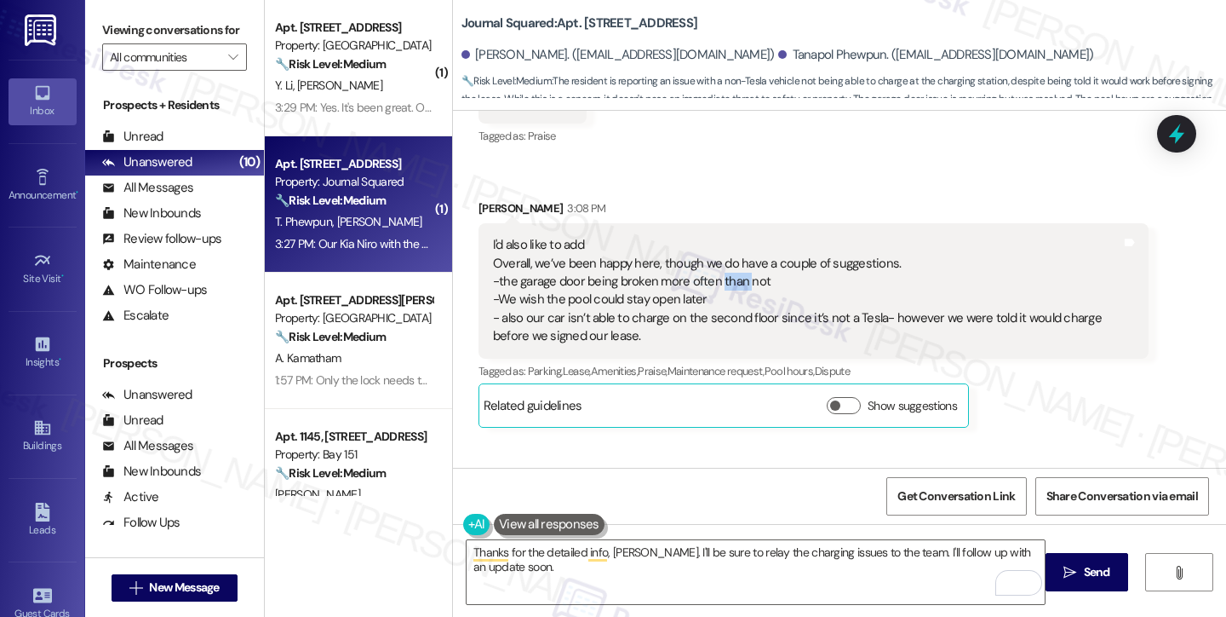
click at [721, 236] on div "I'd also like to add Overall, we’ve been happy here, though we do have a couple…" at bounding box center [807, 291] width 629 height 110
click at [554, 236] on div "I'd also like to add Overall, we’ve been happy here, though we do have a couple…" at bounding box center [807, 291] width 629 height 110
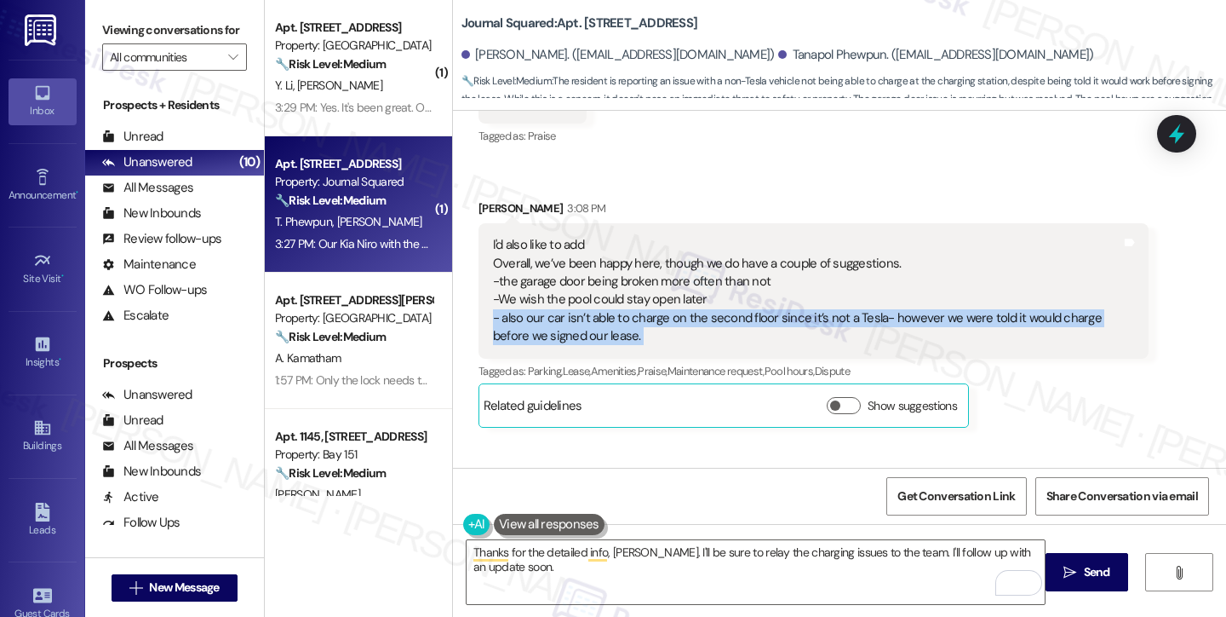
click at [554, 236] on div "I'd also like to add Overall, we’ve been happy here, though we do have a couple…" at bounding box center [807, 291] width 629 height 110
click at [627, 236] on div "I'd also like to add Overall, we’ve been happy here, though we do have a couple…" at bounding box center [807, 291] width 629 height 110
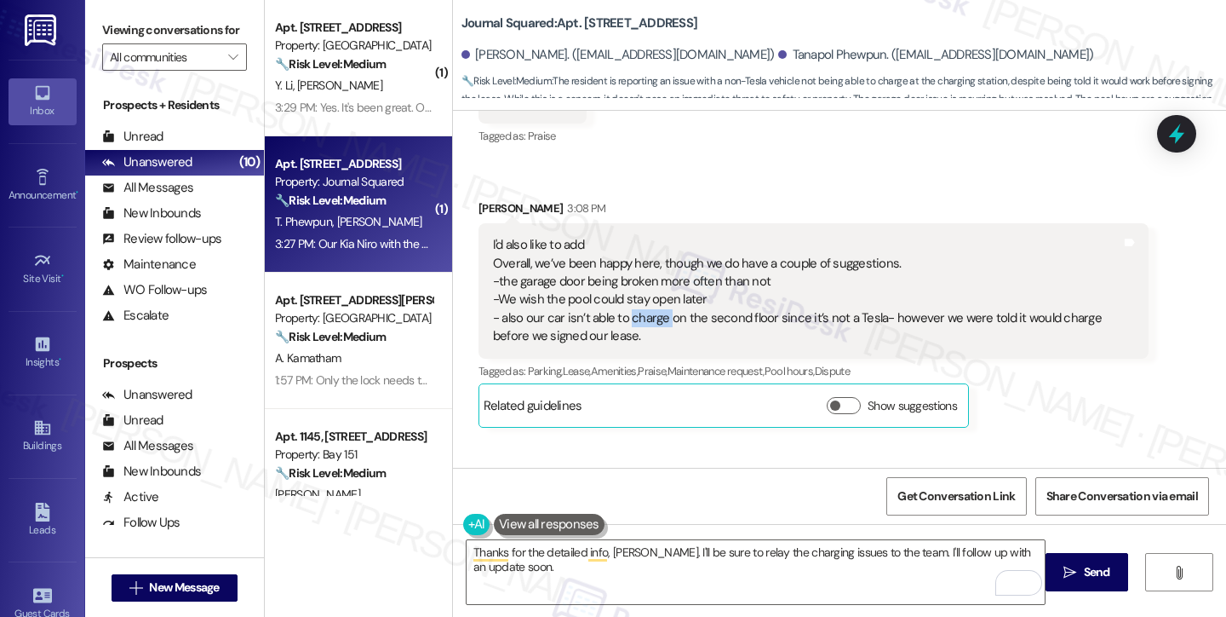
click at [627, 236] on div "I'd also like to add Overall, we’ve been happy here, though we do have a couple…" at bounding box center [807, 291] width 629 height 110
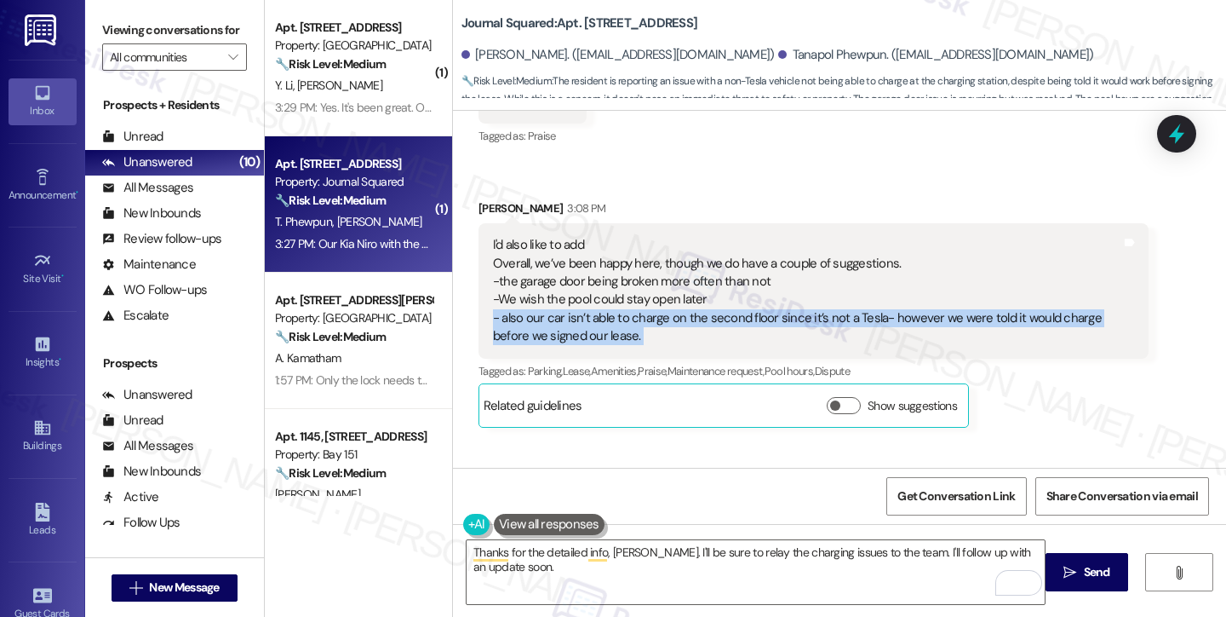
click at [627, 236] on div "I'd also like to add Overall, we’ve been happy here, though we do have a couple…" at bounding box center [807, 291] width 629 height 110
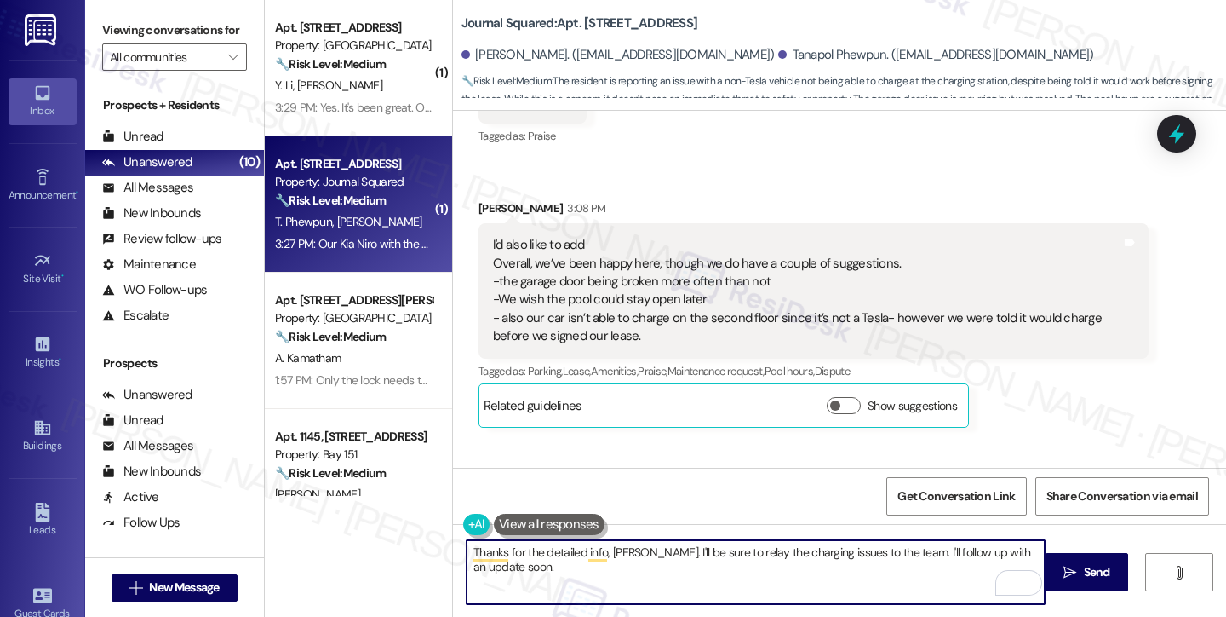
click at [719, 558] on textarea "Thanks for the detailed info, [PERSON_NAME]. I'll be sure to relay the charging…" at bounding box center [756, 572] width 578 height 64
click at [870, 567] on textarea "Thanks for the detailed info, [PERSON_NAME]. I'll be sure to relay the charging…" at bounding box center [756, 572] width 578 height 64
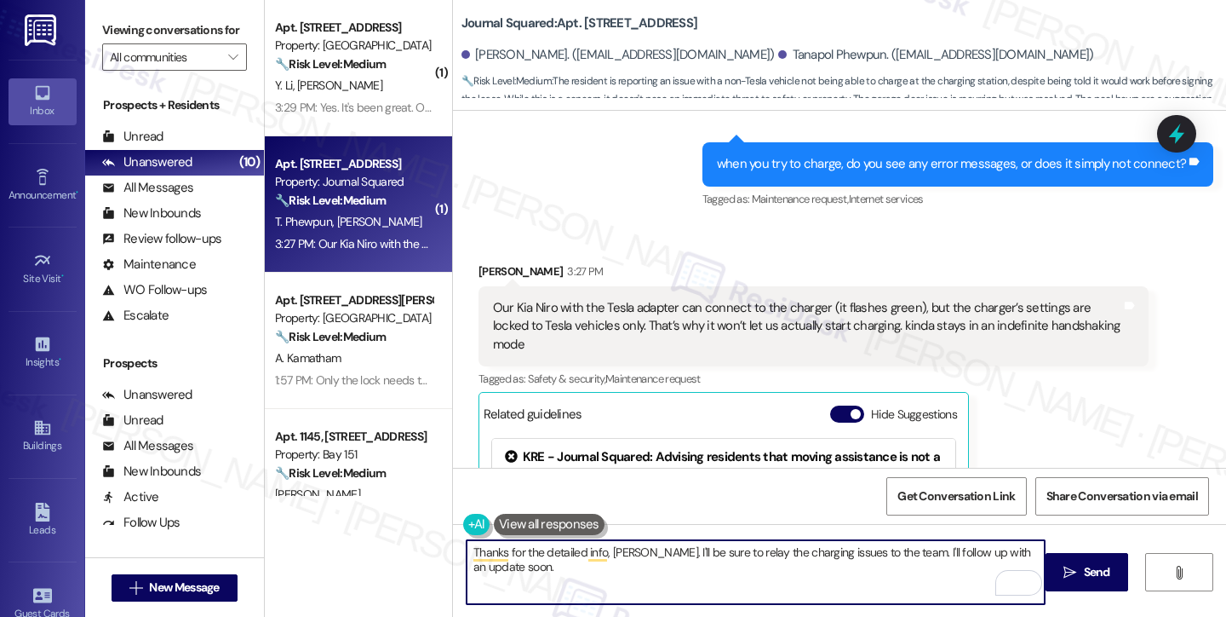
scroll to position [9758, 0]
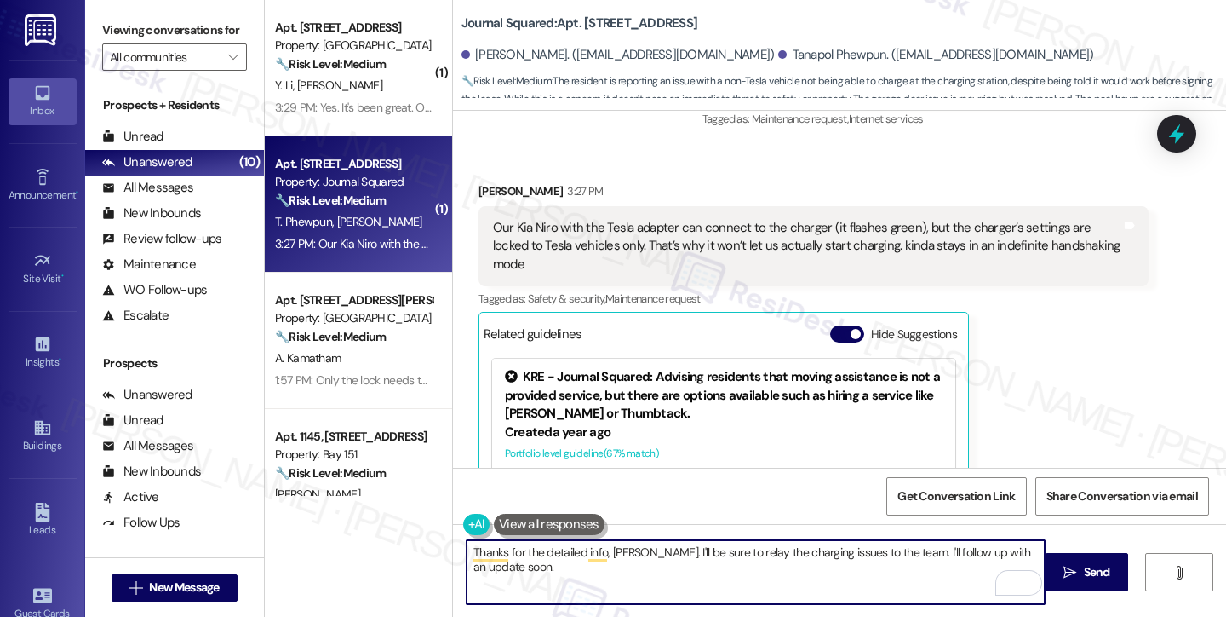
click at [779, 560] on textarea "Thanks for the detailed info, [PERSON_NAME]. I'll be sure to relay the charging…" at bounding box center [756, 572] width 578 height 64
click at [780, 560] on textarea "Thanks for the detailed info, [PERSON_NAME]. I'll be sure to relay the charging…" at bounding box center [756, 572] width 578 height 64
click at [805, 564] on textarea "Thanks for the detailed info, [PERSON_NAME]. I'll be sure to relay the charging…" at bounding box center [756, 572] width 578 height 64
click at [722, 550] on textarea "Thanks for the detailed info, [PERSON_NAME]. I'll be sure to relay the charging…" at bounding box center [756, 572] width 578 height 64
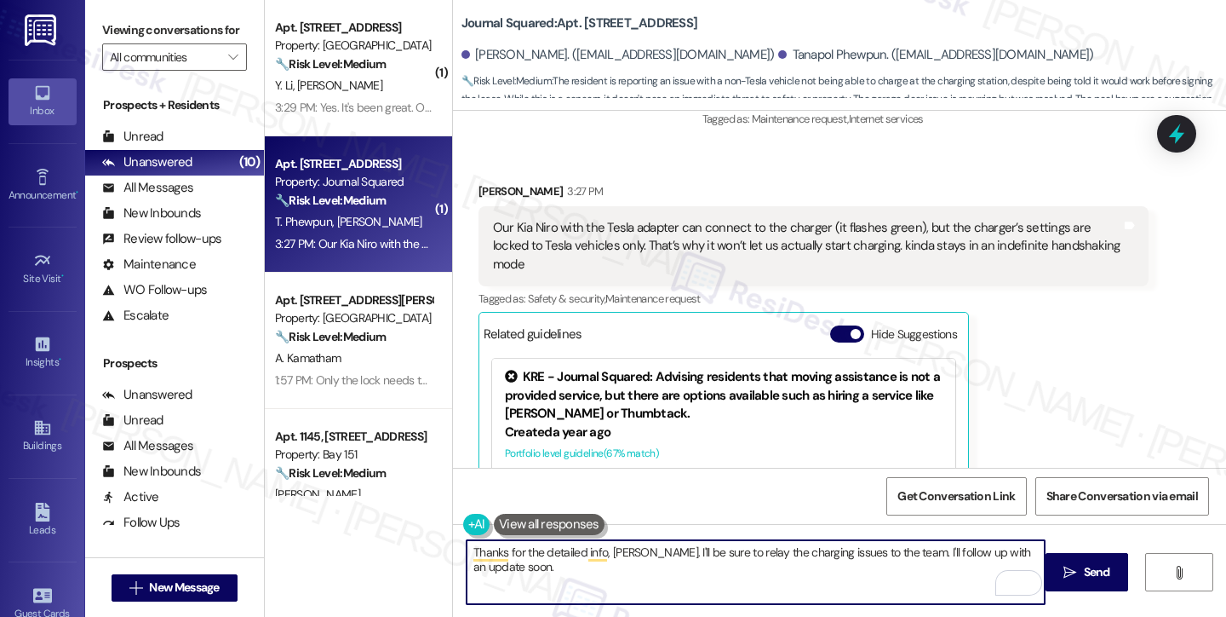
click at [722, 550] on textarea "Thanks for the detailed info, [PERSON_NAME]. I'll be sure to relay the charging…" at bounding box center [756, 572] width 578 height 64
click at [986, 565] on textarea "Thanks for the detailed info, [PERSON_NAME]. I'll be sure to bring up the charg…" at bounding box center [756, 572] width 578 height 64
type textarea "Thanks for the detailed info, [PERSON_NAME]. I'll be sure to bring up the charg…"
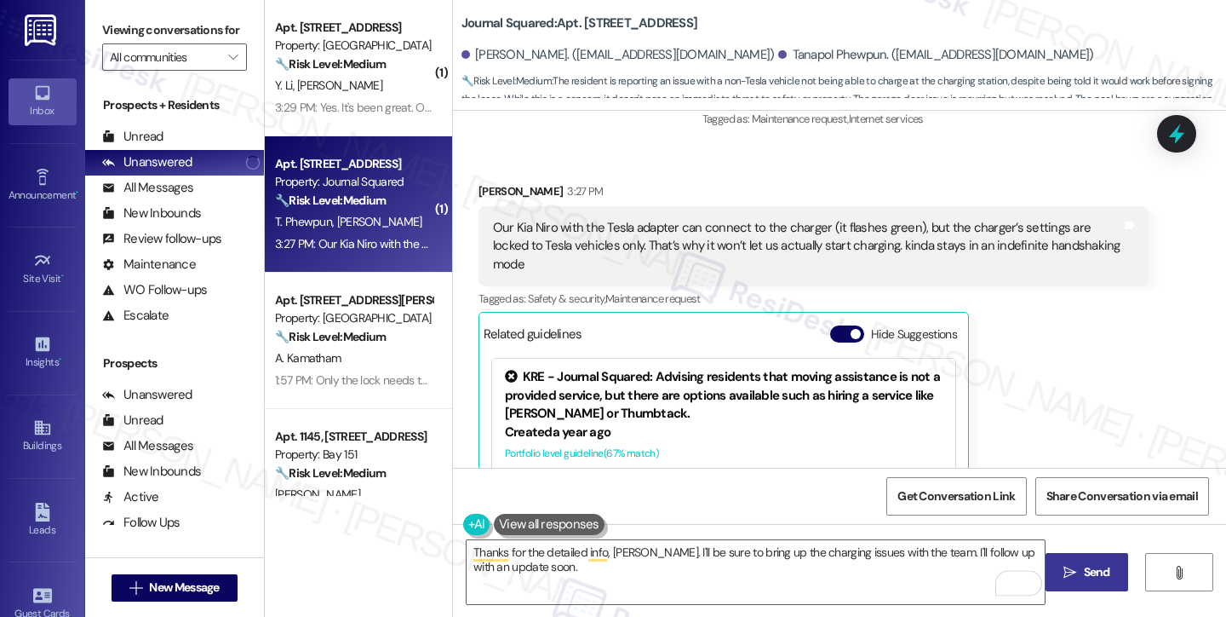
click at [1070, 572] on icon "" at bounding box center [1070, 573] width 13 height 14
click at [844, 318] on div "Related guidelines Hide Suggestions" at bounding box center [724, 334] width 480 height 33
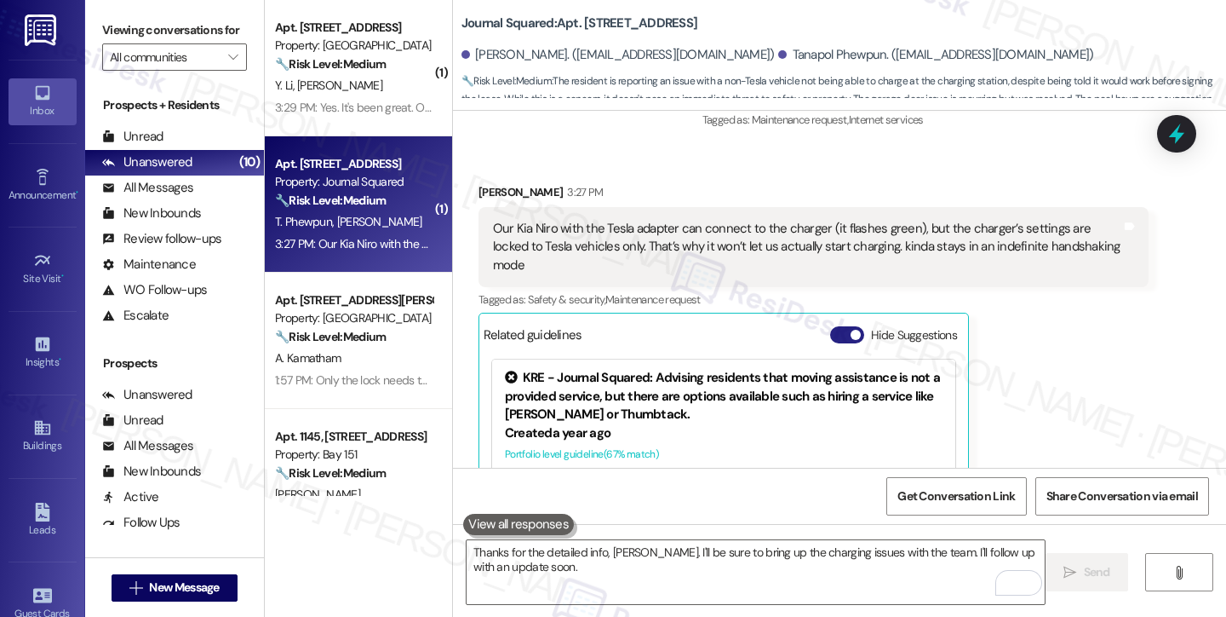
click at [851, 330] on span "button" at bounding box center [856, 335] width 10 height 10
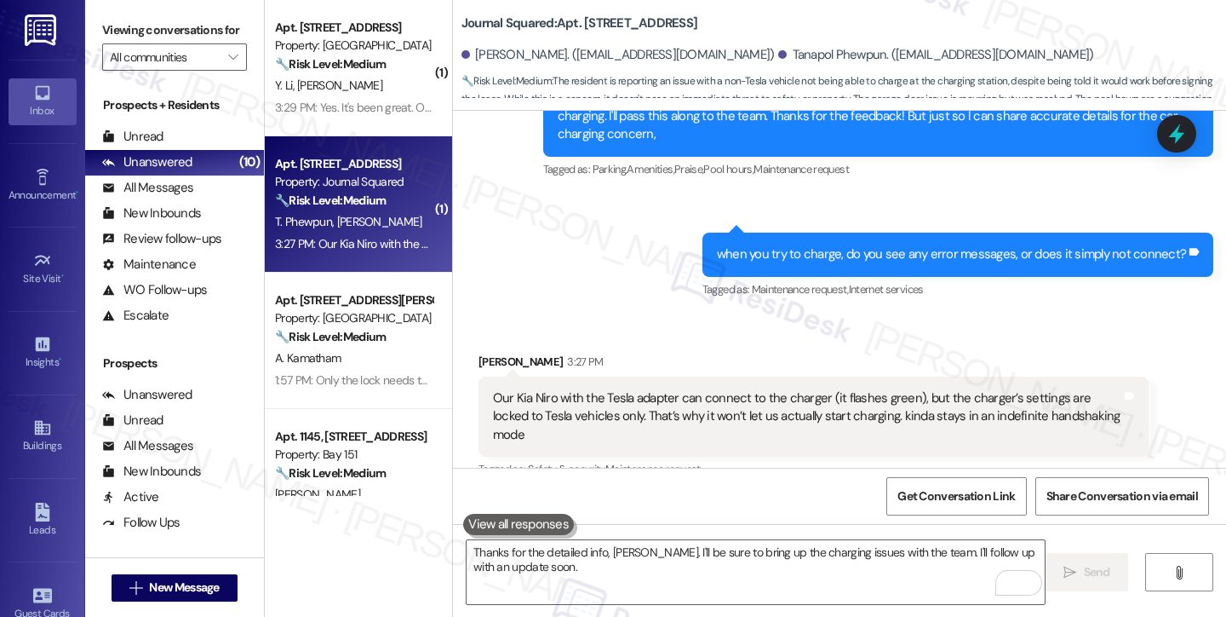
scroll to position [9563, 0]
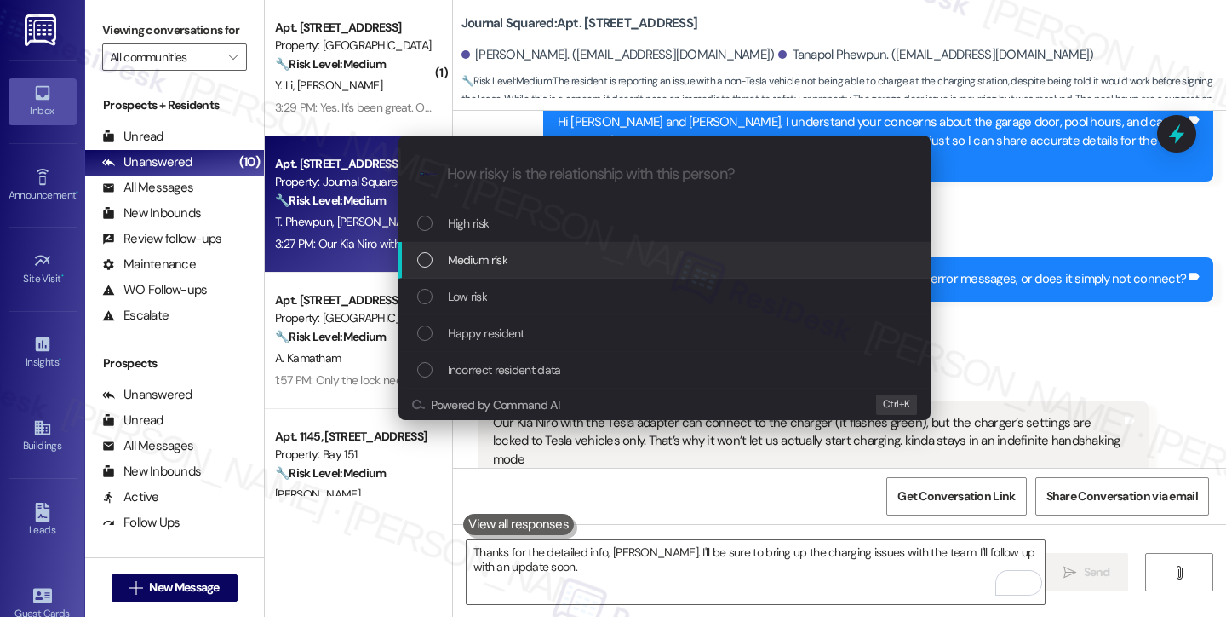
click at [508, 261] on div "Medium risk" at bounding box center [666, 259] width 498 height 19
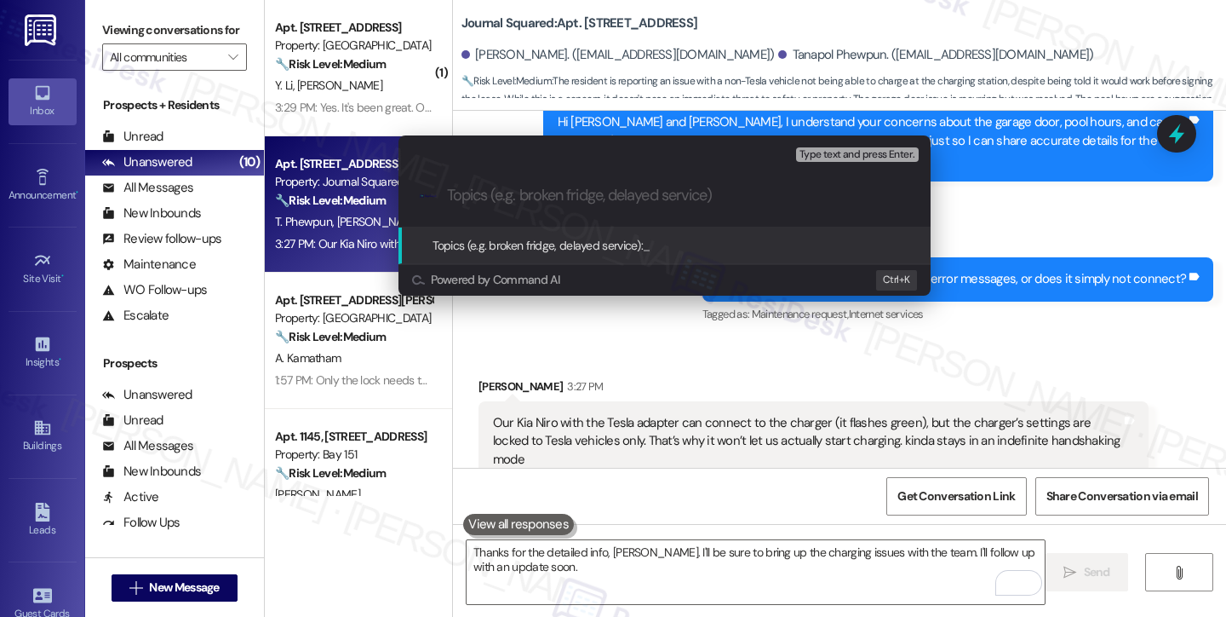
click at [1090, 251] on div "Escalate Conversation Medium risk Topics (e.g. broken fridge, delayed service) …" at bounding box center [613, 308] width 1226 height 617
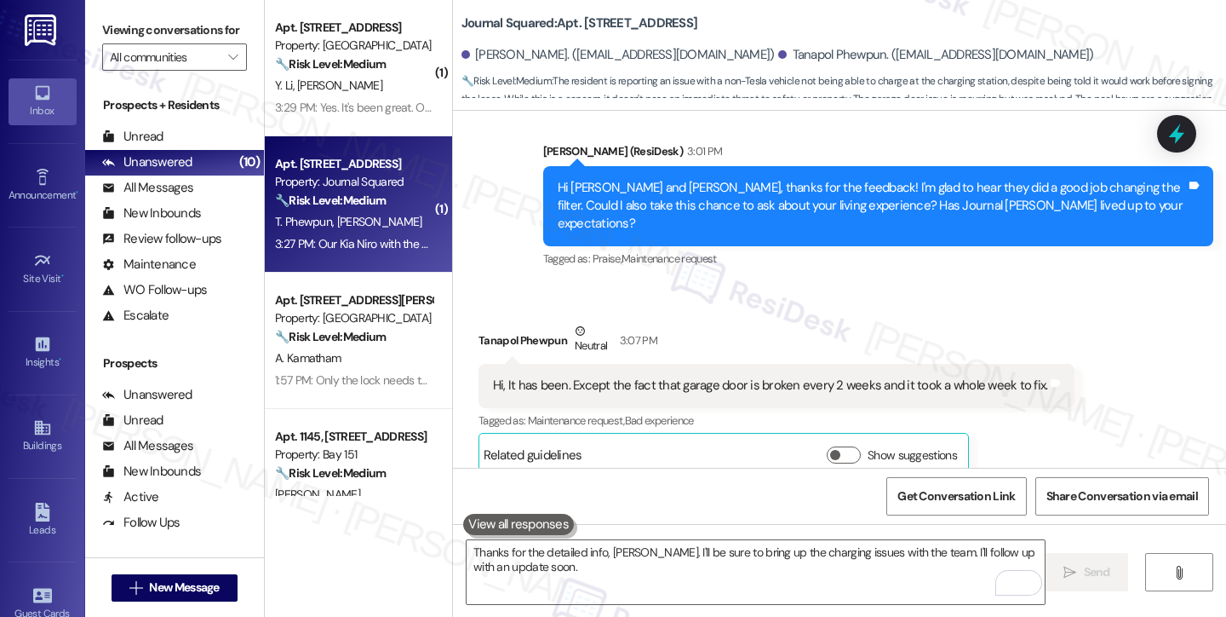
scroll to position [8796, 0]
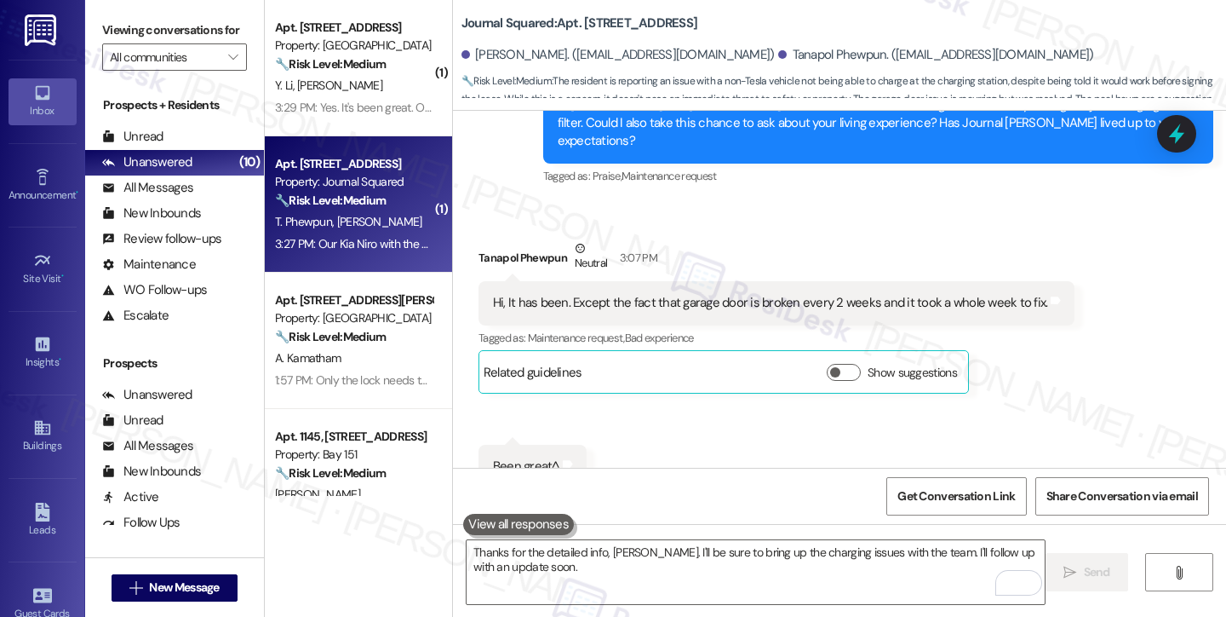
click at [761, 294] on div "Hi, It has been. Except the fact that garage door is broken every 2 weeks and i…" at bounding box center [770, 303] width 555 height 18
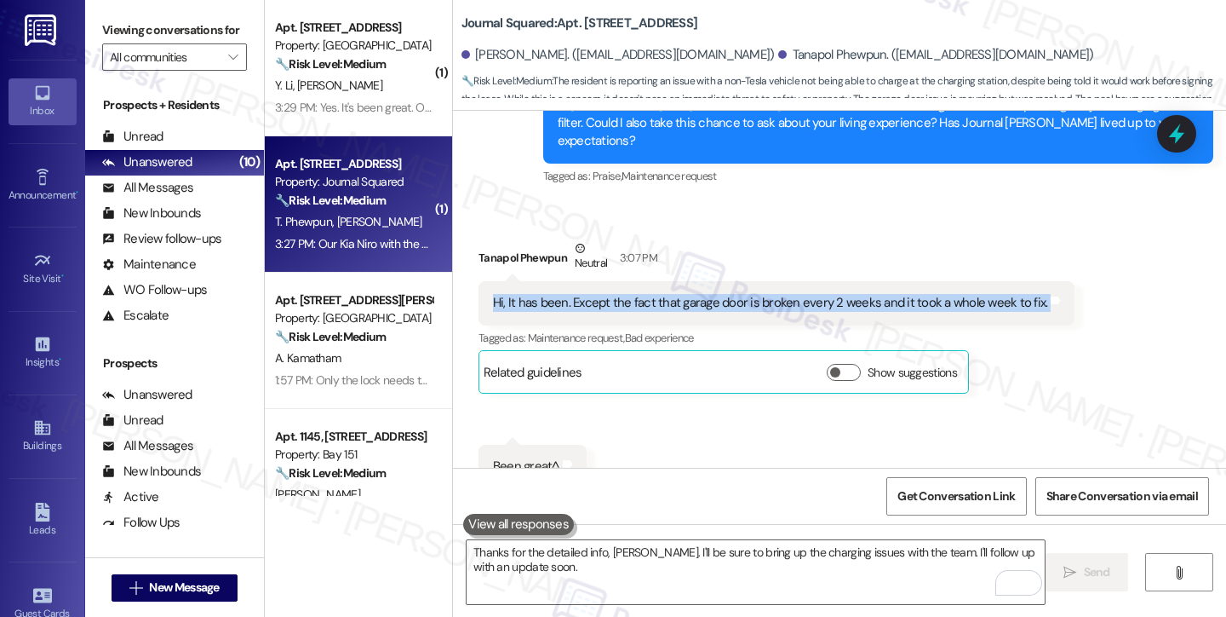
click at [761, 294] on div "Hi, It has been. Except the fact that garage door is broken every 2 weeks and i…" at bounding box center [770, 303] width 555 height 18
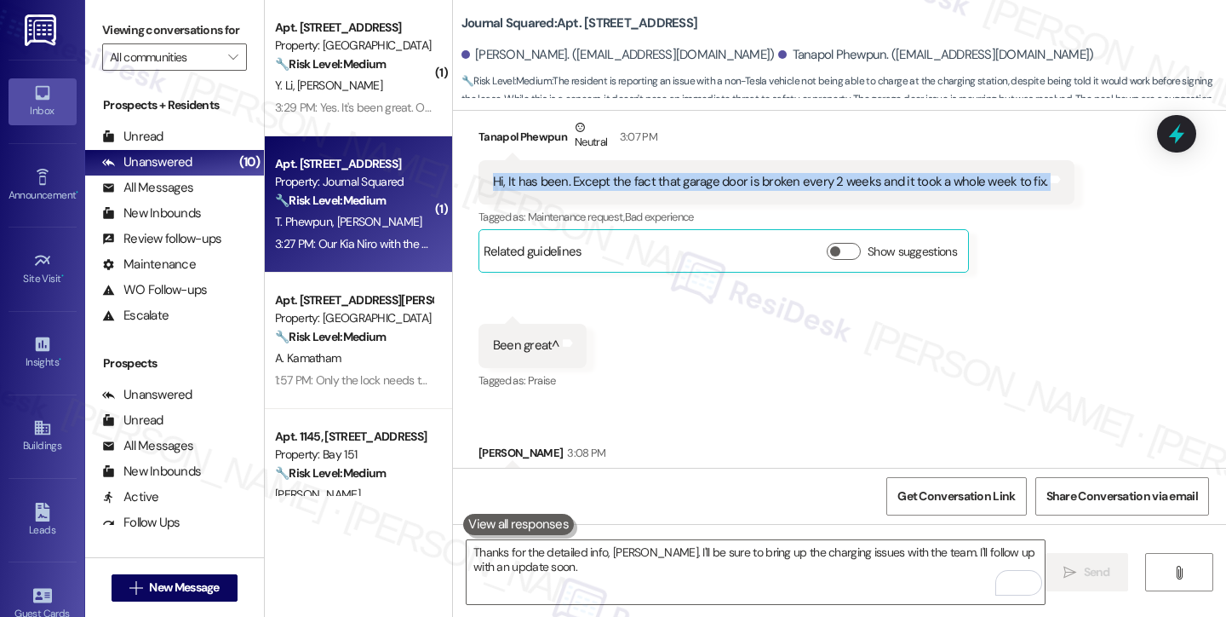
scroll to position [9137, 0]
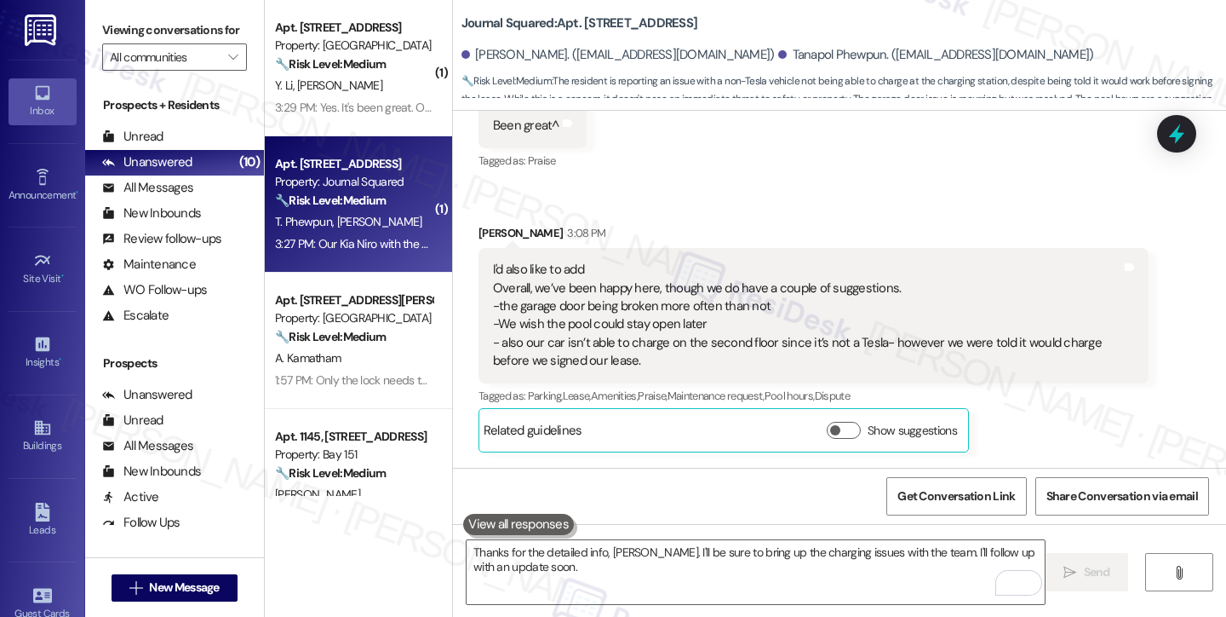
click at [610, 261] on div "I'd also like to add Overall, we’ve been happy here, though we do have a couple…" at bounding box center [807, 316] width 629 height 110
click at [593, 261] on div "I'd also like to add Overall, we’ve been happy here, though we do have a couple…" at bounding box center [807, 316] width 629 height 110
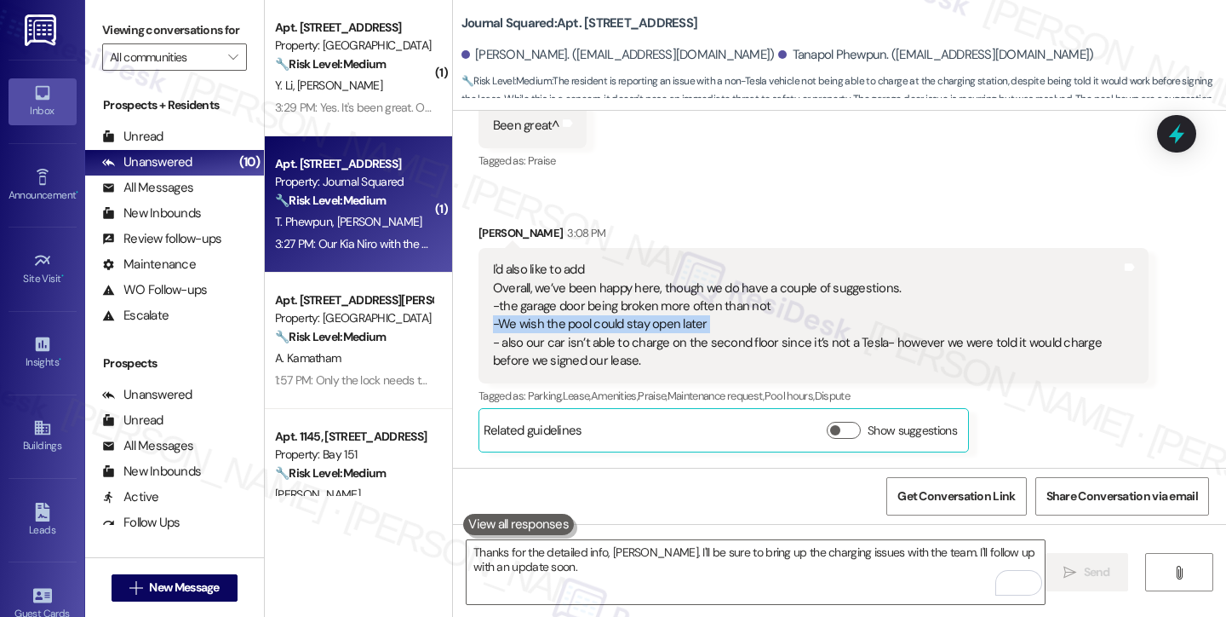
click at [593, 261] on div "I'd also like to add Overall, we’ve been happy here, though we do have a couple…" at bounding box center [807, 316] width 629 height 110
click at [531, 261] on div "I'd also like to add Overall, we’ve been happy here, though we do have a couple…" at bounding box center [807, 316] width 629 height 110
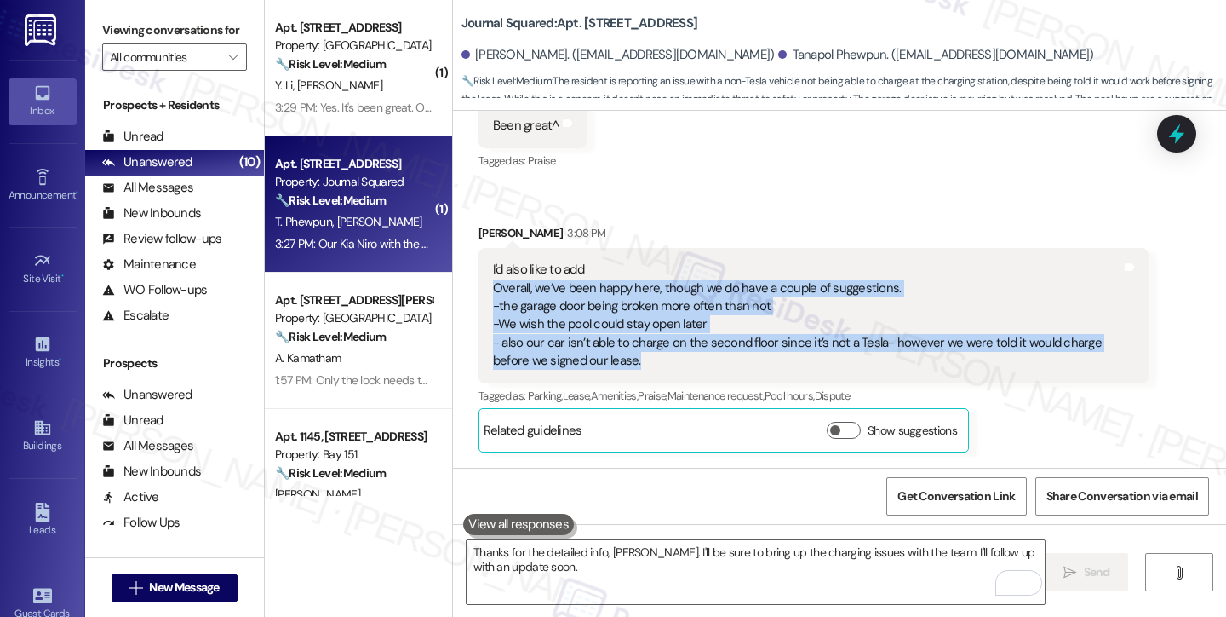
drag, startPoint x: 484, startPoint y: 175, endPoint x: 644, endPoint y: 244, distance: 174.7
click at [644, 261] on div "I'd also like to add Overall, we’ve been happy here, though we do have a couple…" at bounding box center [807, 316] width 629 height 110
drag, startPoint x: 648, startPoint y: 257, endPoint x: 484, endPoint y: 185, distance: 179.6
click at [493, 261] on div "I'd also like to add Overall, we’ve been happy here, though we do have a couple…" at bounding box center [807, 316] width 629 height 110
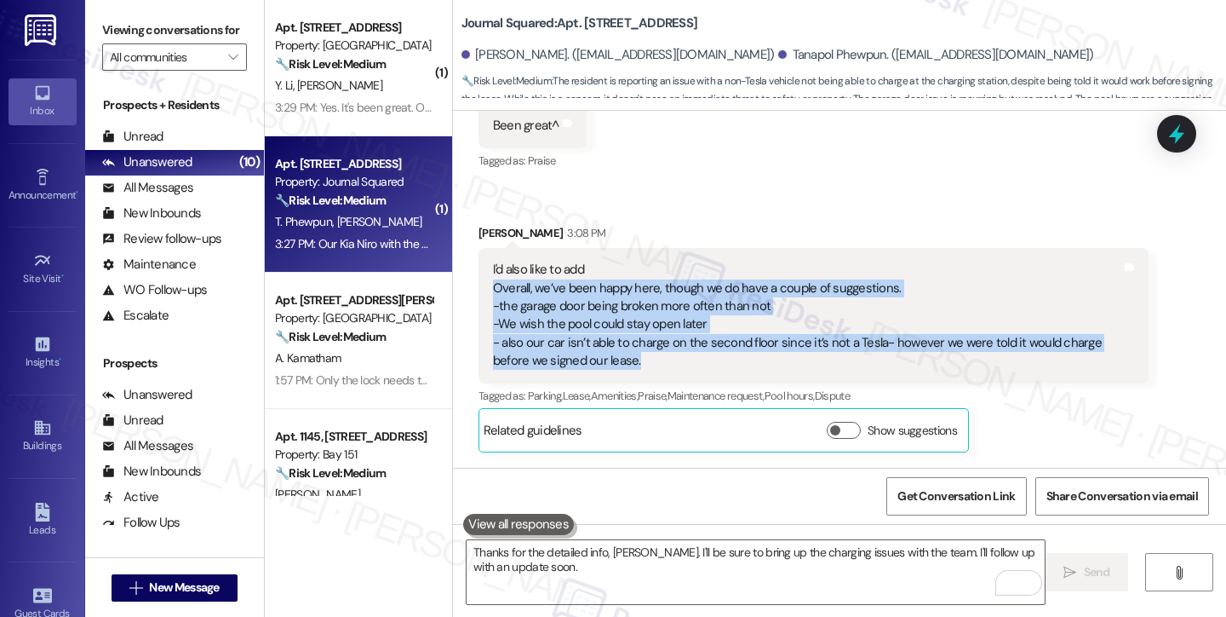
copy div "Overall, we’ve been happy here, though we do have a couple of suggestions. -the…"
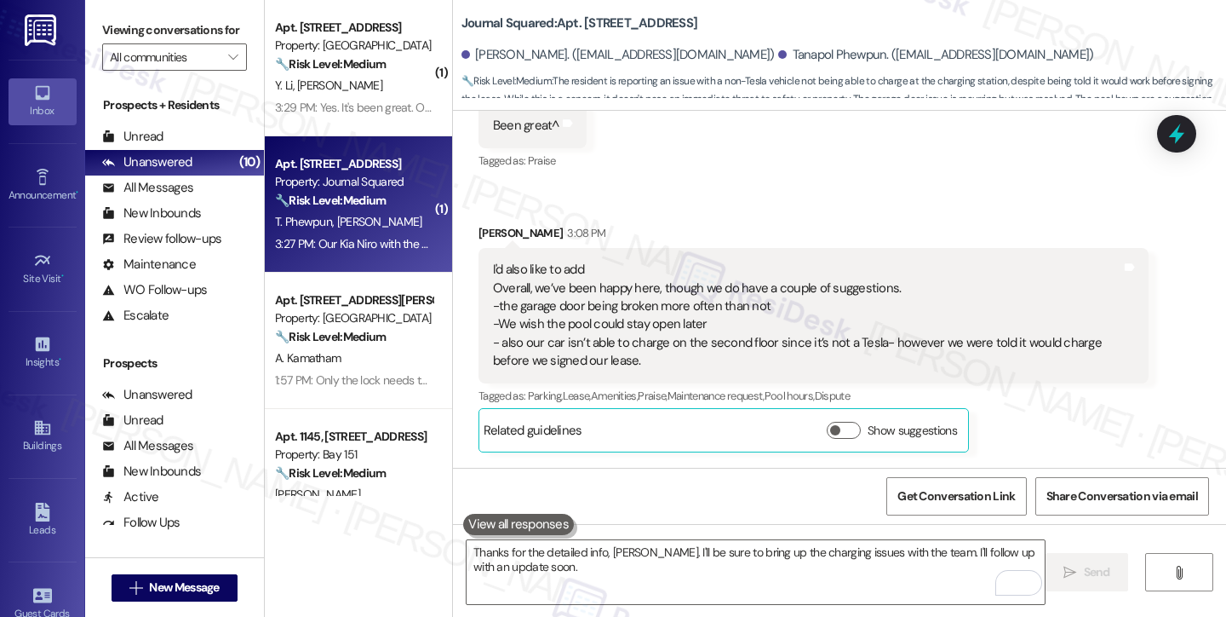
click at [109, 27] on label "Viewing conversations for" at bounding box center [174, 30] width 145 height 26
click at [92, 29] on div "Viewing conversations for All communities " at bounding box center [174, 44] width 179 height 88
